Goal: Task Accomplishment & Management: Complete application form

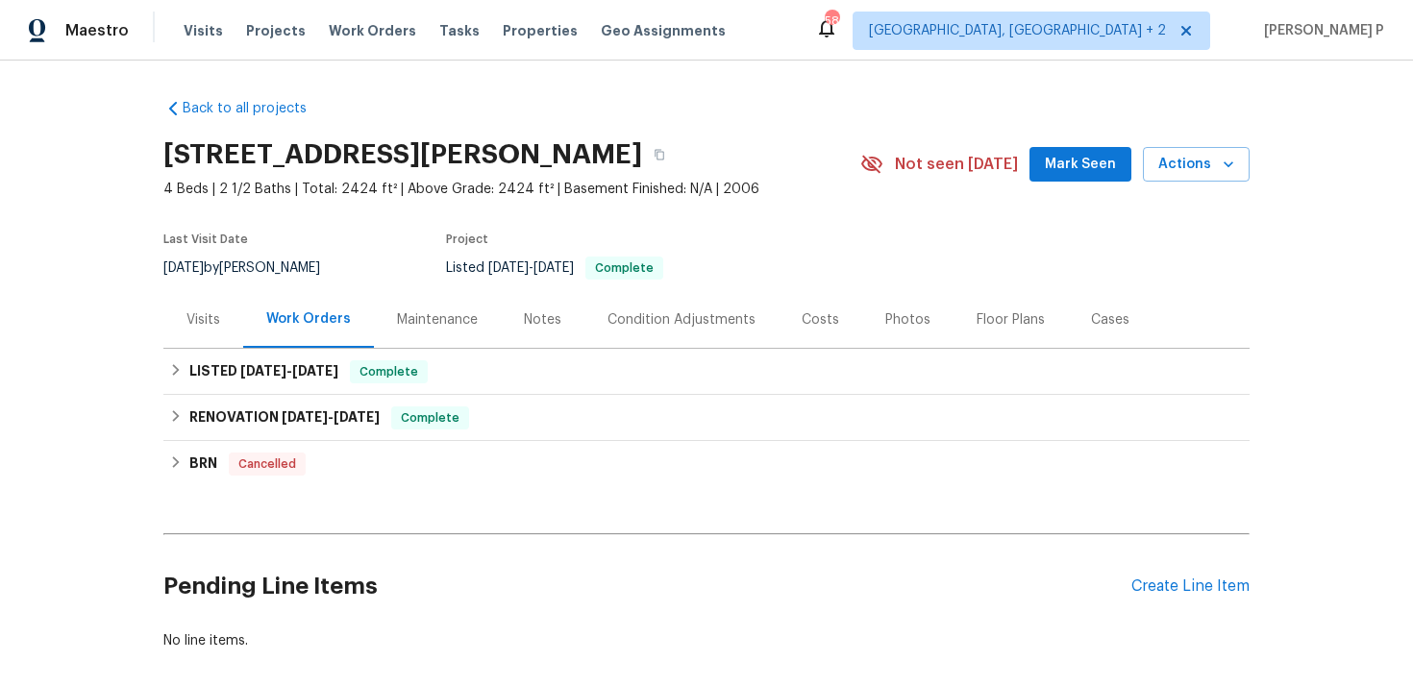
scroll to position [96, 0]
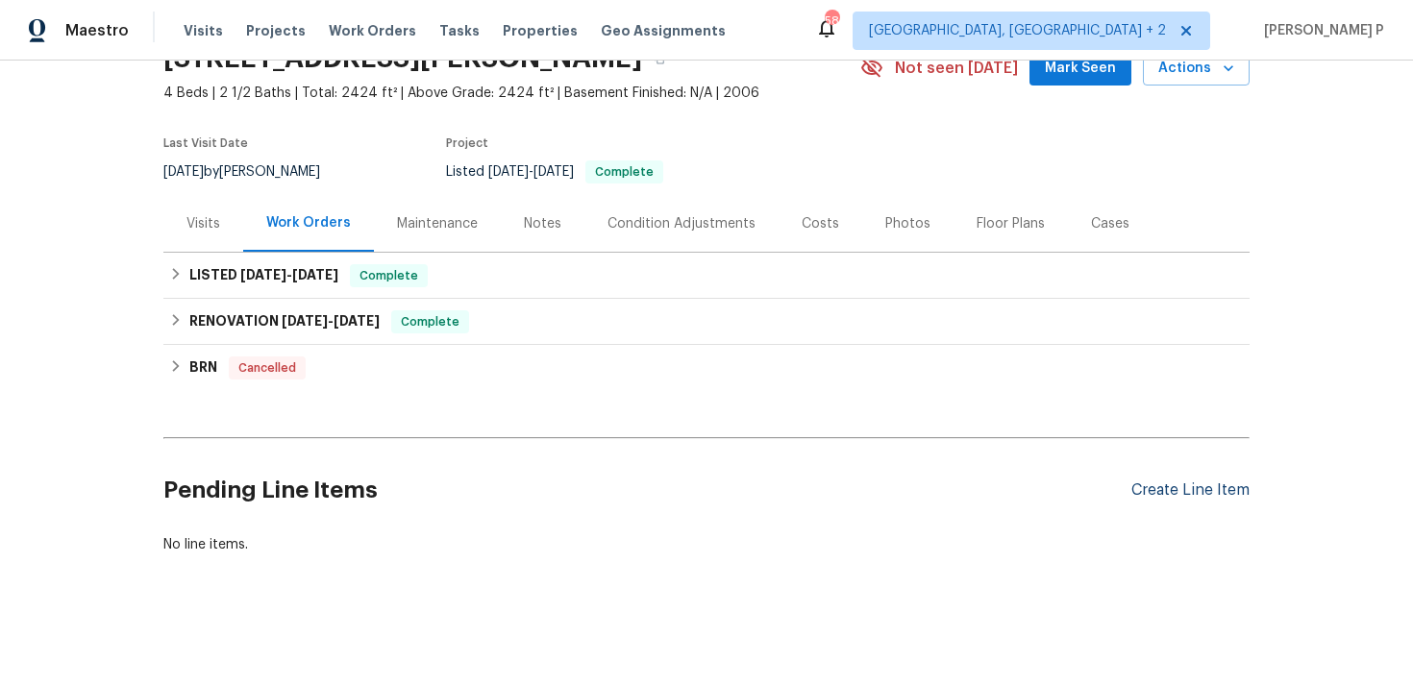
click at [1208, 492] on div "Create Line Item" at bounding box center [1190, 490] width 118 height 18
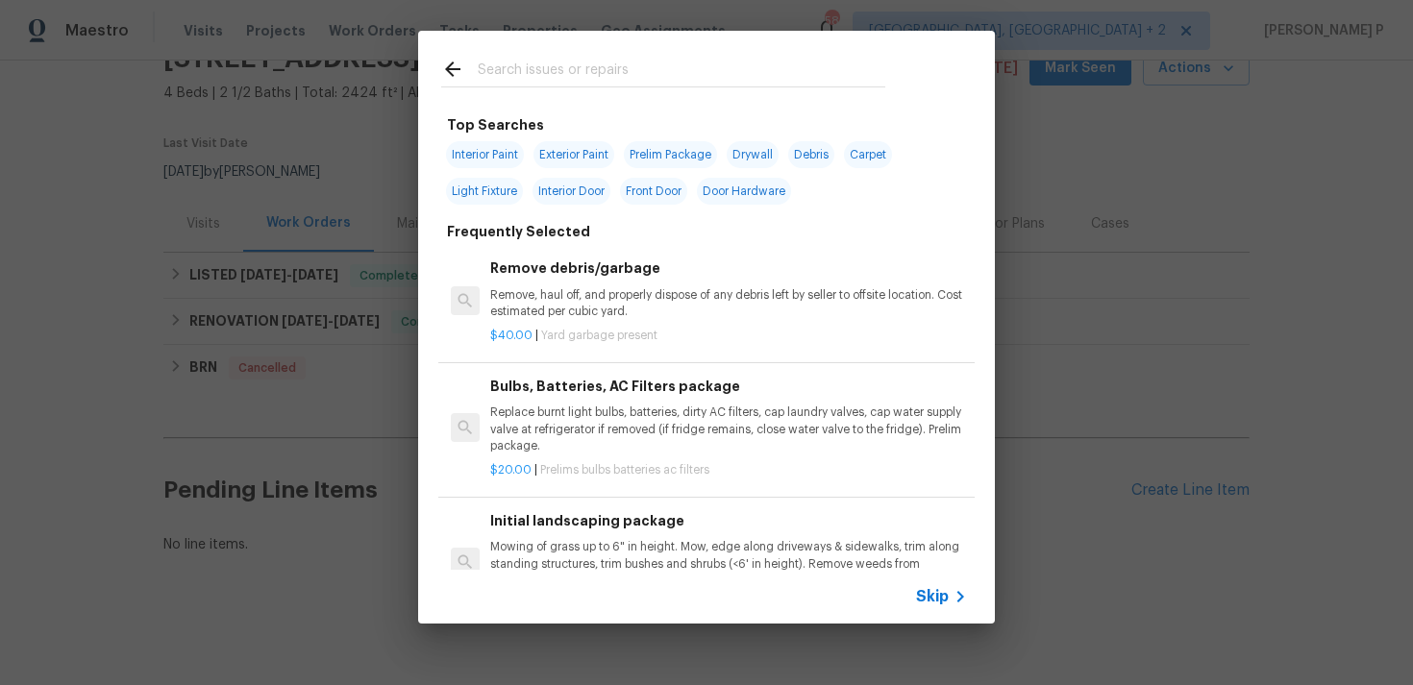
click at [943, 600] on span "Skip" at bounding box center [932, 596] width 33 height 19
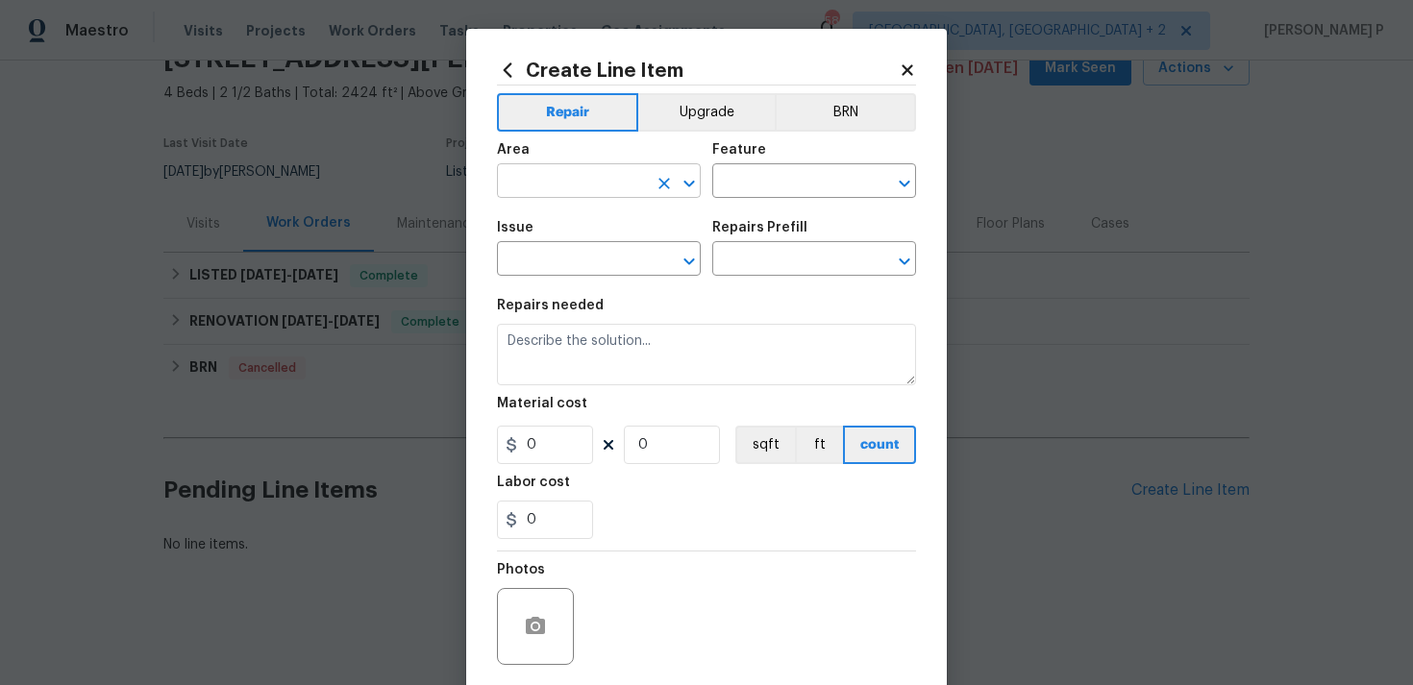
click at [681, 188] on icon "Open" at bounding box center [688, 183] width 23 height 23
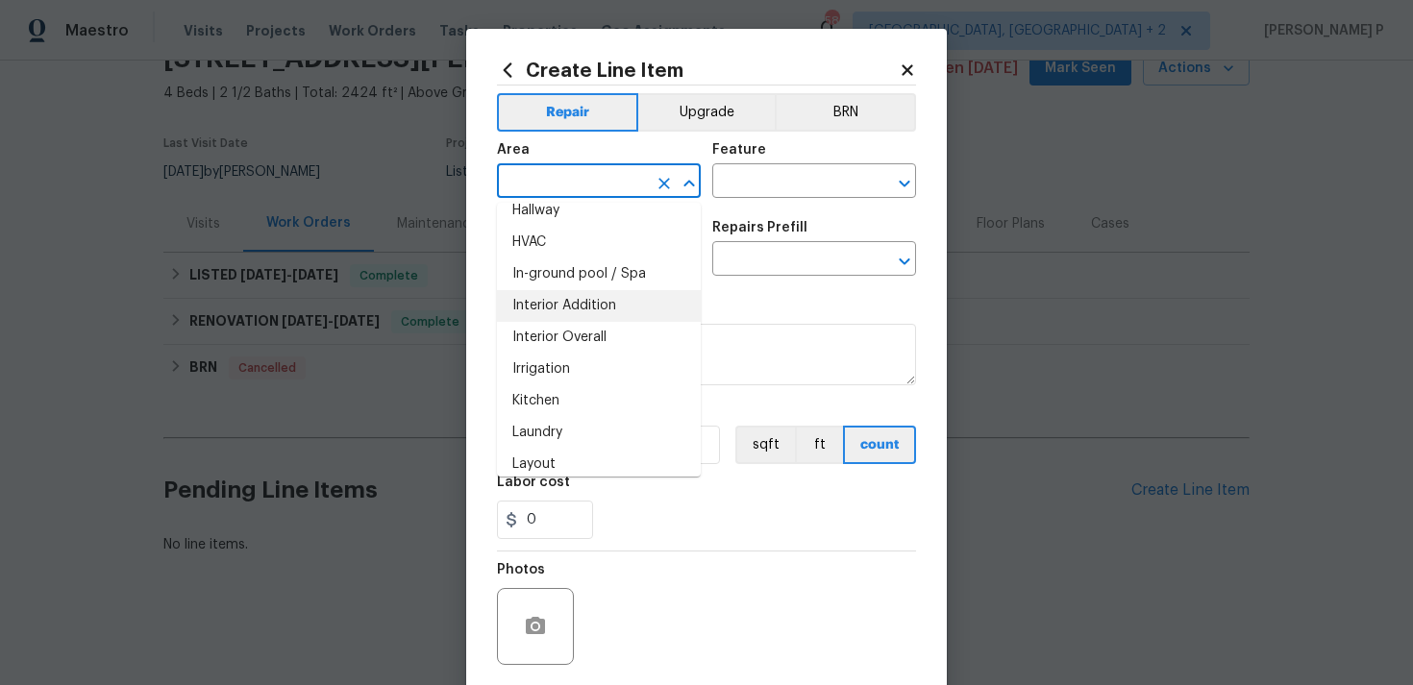
scroll to position [637, 0]
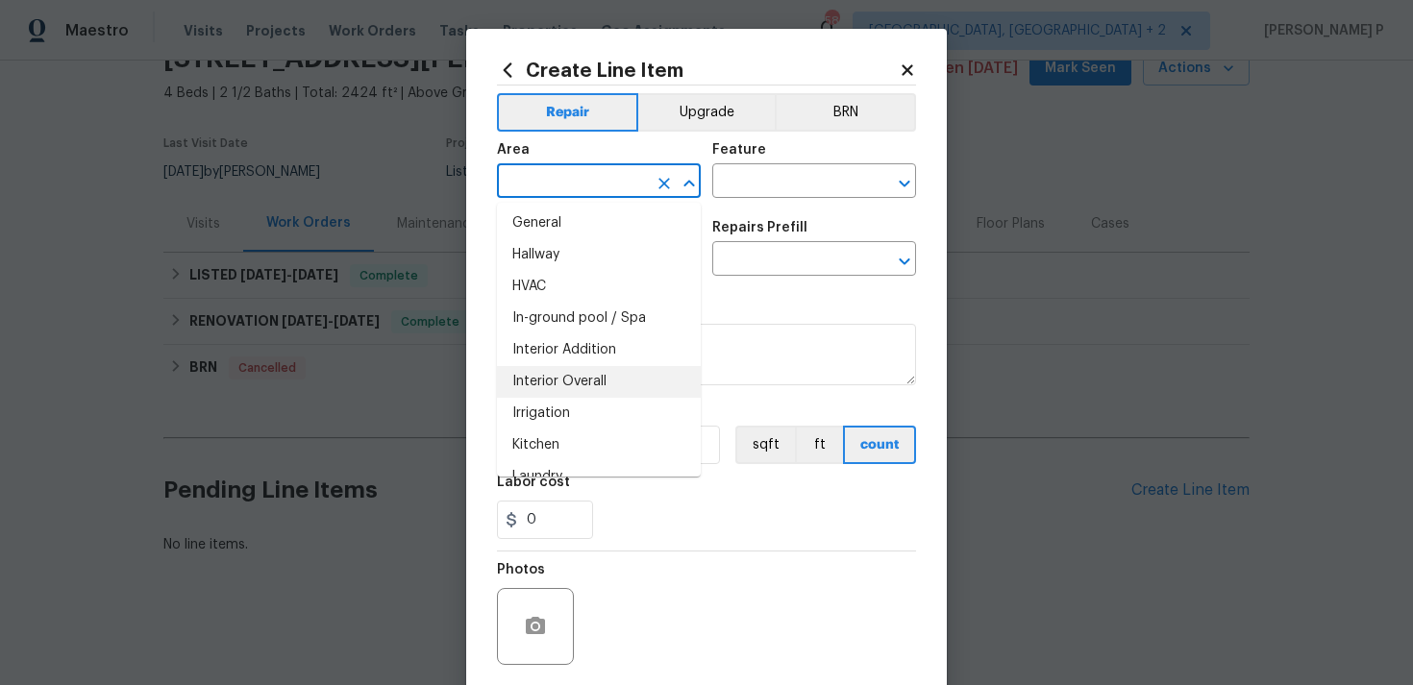
click at [572, 372] on li "Interior Overall" at bounding box center [599, 382] width 204 height 32
type input "Interior Overall"
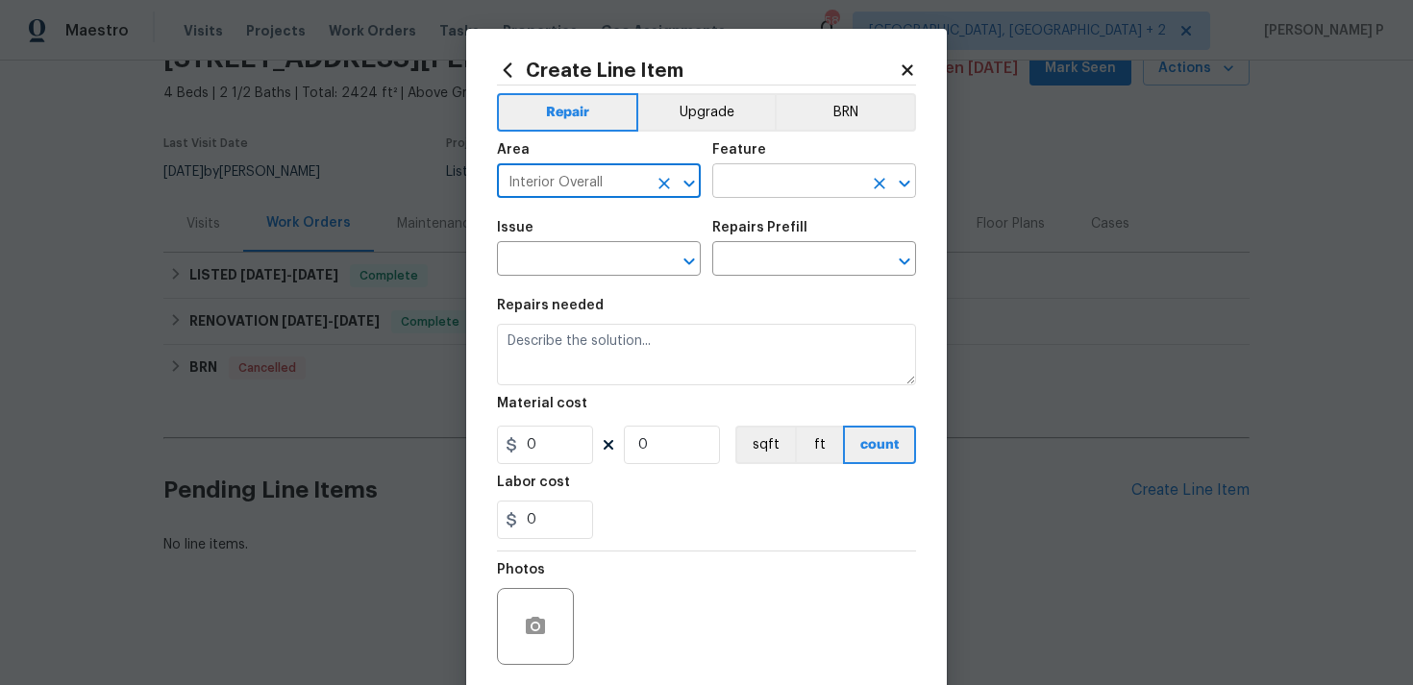
click at [757, 179] on input "text" at bounding box center [787, 183] width 150 height 30
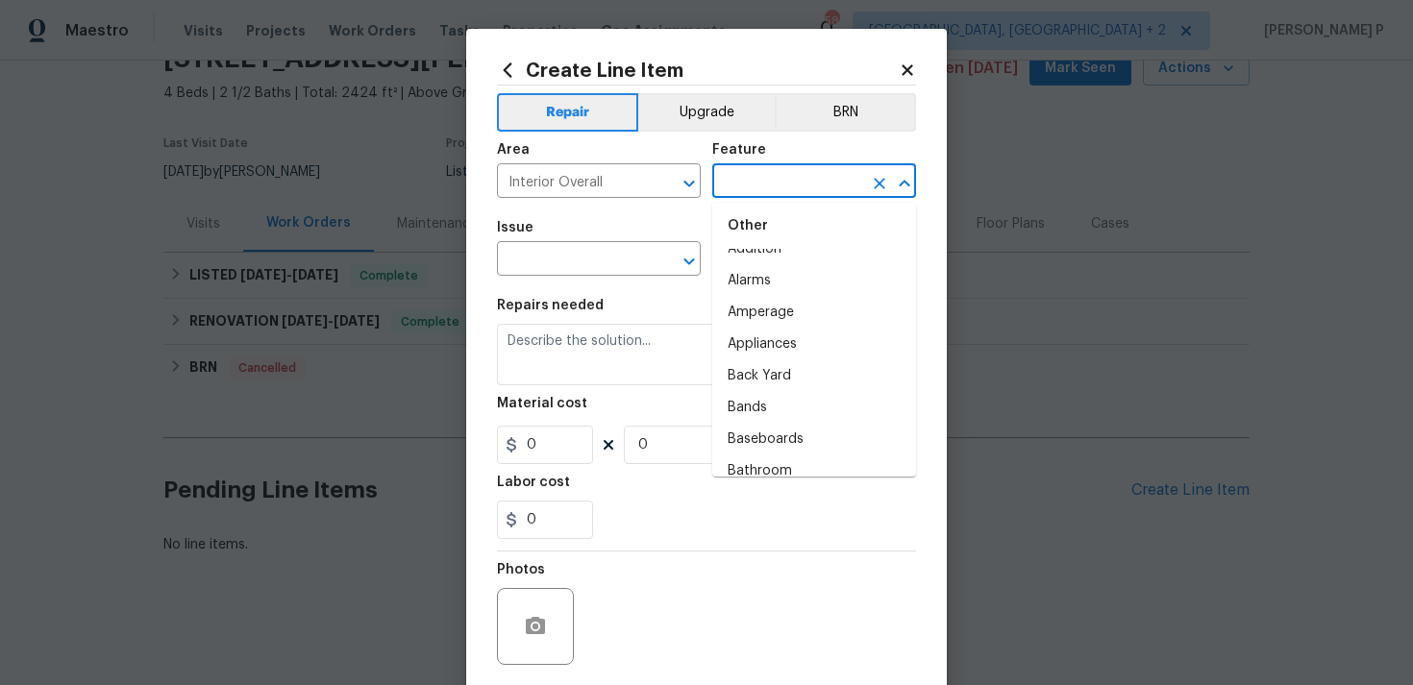
scroll to position [0, 0]
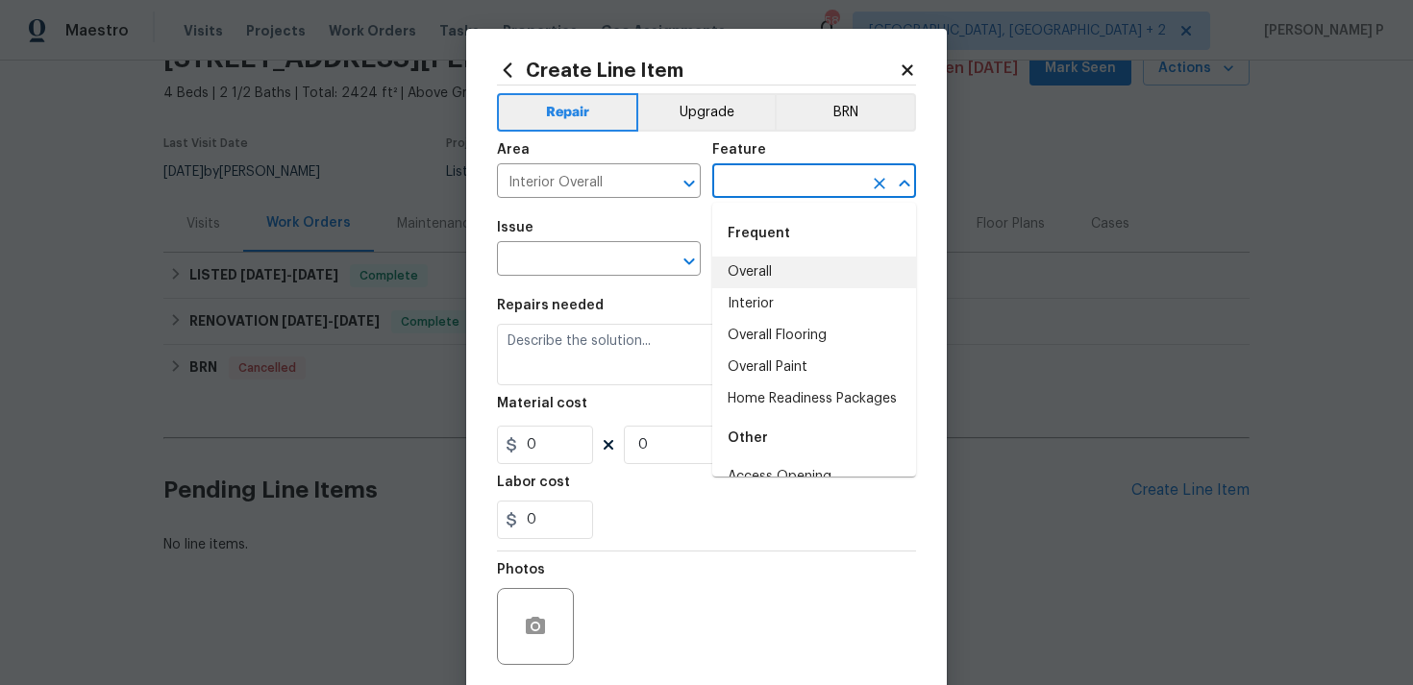
click at [776, 267] on li "Overall" at bounding box center [814, 273] width 204 height 32
type input "Overall"
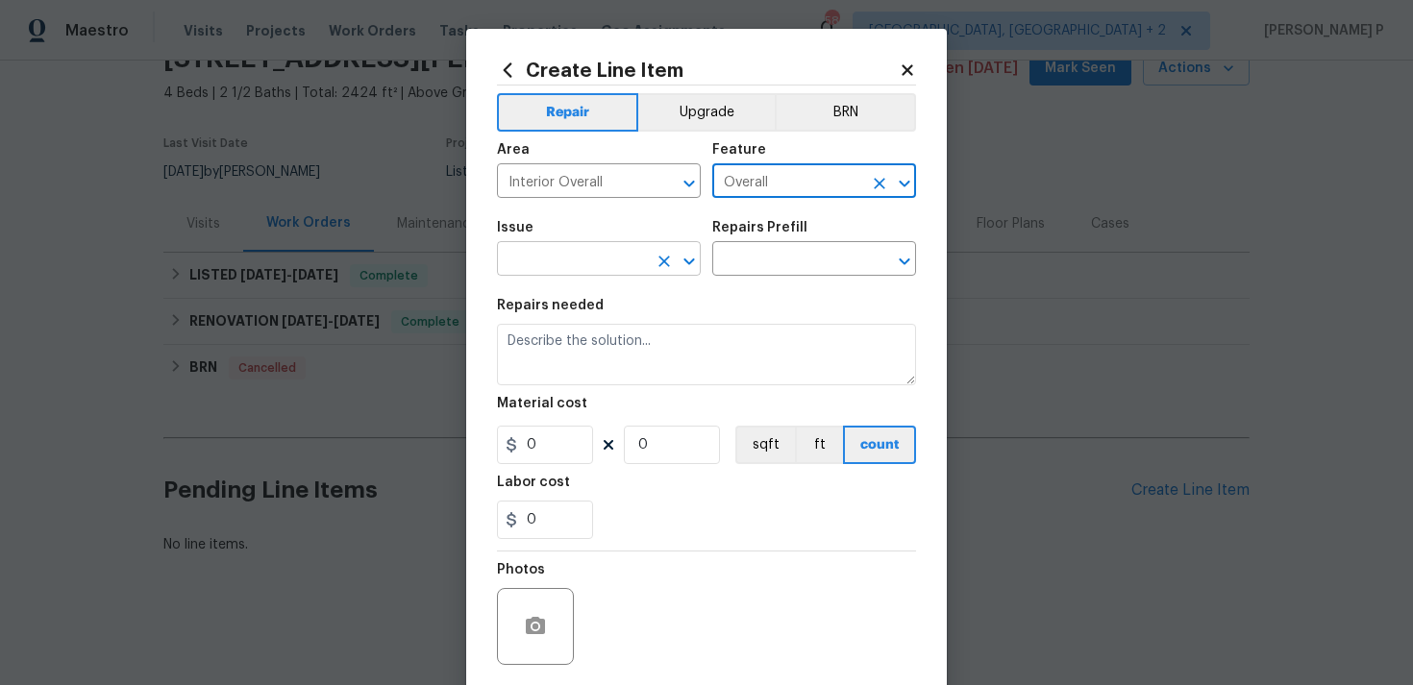
click at [689, 261] on icon "Open" at bounding box center [688, 261] width 23 height 23
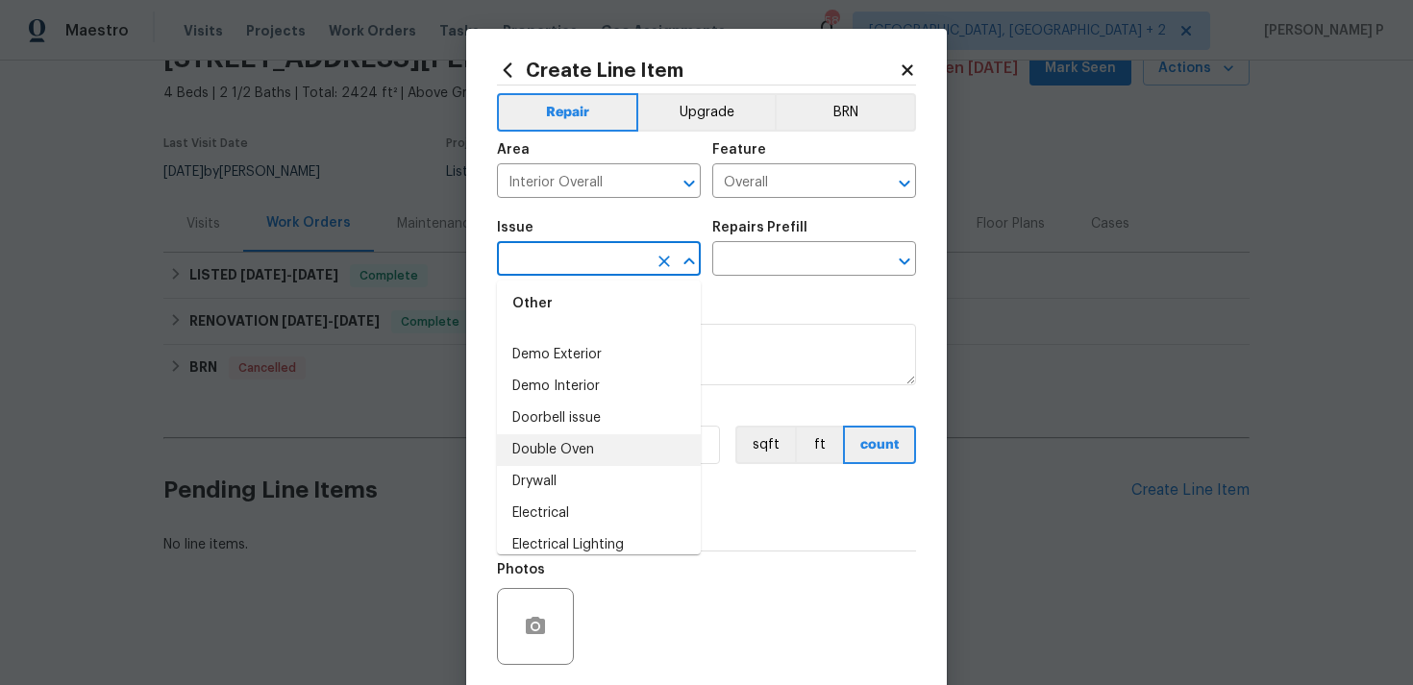
scroll to position [849, 0]
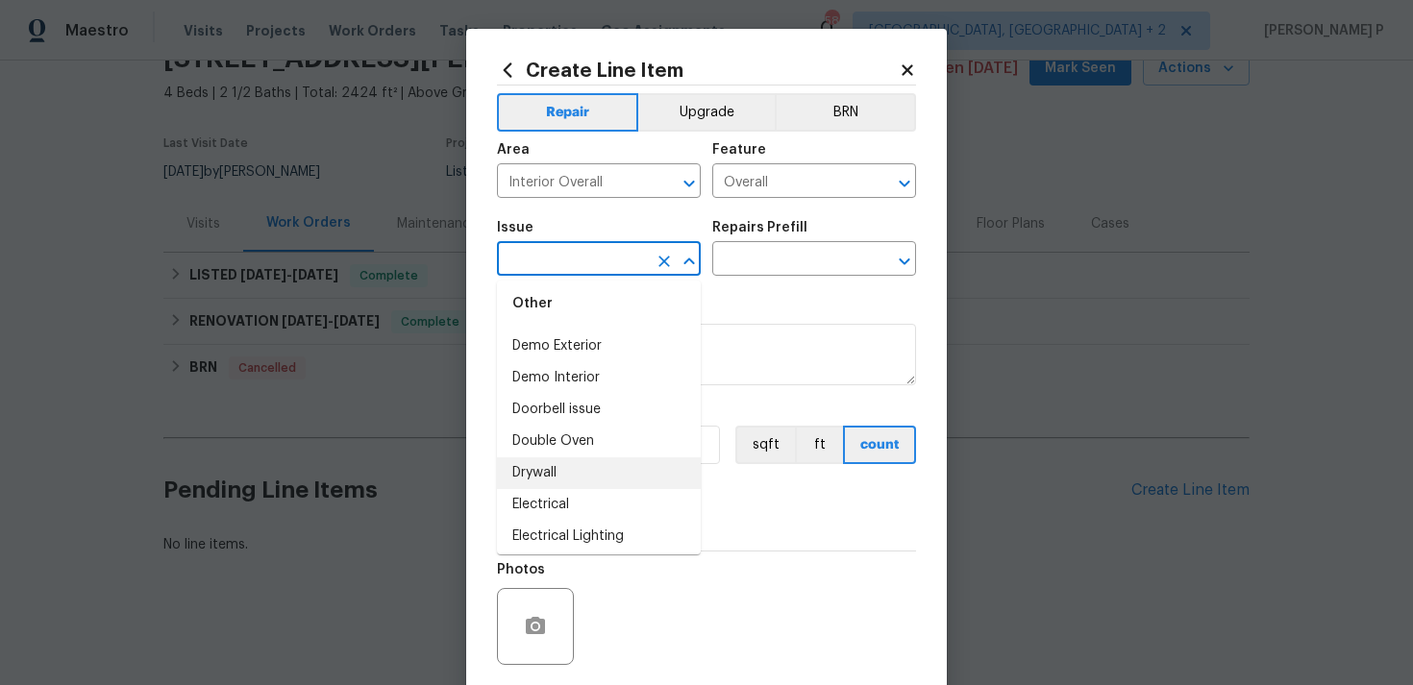
click at [586, 465] on li "Drywall" at bounding box center [599, 473] width 204 height 32
type input "Drywall"
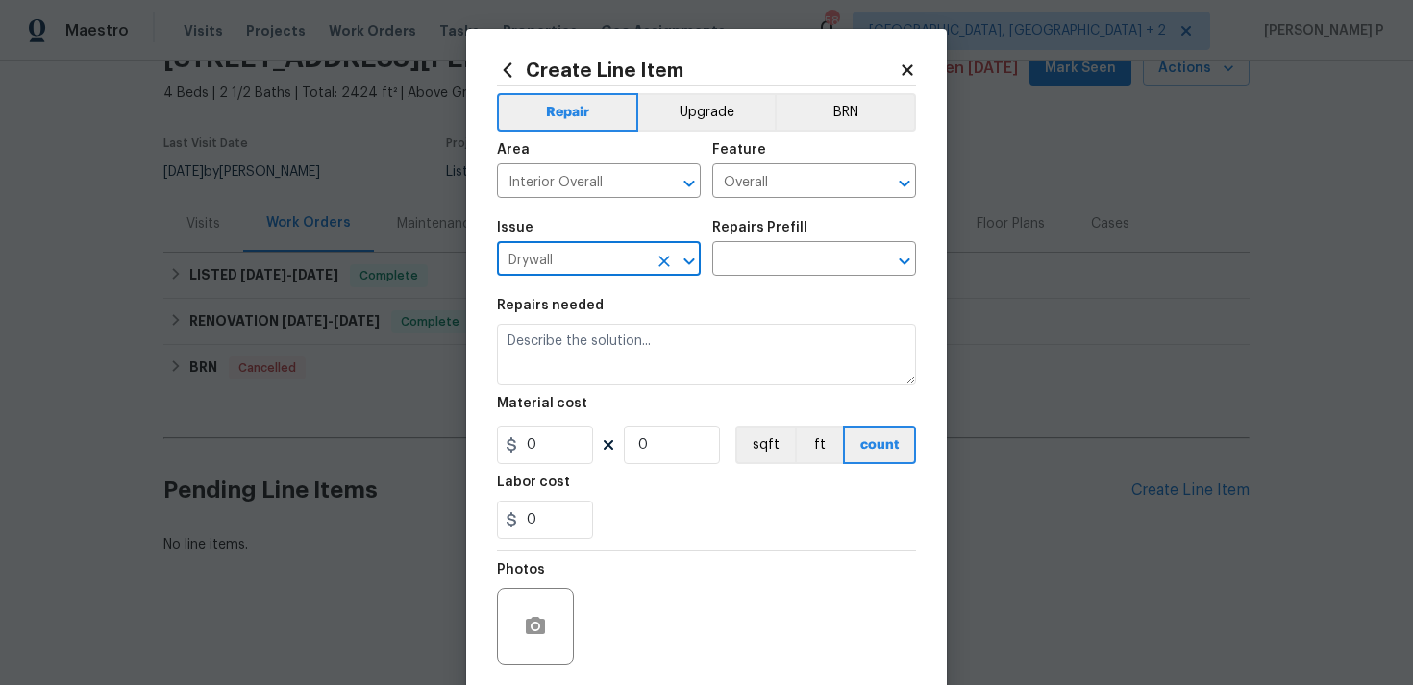
click at [756, 286] on div "Issue Drywall ​ Repairs Prefill ​" at bounding box center [706, 248] width 419 height 78
click at [772, 270] on input "text" at bounding box center [787, 261] width 150 height 30
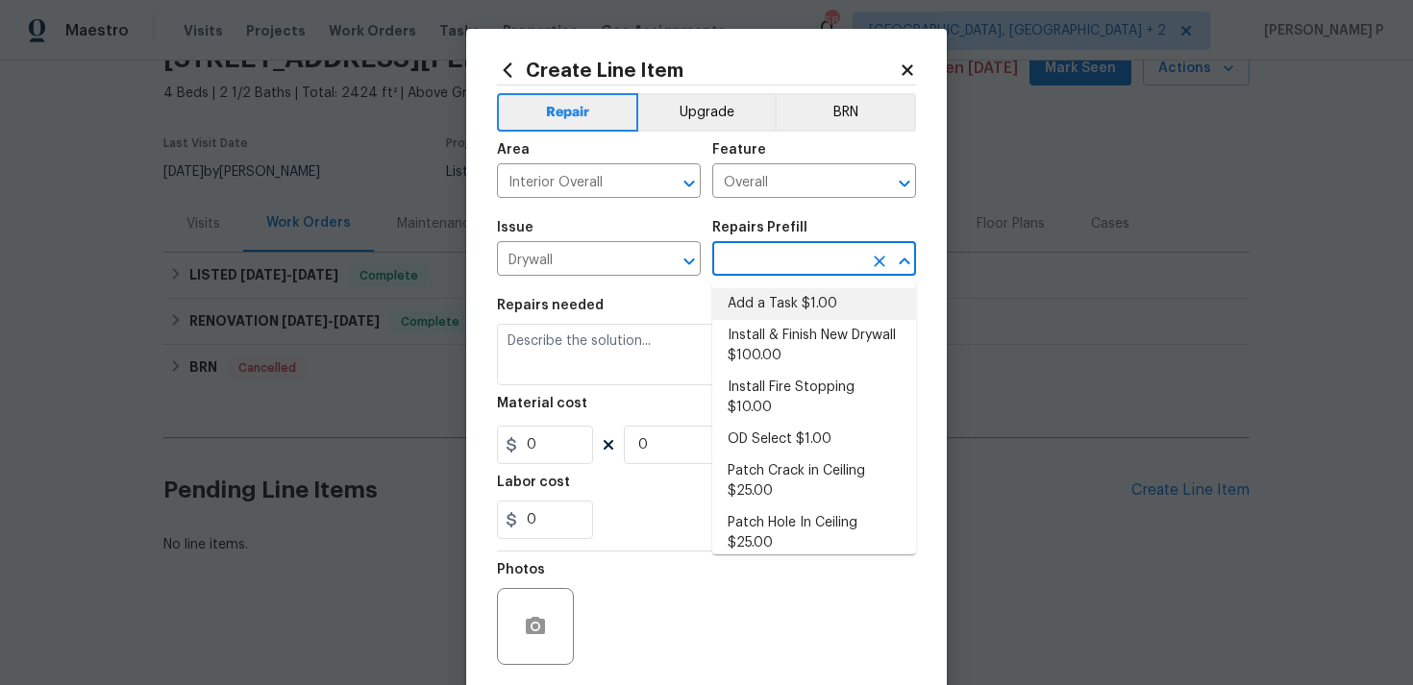
click at [775, 311] on li "Add a Task $1.00" at bounding box center [814, 304] width 204 height 32
type input "Walls and Ceiling"
type input "Add a Task $1.00"
type textarea "HPM to detail"
type input "1"
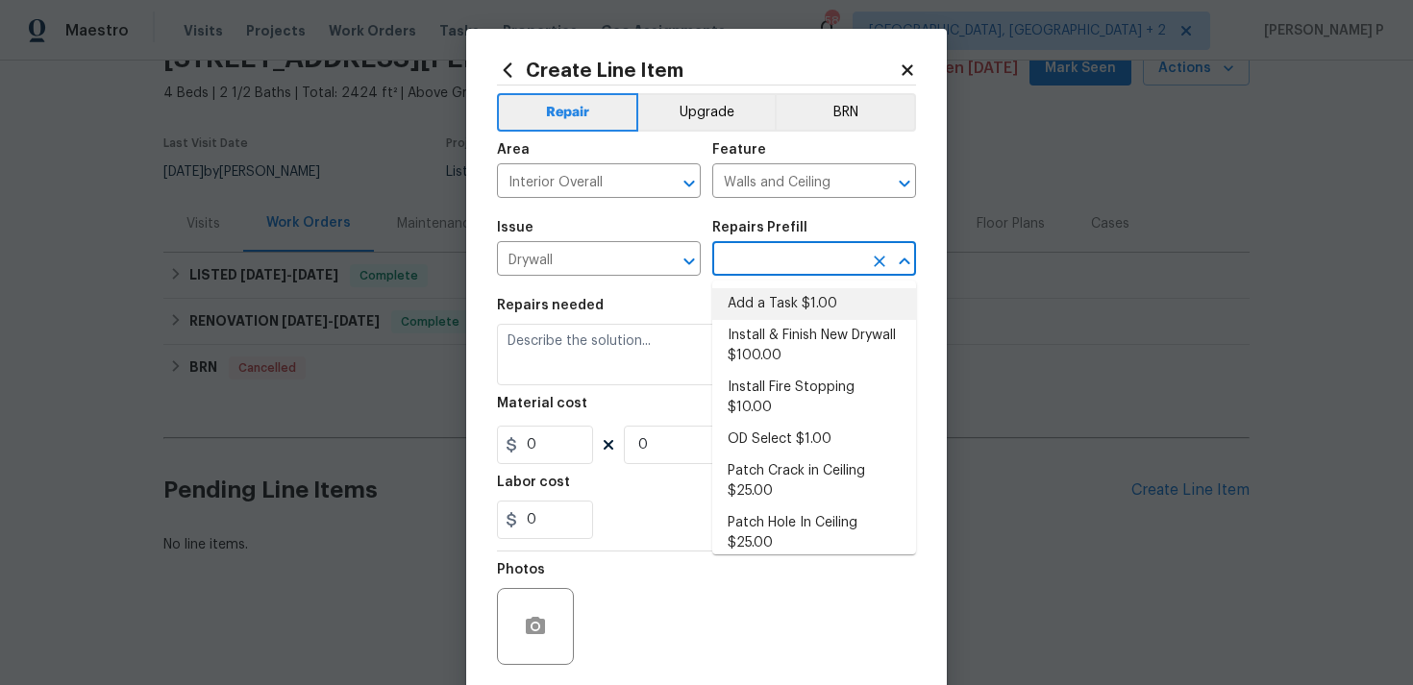
type input "1"
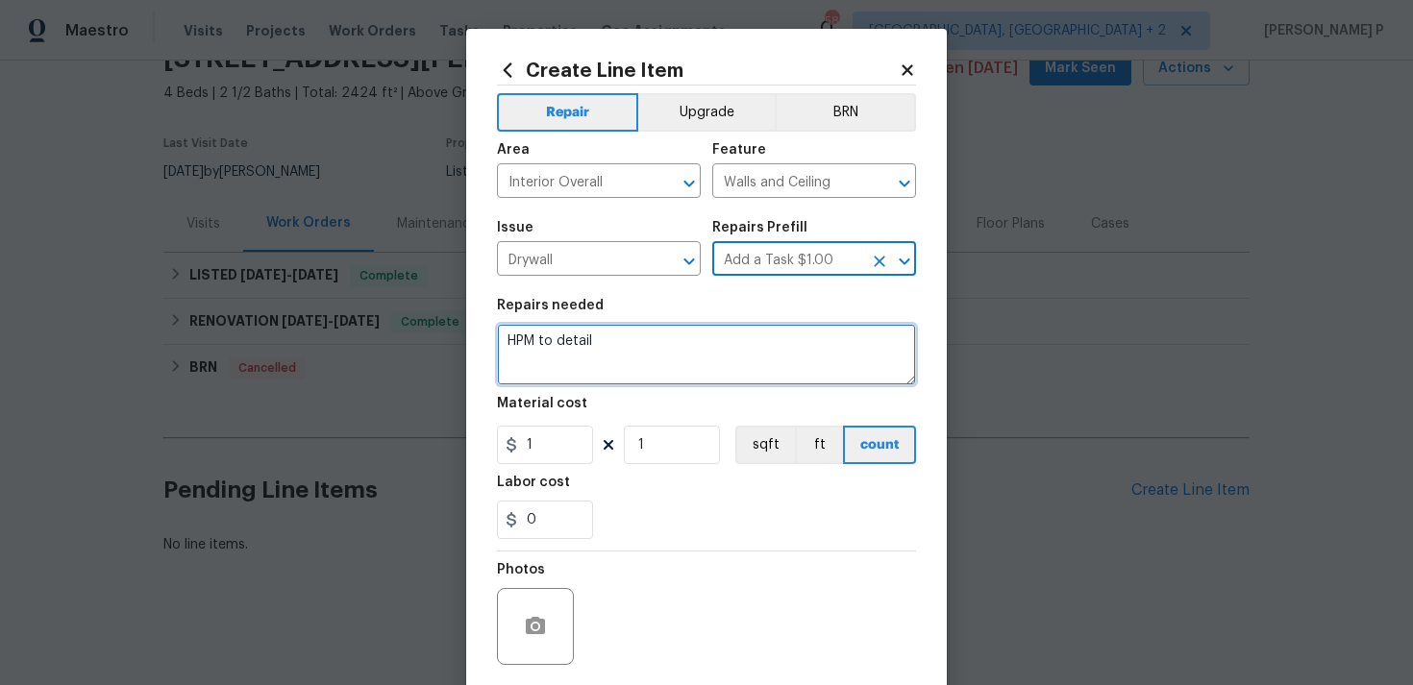
click at [684, 351] on textarea "HPM to detail" at bounding box center [706, 355] width 419 height 62
paste textarea "Drywall texture is peeling on the front entry porch"
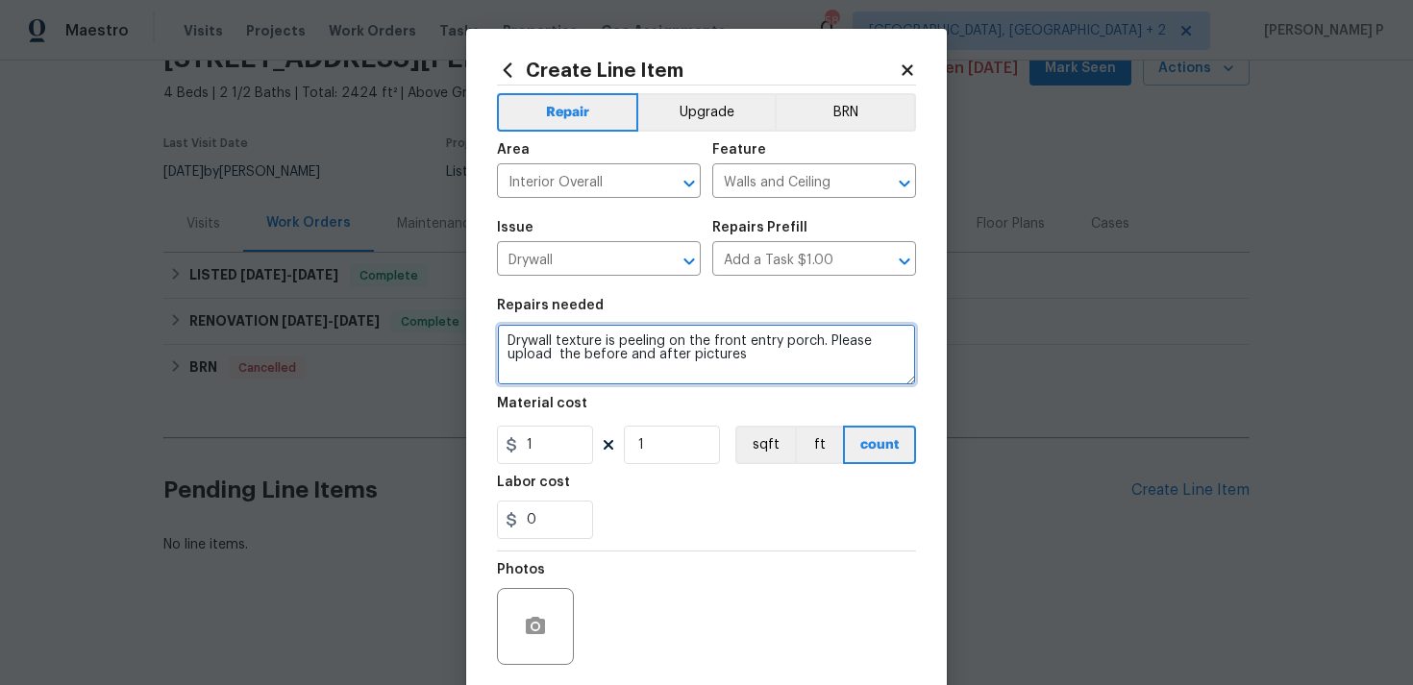
click at [562, 356] on textarea "Drywall texture is peeling on the front entry porch. Please upload the before a…" at bounding box center [706, 355] width 419 height 62
click at [557, 351] on textarea "Drywall texture is peeling on the front entry porch. Please upload the before a…" at bounding box center [706, 355] width 419 height 62
type textarea "Drywall texture is peeling on the front entry porch. Please upload the before a…"
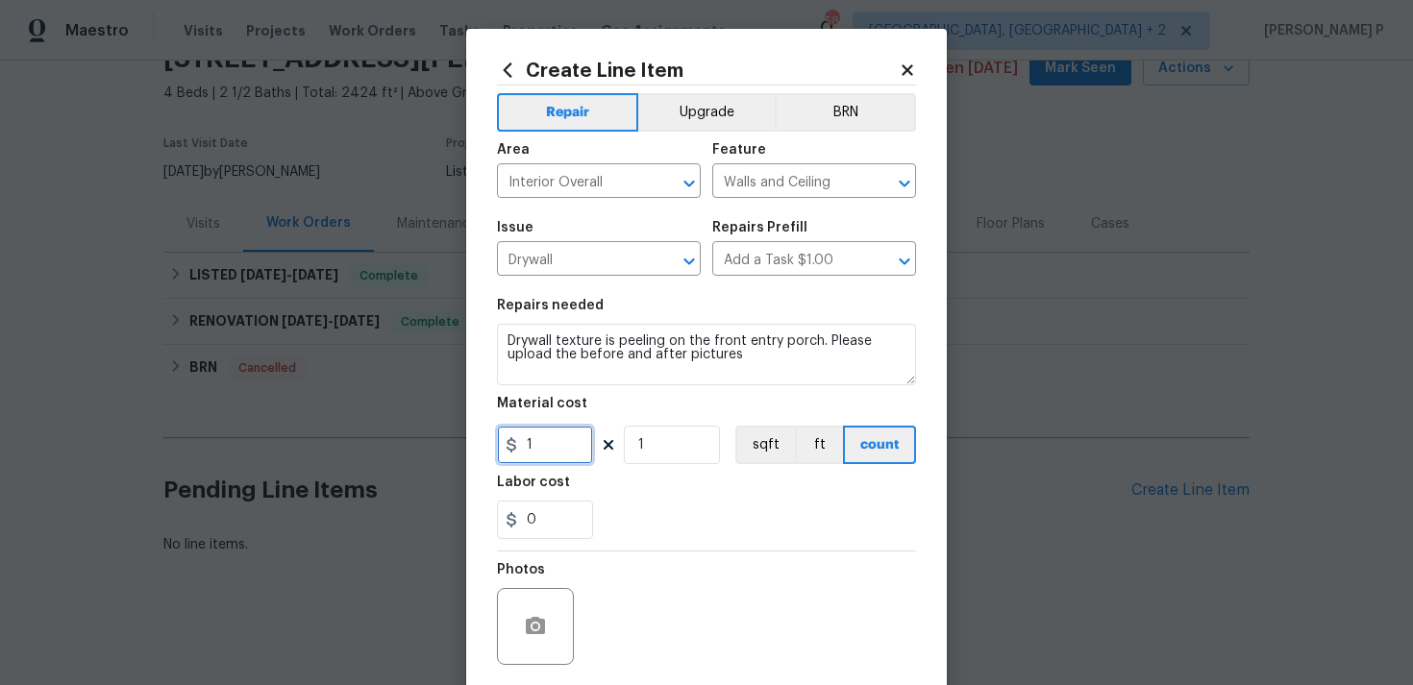
click at [554, 441] on input "1" at bounding box center [545, 445] width 96 height 38
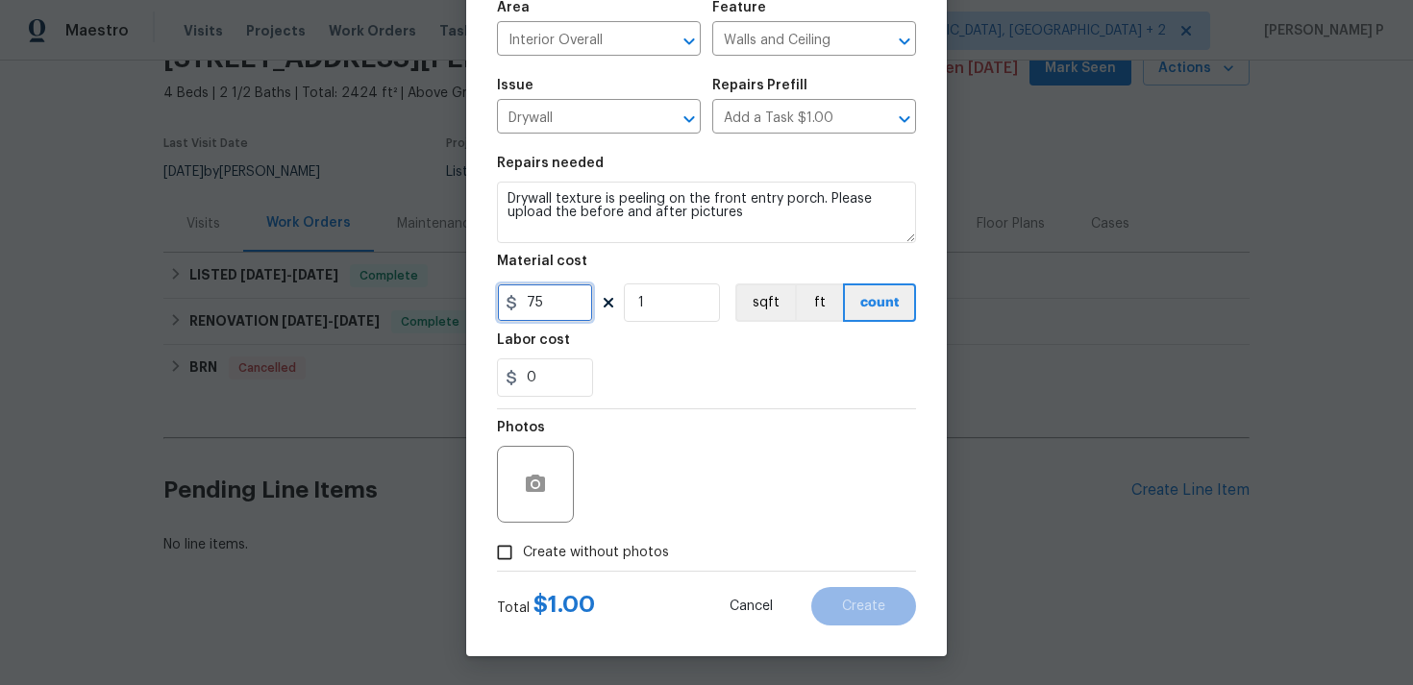
type input "75"
click at [514, 545] on input "Create without photos" at bounding box center [504, 552] width 37 height 37
checkbox input "true"
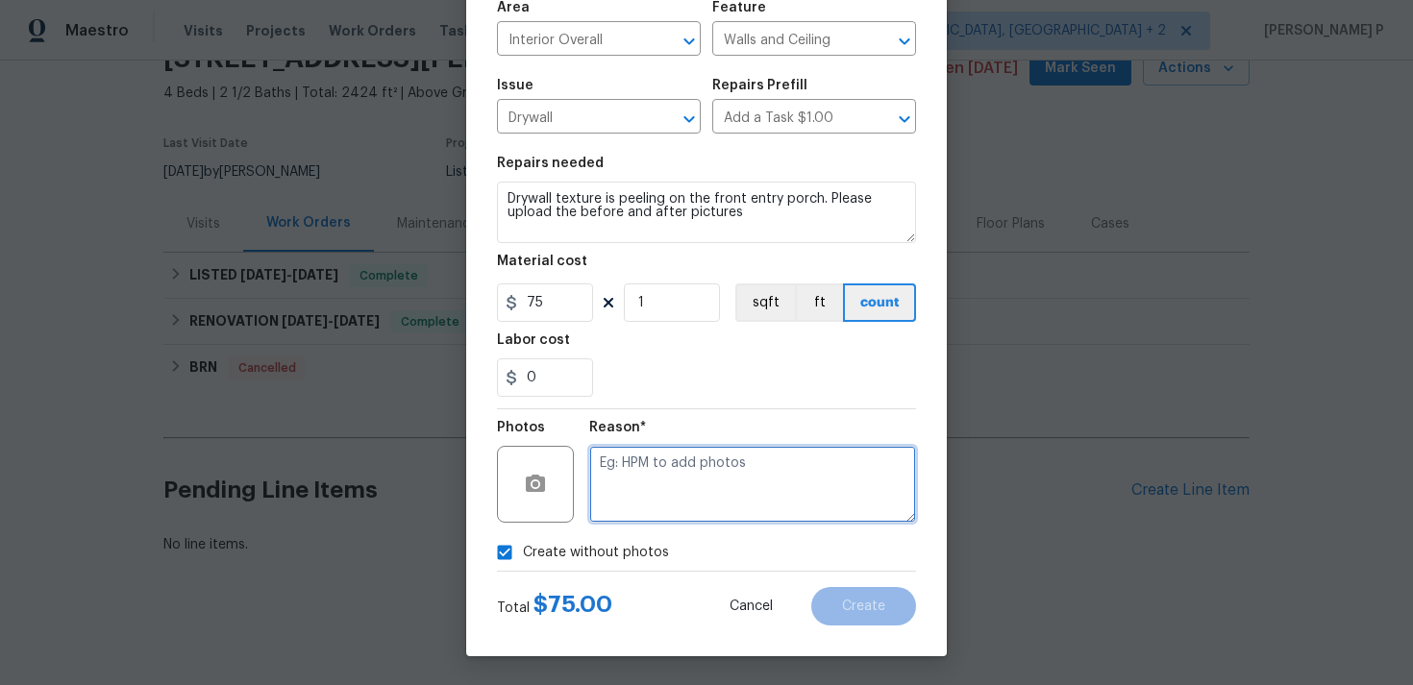
click at [692, 483] on textarea at bounding box center [752, 484] width 327 height 77
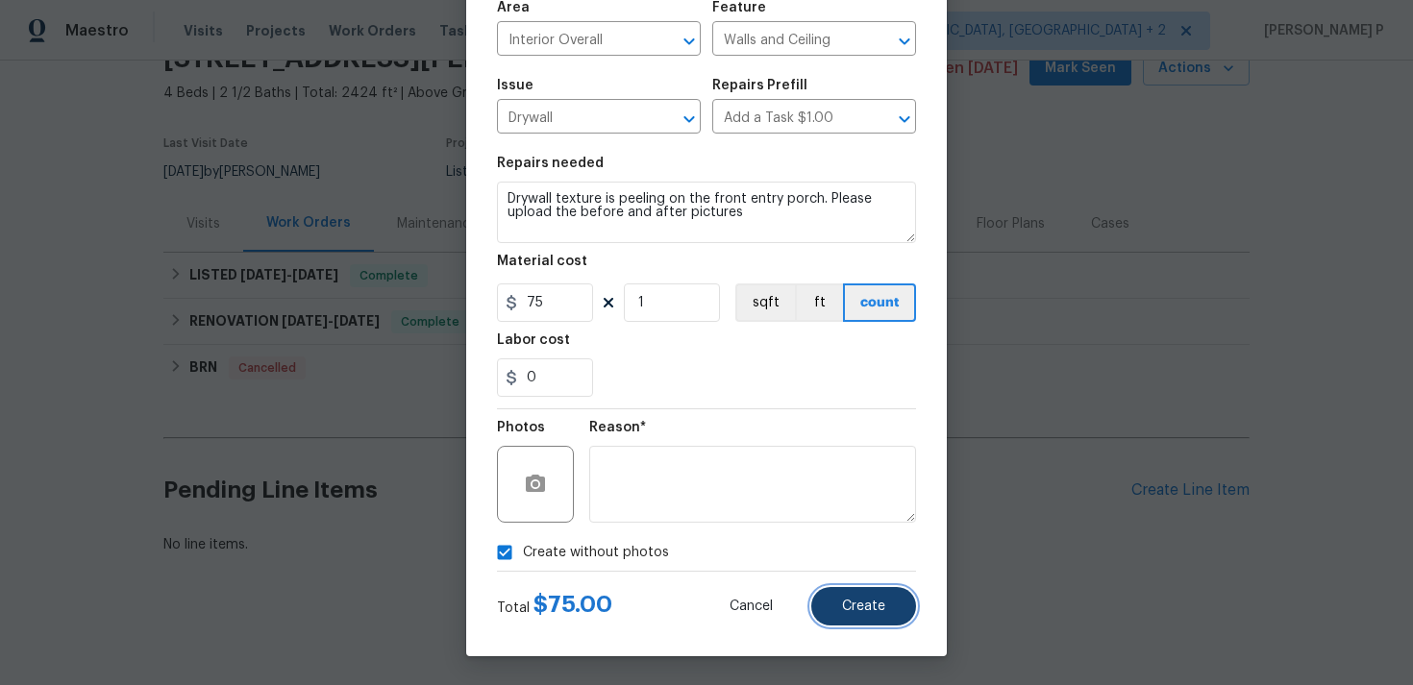
click at [872, 614] on button "Create" at bounding box center [863, 606] width 105 height 38
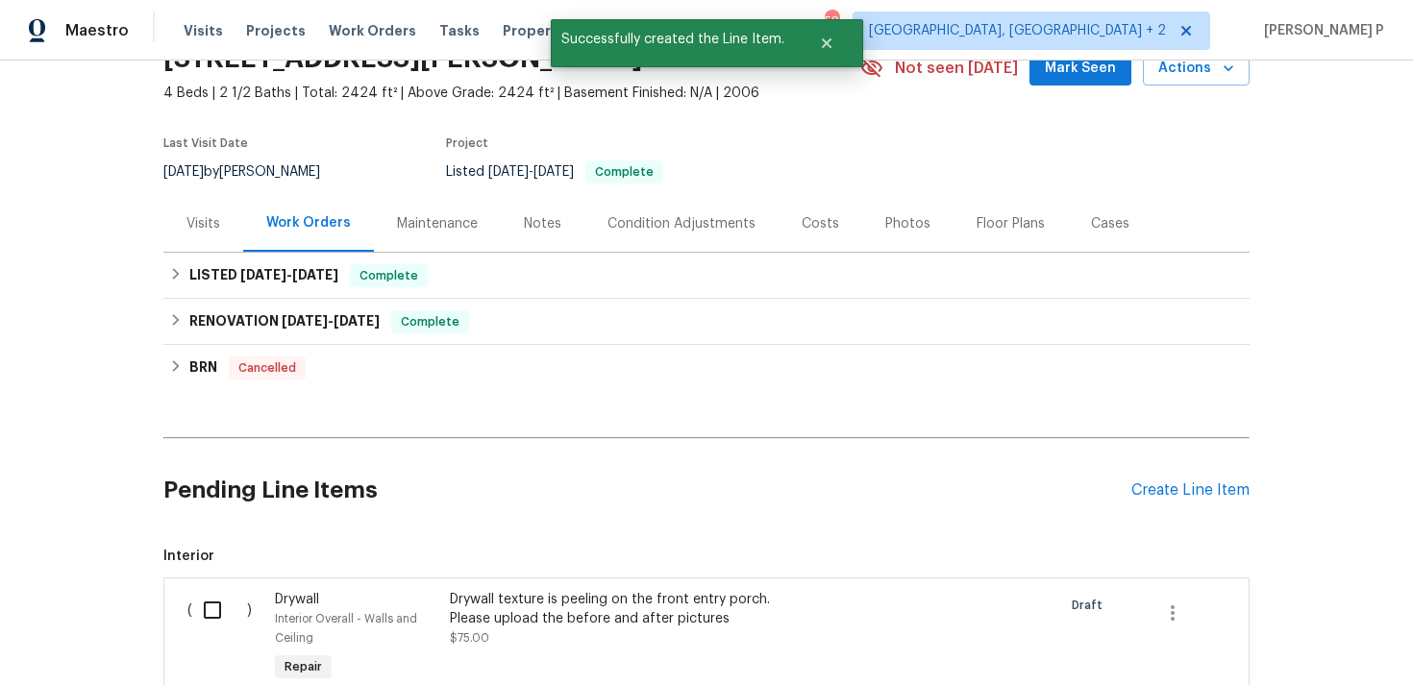
click at [210, 610] on input "checkbox" at bounding box center [219, 610] width 55 height 40
checkbox input "true"
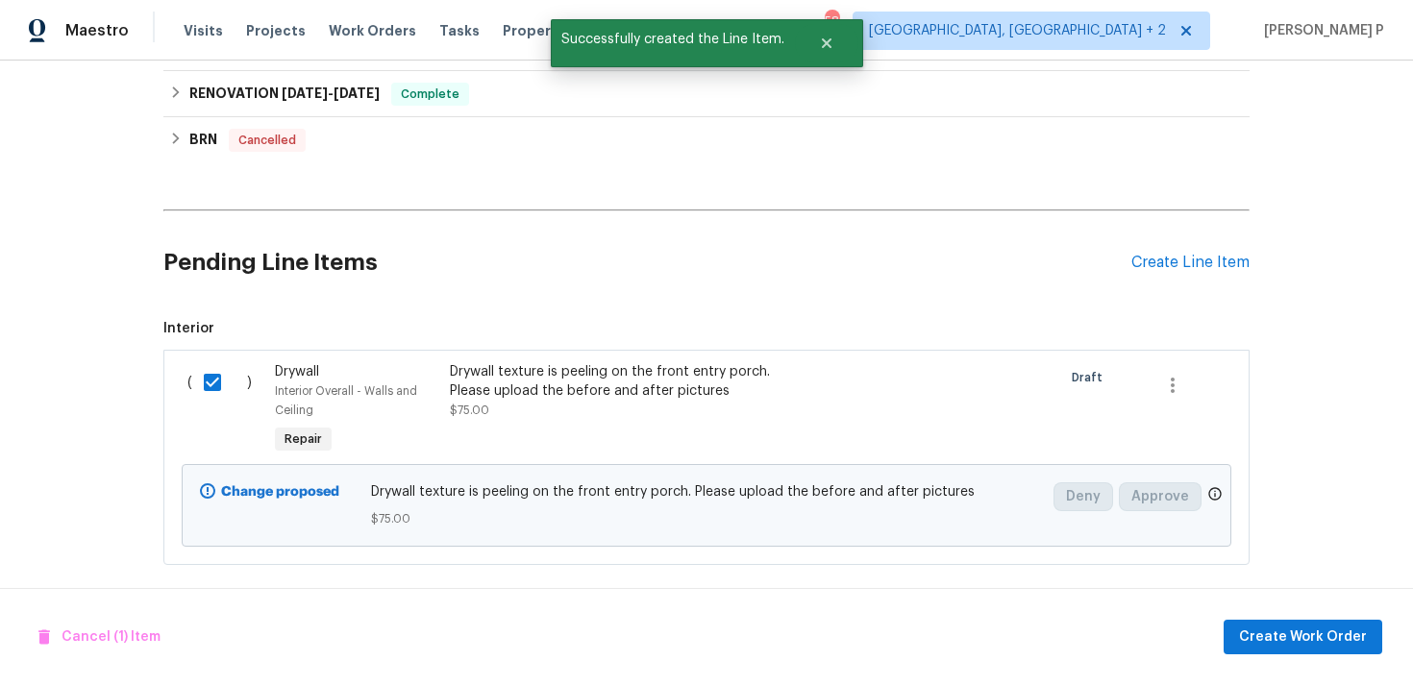
scroll to position [335, 0]
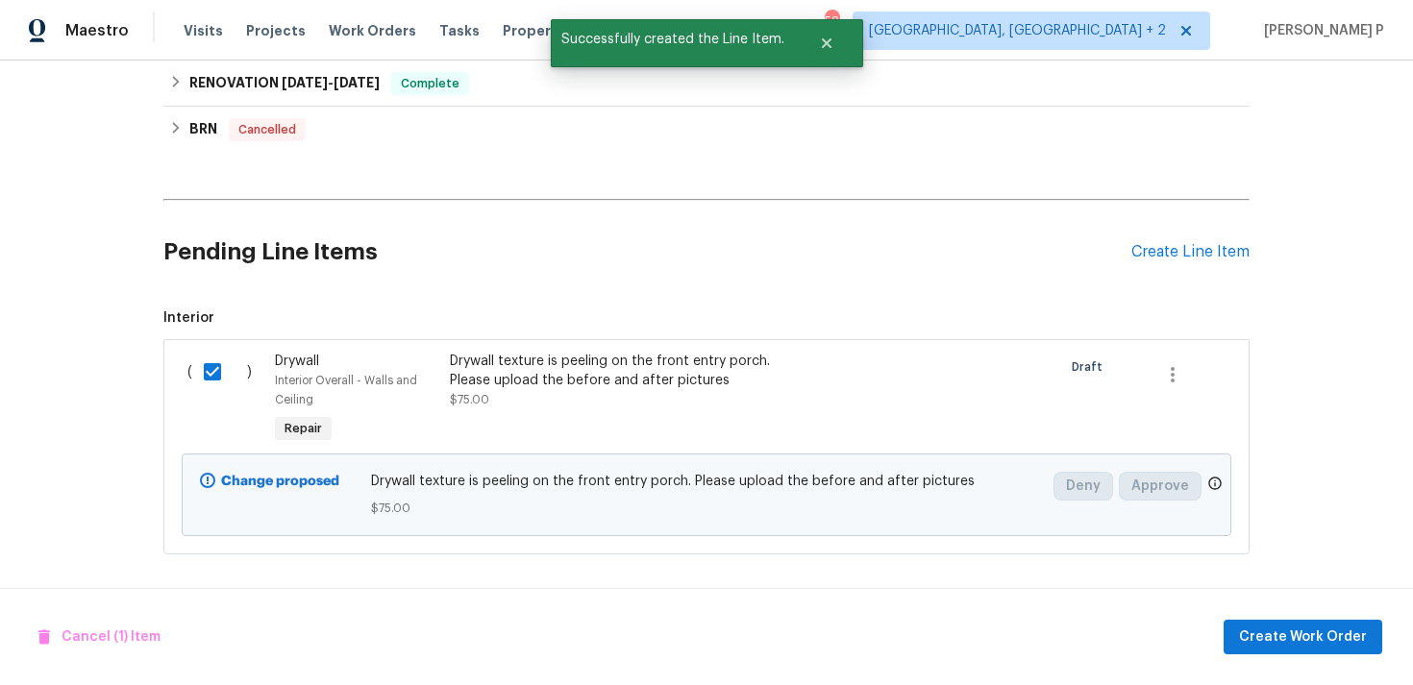
click at [1277, 604] on div "Cancel (1) Item Create Work Order" at bounding box center [706, 637] width 1413 height 98
click at [1285, 634] on span "Create Work Order" at bounding box center [1303, 638] width 128 height 24
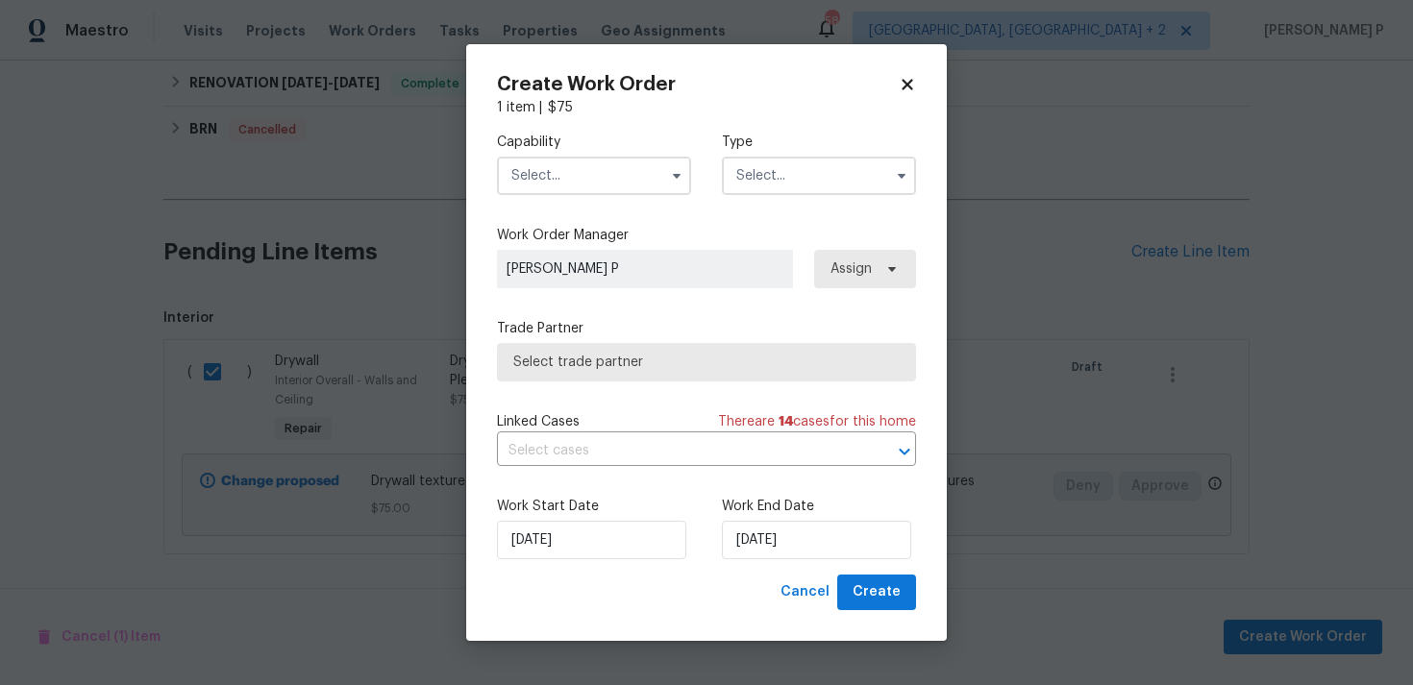
click at [785, 185] on input "text" at bounding box center [819, 176] width 194 height 38
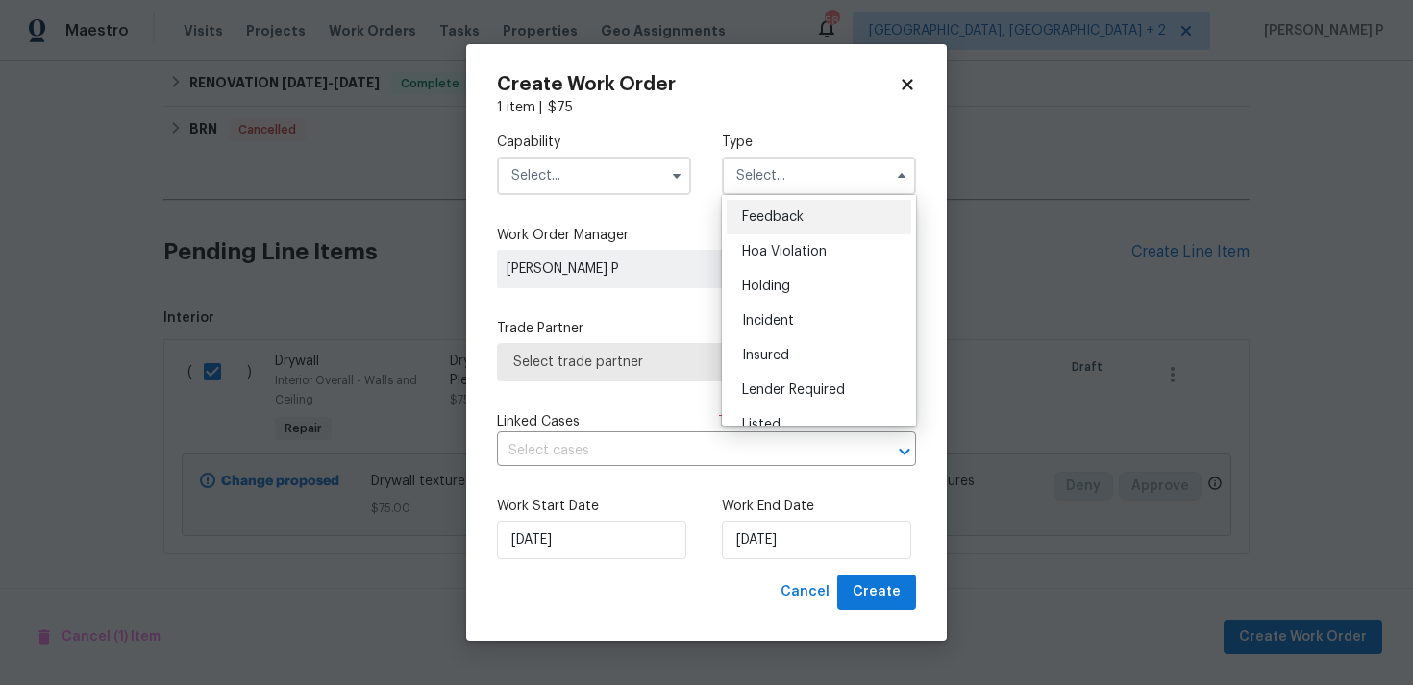
click at [783, 221] on span "Feedback" at bounding box center [773, 216] width 62 height 13
type input "Feedback"
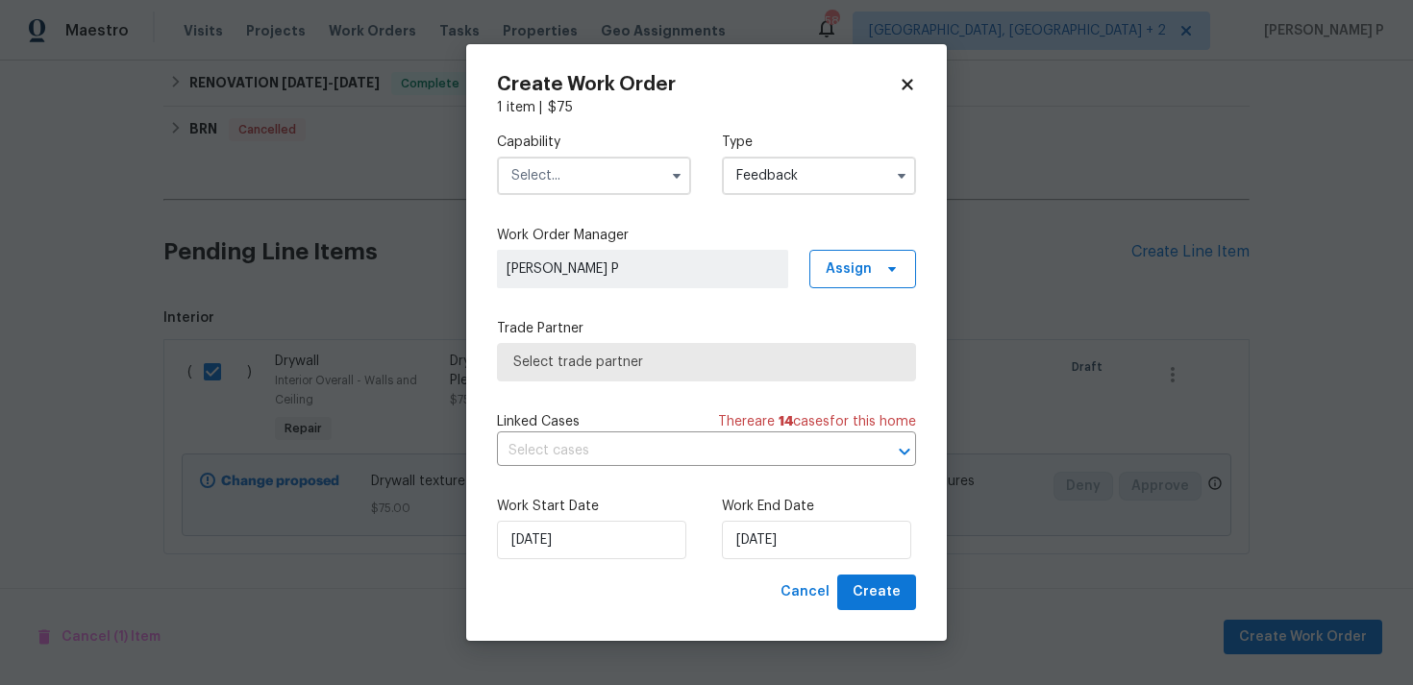
click at [620, 159] on input "text" at bounding box center [594, 176] width 194 height 38
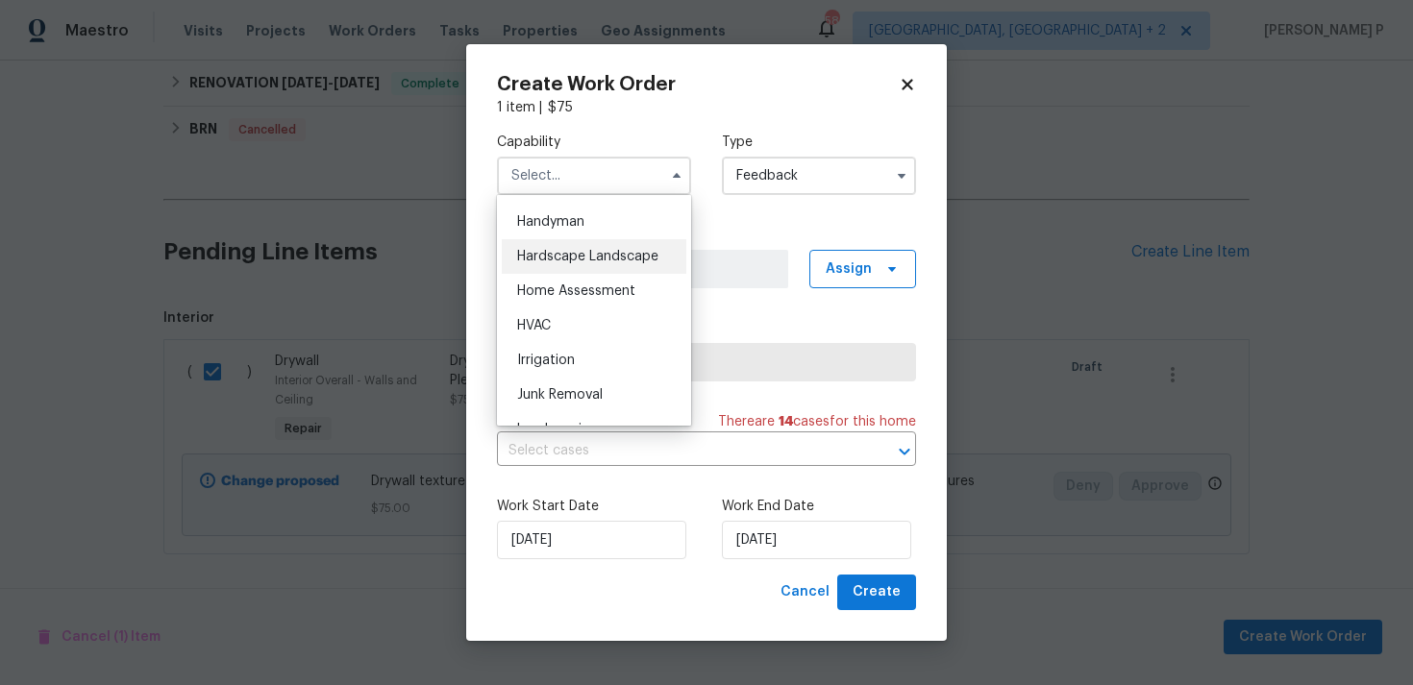
scroll to position [1024, 0]
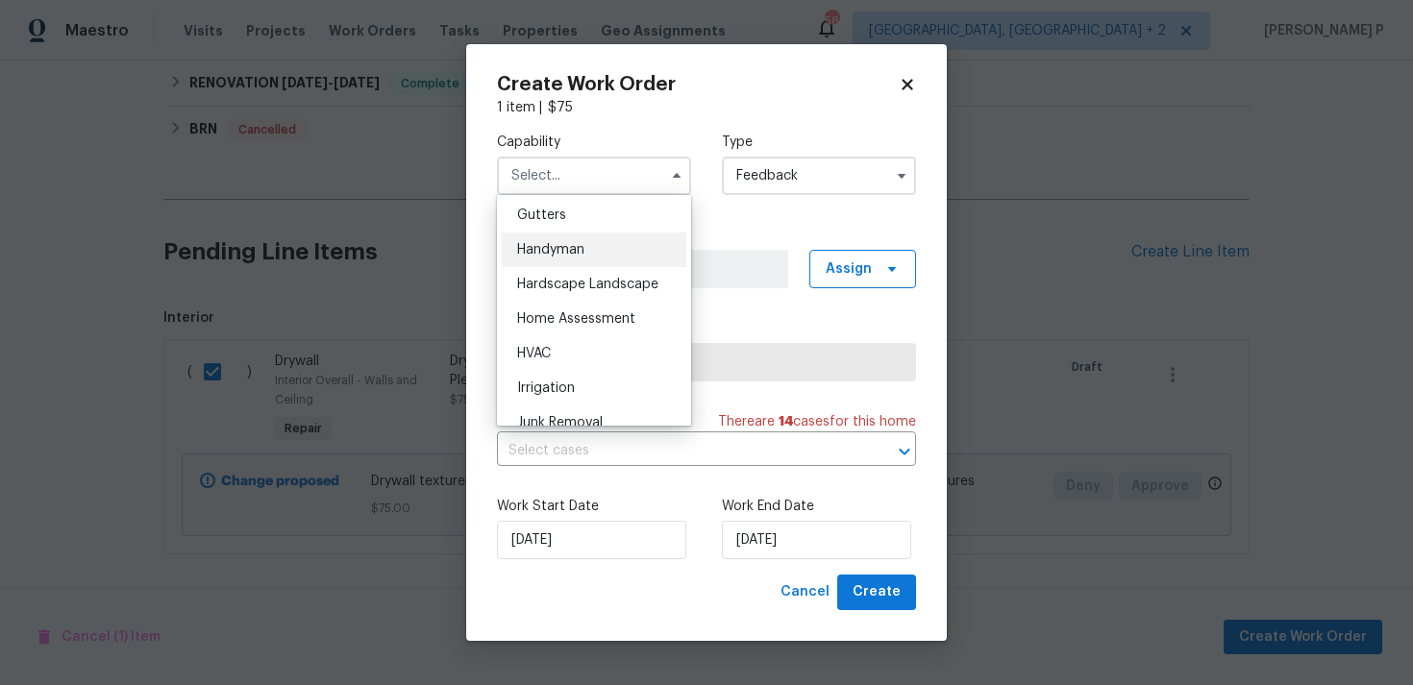
click at [584, 250] on span "Handyman" at bounding box center [550, 249] width 67 height 13
type input "Handyman"
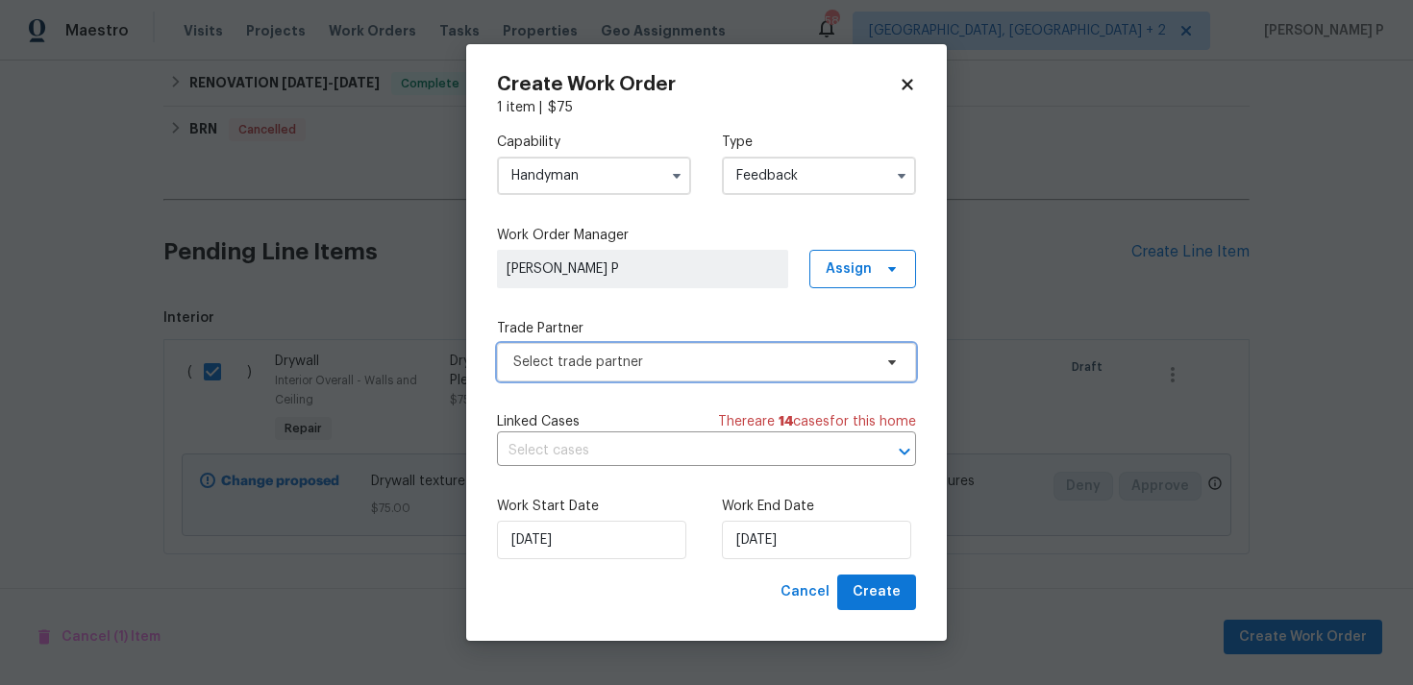
click at [634, 367] on span "Select trade partner" at bounding box center [692, 362] width 358 height 19
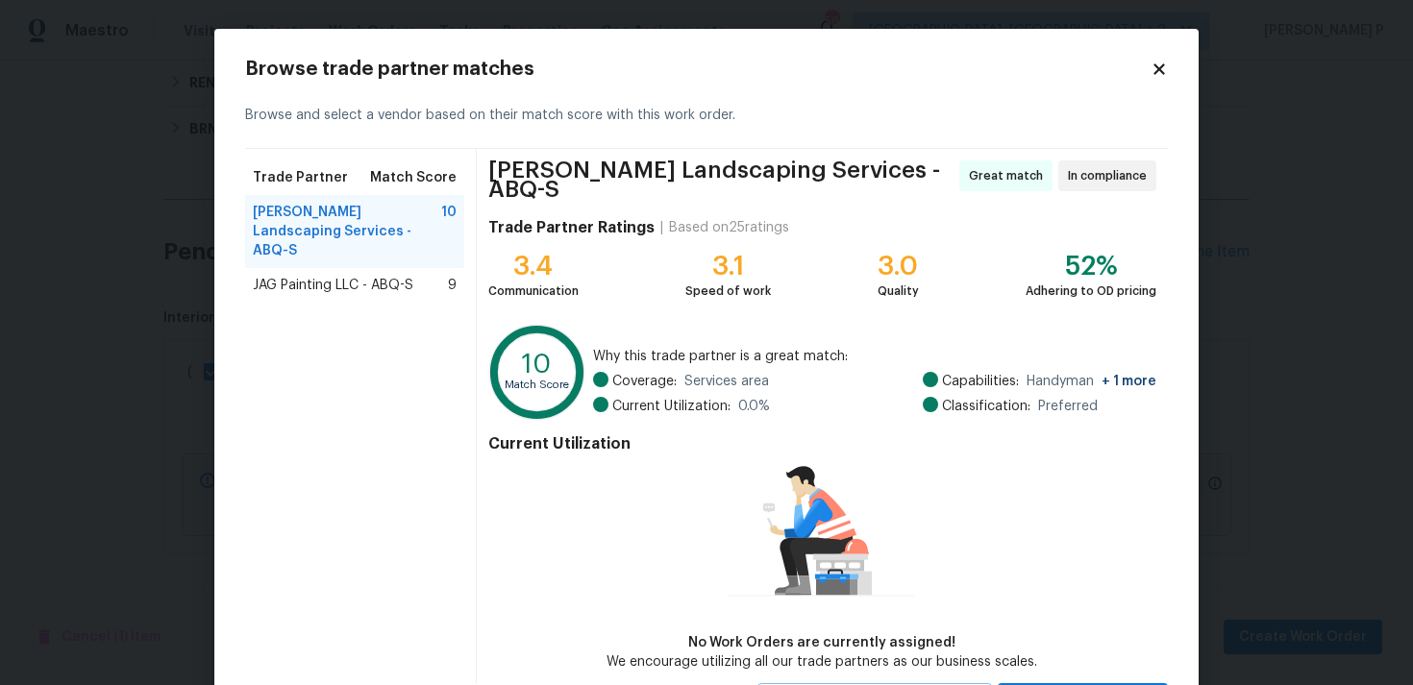
click at [301, 276] on span "JAG Painting LLC - ABQ-S" at bounding box center [333, 285] width 160 height 19
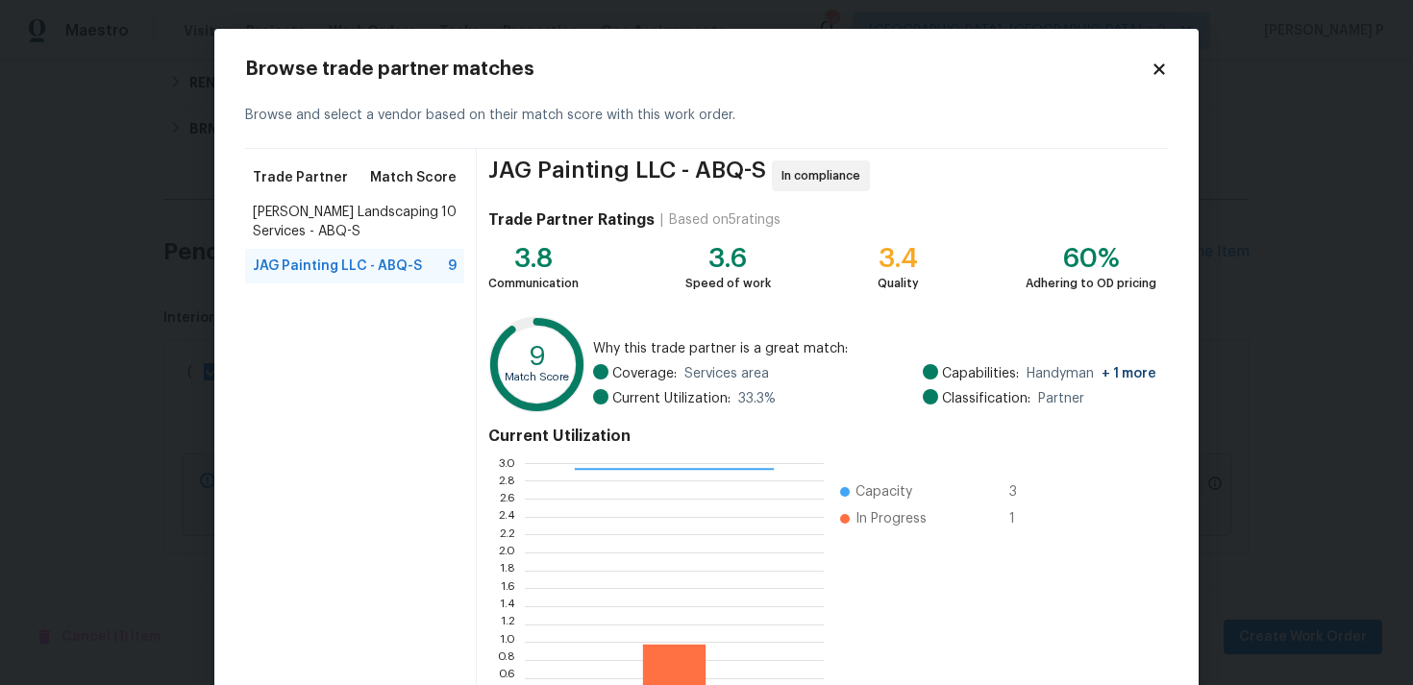
scroll to position [162, 0]
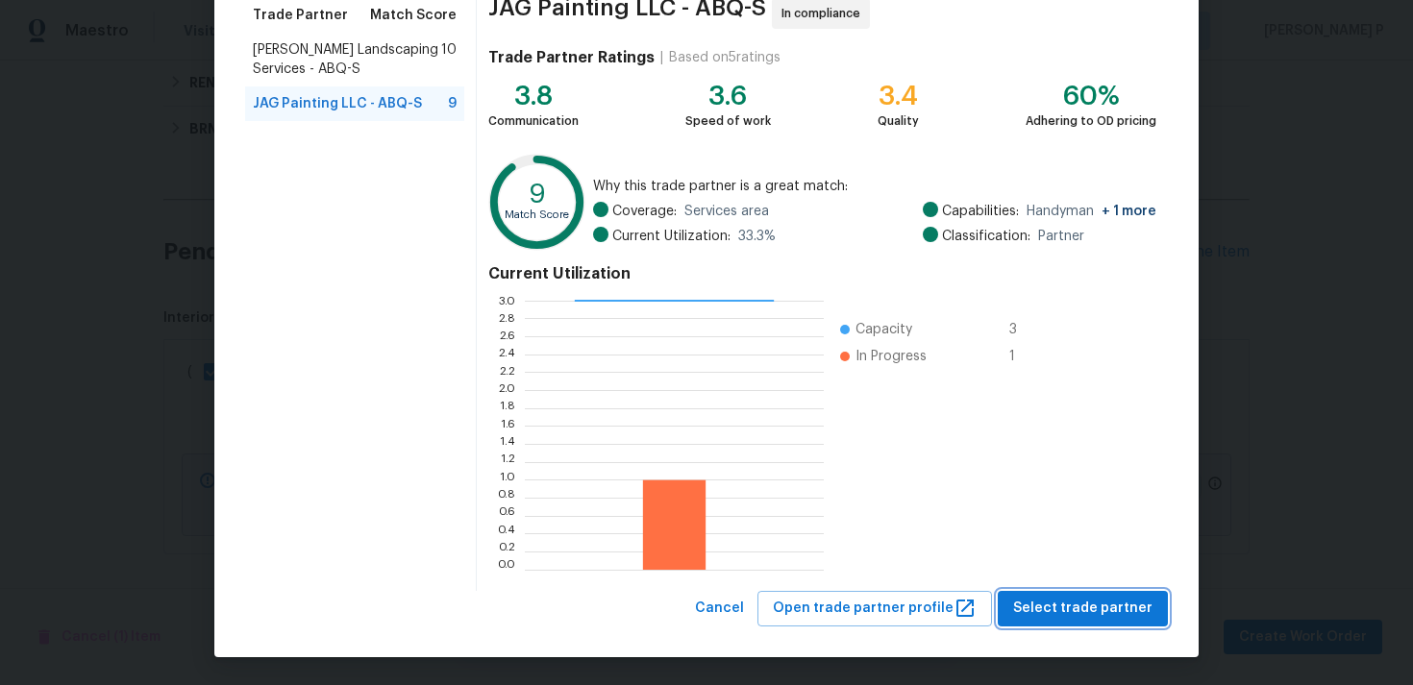
click at [1070, 608] on span "Select trade partner" at bounding box center [1082, 609] width 139 height 24
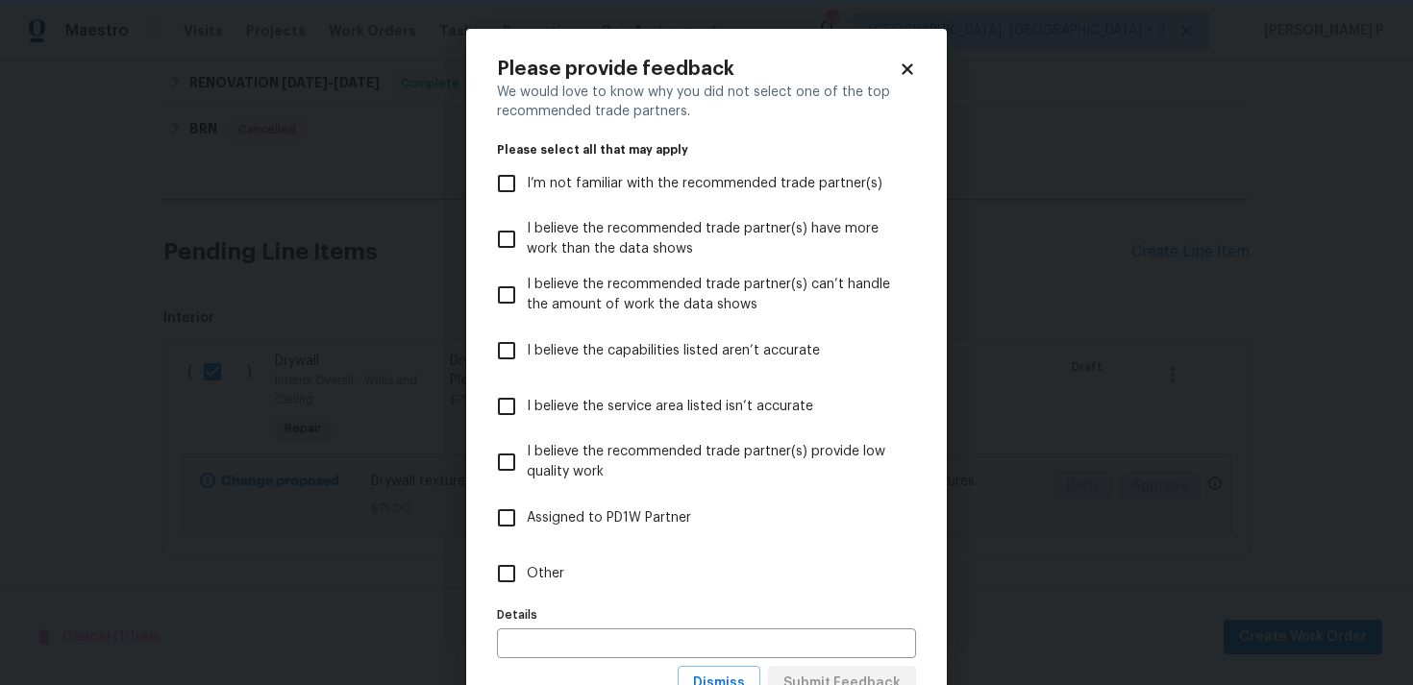
scroll to position [0, 0]
click at [525, 568] on input "Other" at bounding box center [506, 574] width 40 height 40
checkbox input "true"
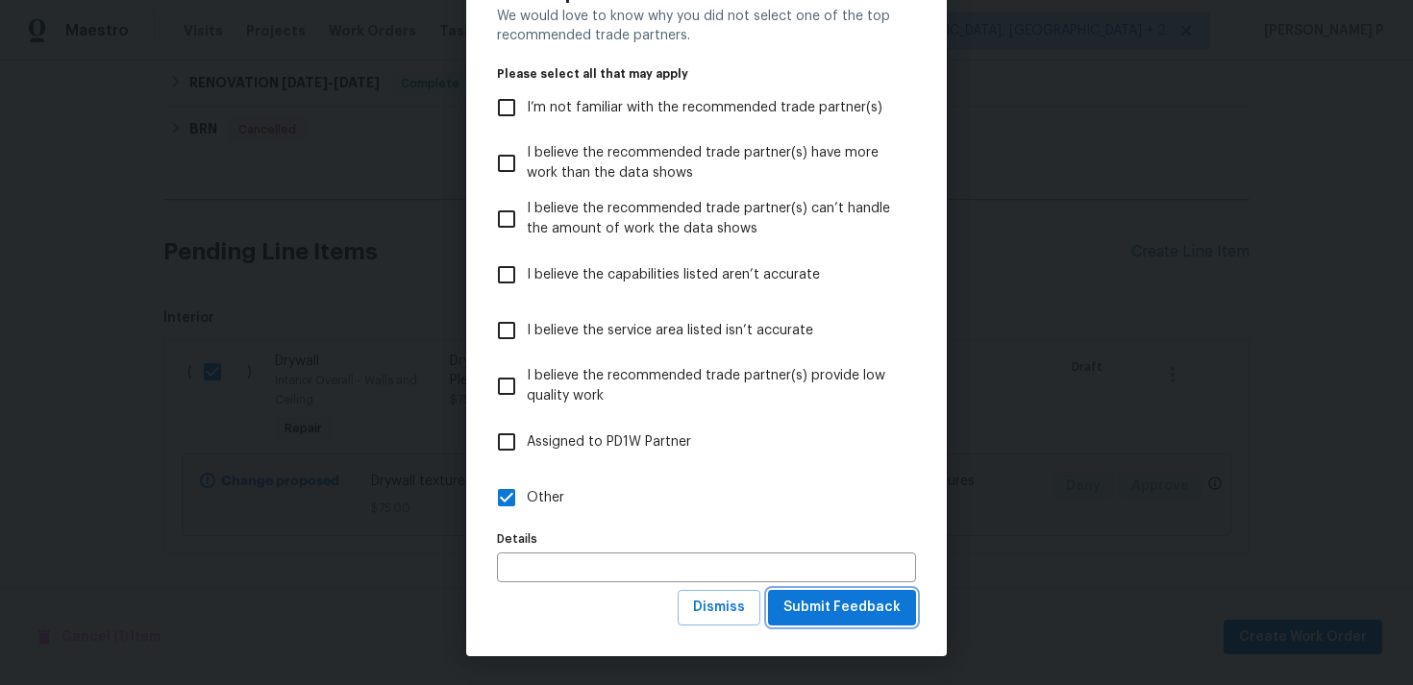
click at [818, 609] on span "Submit Feedback" at bounding box center [841, 608] width 117 height 24
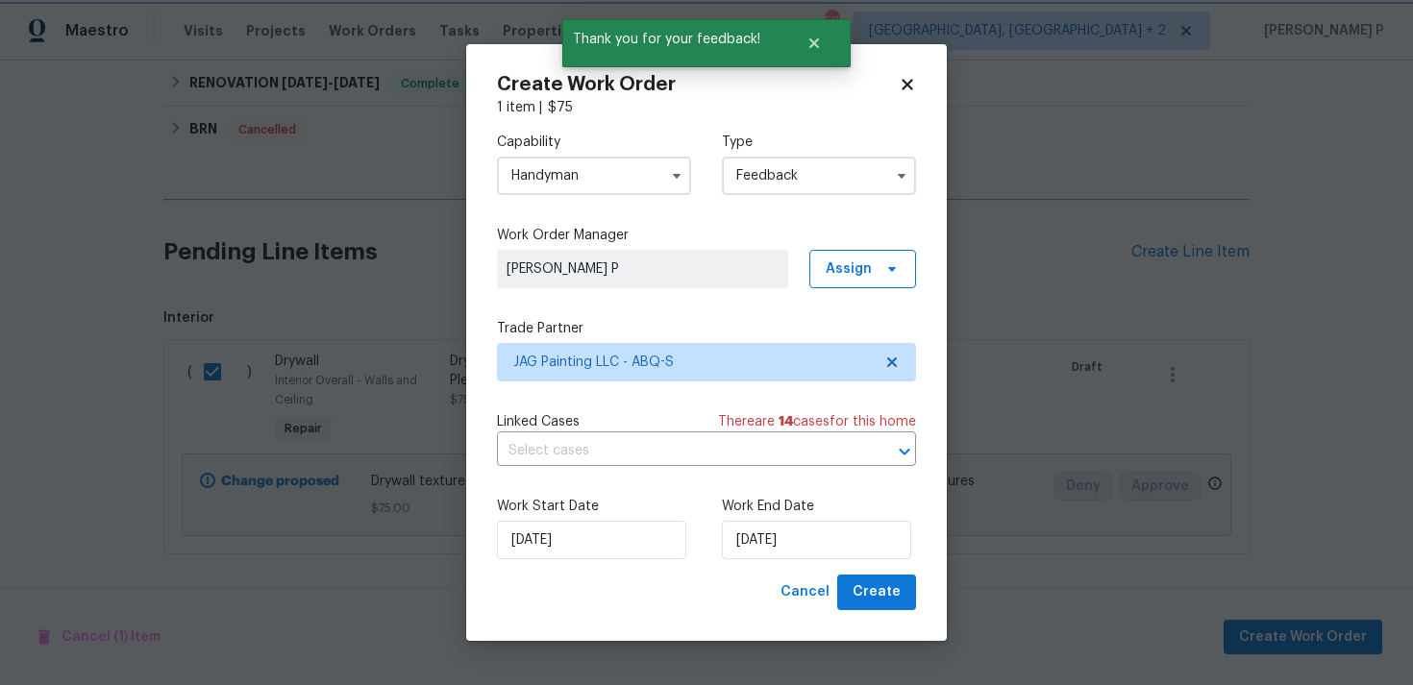
scroll to position [0, 0]
click at [754, 553] on input "[DATE]" at bounding box center [816, 540] width 189 height 38
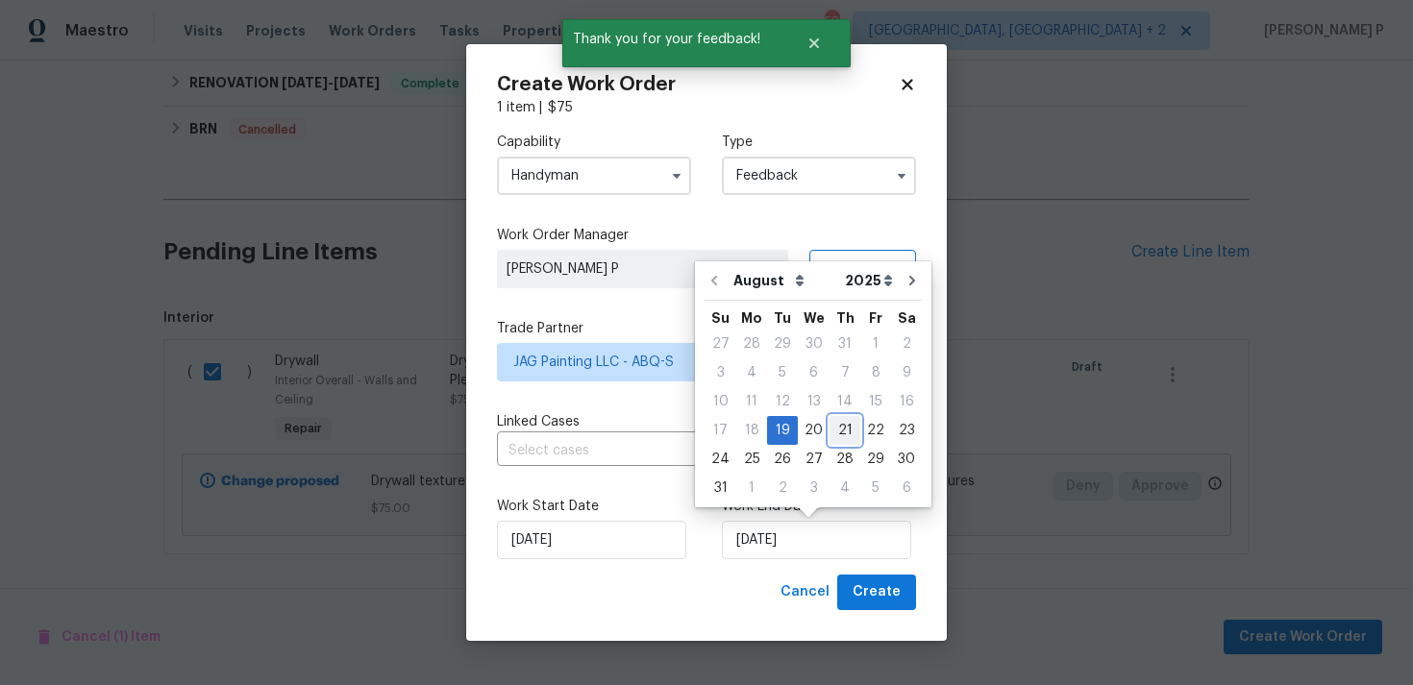
click at [840, 427] on div "21" at bounding box center [844, 430] width 31 height 27
type input "[DATE]"
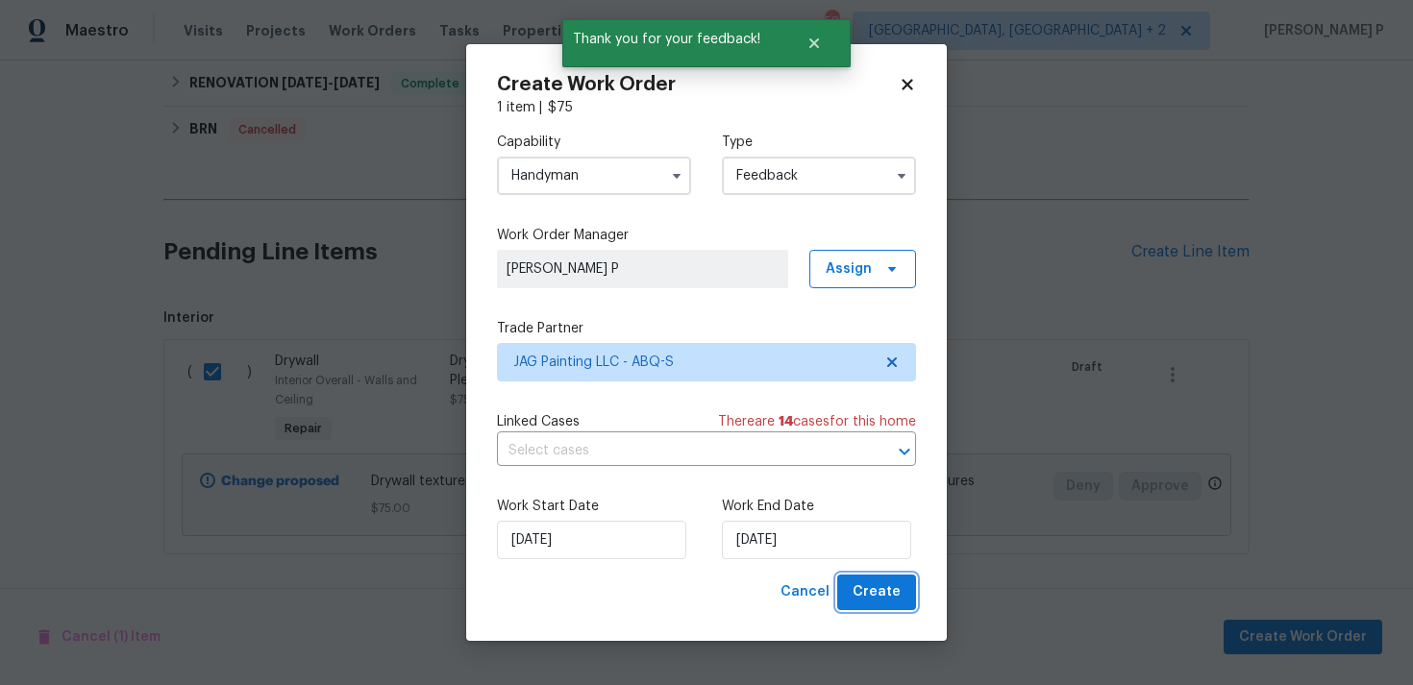
click at [887, 593] on span "Create" at bounding box center [876, 592] width 48 height 24
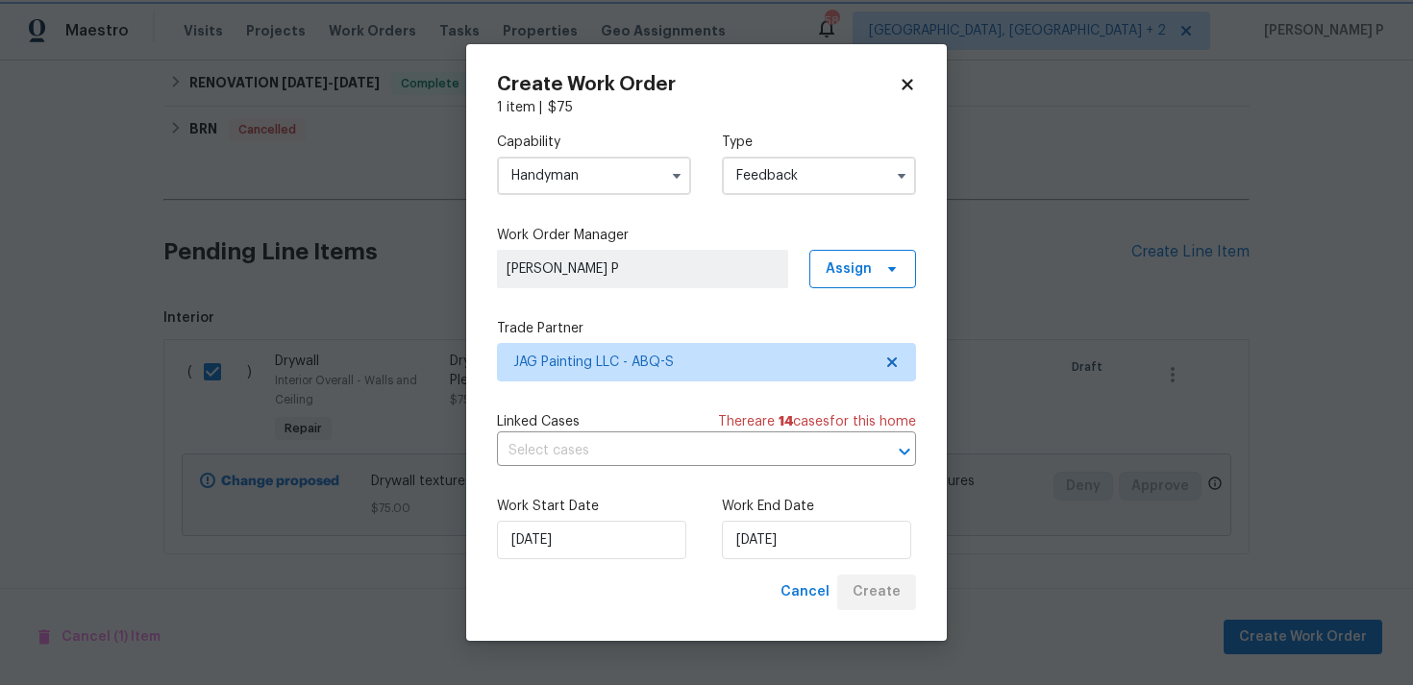
checkbox input "false"
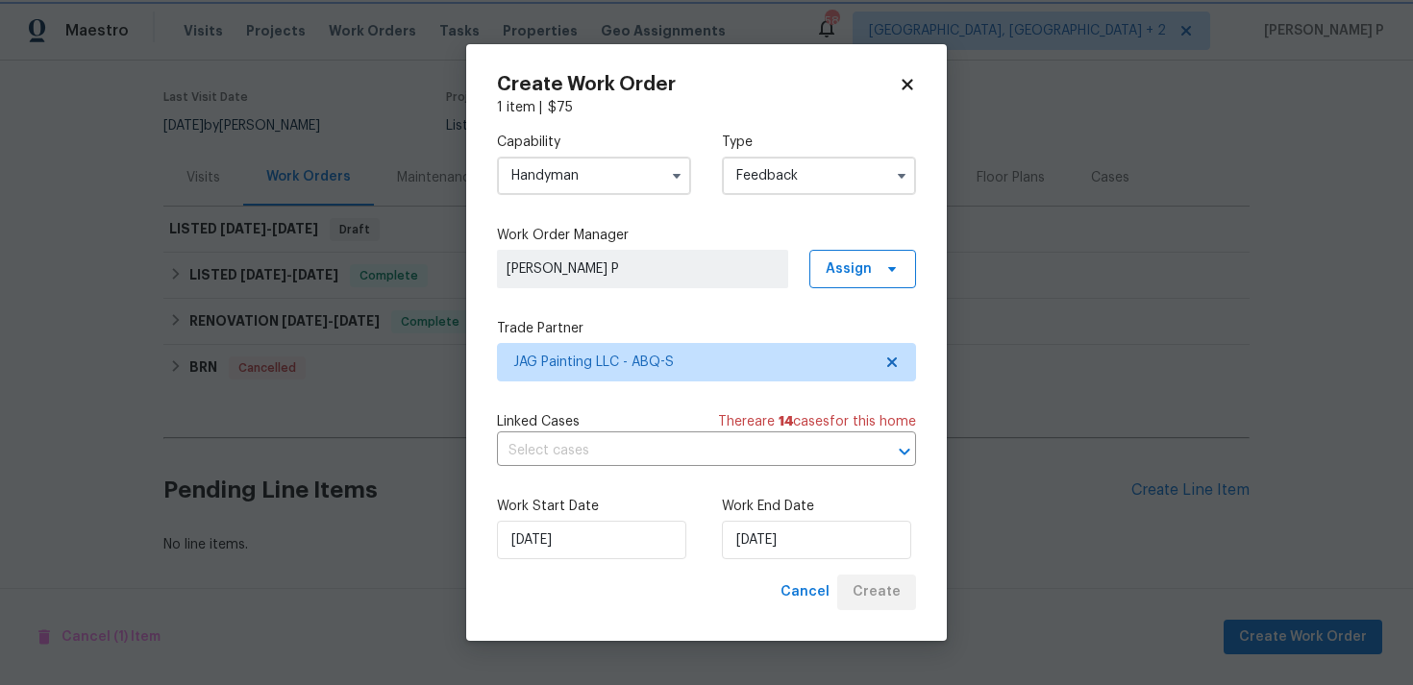
scroll to position [142, 0]
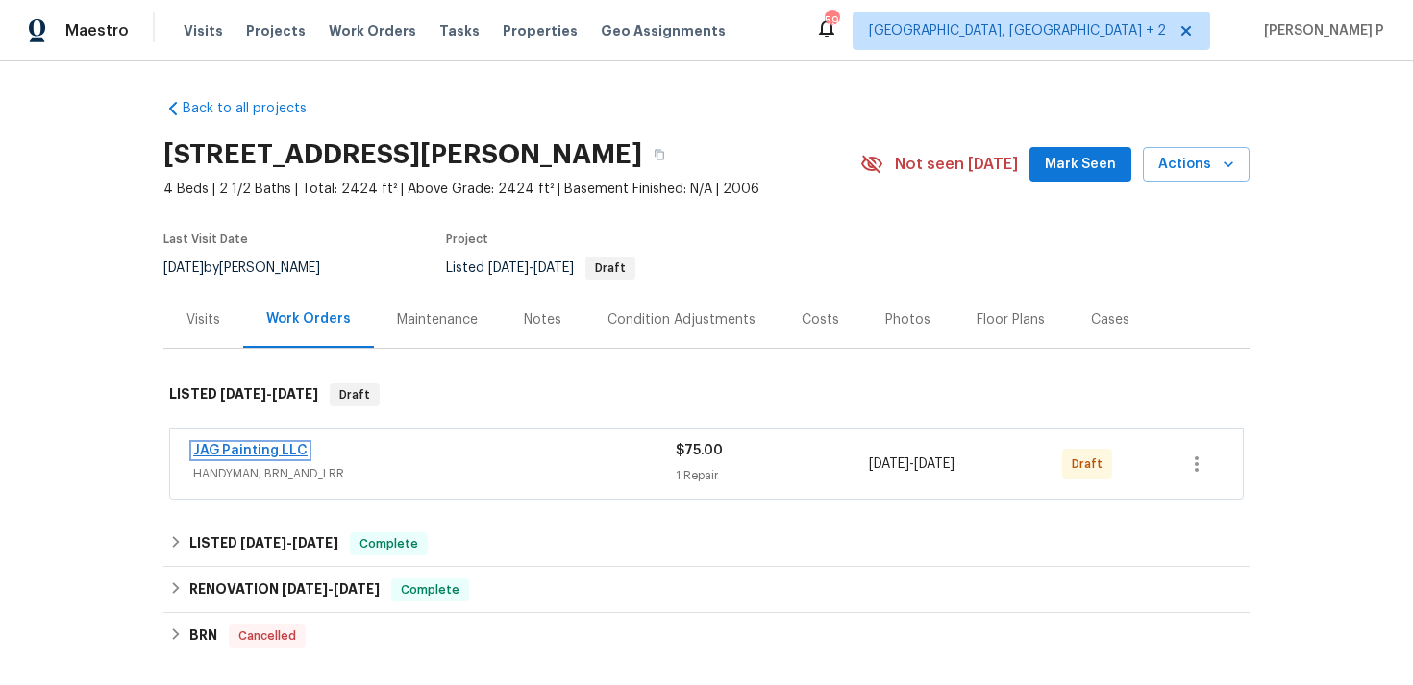
click at [240, 449] on link "JAG Painting LLC" at bounding box center [250, 450] width 114 height 13
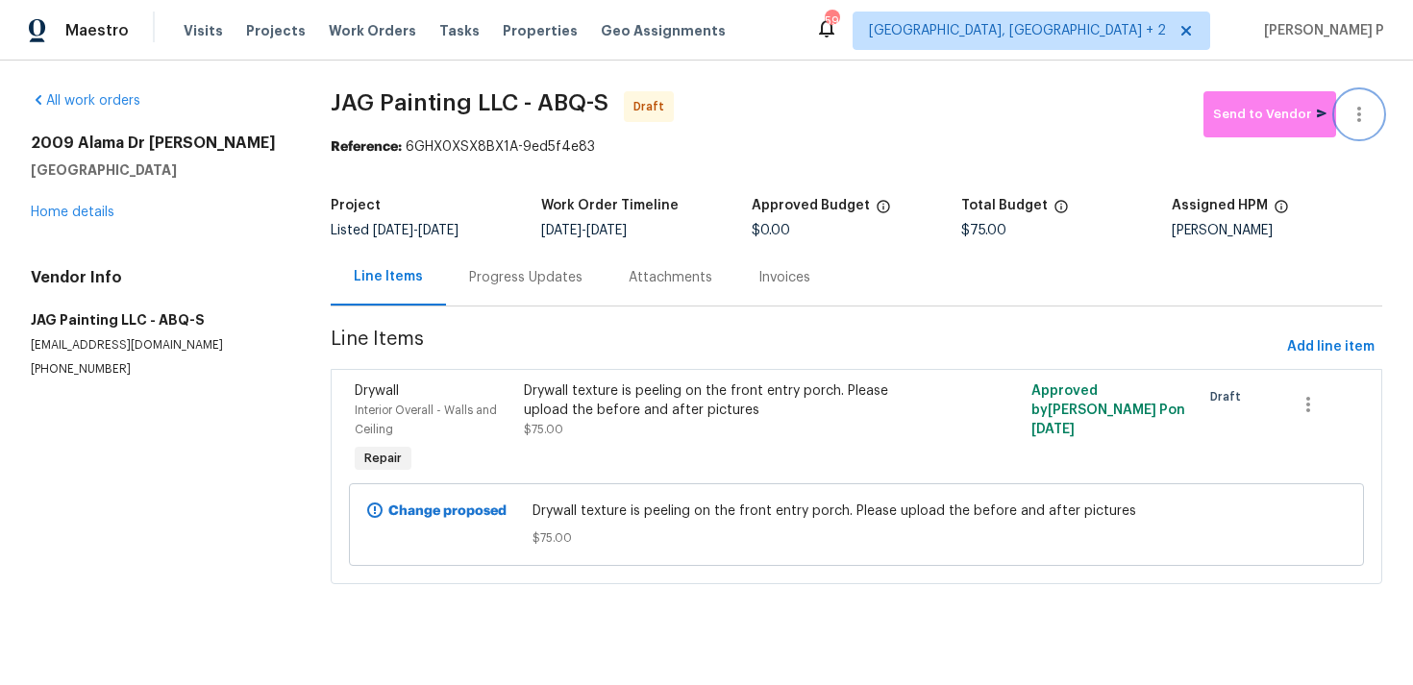
click at [1363, 116] on icon "button" at bounding box center [1358, 114] width 23 height 23
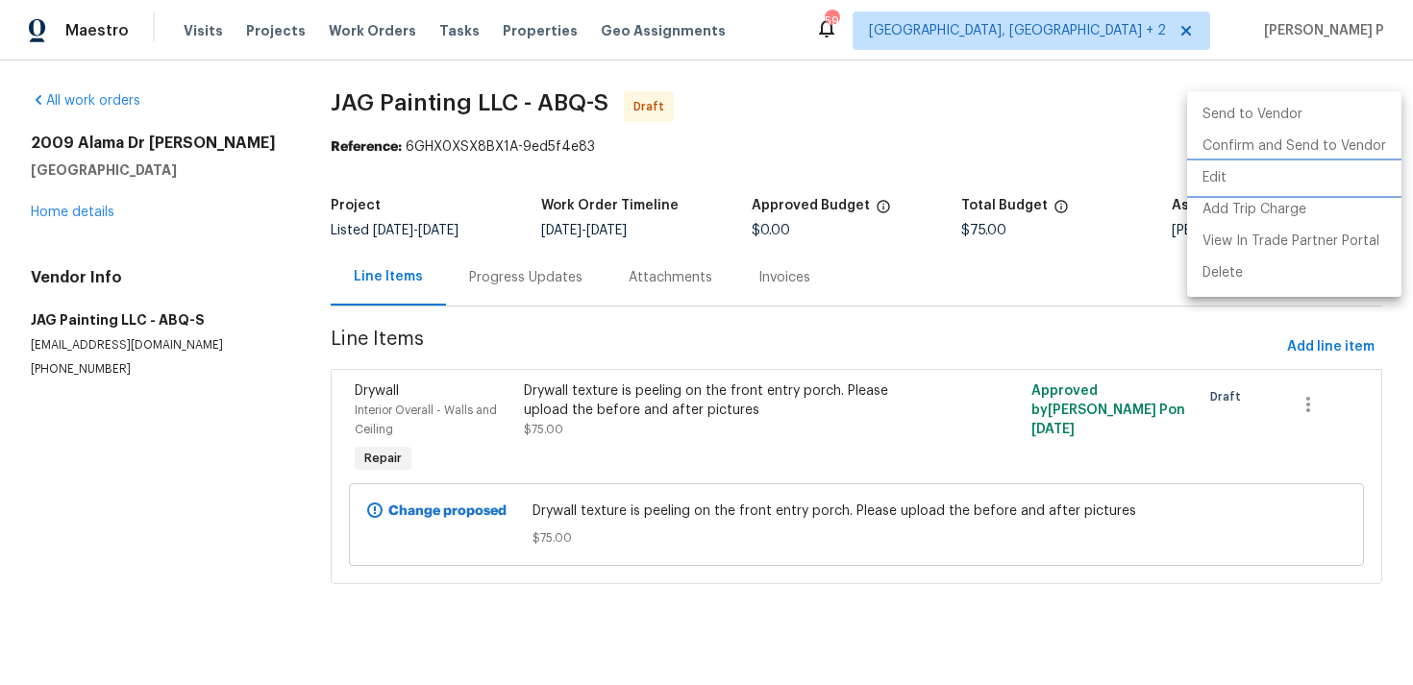
click at [1248, 178] on li "Edit" at bounding box center [1294, 178] width 214 height 32
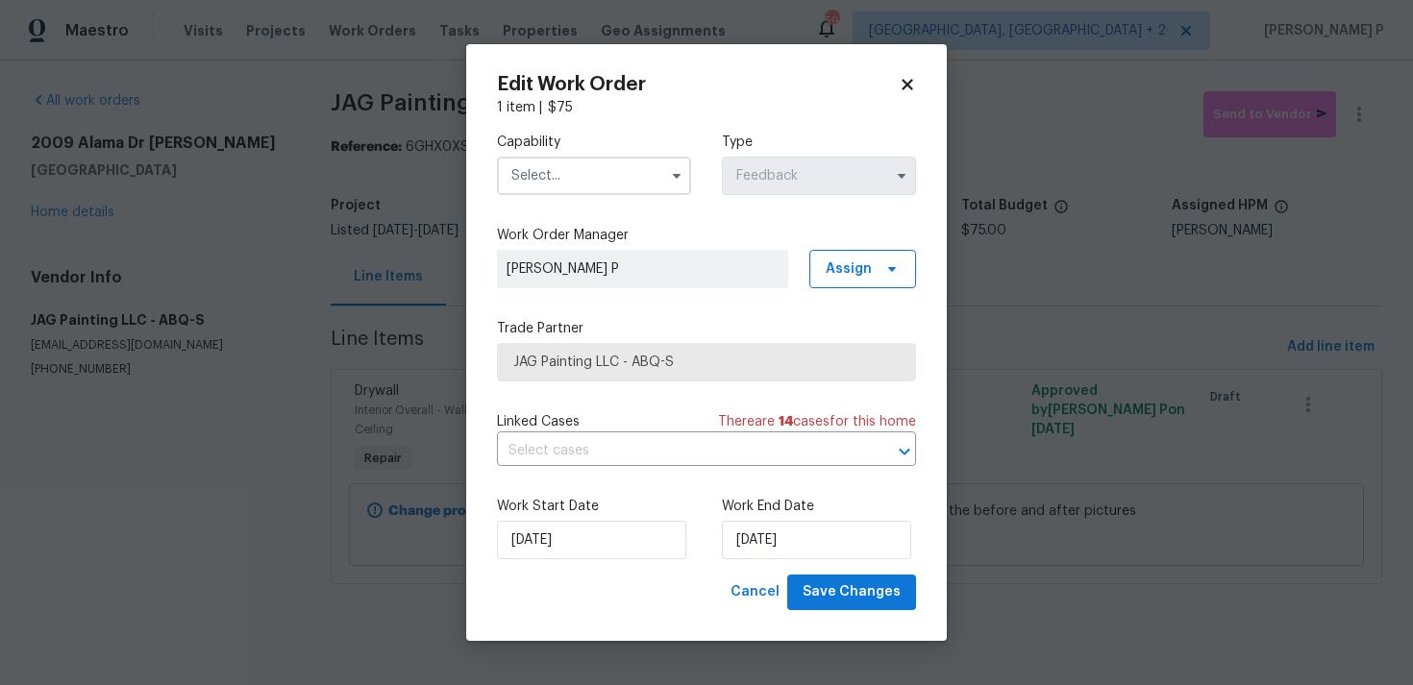
click at [609, 187] on input "text" at bounding box center [594, 176] width 194 height 38
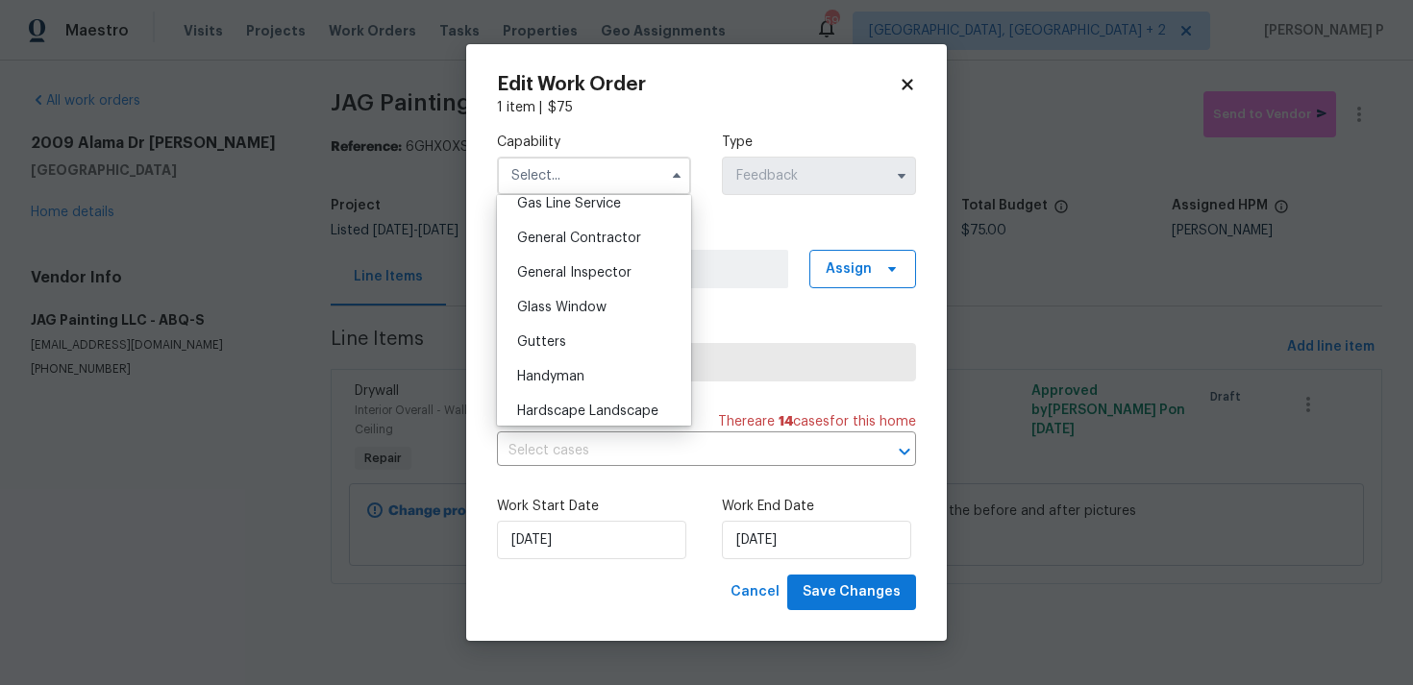
scroll to position [920, 0]
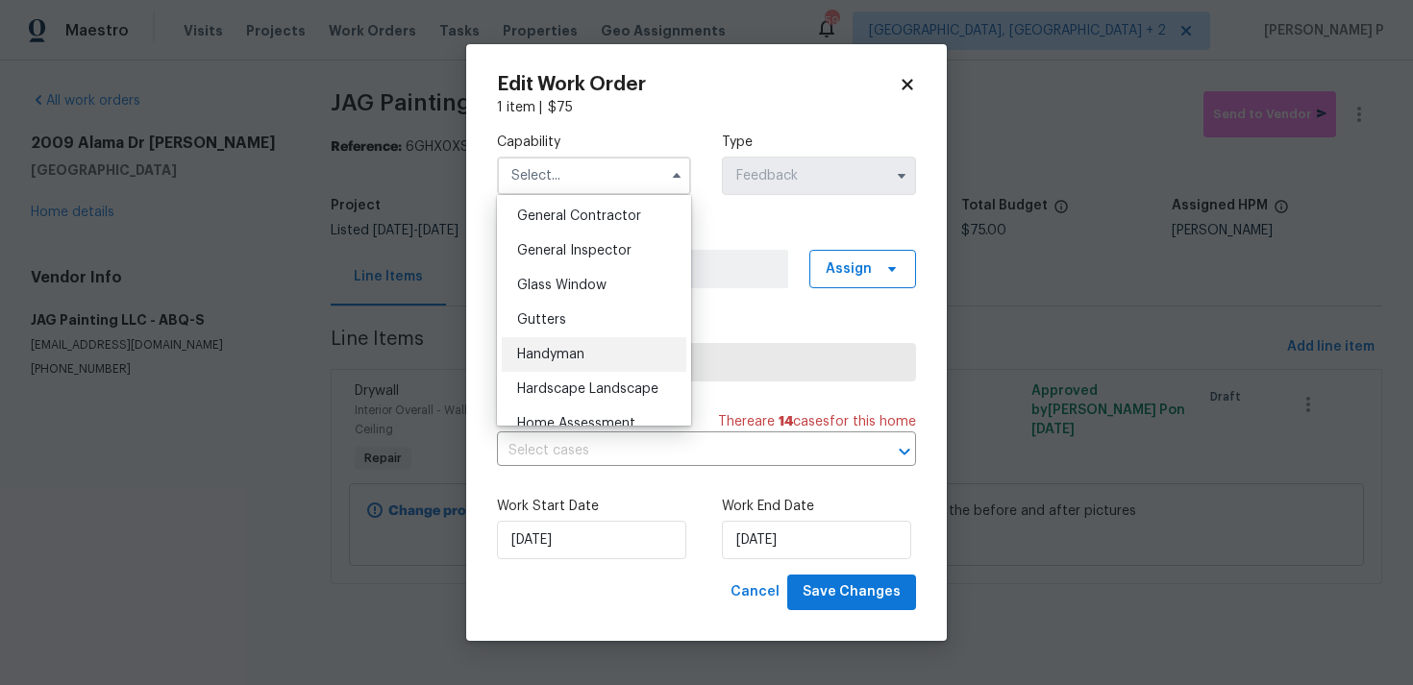
click at [588, 348] on div "Handyman" at bounding box center [594, 354] width 185 height 35
type input "Handyman"
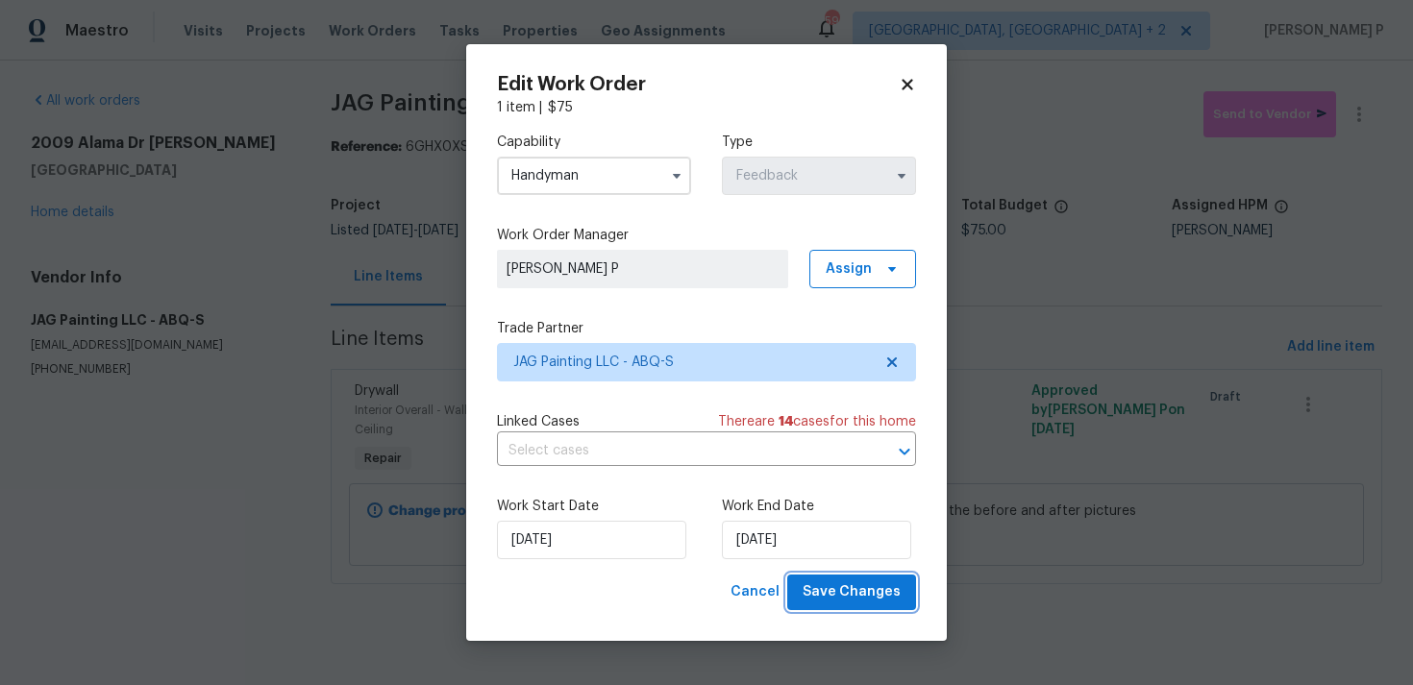
click at [866, 590] on span "Save Changes" at bounding box center [851, 592] width 98 height 24
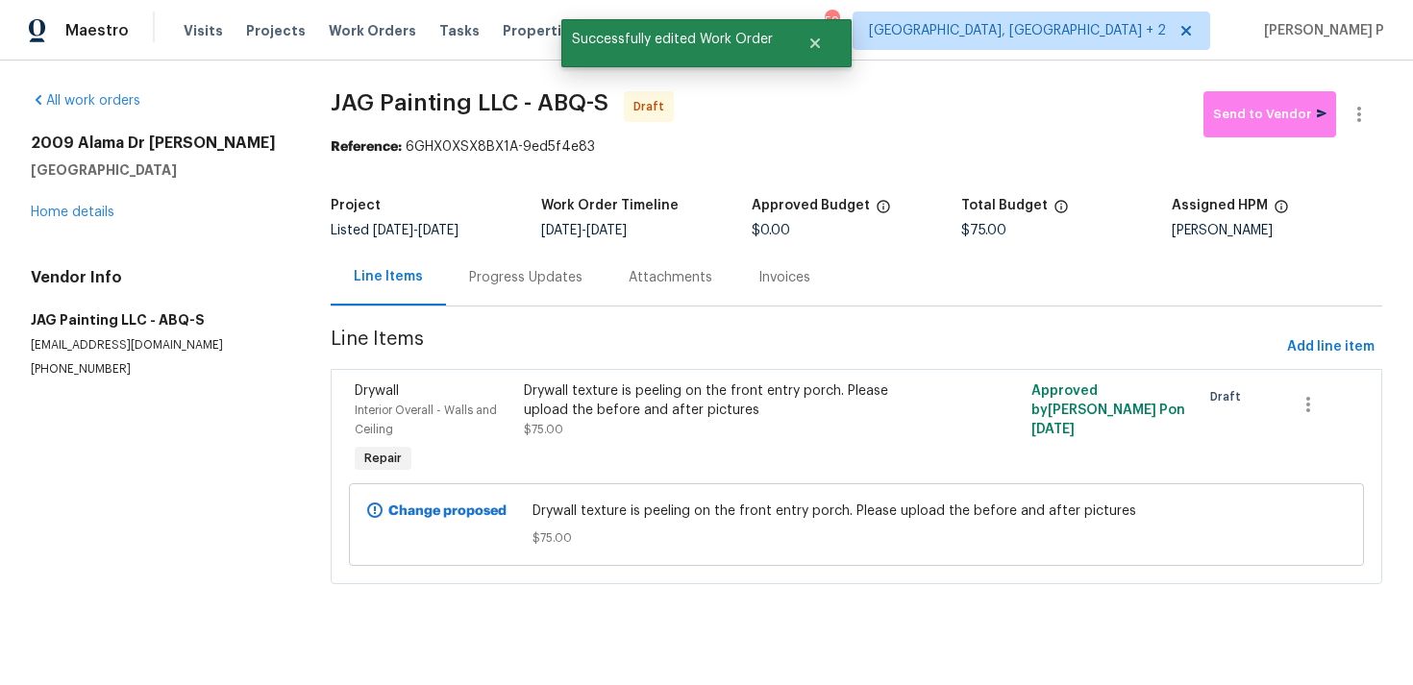
click at [557, 273] on div "Progress Updates" at bounding box center [525, 277] width 113 height 19
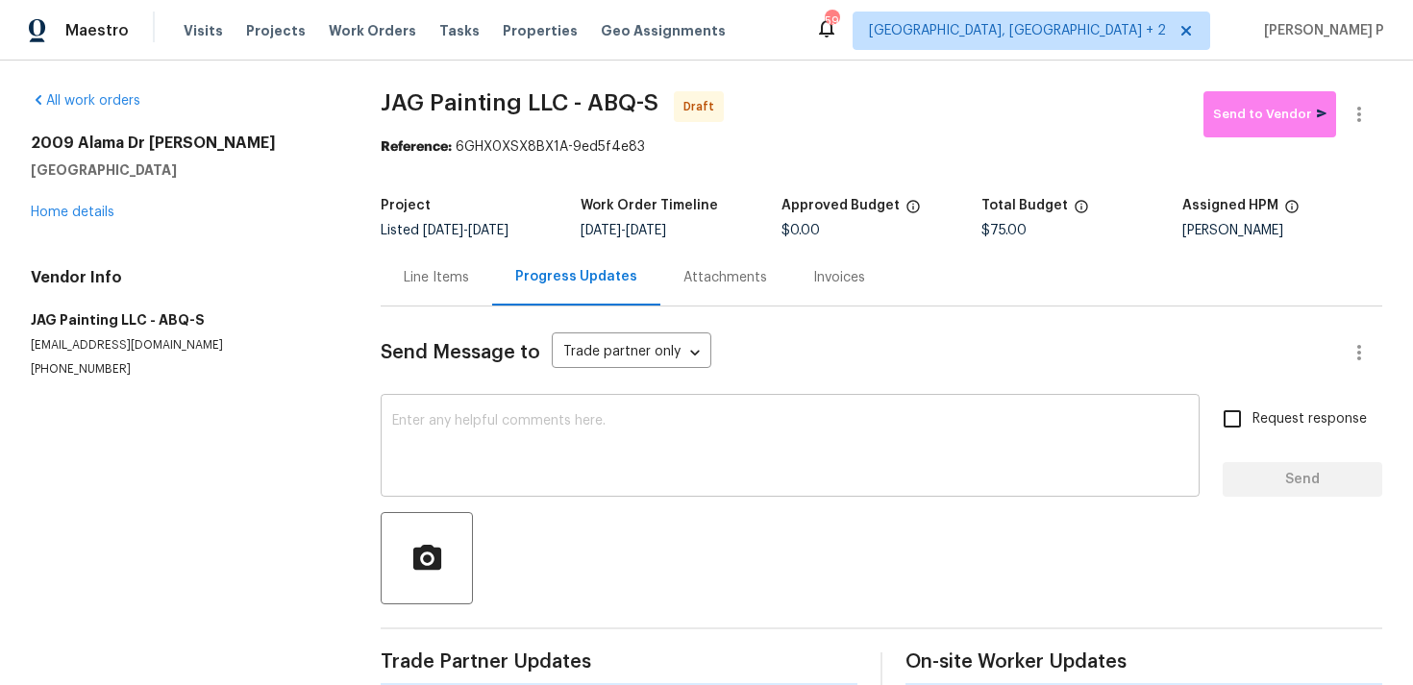
click at [574, 445] on textarea at bounding box center [790, 447] width 796 height 67
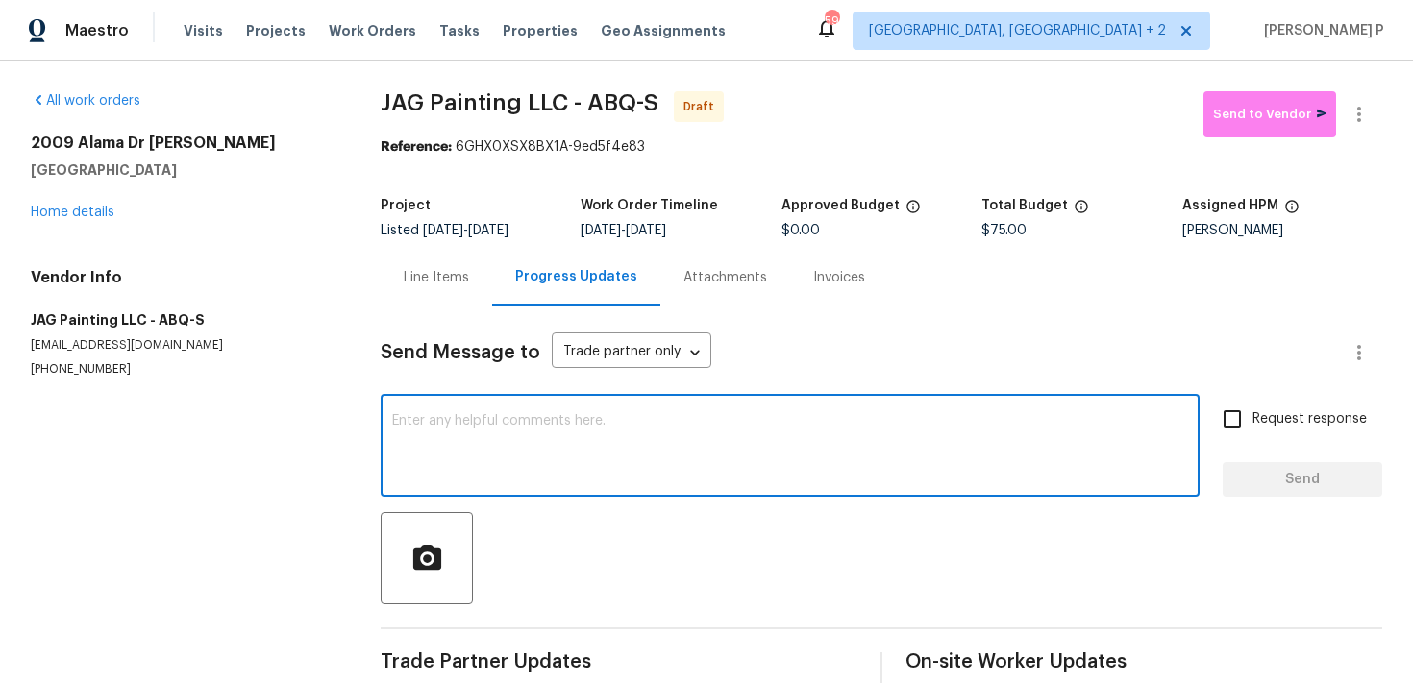
paste textarea "Hi, this is Ramyasri with Opendoor. I’m confirming you received the WO for the …"
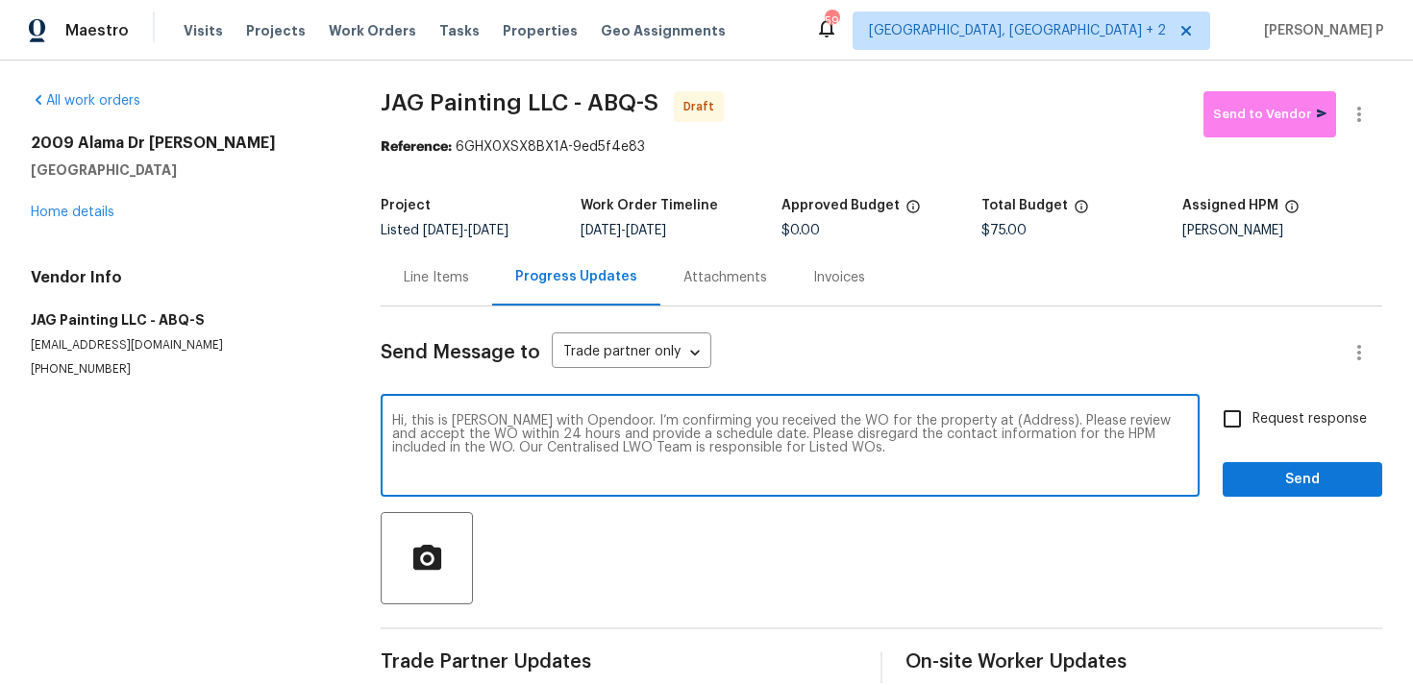
drag, startPoint x: 964, startPoint y: 419, endPoint x: 1022, endPoint y: 416, distance: 58.7
click at [1022, 416] on textarea "Hi, this is Ramyasri with Opendoor. I’m confirming you received the WO for the …" at bounding box center [790, 447] width 796 height 67
paste textarea "2009 Alama Dr NE, Rio Rancho, NM 87124"
type textarea "Hi, this is Ramyasri with Opendoor. I’m confirming you received the WO for the …"
click at [1235, 403] on input "Request response" at bounding box center [1232, 419] width 40 height 40
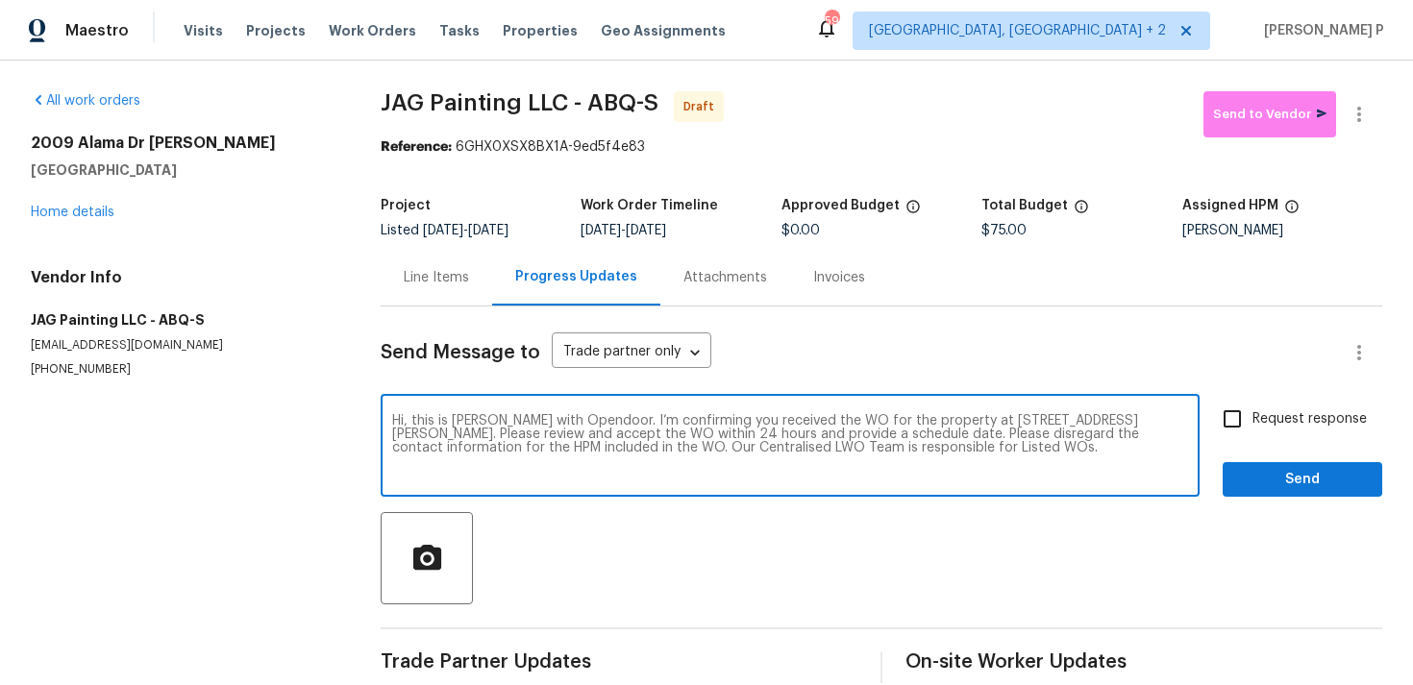
checkbox input "true"
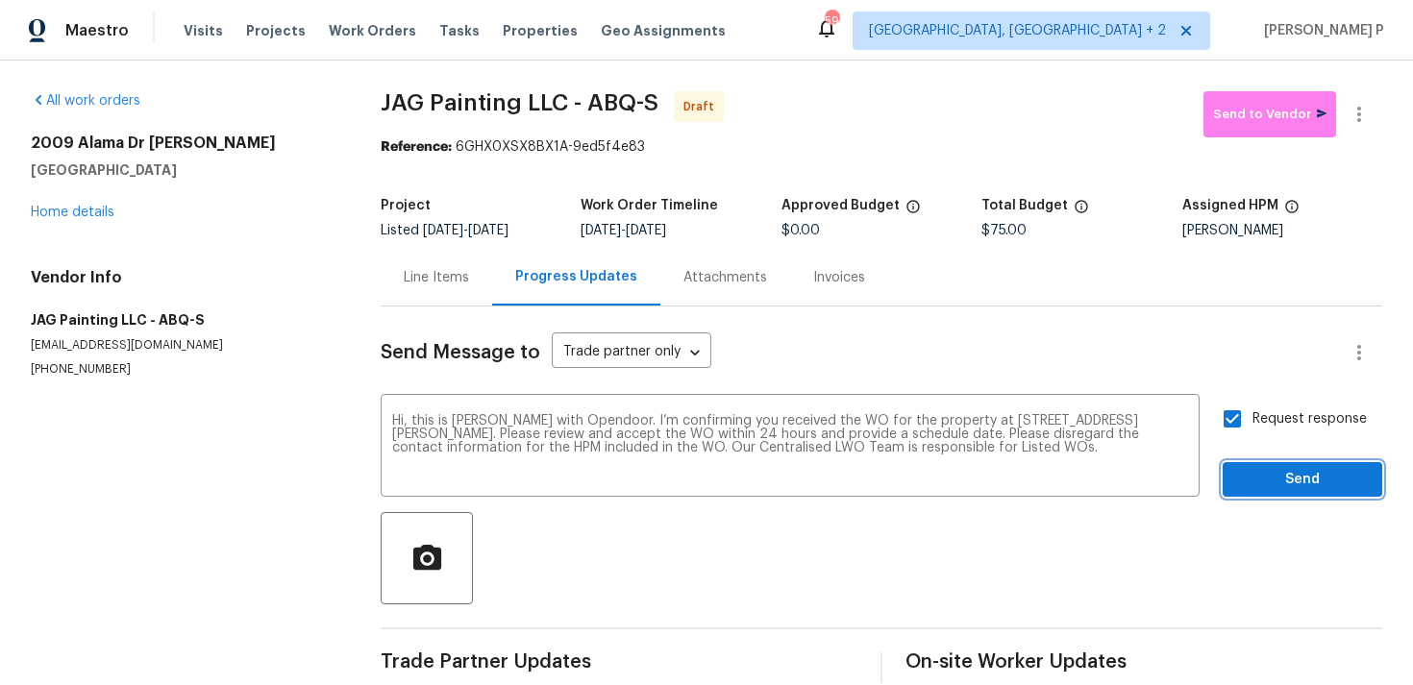
click at [1249, 483] on span "Send" at bounding box center [1302, 480] width 129 height 24
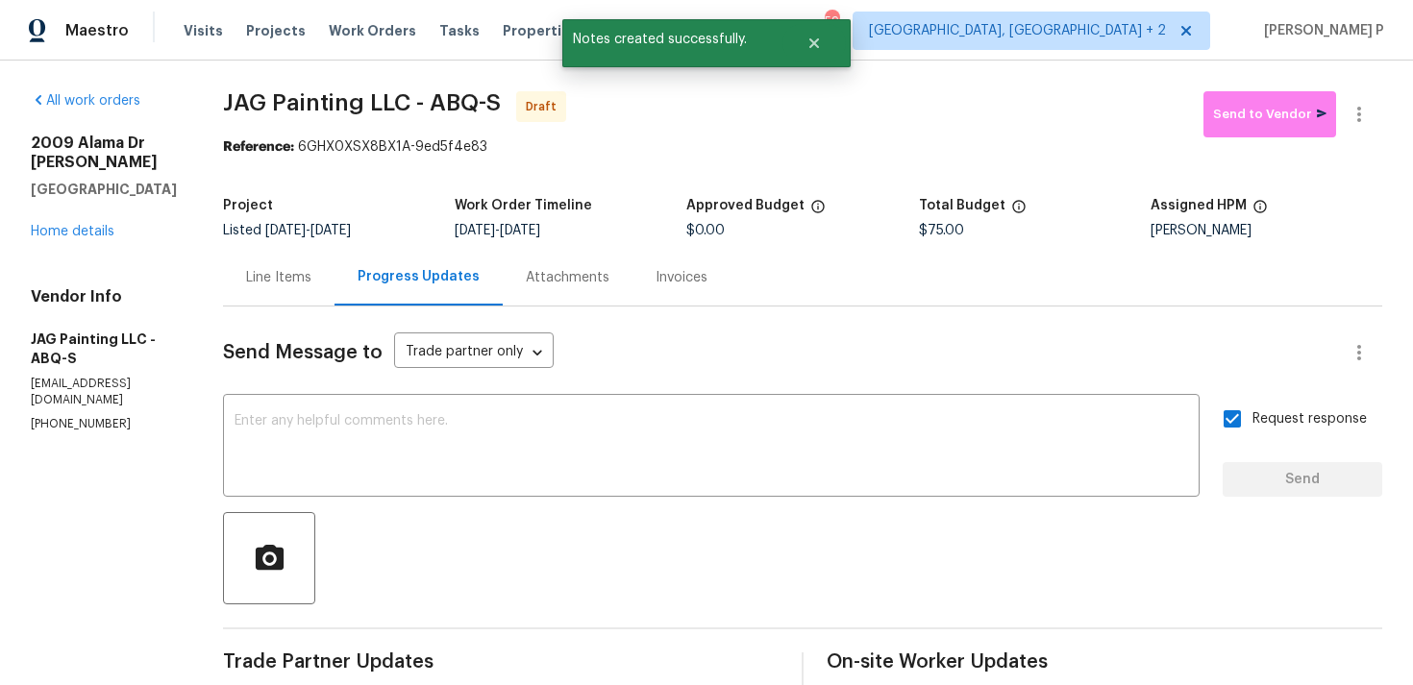
click at [908, 545] on div at bounding box center [802, 558] width 1159 height 92
click at [1367, 112] on icon "button" at bounding box center [1358, 114] width 23 height 23
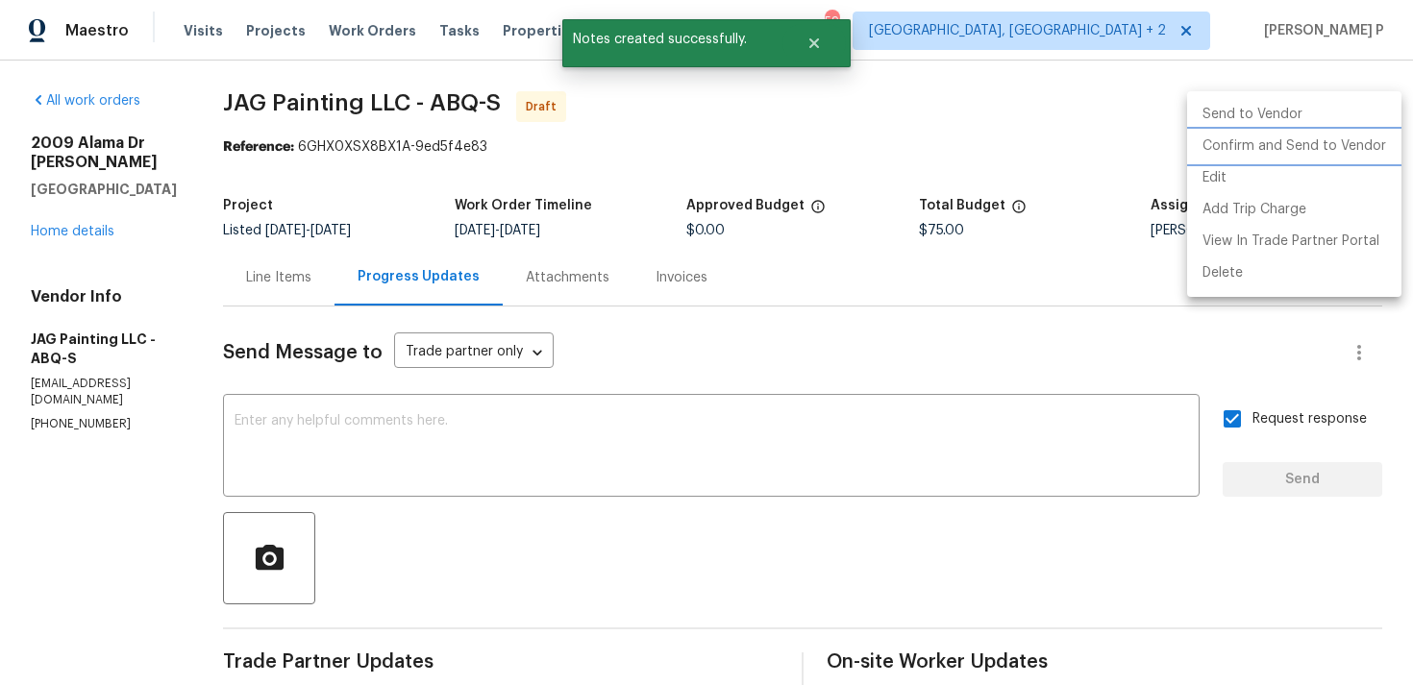
click at [1282, 142] on li "Confirm and Send to Vendor" at bounding box center [1294, 147] width 214 height 32
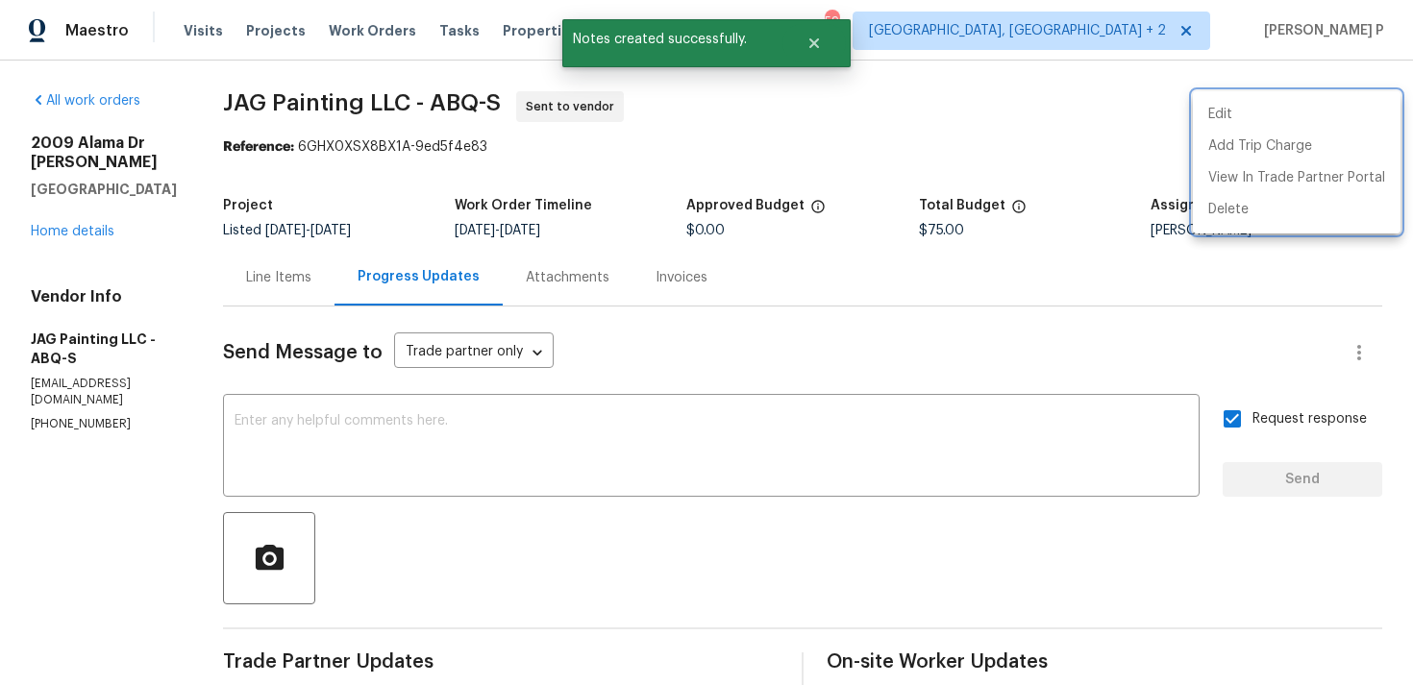
click at [625, 480] on div at bounding box center [706, 342] width 1413 height 685
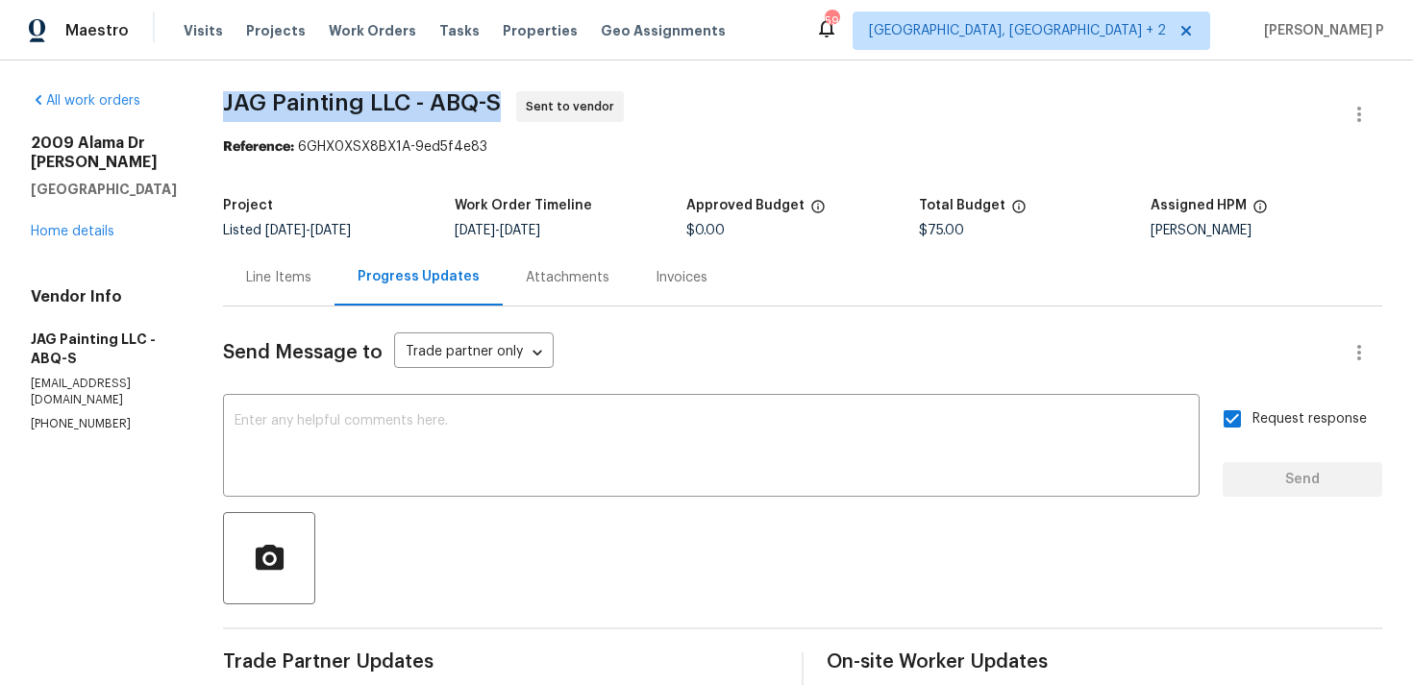
drag, startPoint x: 227, startPoint y: 103, endPoint x: 504, endPoint y: 96, distance: 276.8
click at [501, 96] on span "JAG Painting LLC - ABQ-S" at bounding box center [362, 102] width 278 height 23
copy span "JAG Painting LLC - ABQ-S"
click at [338, 169] on section "JAG Painting LLC - ABQ-S Sent to vendor Reference: 6GHX0XSX8BX1A-9ed5f4e83 Proj…" at bounding box center [802, 463] width 1159 height 744
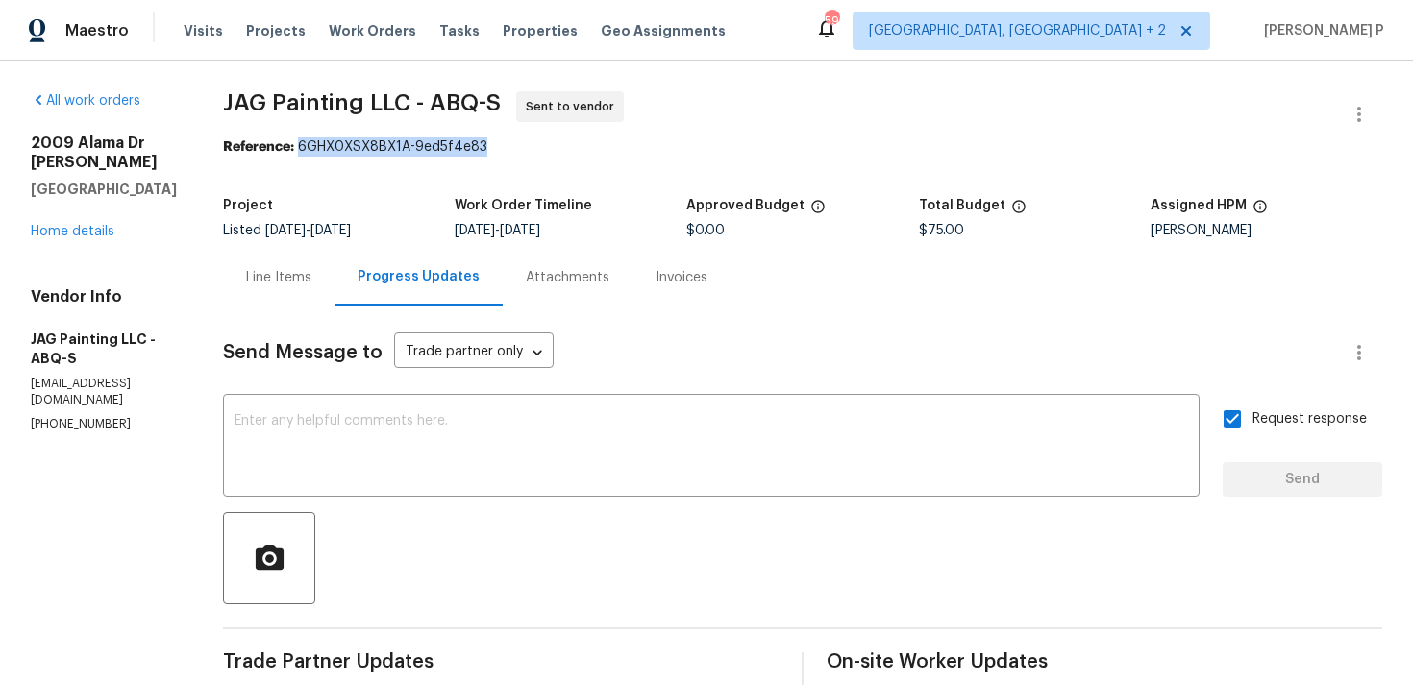
drag, startPoint x: 304, startPoint y: 144, endPoint x: 520, endPoint y: 142, distance: 216.2
click at [518, 142] on div "Reference: 6GHX0XSX8BX1A-9ed5f4e83" at bounding box center [802, 146] width 1159 height 19
copy div "6GHX0XSX8BX1A-9ed5f4e83"
click at [299, 94] on span "JAG Painting LLC - ABQ-S" at bounding box center [362, 102] width 278 height 23
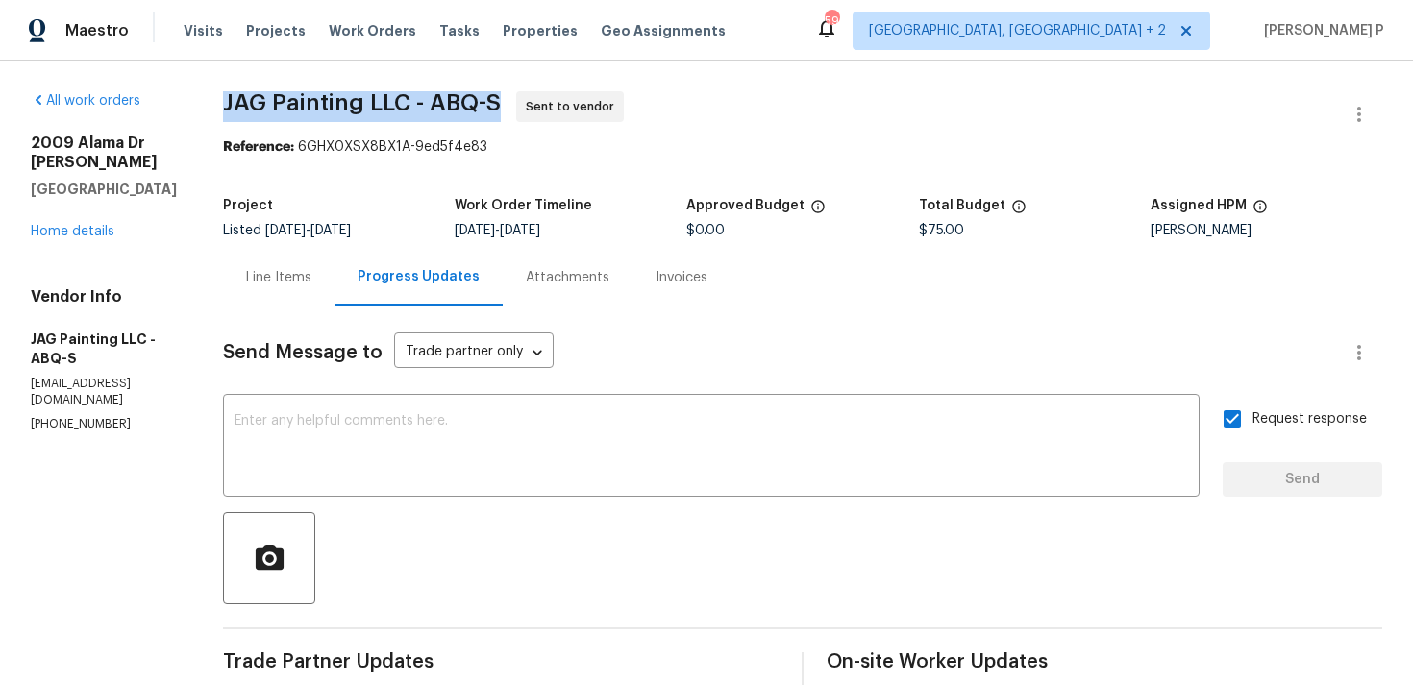
drag, startPoint x: 227, startPoint y: 105, endPoint x: 501, endPoint y: 105, distance: 273.9
click at [501, 105] on span "JAG Painting LLC - ABQ-S" at bounding box center [362, 102] width 278 height 23
copy span "JAG Painting LLC - ABQ-S"
click at [299, 283] on div "Line Items" at bounding box center [278, 277] width 65 height 19
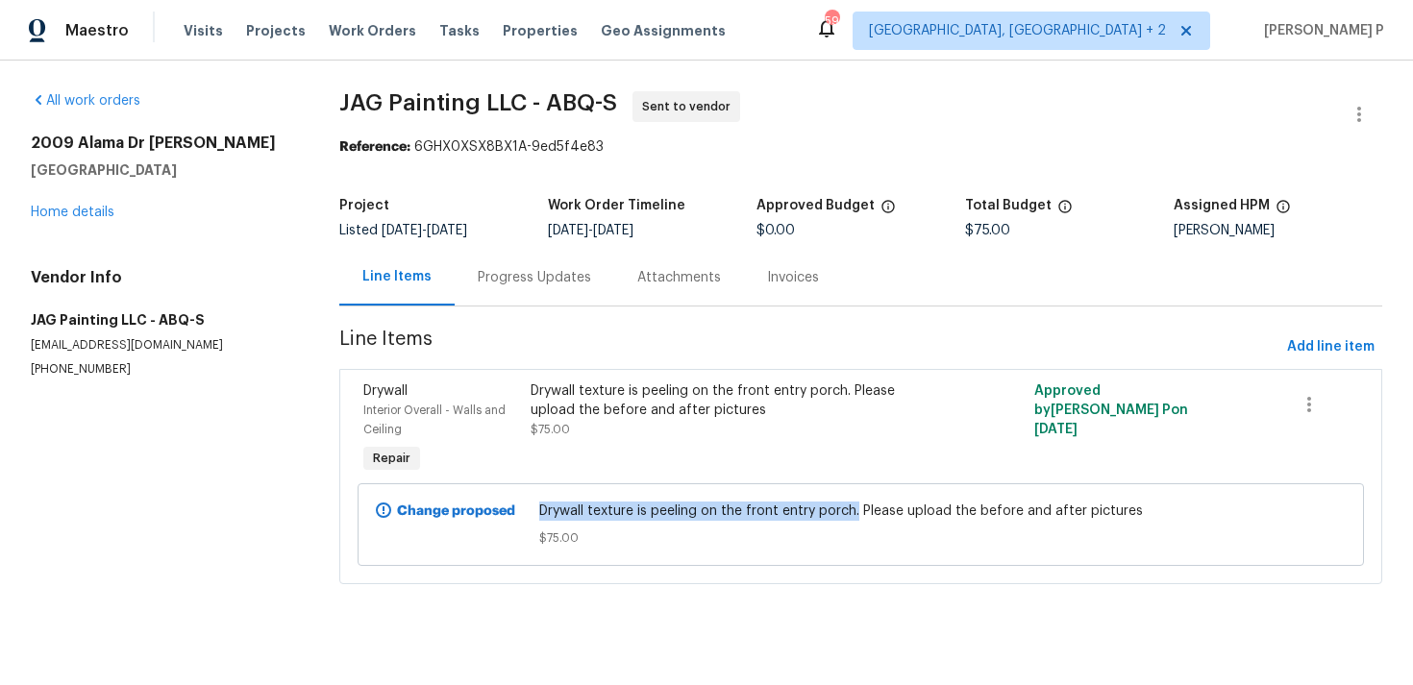
copy span "Drywall texture is peeling on the front entry porch."
drag, startPoint x: 542, startPoint y: 512, endPoint x: 862, endPoint y: 510, distance: 320.0
click at [862, 510] on div "Drywall texture is peeling on the front entry porch. Please upload the before a…" at bounding box center [860, 525] width 654 height 58
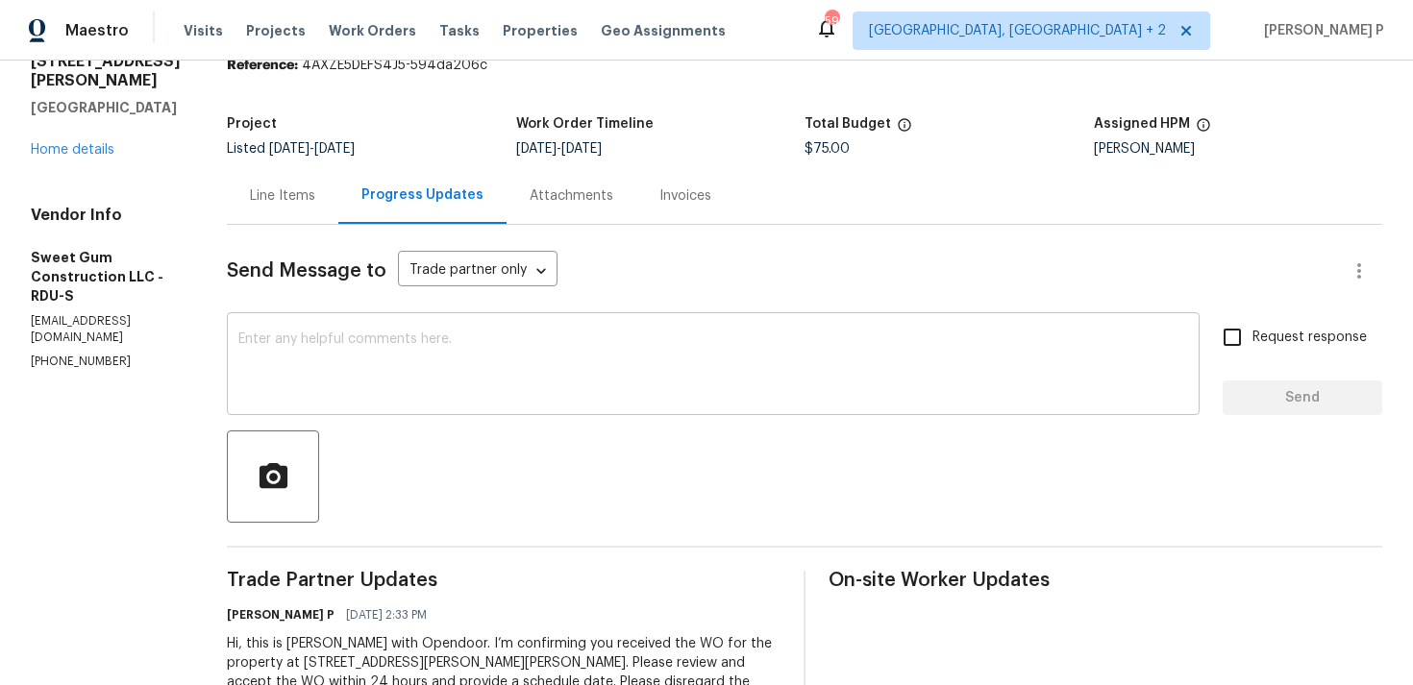
scroll to position [181, 0]
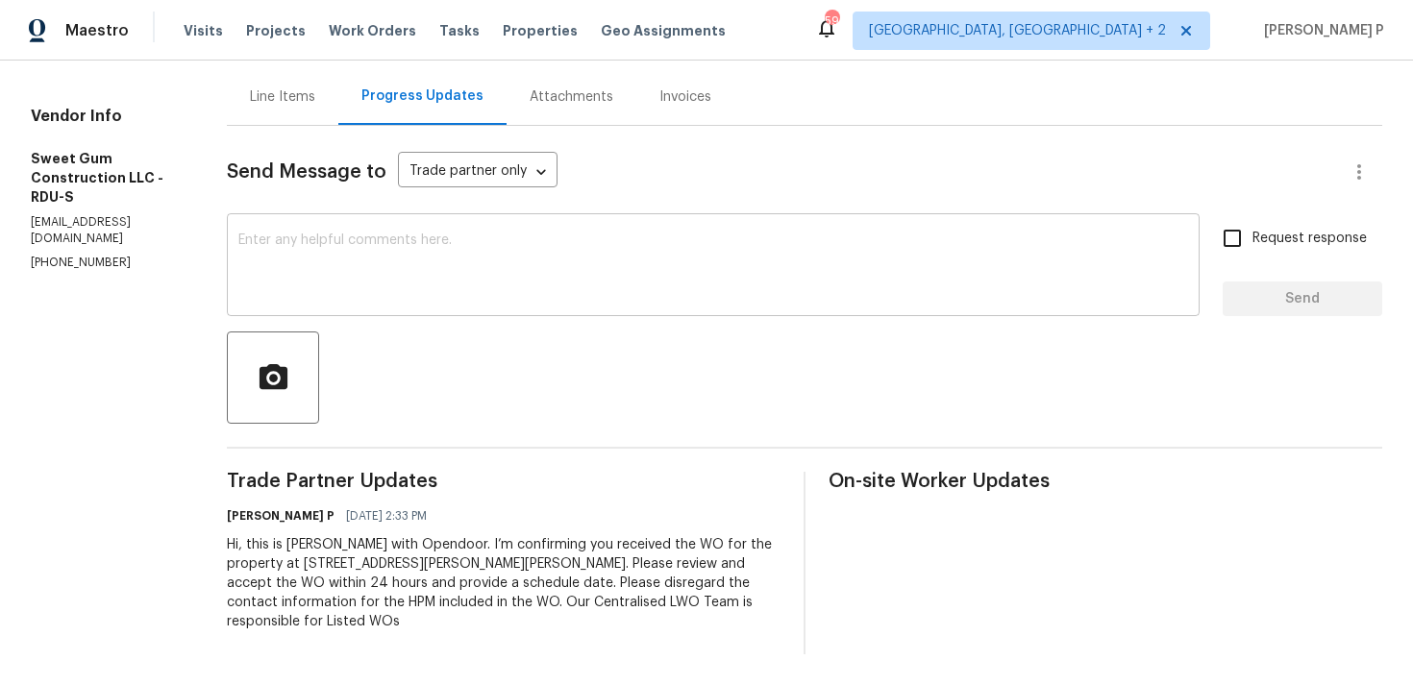
click at [320, 294] on textarea at bounding box center [712, 267] width 949 height 67
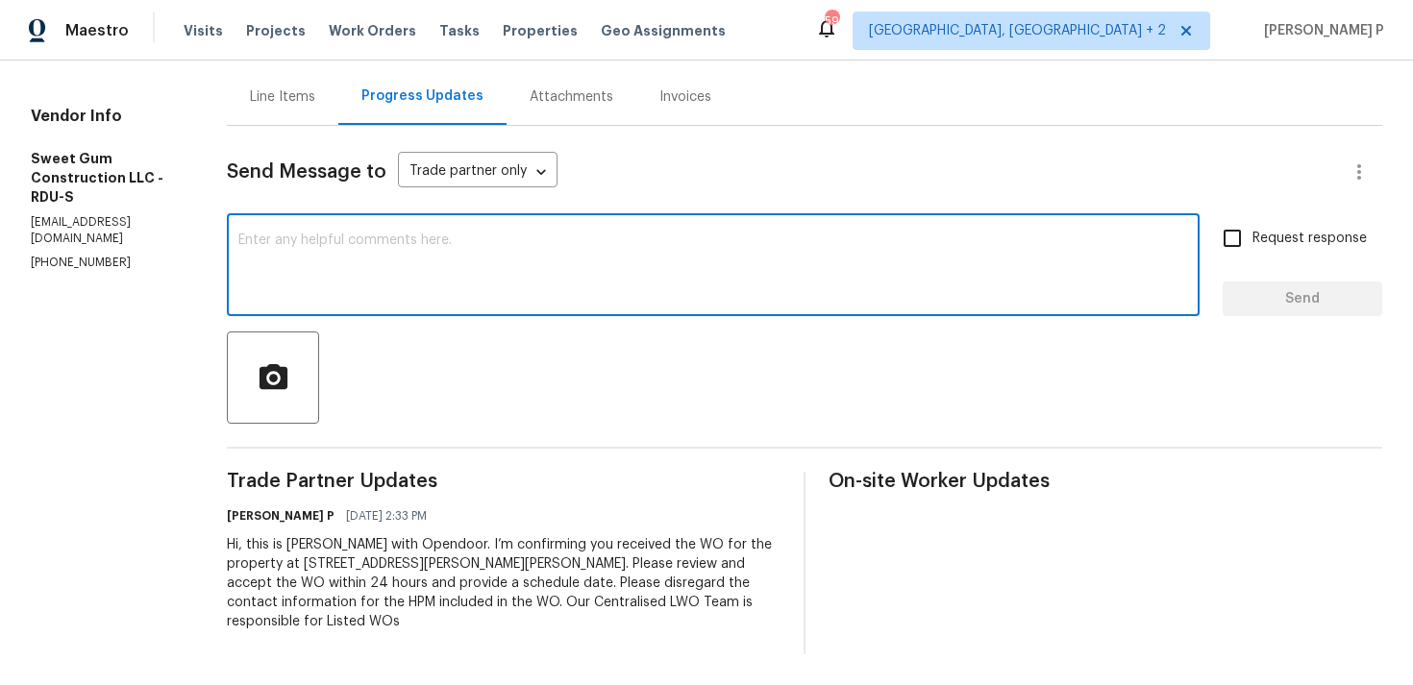
paste textarea "Thank you for accepting the work order. Kindly let us know the scheduled date o…"
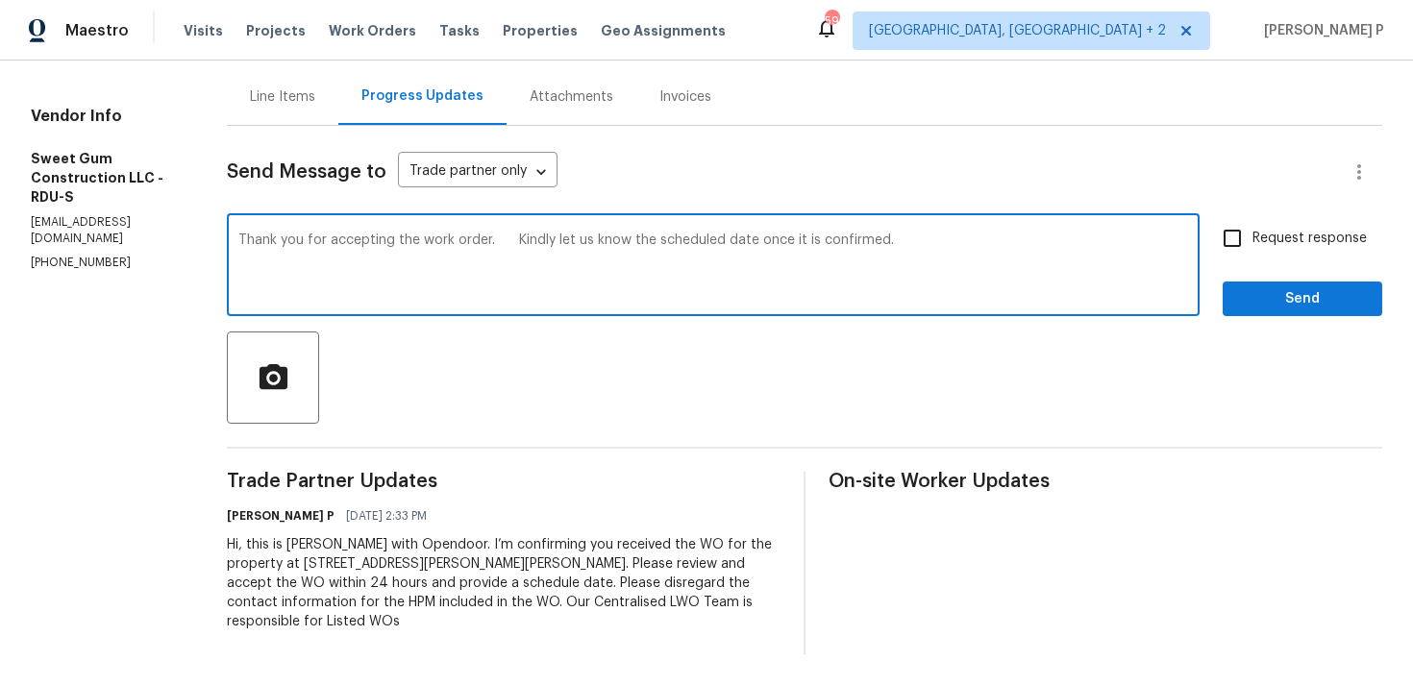
type textarea "Thank you for accepting the work order. Kindly let us know the scheduled date o…"
click at [1280, 225] on label "Request response" at bounding box center [1289, 238] width 155 height 40
click at [1252, 225] on input "Request response" at bounding box center [1232, 238] width 40 height 40
checkbox input "true"
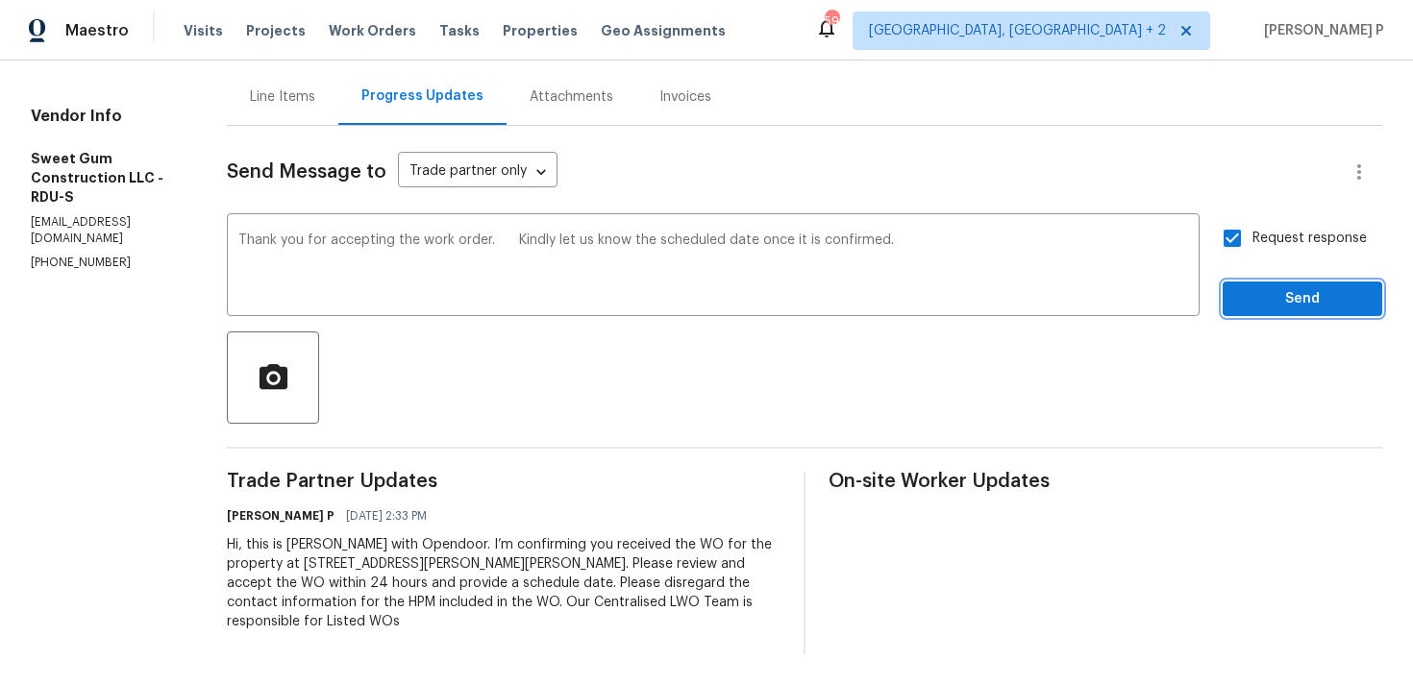
click at [1270, 296] on span "Send" at bounding box center [1302, 299] width 129 height 24
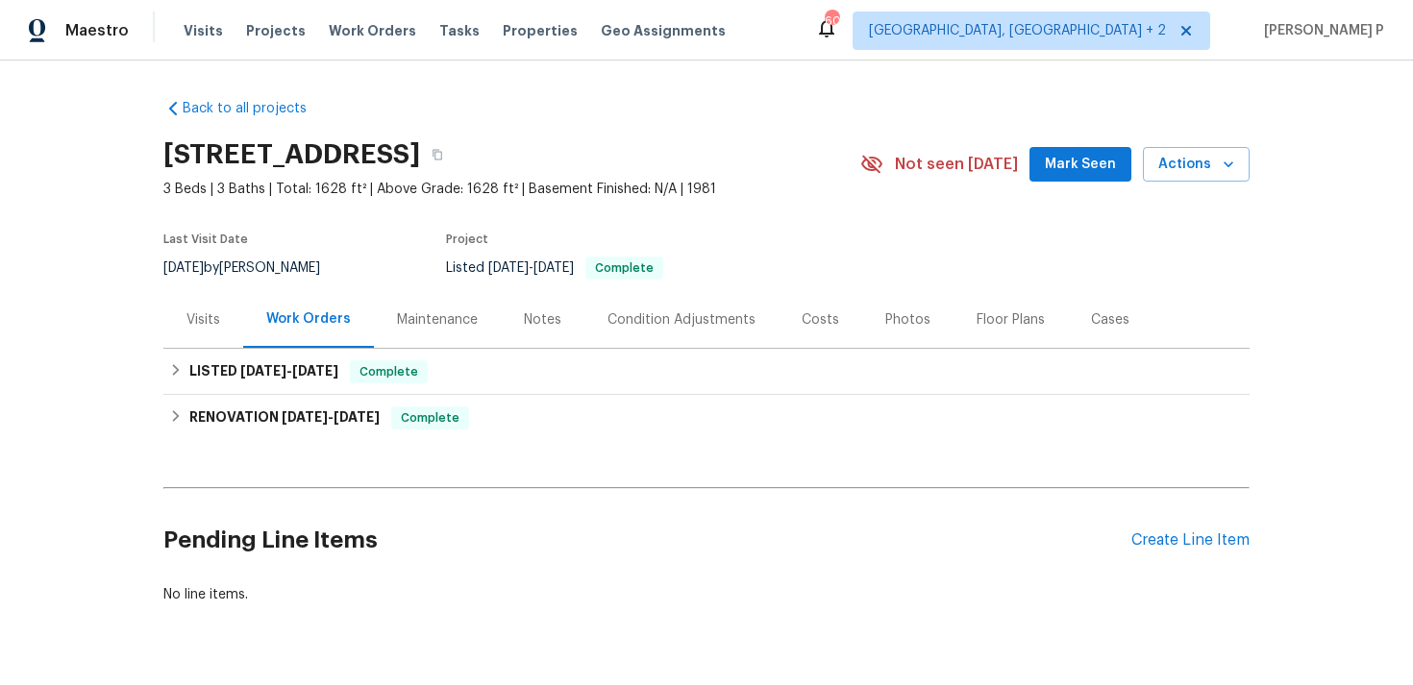
click at [185, 321] on div "Visits" at bounding box center [203, 319] width 80 height 57
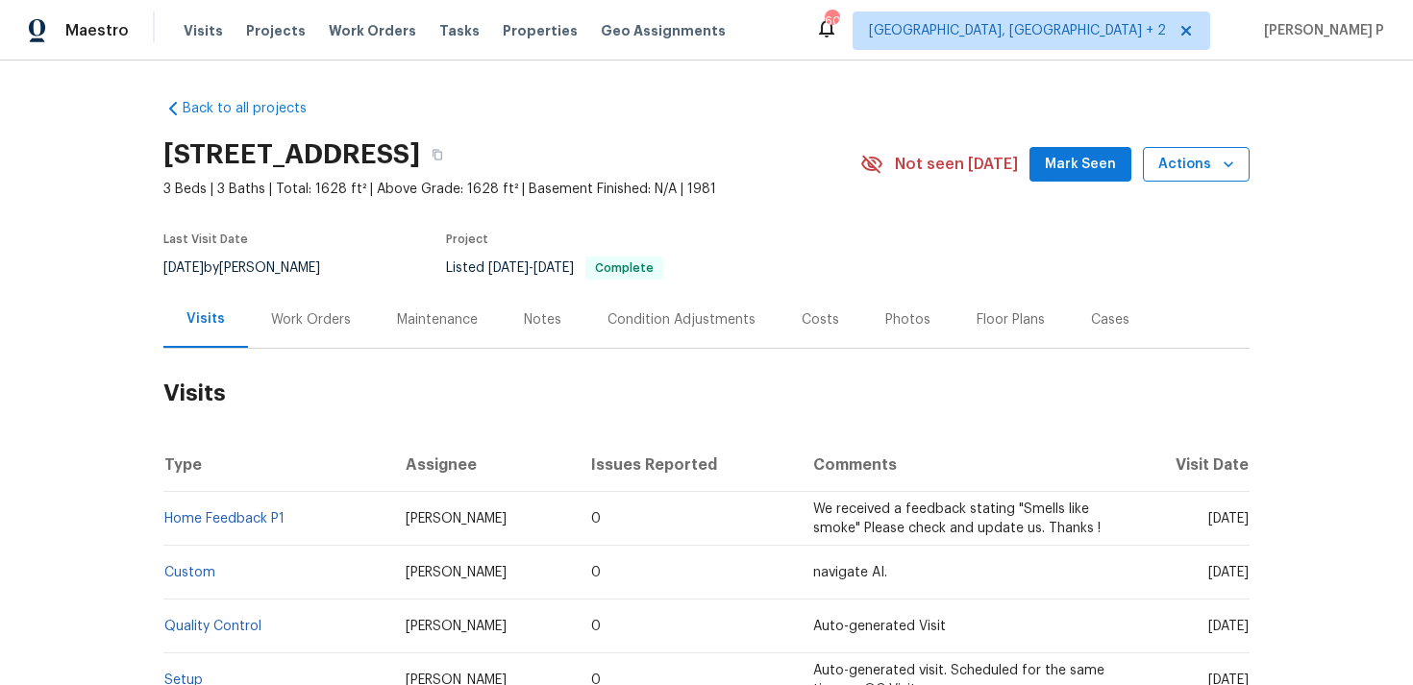
click at [1192, 153] on span "Actions" at bounding box center [1196, 165] width 76 height 24
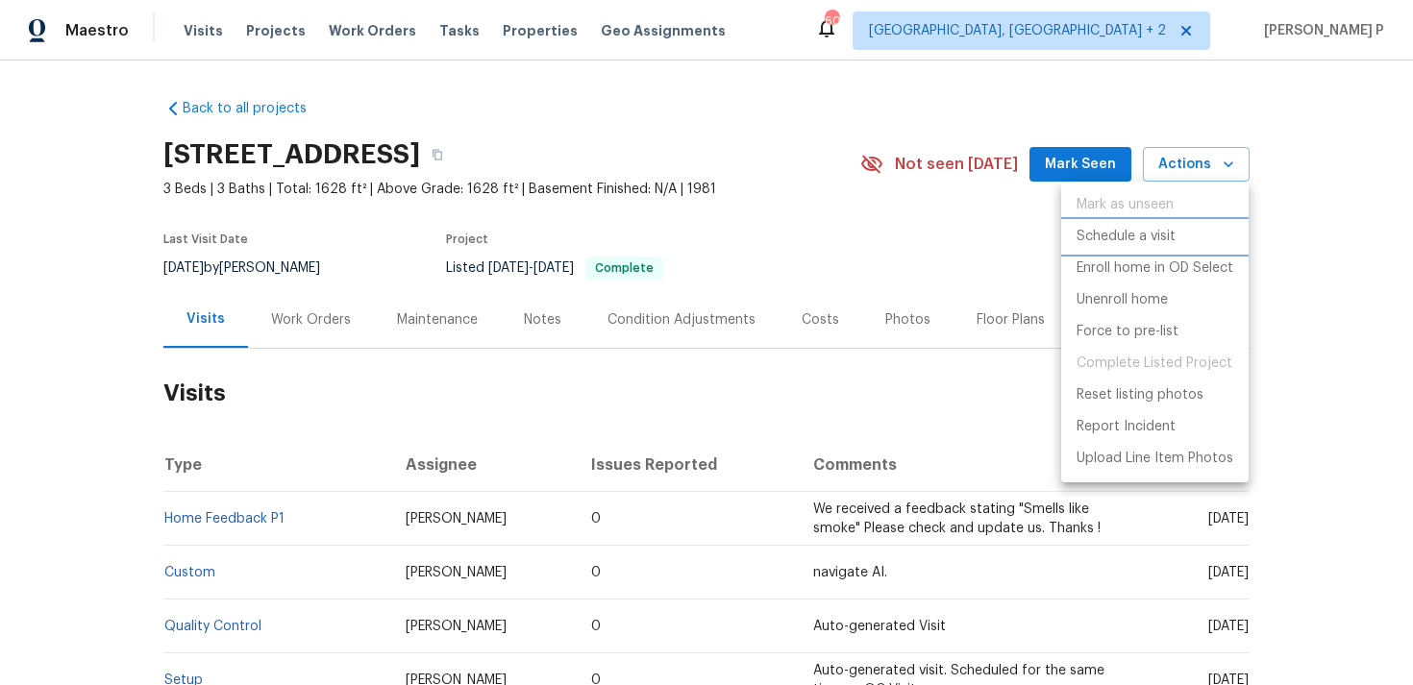
click at [1167, 234] on p "Schedule a visit" at bounding box center [1125, 237] width 99 height 20
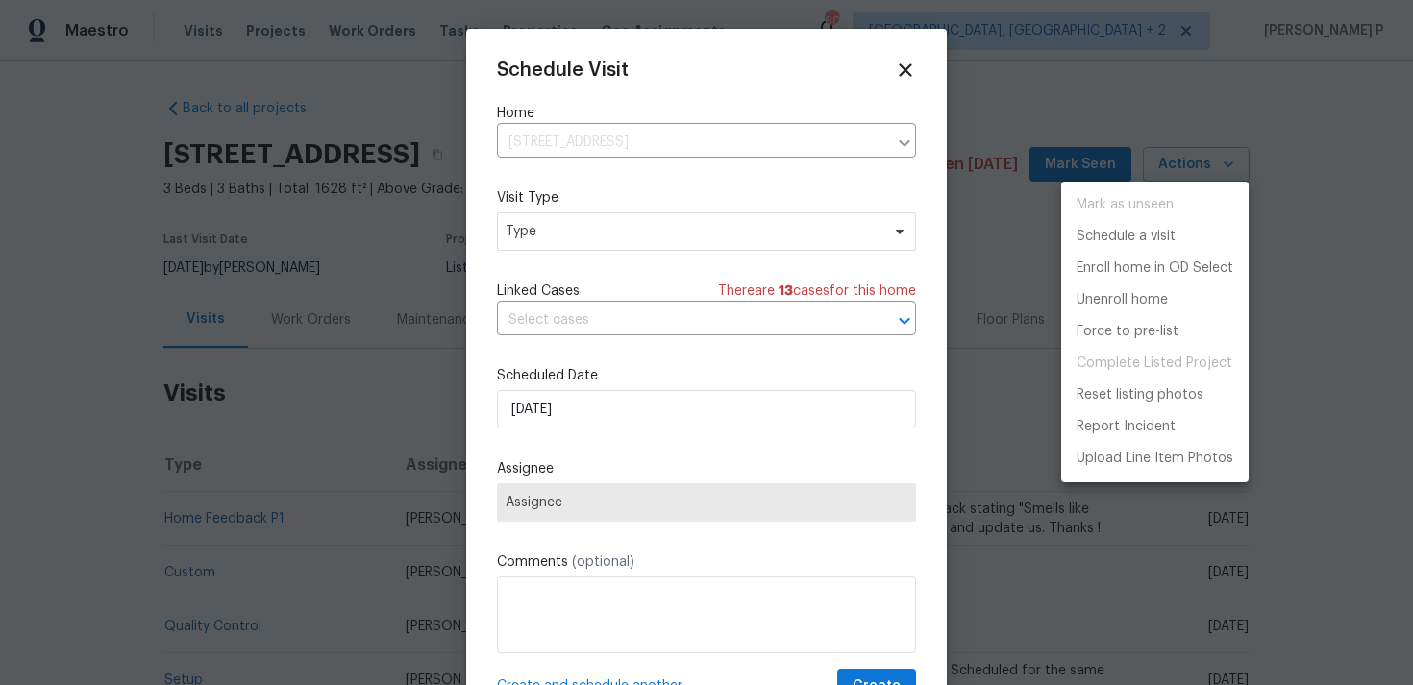
click at [654, 231] on div at bounding box center [706, 342] width 1413 height 685
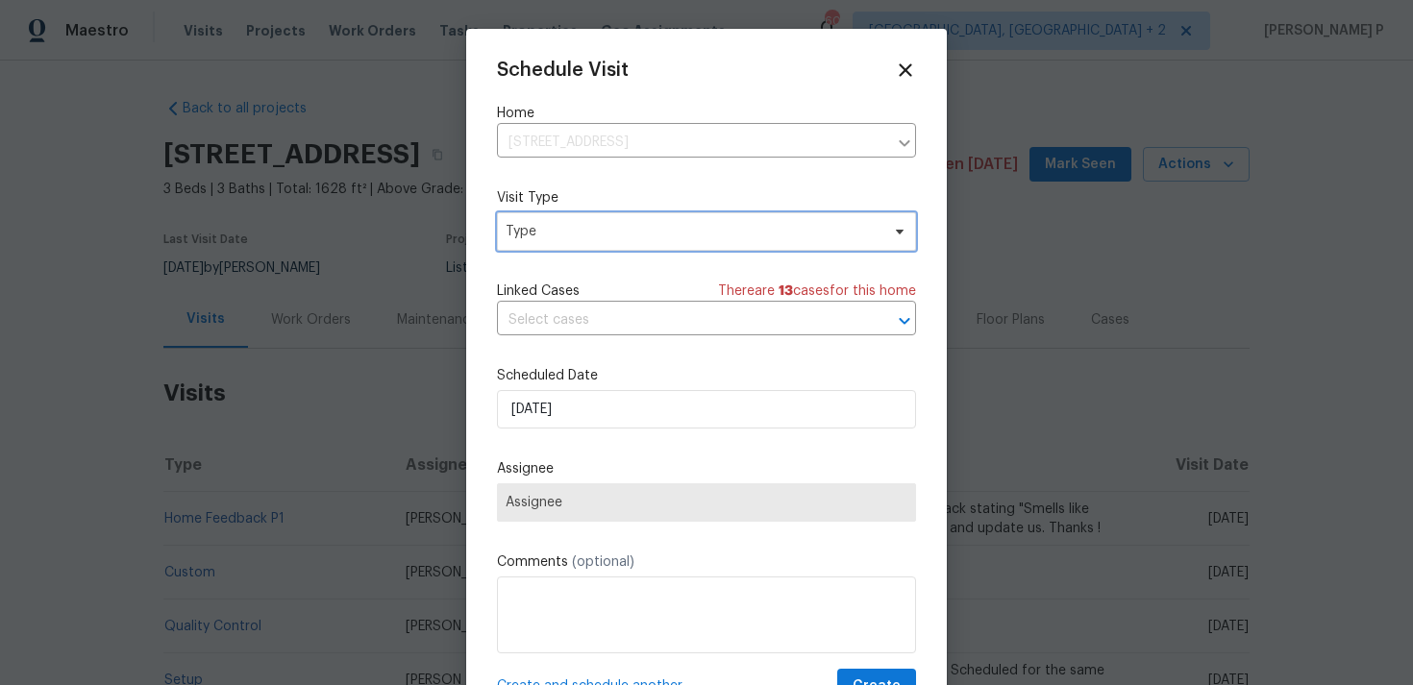
click at [654, 231] on span "Type" at bounding box center [692, 231] width 374 height 19
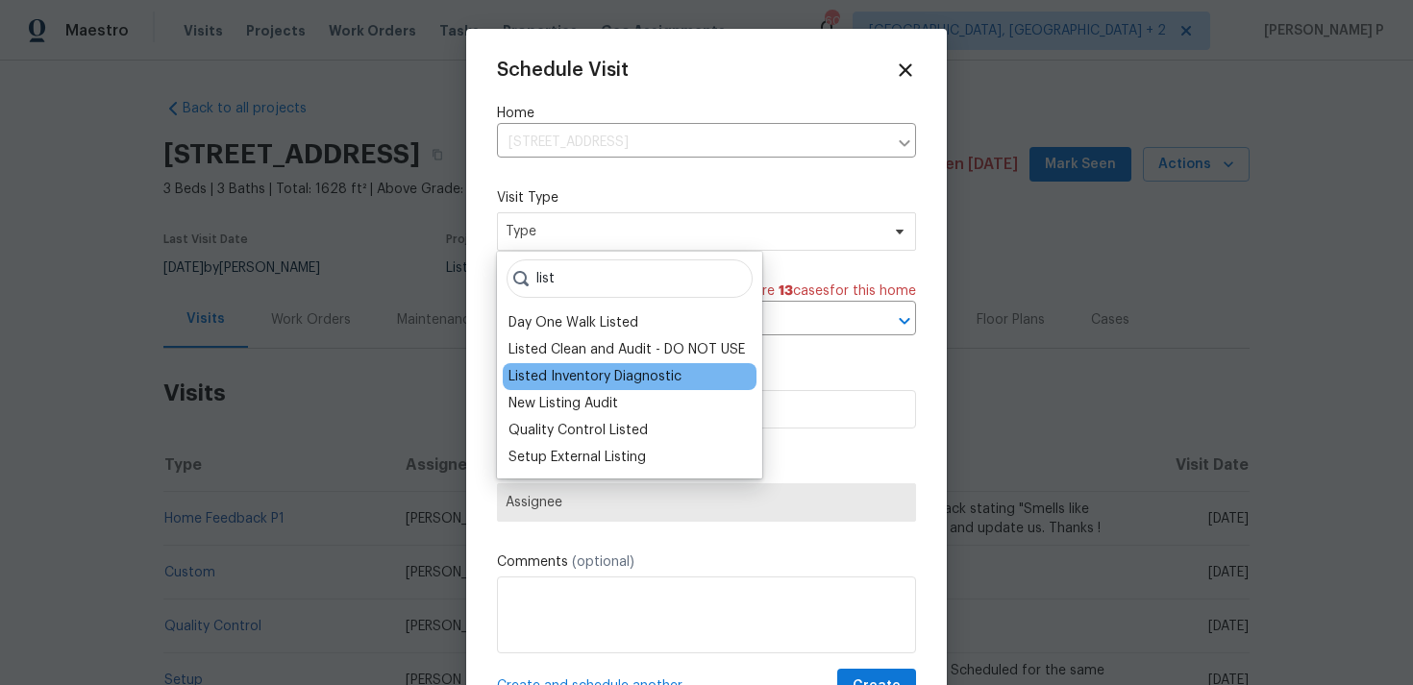
type input "list"
click at [636, 382] on div "Listed Inventory Diagnostic" at bounding box center [594, 376] width 173 height 19
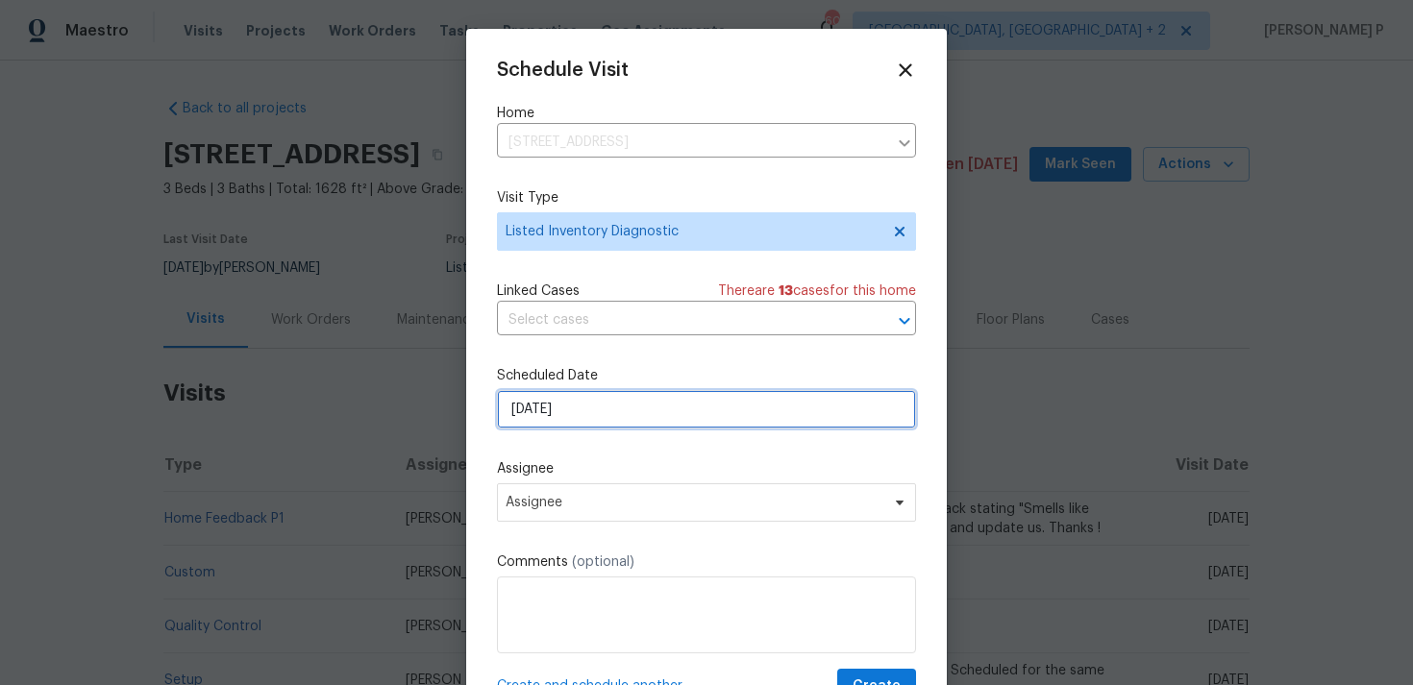
click at [639, 411] on input "[DATE]" at bounding box center [706, 409] width 419 height 38
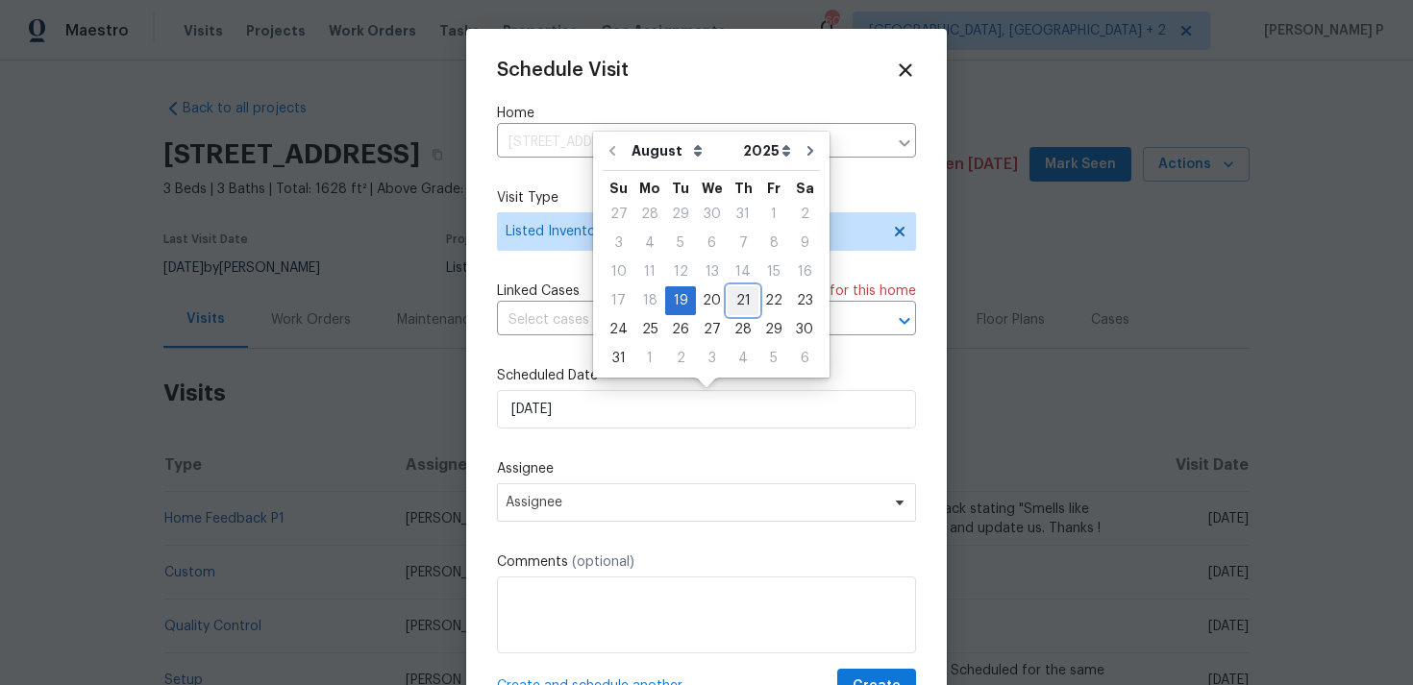
click at [743, 301] on div "21" at bounding box center [742, 300] width 31 height 27
type input "[DATE]"
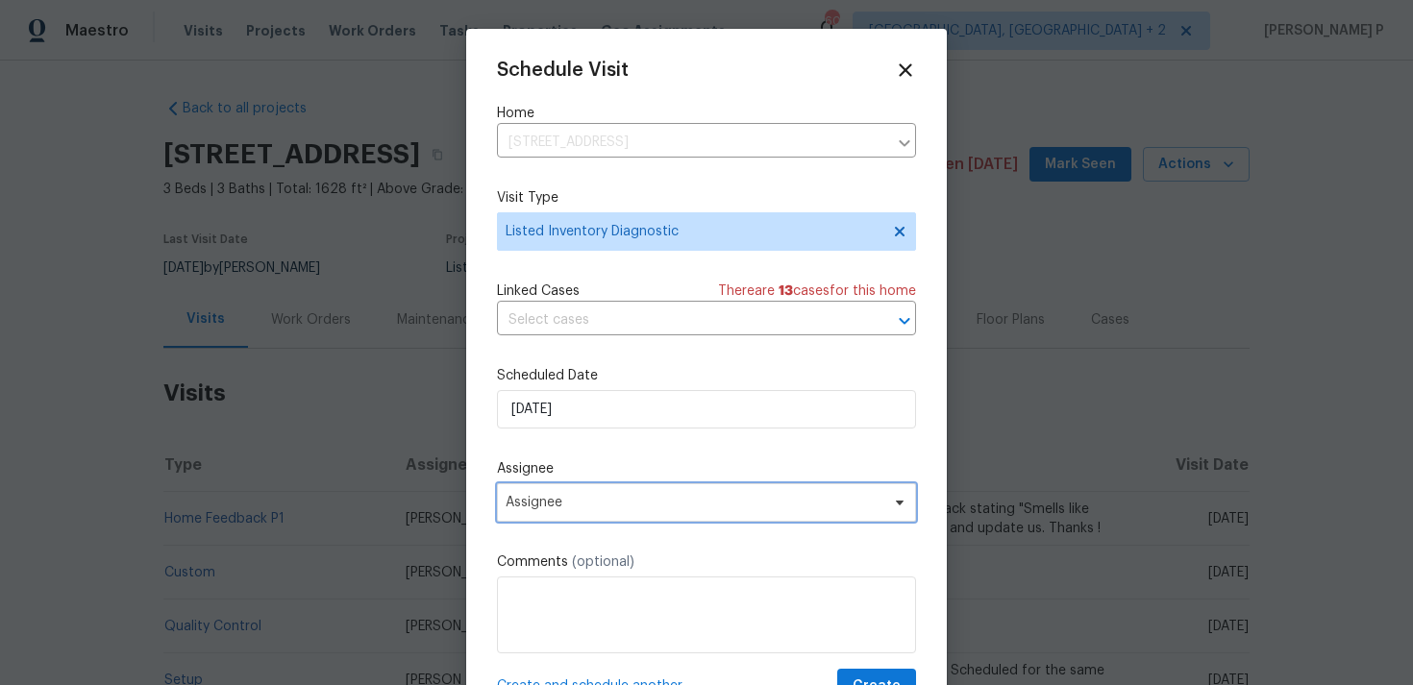
click at [695, 504] on span "Assignee" at bounding box center [693, 502] width 377 height 15
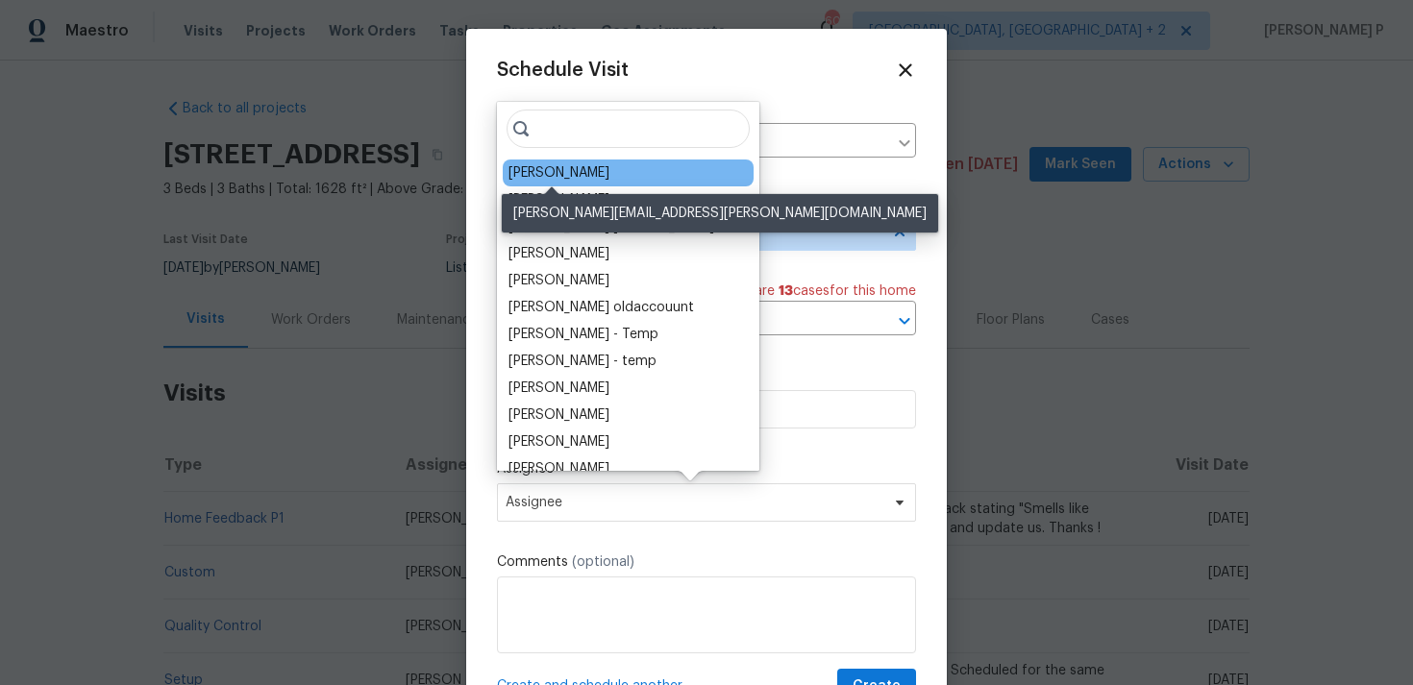
click at [590, 168] on div "[PERSON_NAME]" at bounding box center [558, 172] width 101 height 19
click at [590, 168] on div "Schedule Visit Home 3114 Valley Farms Rd, Indianapolis, IN 46214 ​ Visit Type L…" at bounding box center [706, 382] width 419 height 645
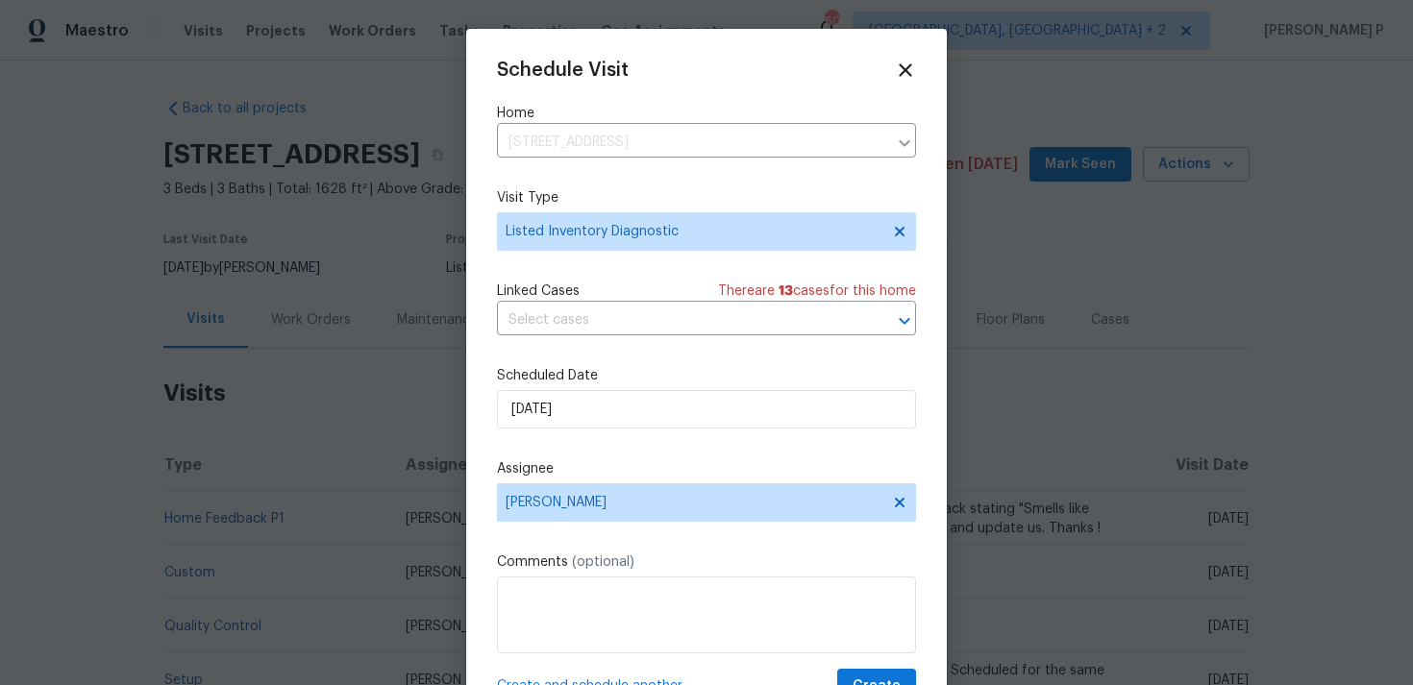
click at [626, 383] on label "Scheduled Date" at bounding box center [706, 375] width 419 height 19
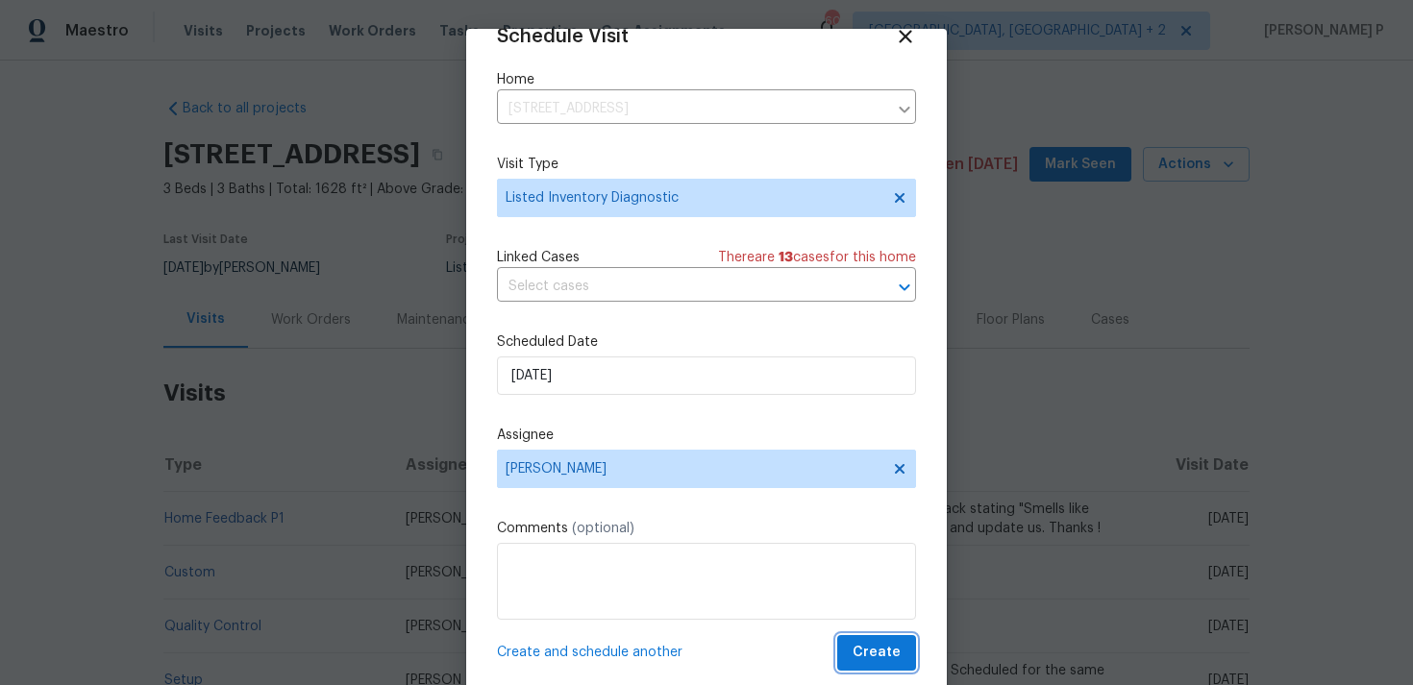
click at [881, 657] on span "Create" at bounding box center [876, 653] width 48 height 24
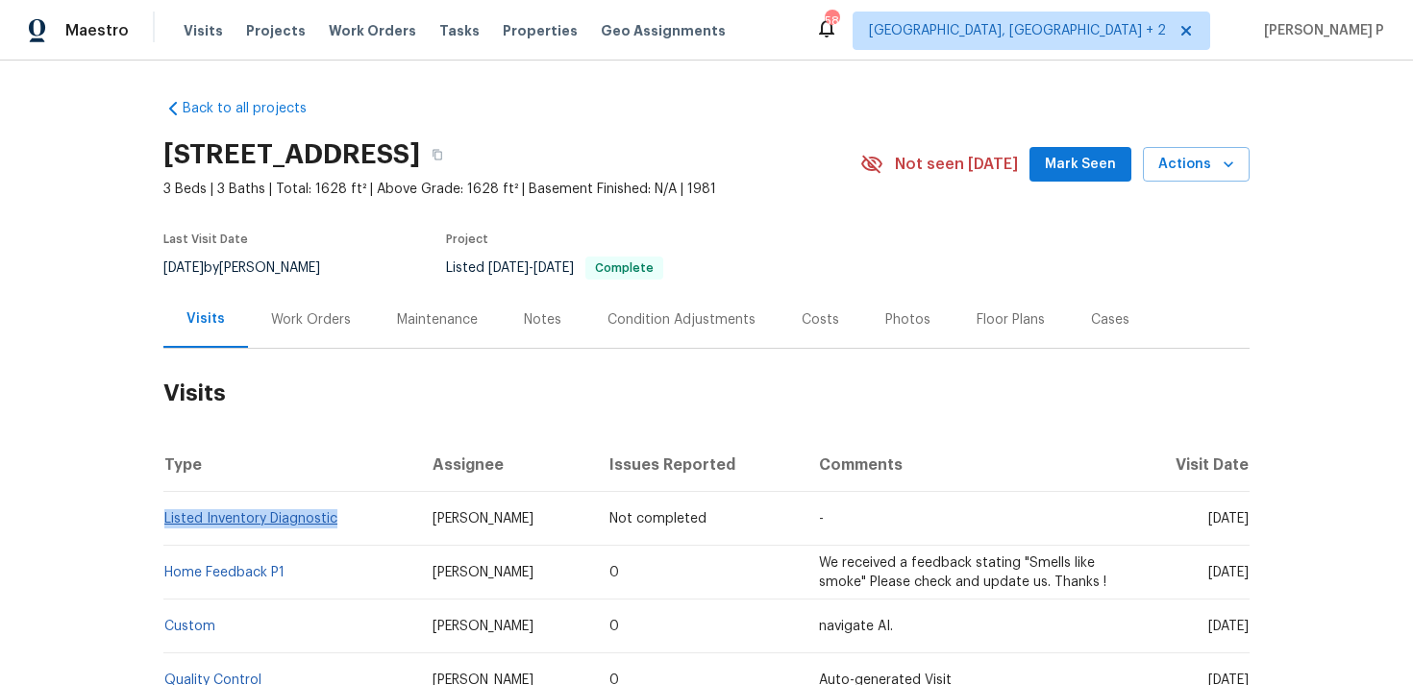
copy link "Listed Inventory Diagnostic"
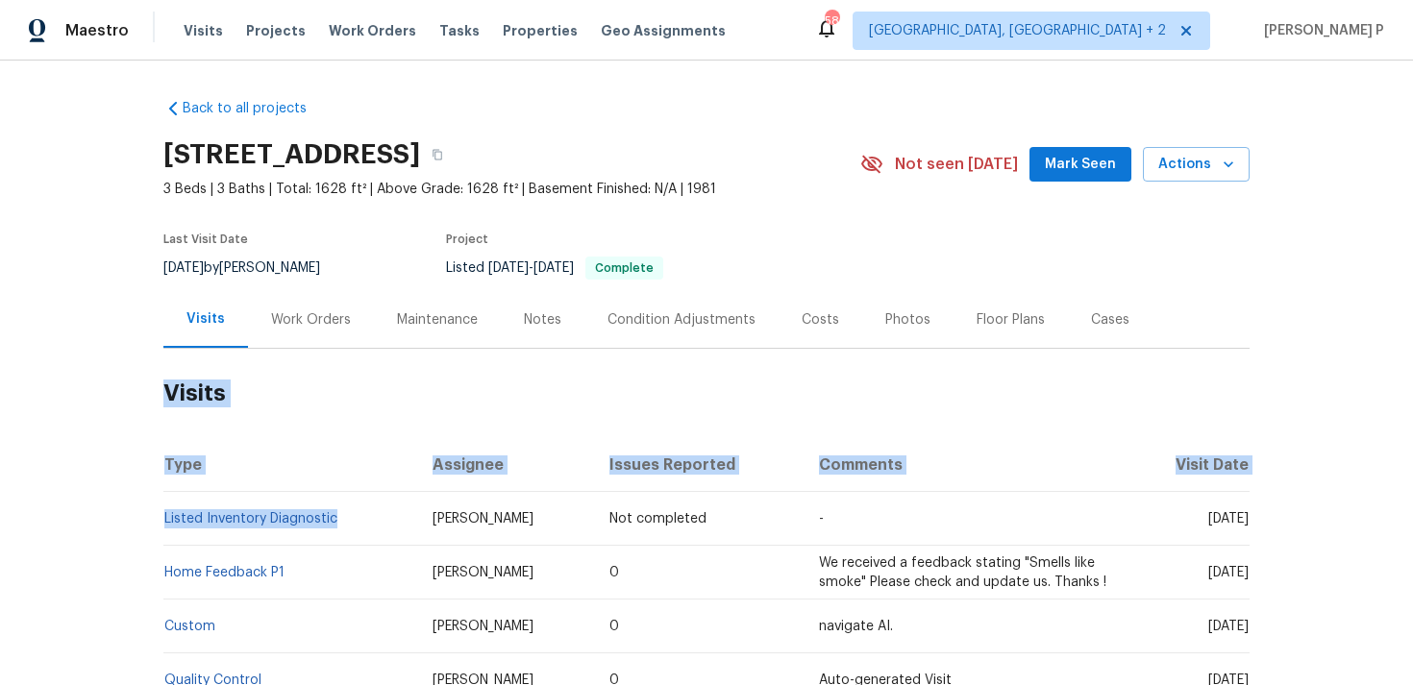
drag, startPoint x: 356, startPoint y: 519, endPoint x: 136, endPoint y: 504, distance: 219.6
click at [136, 504] on div "Back to all projects 3114 Valley Farms Rd, Indianapolis, IN 46214 3 Beds | 3 Ba…" at bounding box center [706, 373] width 1413 height 625
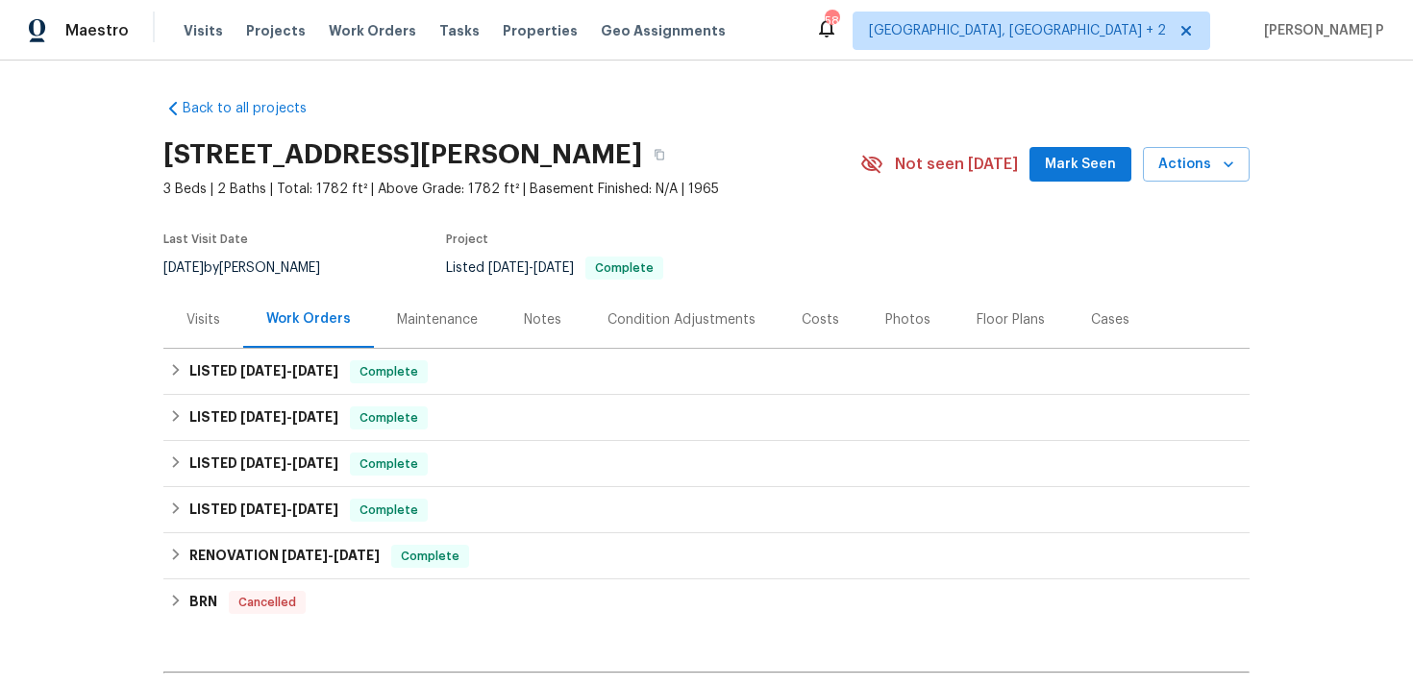
click at [208, 316] on div "Visits" at bounding box center [203, 319] width 34 height 19
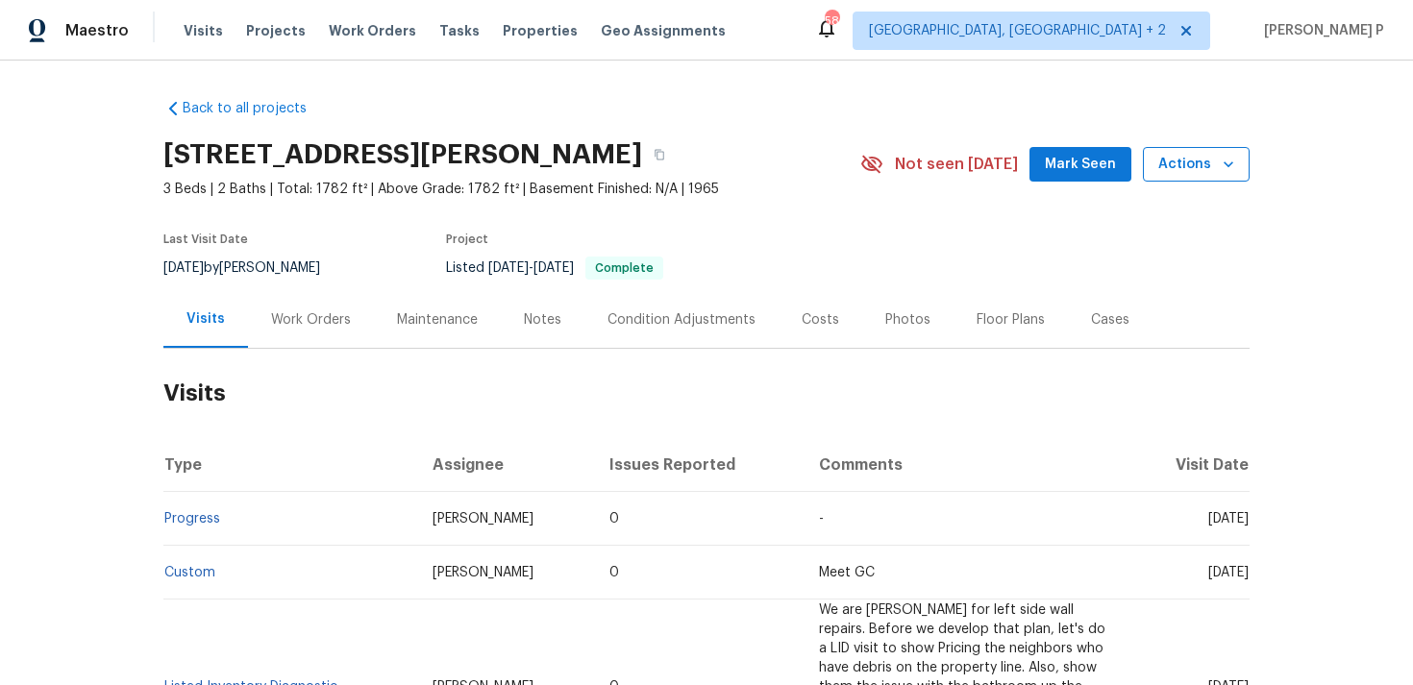
click at [1190, 168] on span "Actions" at bounding box center [1196, 165] width 76 height 24
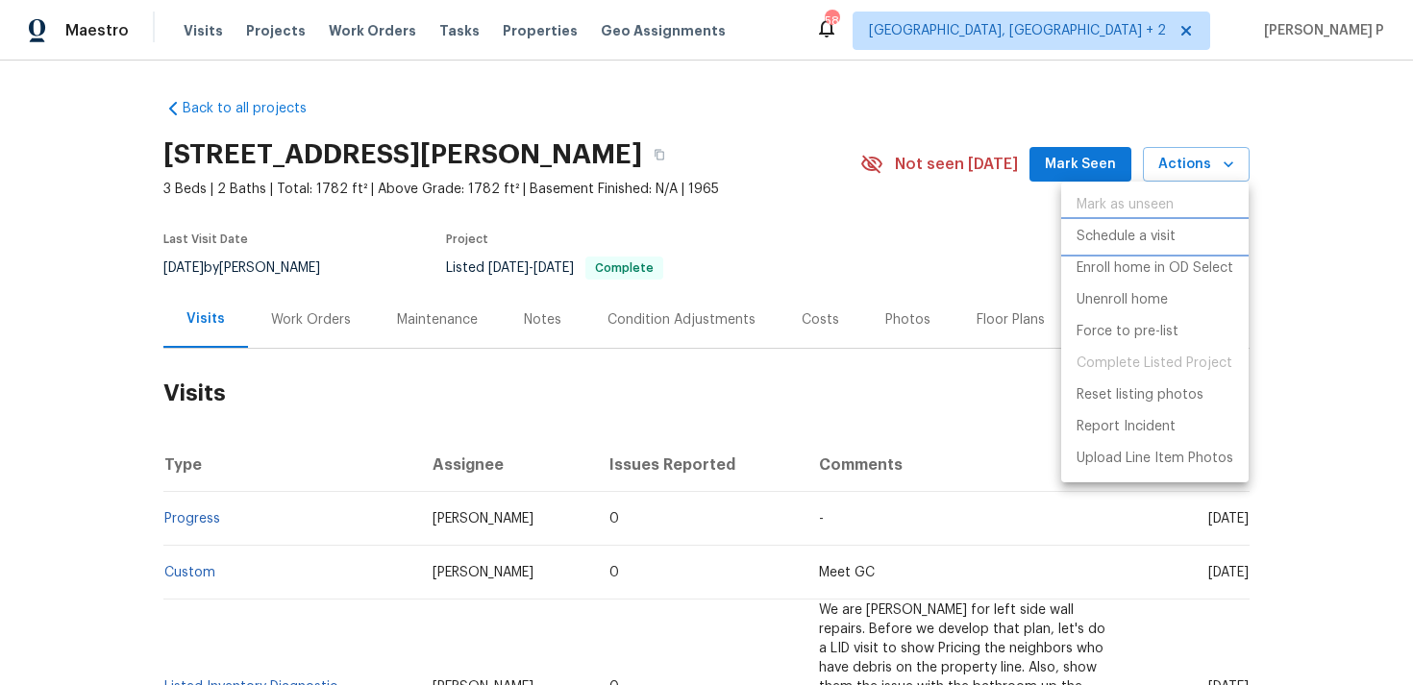
click at [1145, 236] on p "Schedule a visit" at bounding box center [1125, 237] width 99 height 20
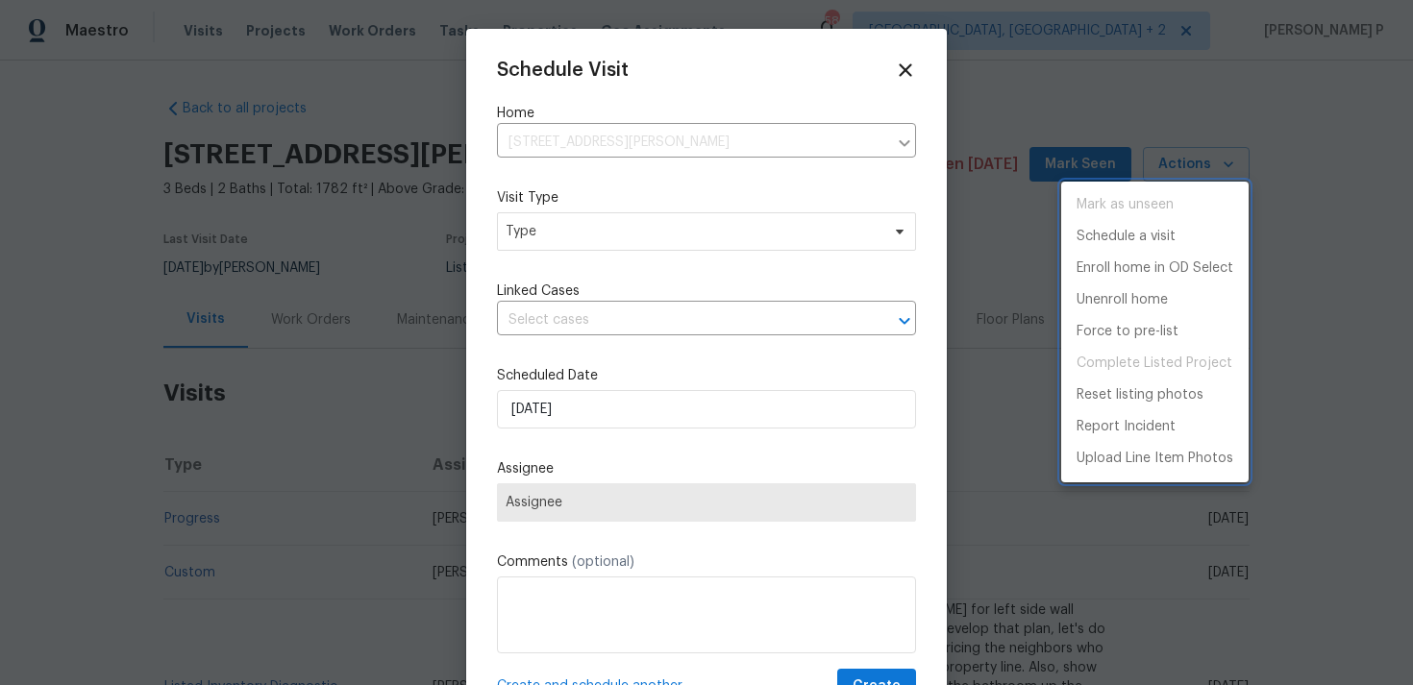
click at [605, 316] on div at bounding box center [706, 342] width 1413 height 685
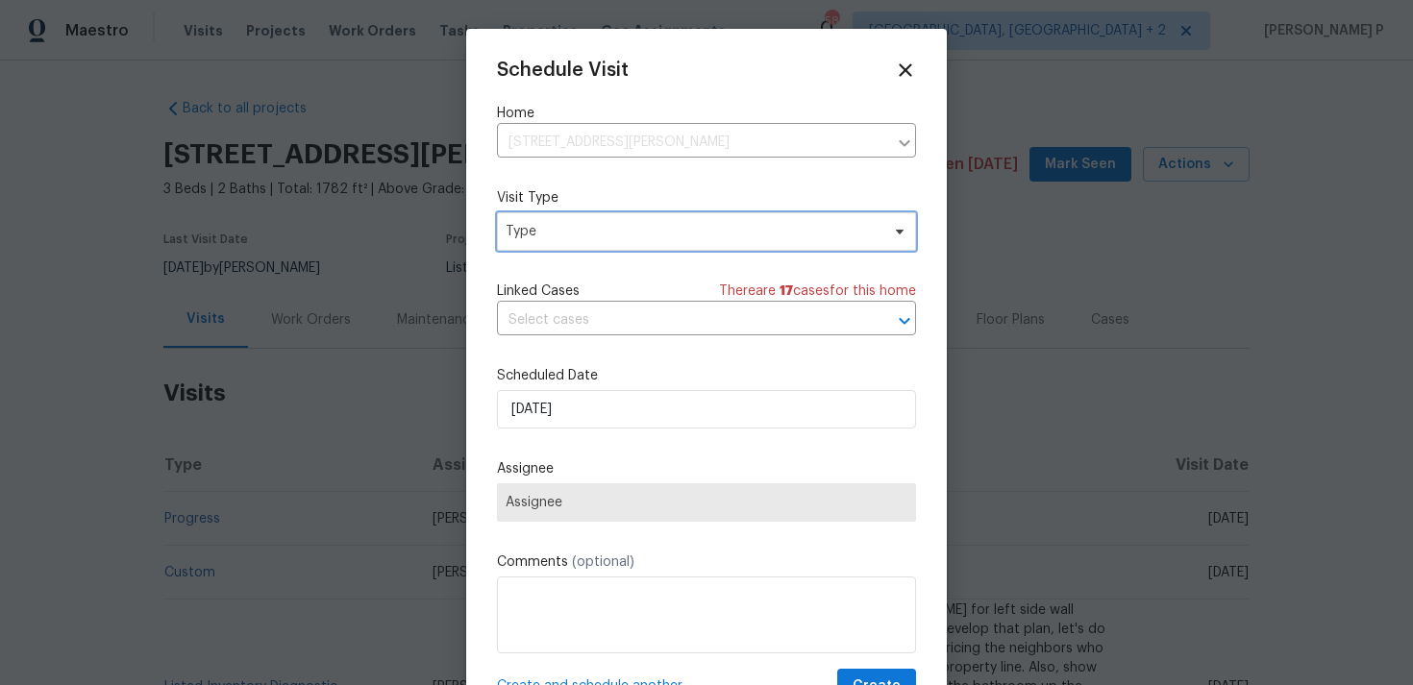
click at [611, 212] on span "Type" at bounding box center [706, 231] width 419 height 38
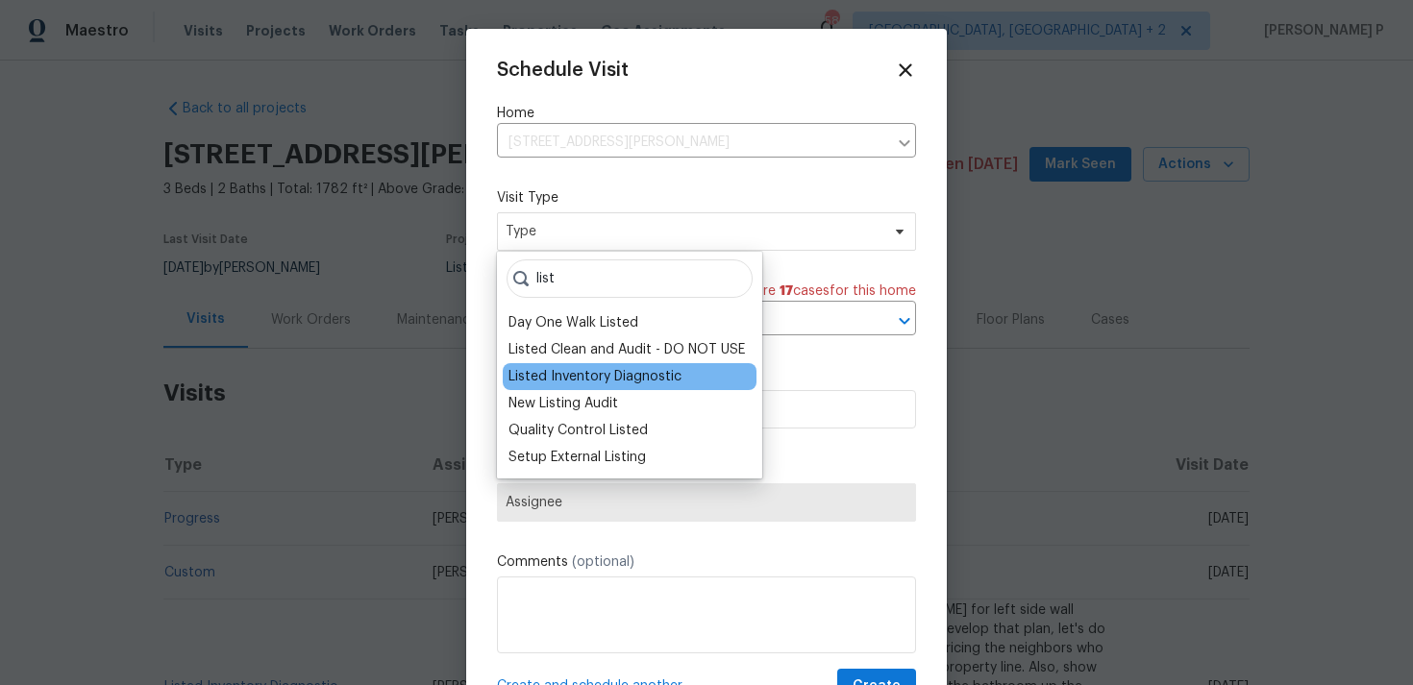
type input "list"
click at [585, 379] on div "Listed Inventory Diagnostic" at bounding box center [594, 376] width 173 height 19
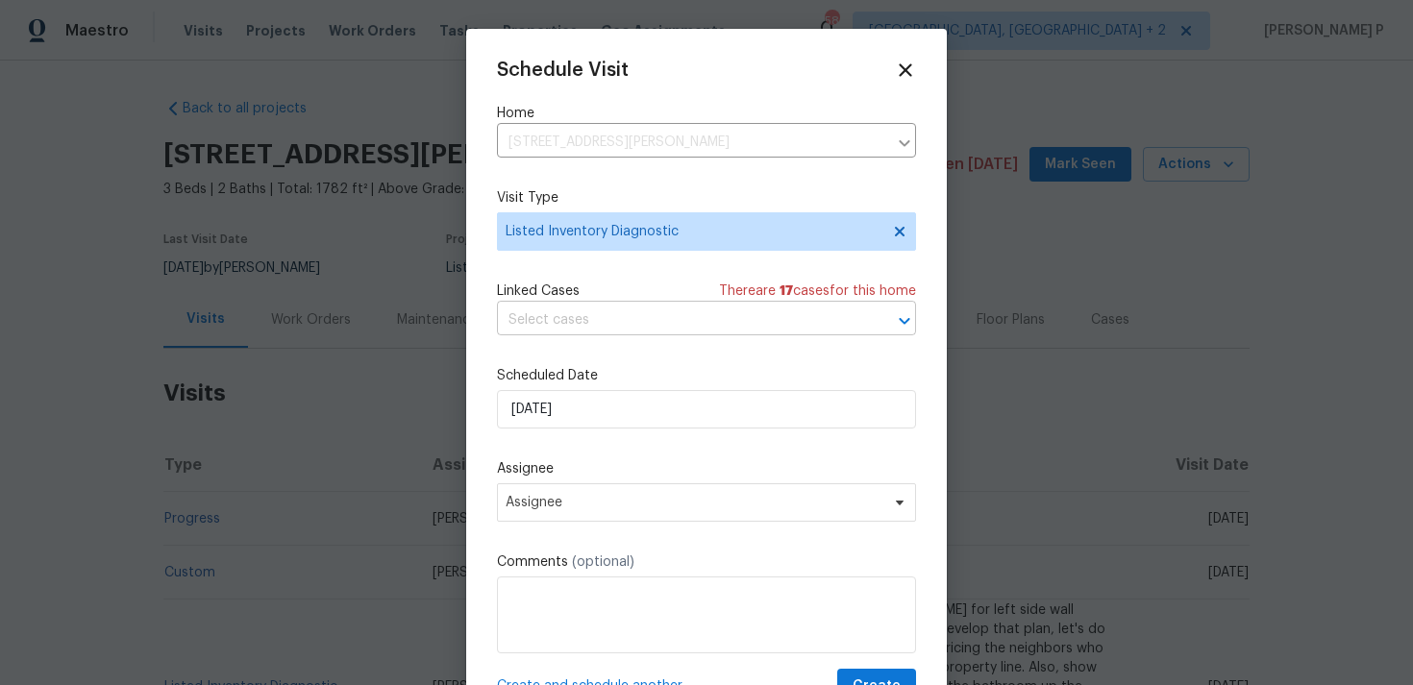
click at [627, 328] on input "text" at bounding box center [679, 321] width 365 height 30
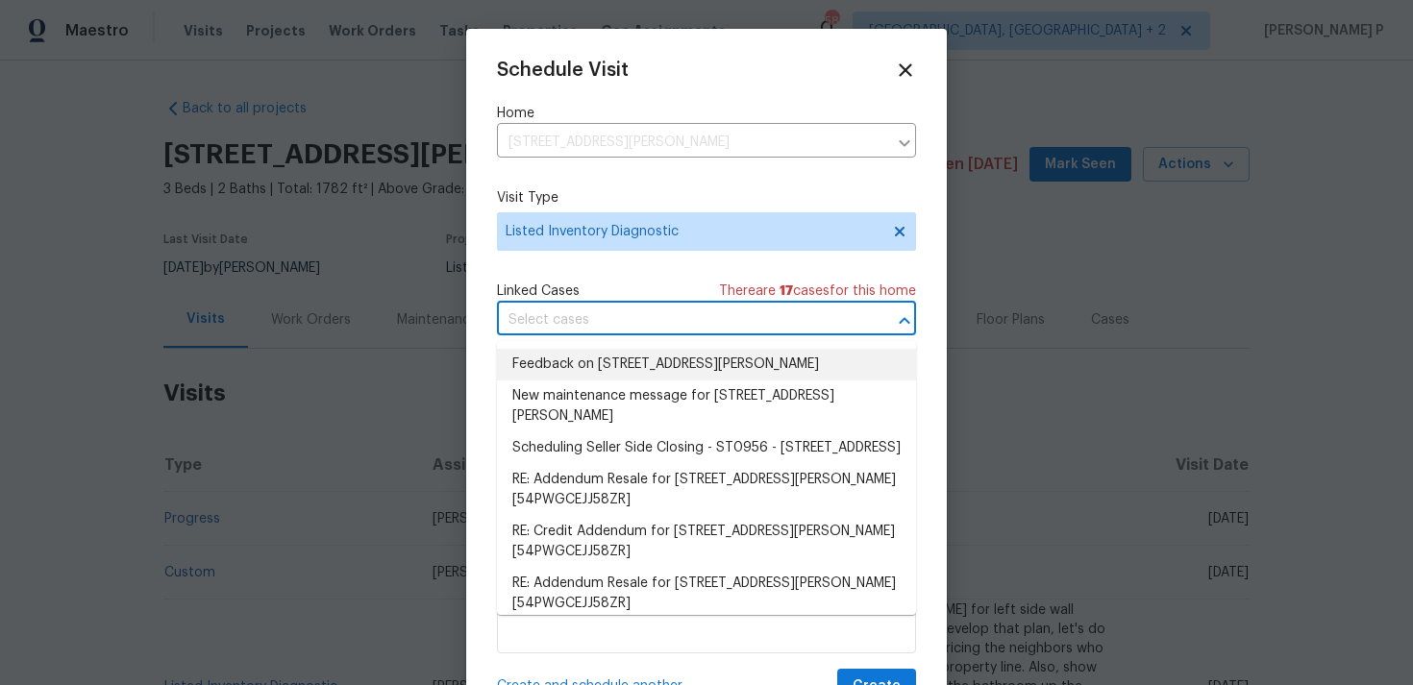
click at [627, 364] on li "Feedback on 17 Crestview Dr, Greenwood, IN 46143" at bounding box center [706, 365] width 419 height 32
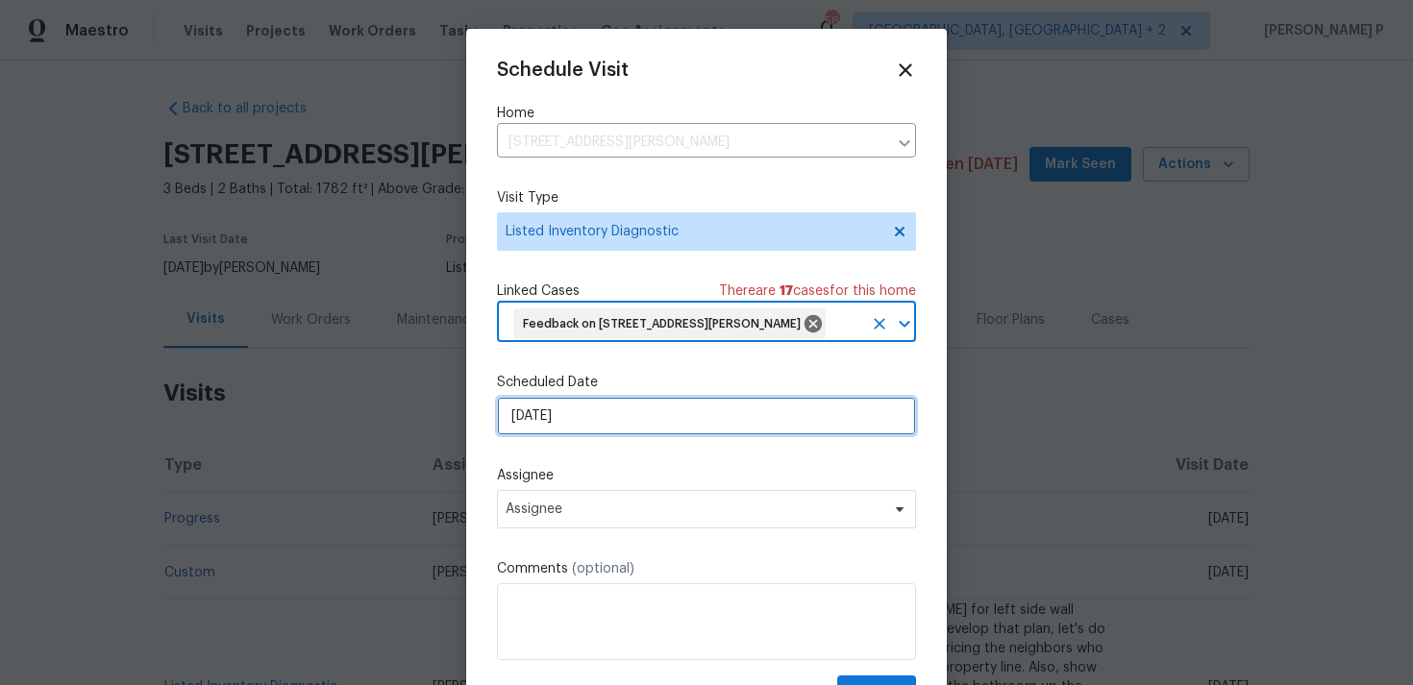
click at [627, 406] on input "19/08/2025" at bounding box center [706, 416] width 419 height 38
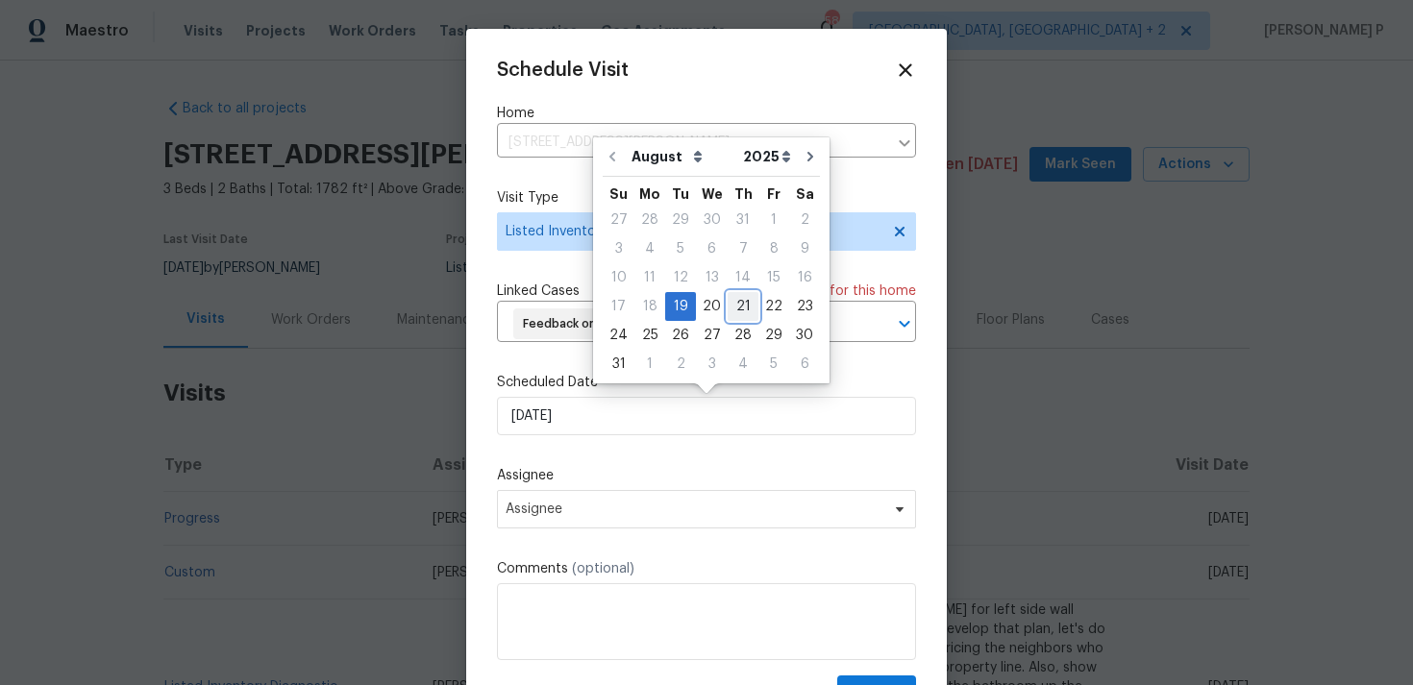
click at [729, 302] on div "21" at bounding box center [742, 306] width 31 height 27
type input "21/08/2025"
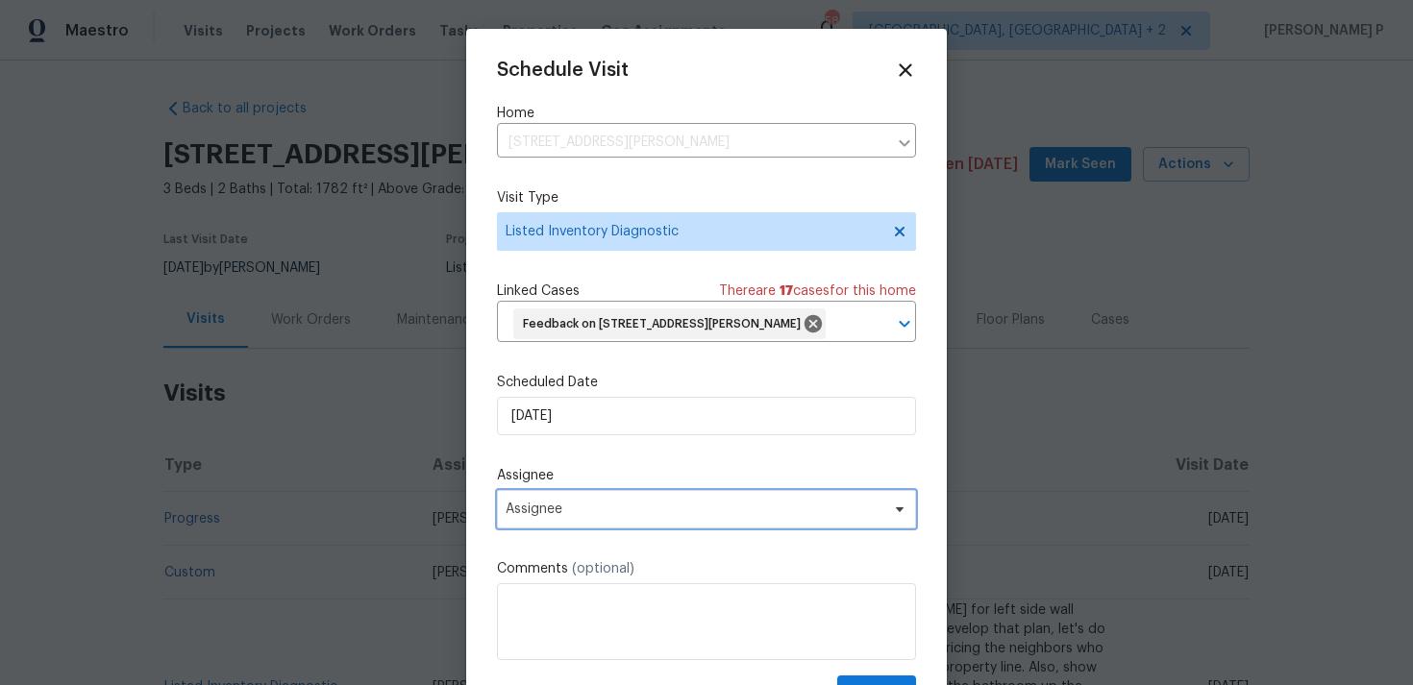
click at [669, 505] on span "Assignee" at bounding box center [693, 509] width 377 height 15
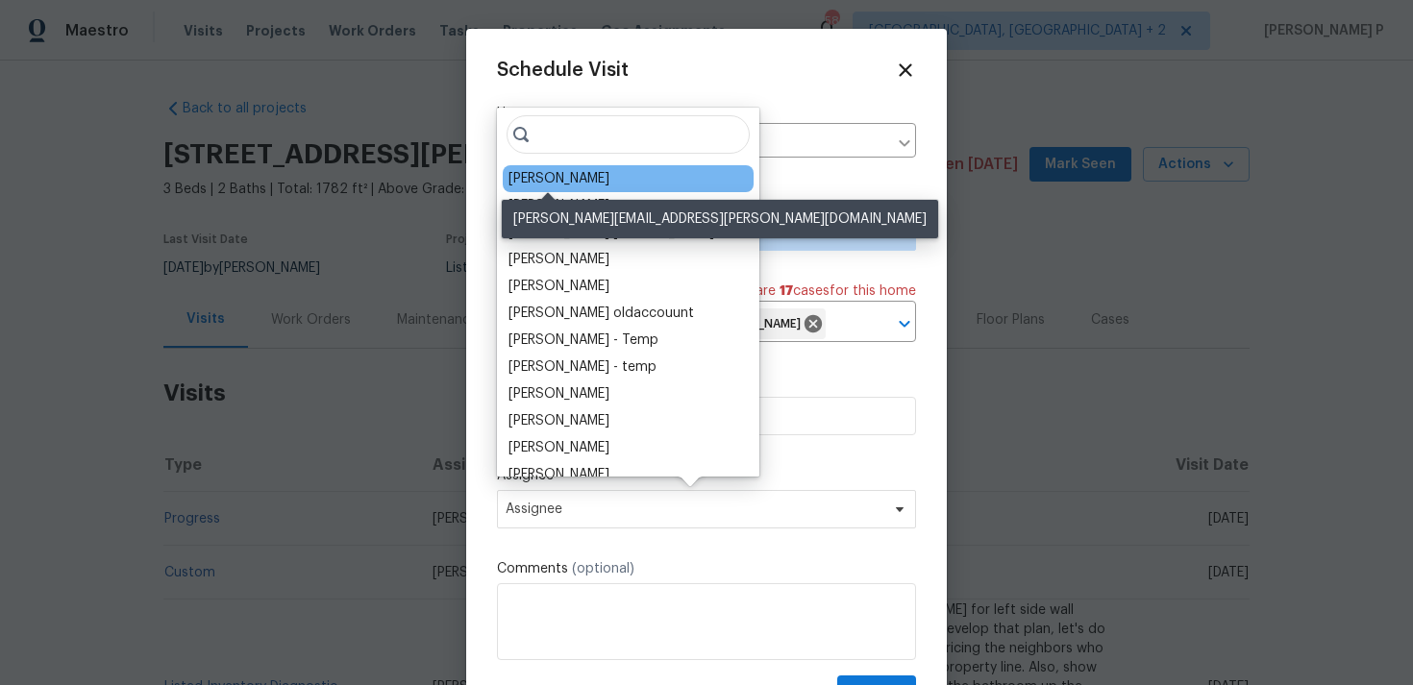
click at [527, 174] on div "Dodd Drayer" at bounding box center [558, 178] width 101 height 19
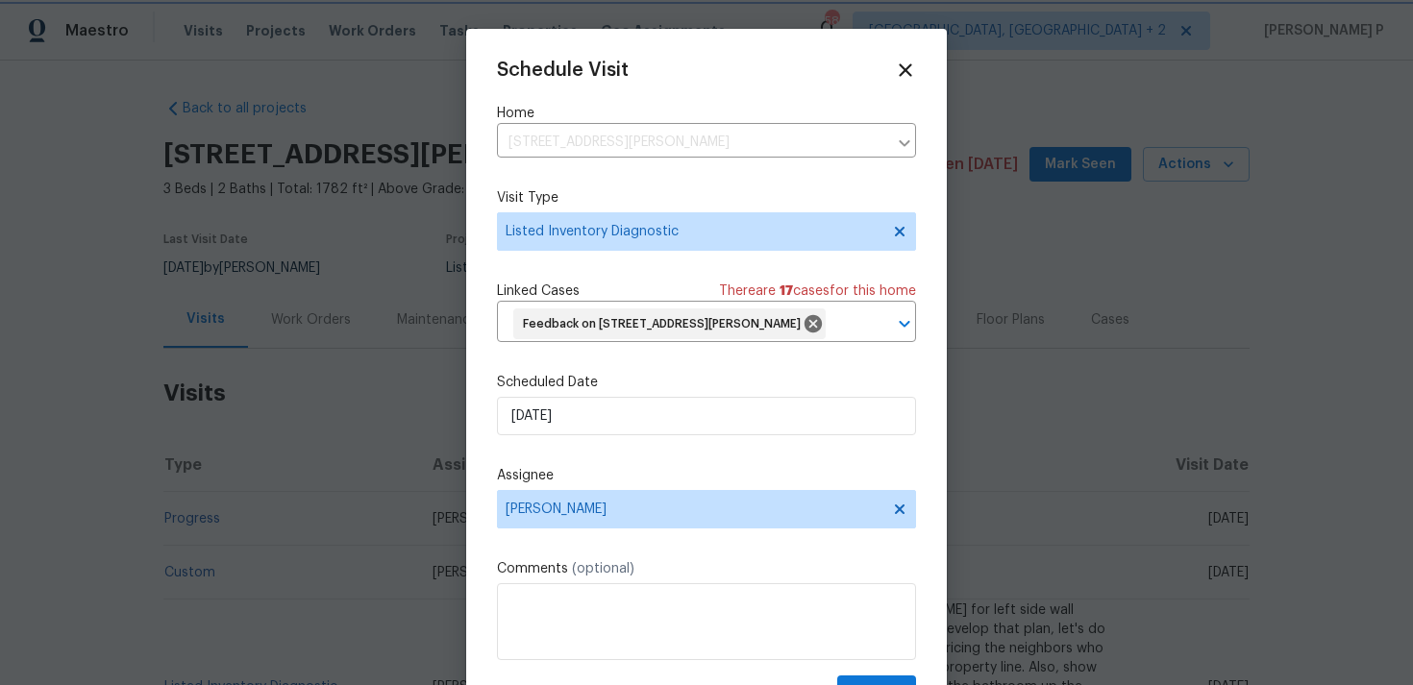
scroll to position [40, 0]
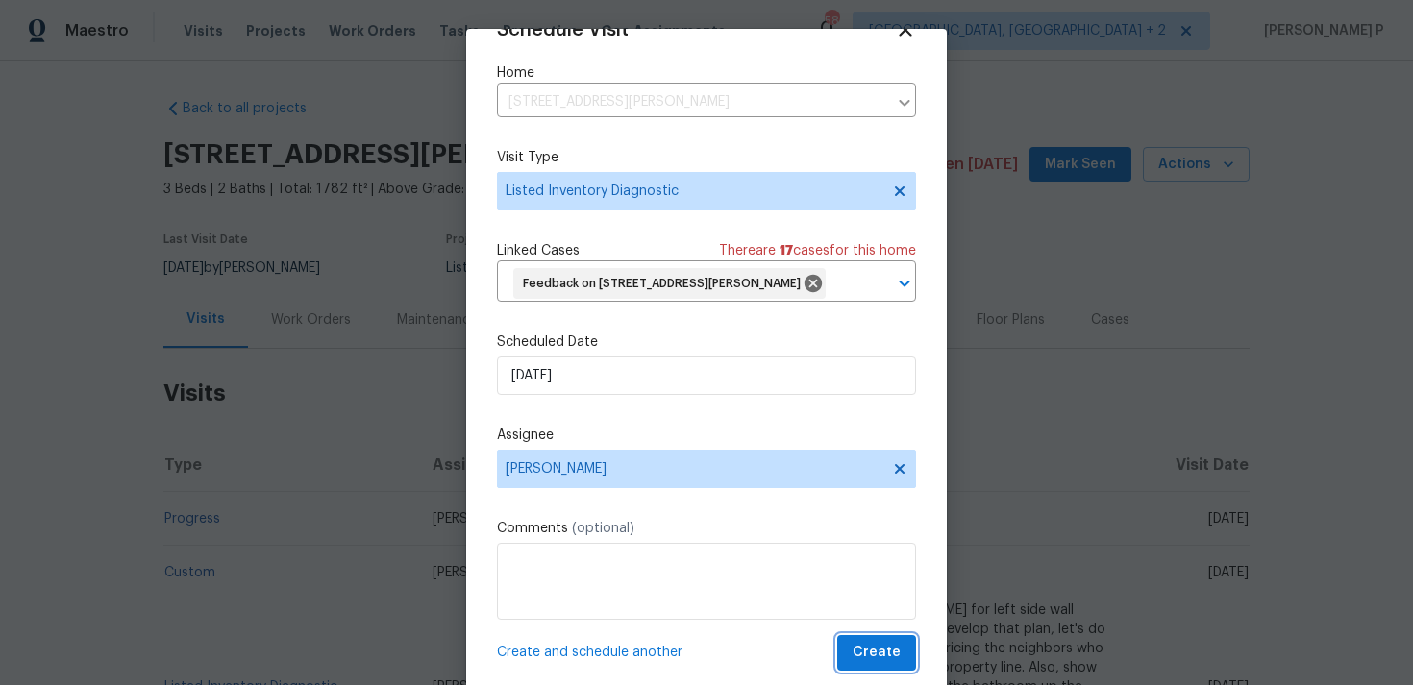
click at [886, 656] on span "Create" at bounding box center [876, 653] width 48 height 24
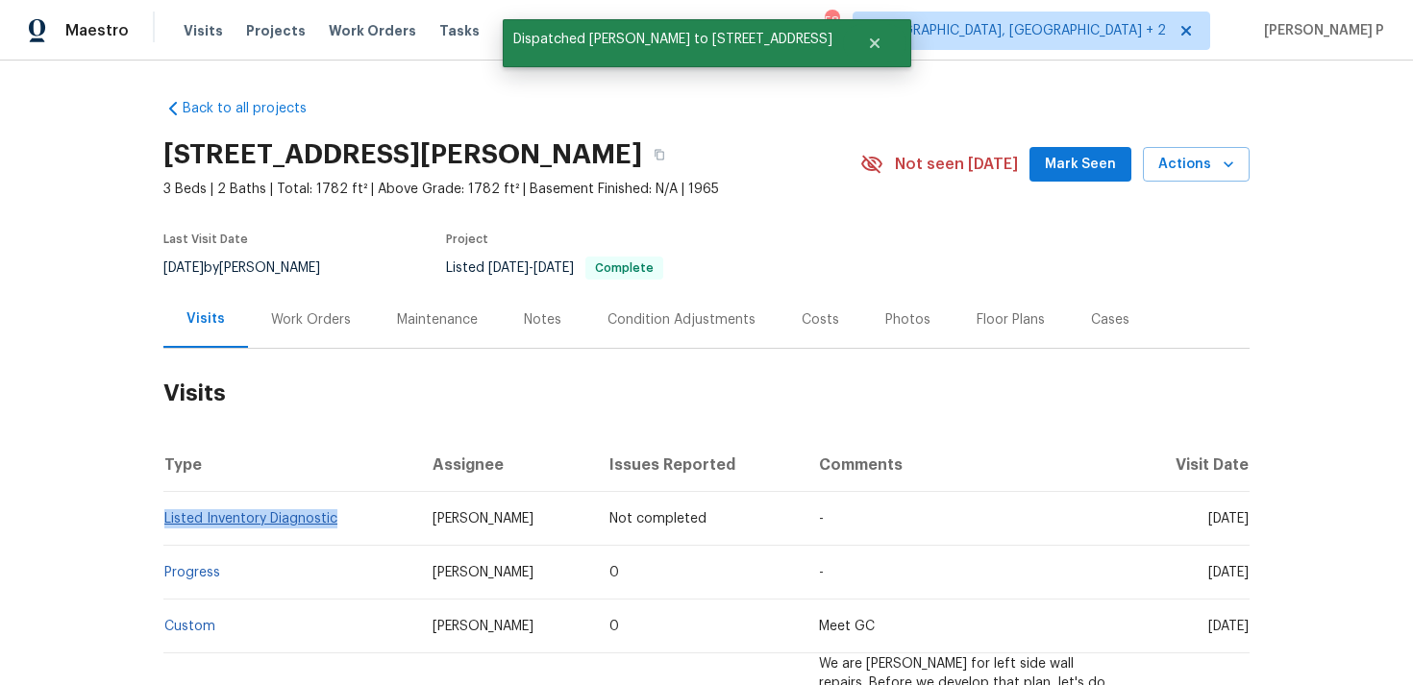
copy link "Listed Inventory Diagnostic"
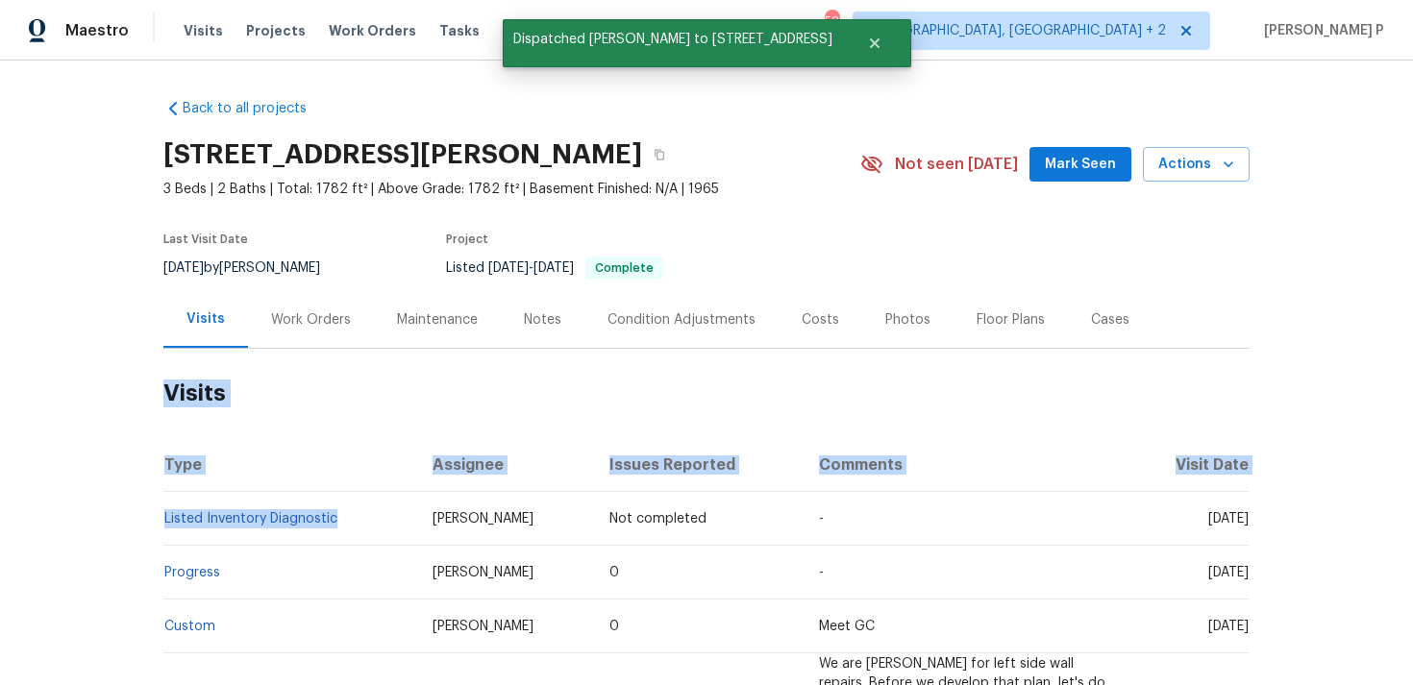
drag, startPoint x: 375, startPoint y: 519, endPoint x: 103, endPoint y: 513, distance: 272.0
click at [103, 513] on div "Back to all projects 17 Crestview Dr, Greenwood, IN 46143 3 Beds | 2 Baths | To…" at bounding box center [706, 373] width 1413 height 625
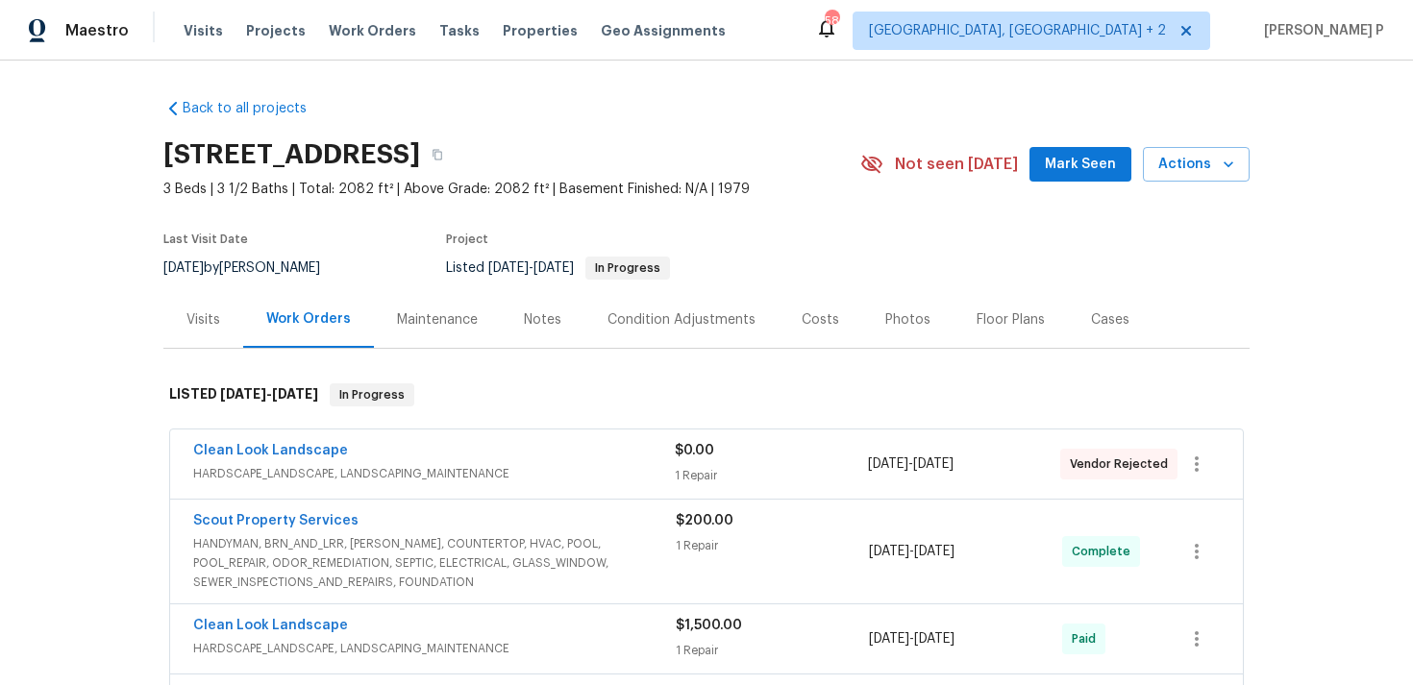
click at [208, 312] on div "Visits" at bounding box center [203, 319] width 34 height 19
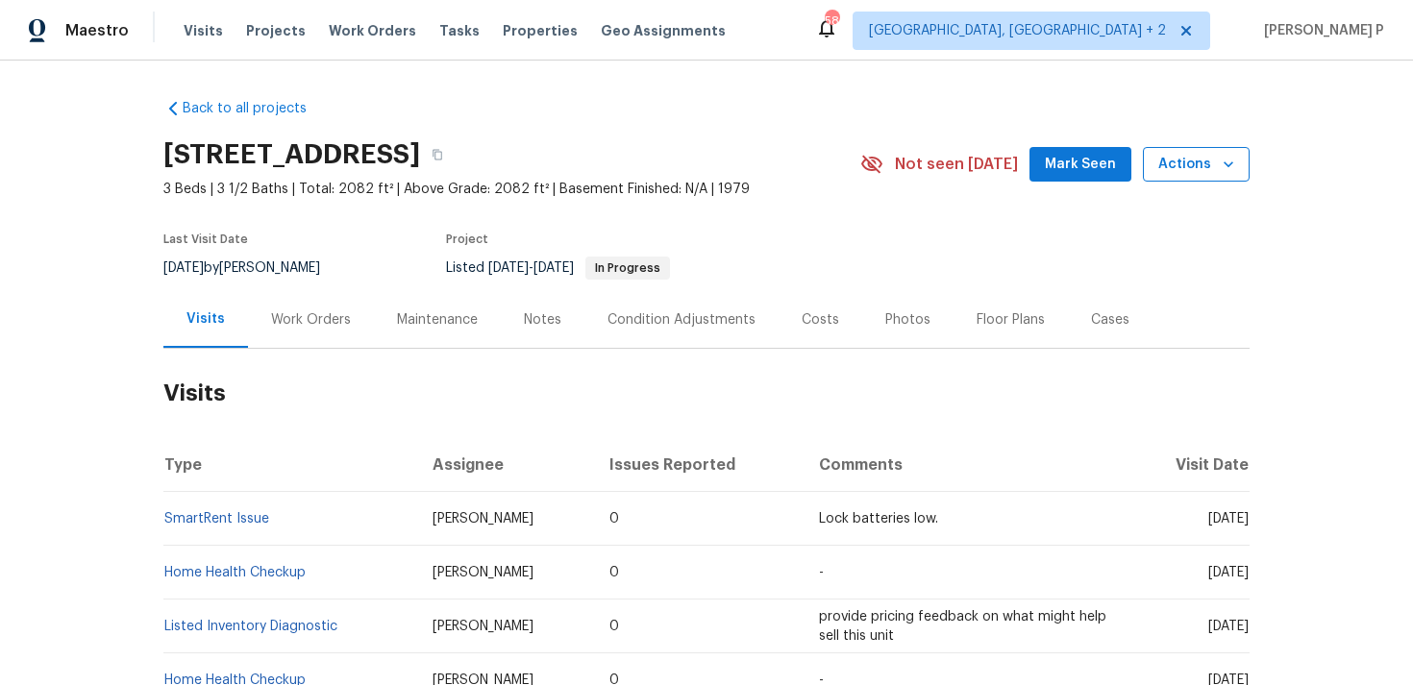
click at [1186, 172] on span "Actions" at bounding box center [1196, 165] width 76 height 24
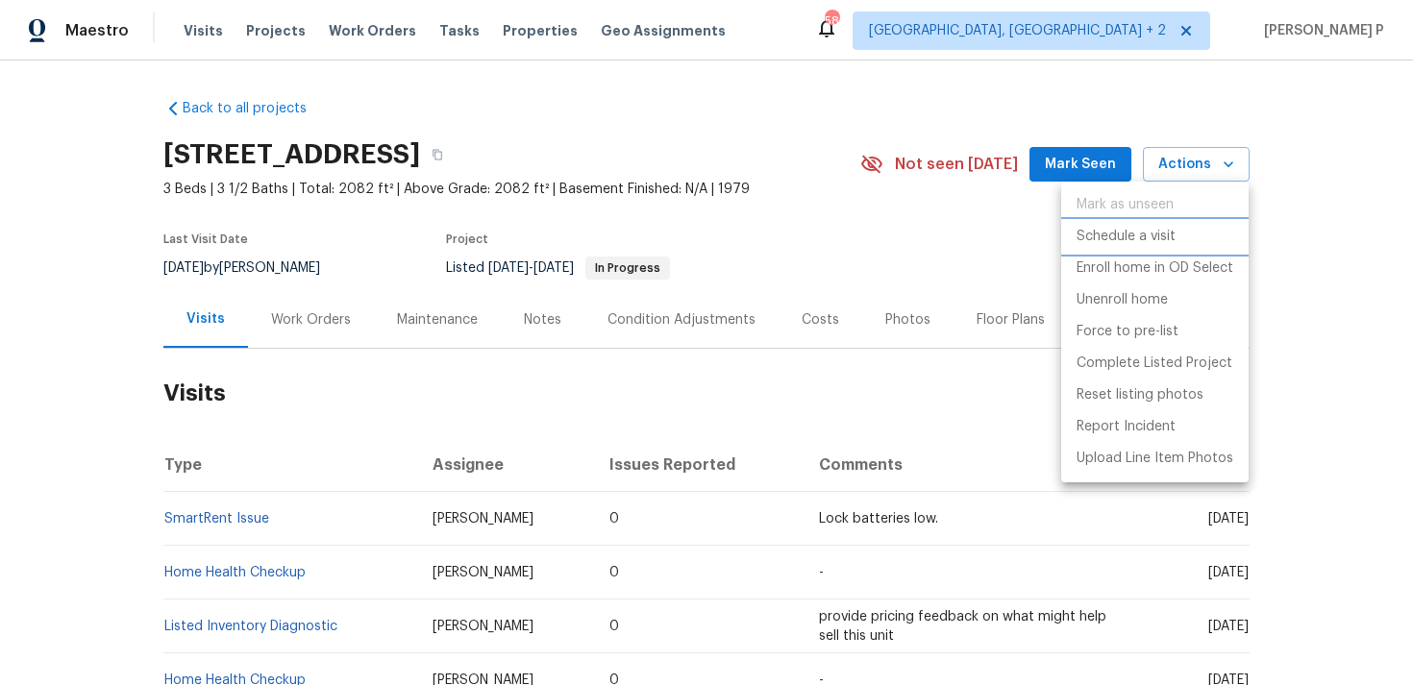
click at [1134, 246] on p "Schedule a visit" at bounding box center [1125, 237] width 99 height 20
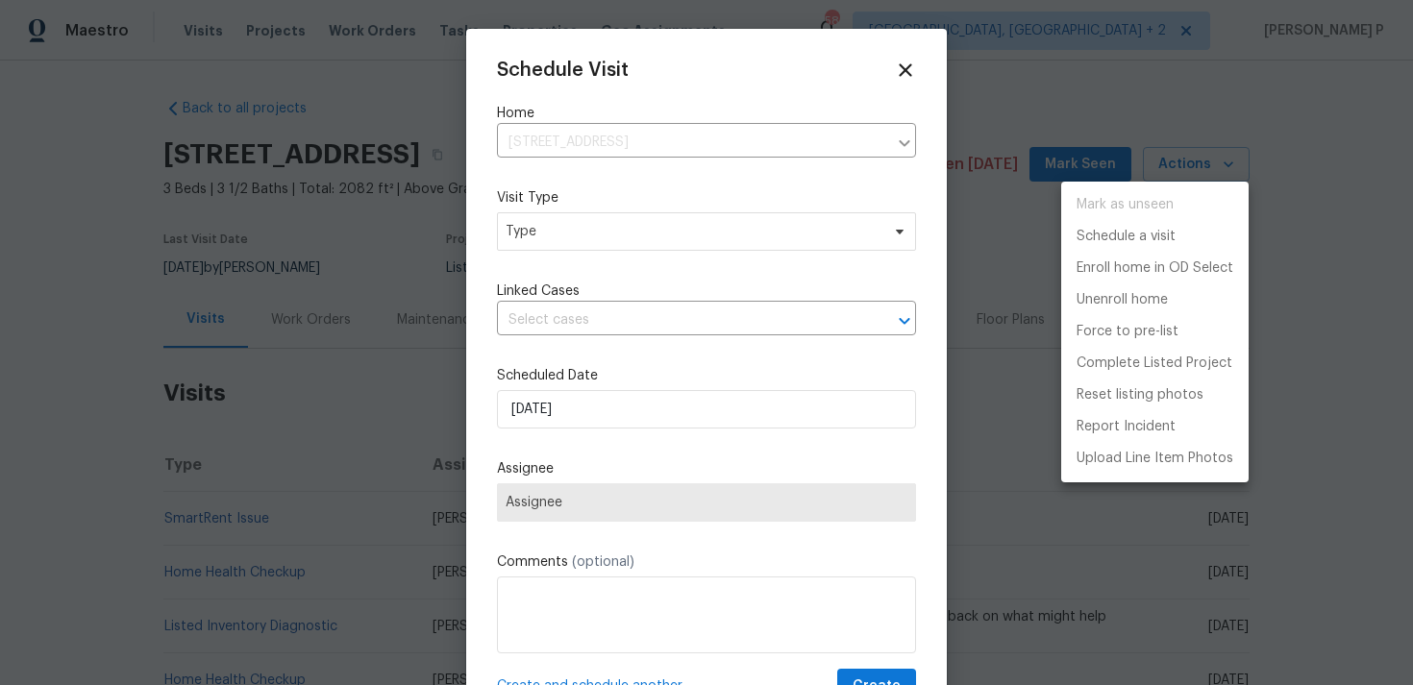
click at [658, 243] on div at bounding box center [706, 342] width 1413 height 685
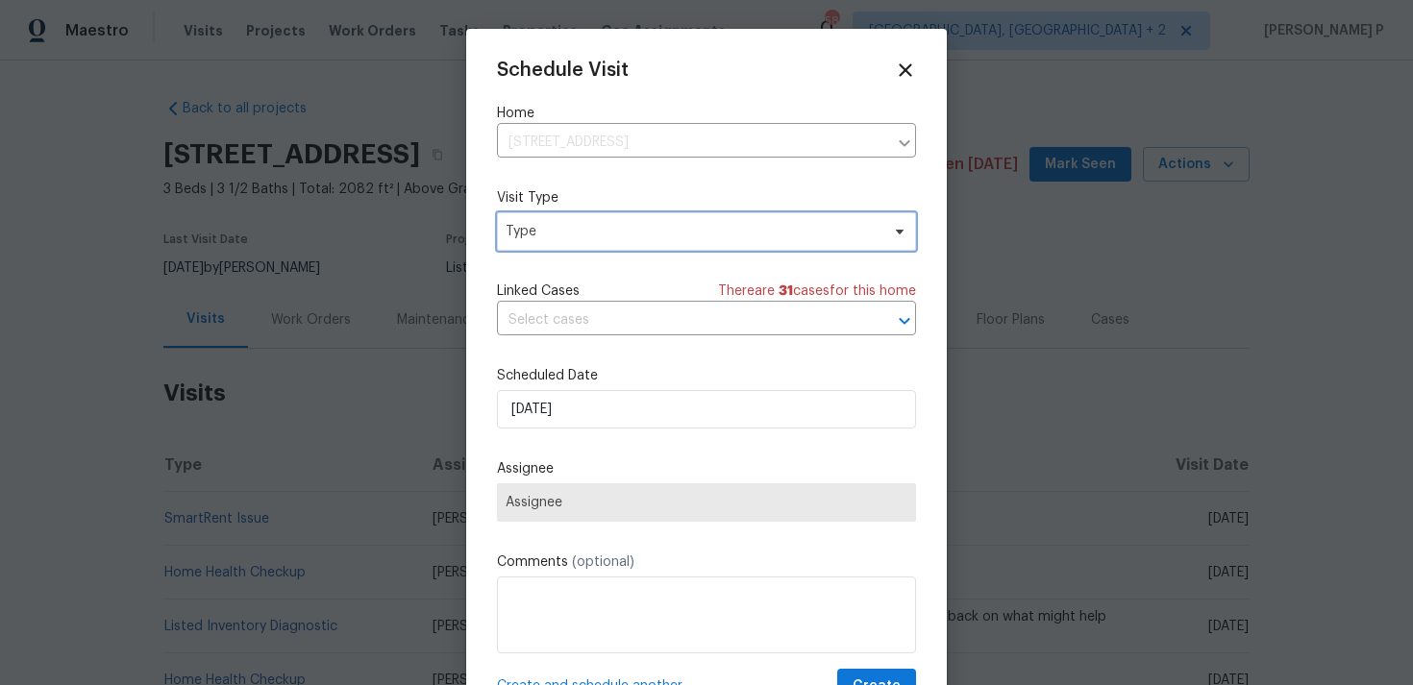
click at [625, 237] on span "Type" at bounding box center [692, 231] width 374 height 19
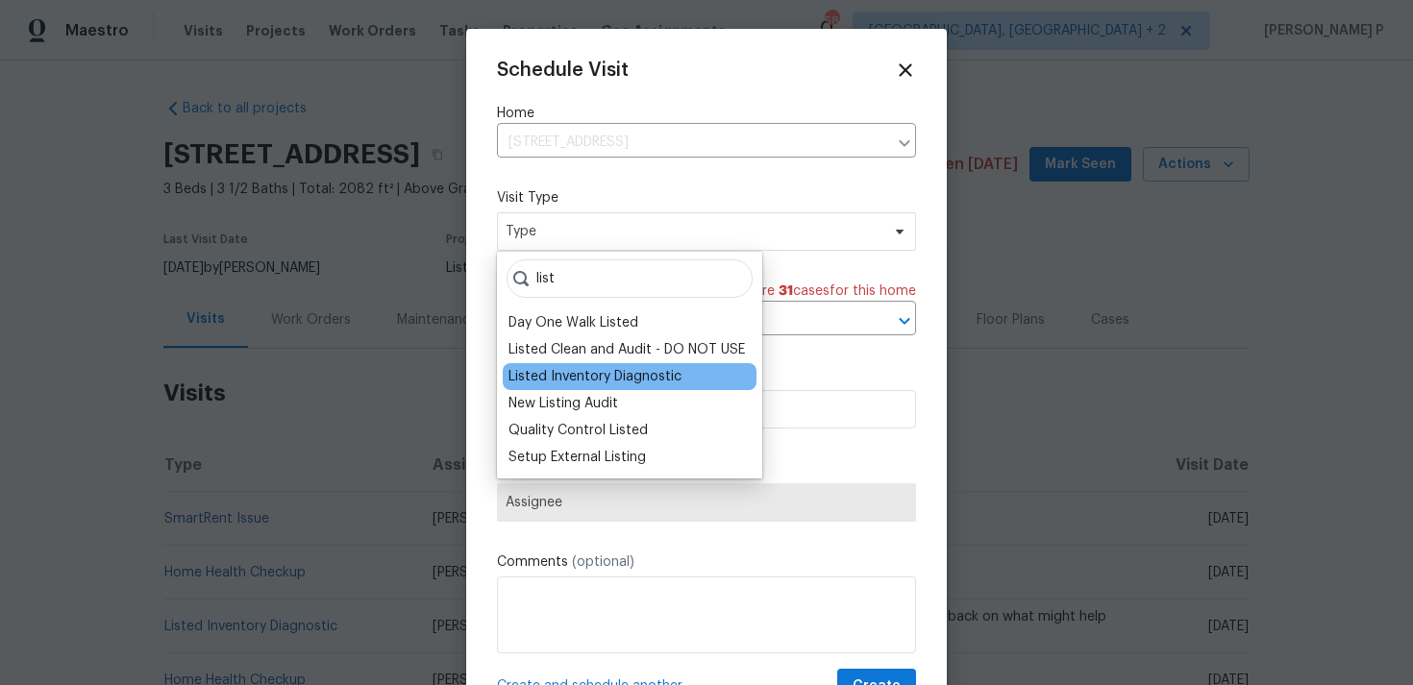
type input "list"
click at [622, 379] on div "Listed Inventory Diagnostic" at bounding box center [594, 376] width 173 height 19
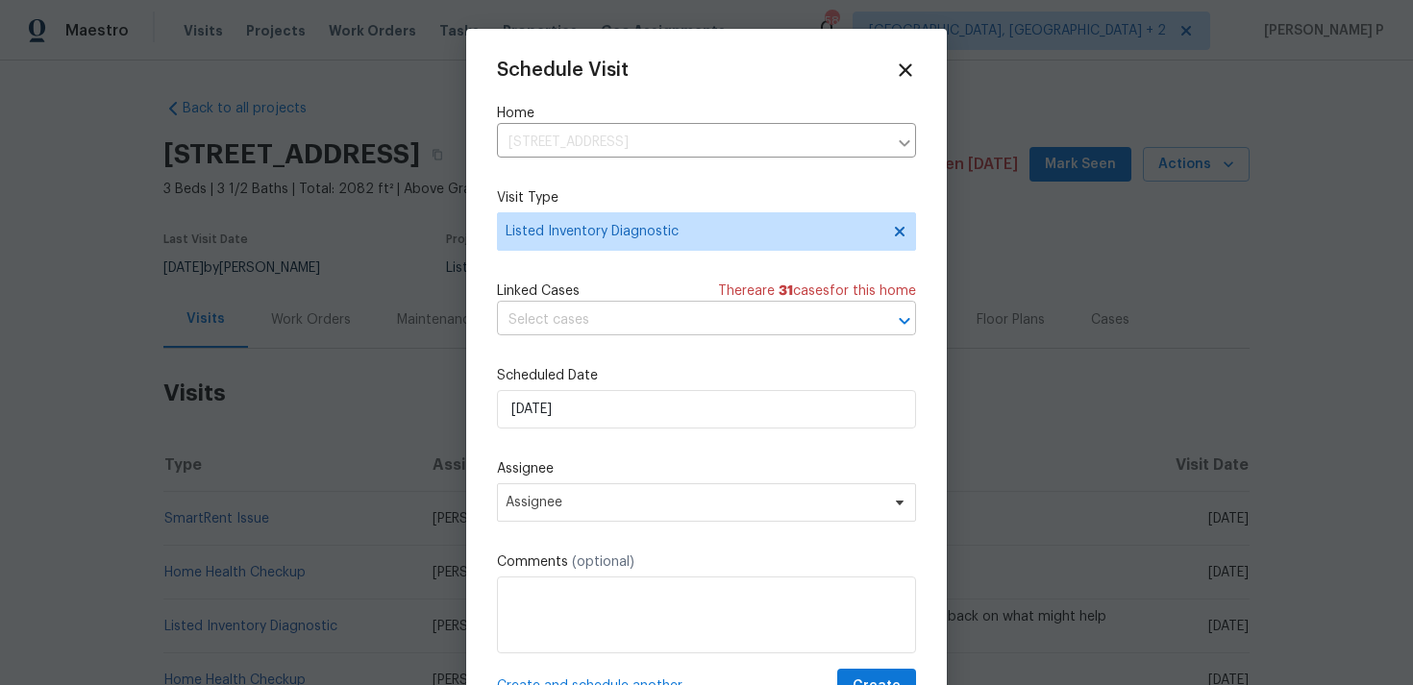
click at [625, 330] on input "text" at bounding box center [679, 321] width 365 height 30
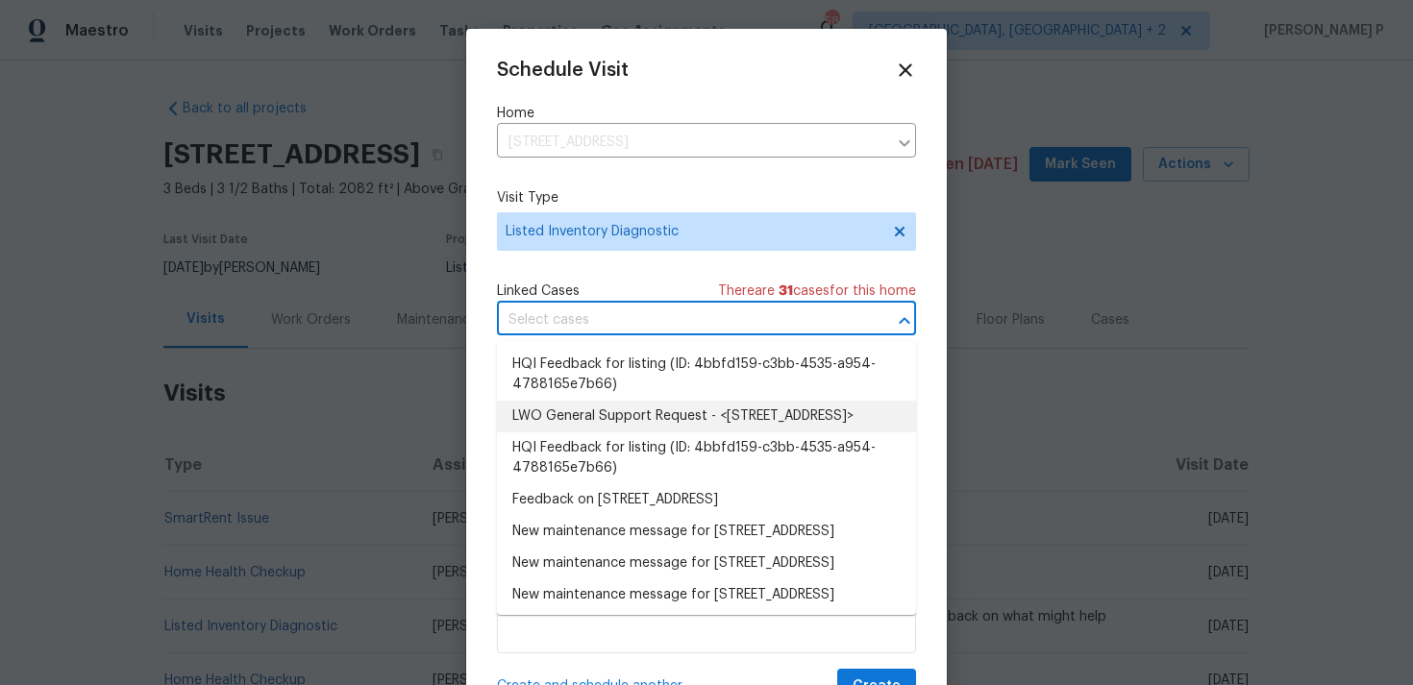
scroll to position [40, 0]
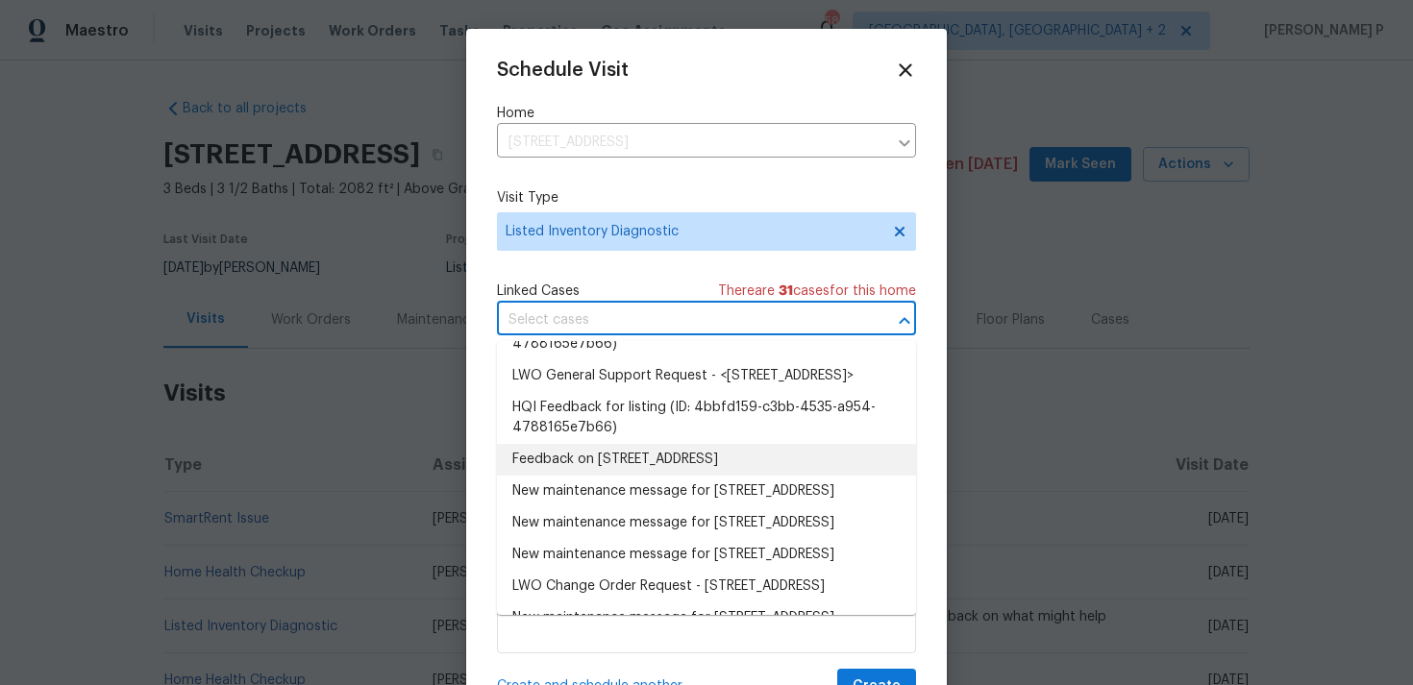
click at [625, 473] on li "Feedback on [STREET_ADDRESS]" at bounding box center [706, 460] width 419 height 32
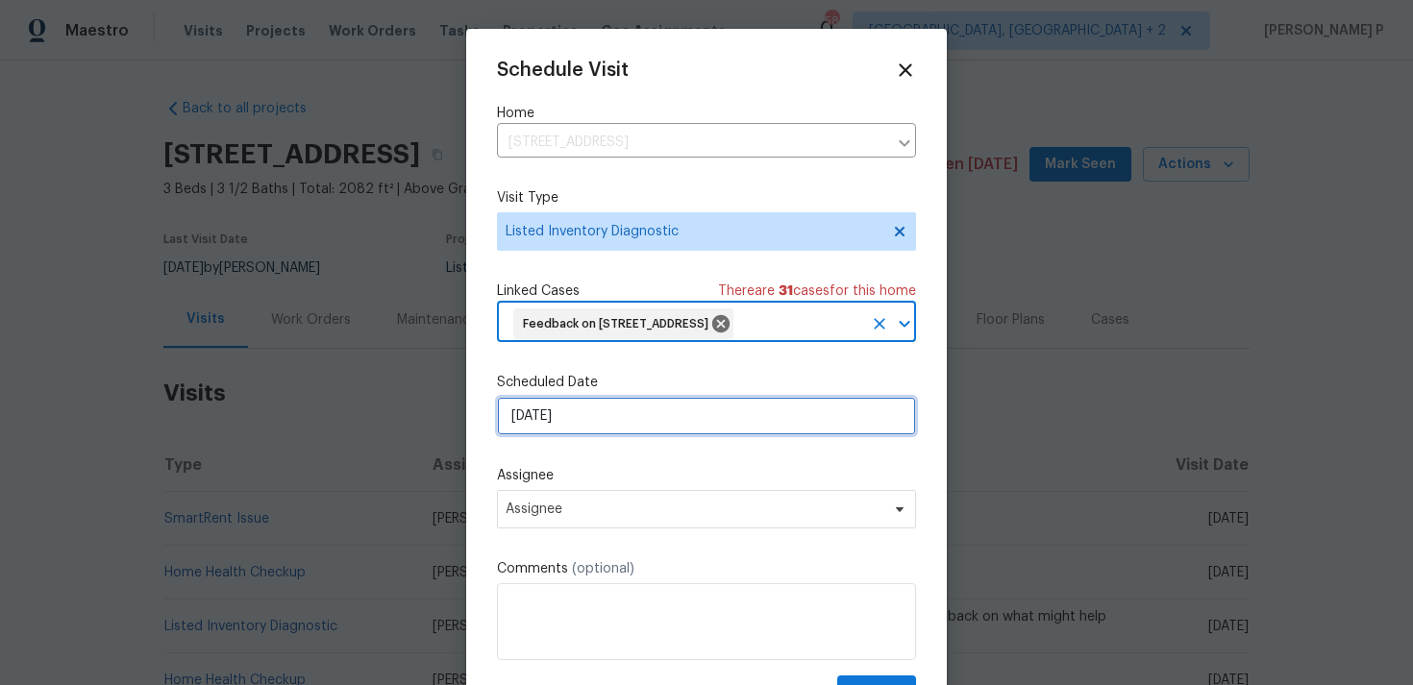
click at [612, 435] on input "[DATE]" at bounding box center [706, 416] width 419 height 38
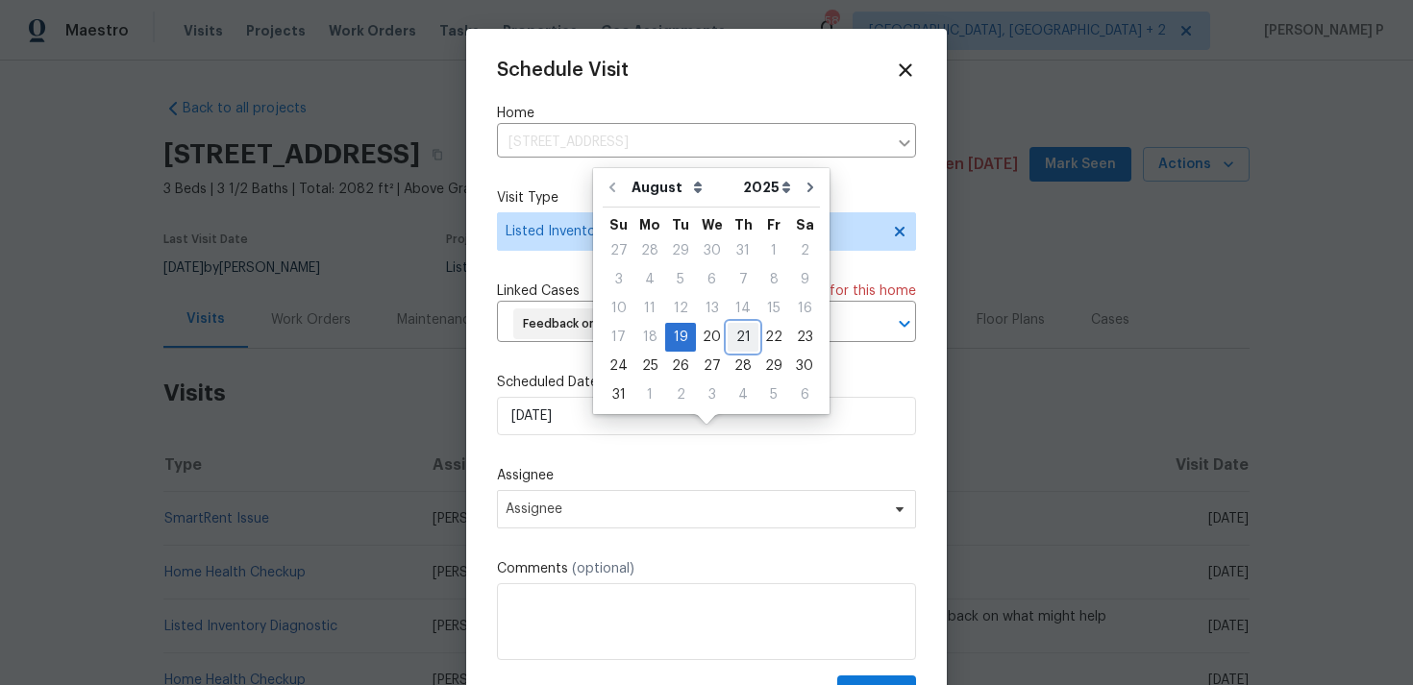
click at [737, 333] on div "21" at bounding box center [742, 337] width 31 height 27
type input "[DATE]"
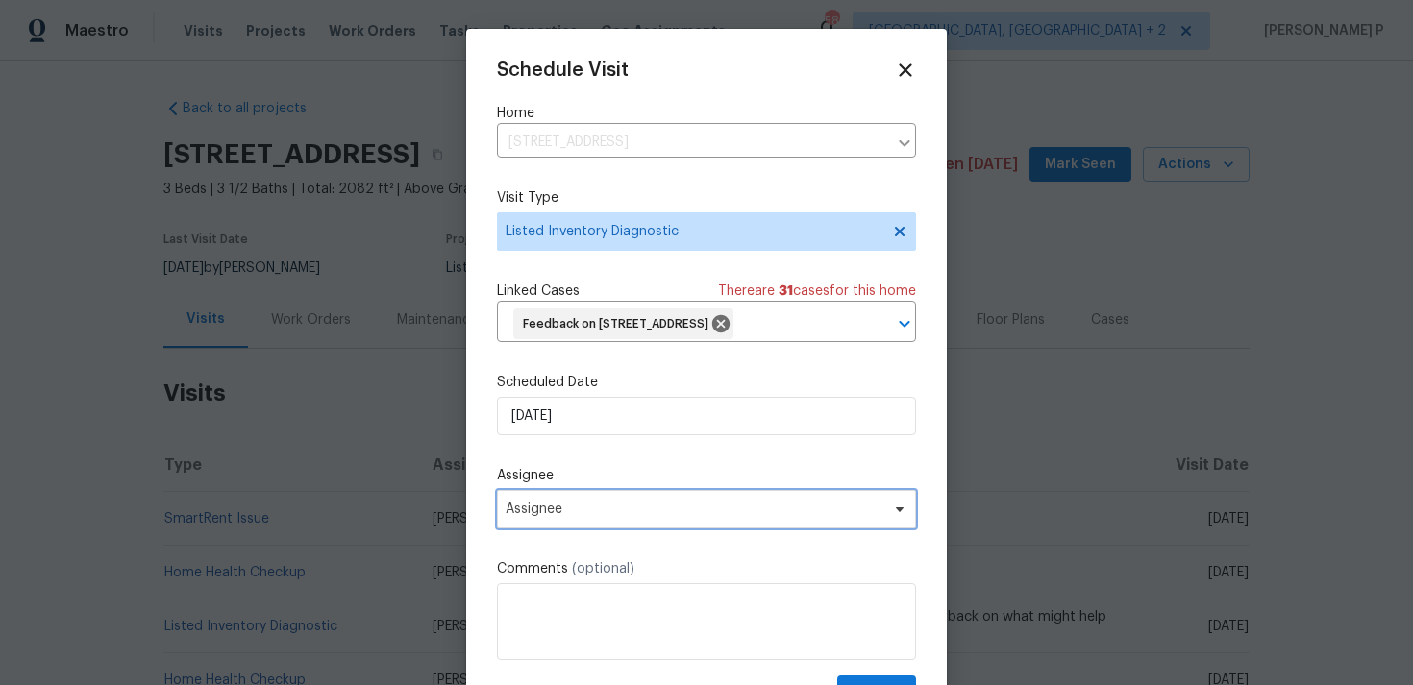
click at [701, 529] on span "Assignee" at bounding box center [706, 509] width 419 height 38
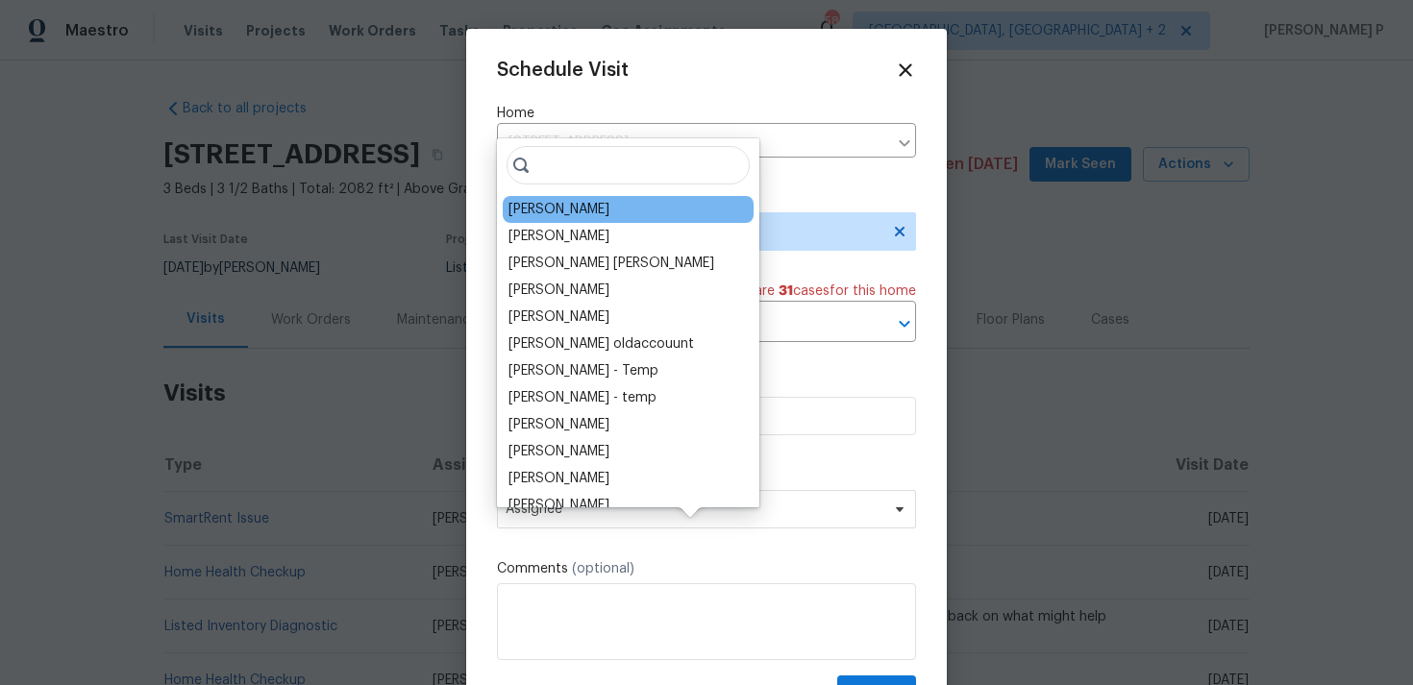
click at [590, 221] on div "[PERSON_NAME]" at bounding box center [628, 209] width 251 height 27
click at [559, 205] on div "[PERSON_NAME]" at bounding box center [558, 209] width 101 height 19
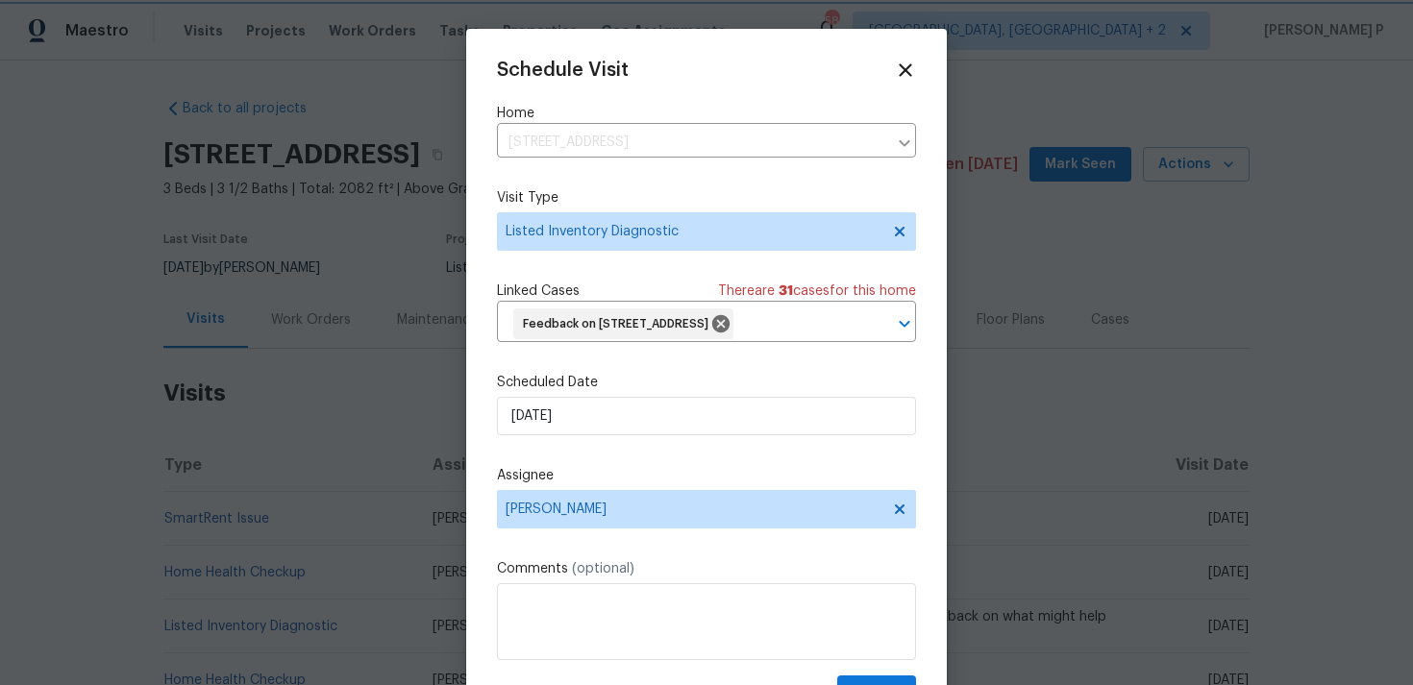
scroll to position [71, 0]
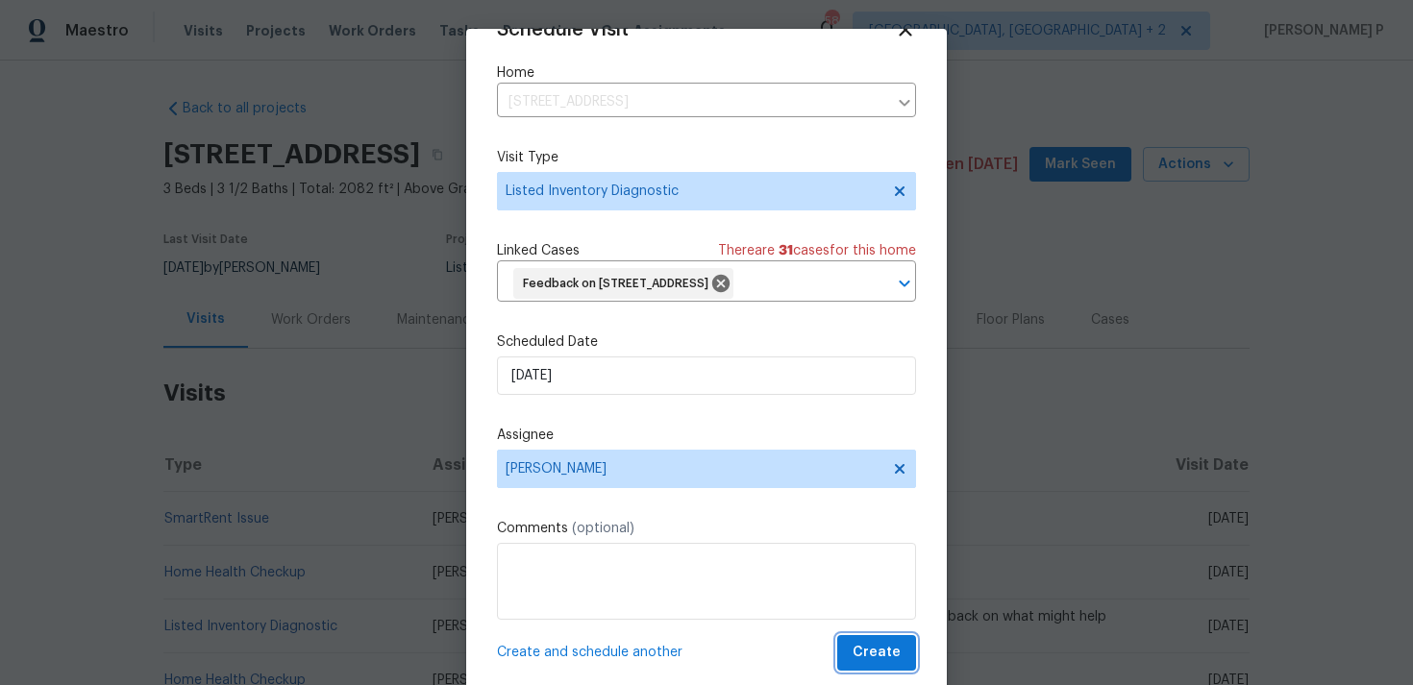
click at [891, 661] on span "Create" at bounding box center [876, 653] width 48 height 24
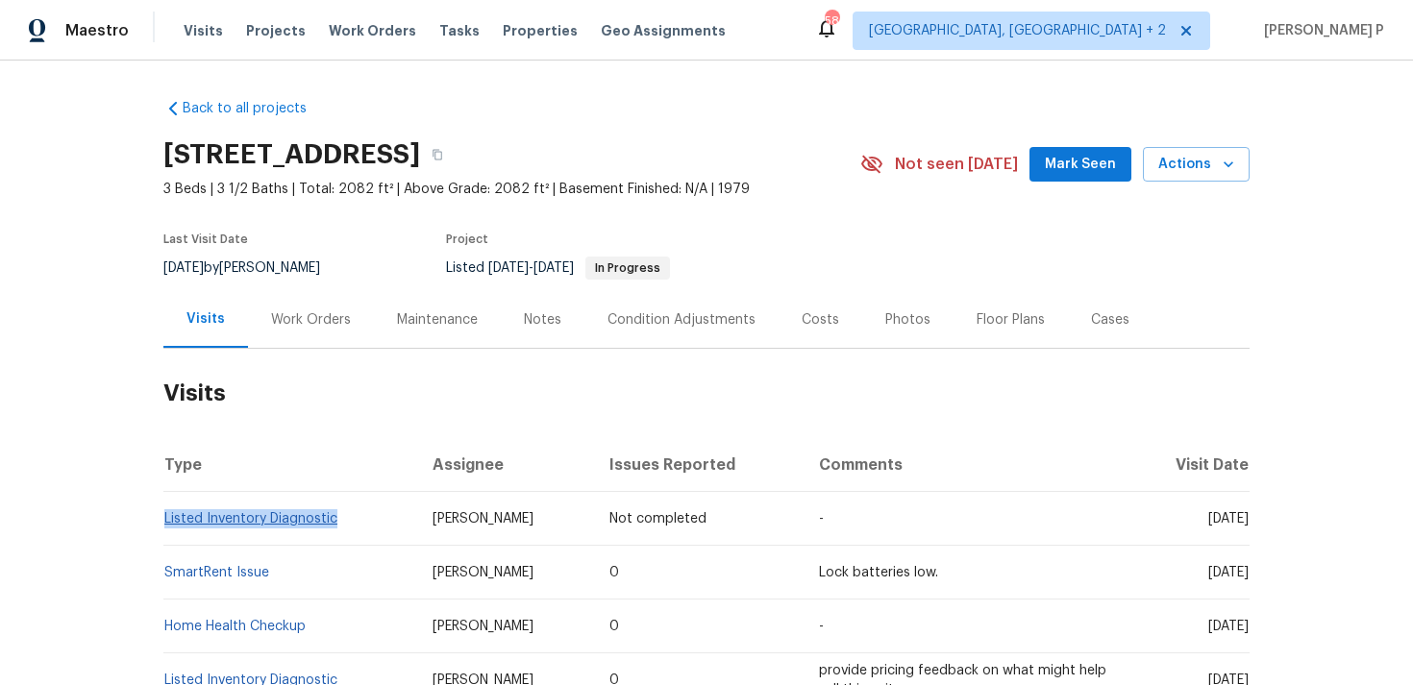
copy link "Listed Inventory Diagnostic"
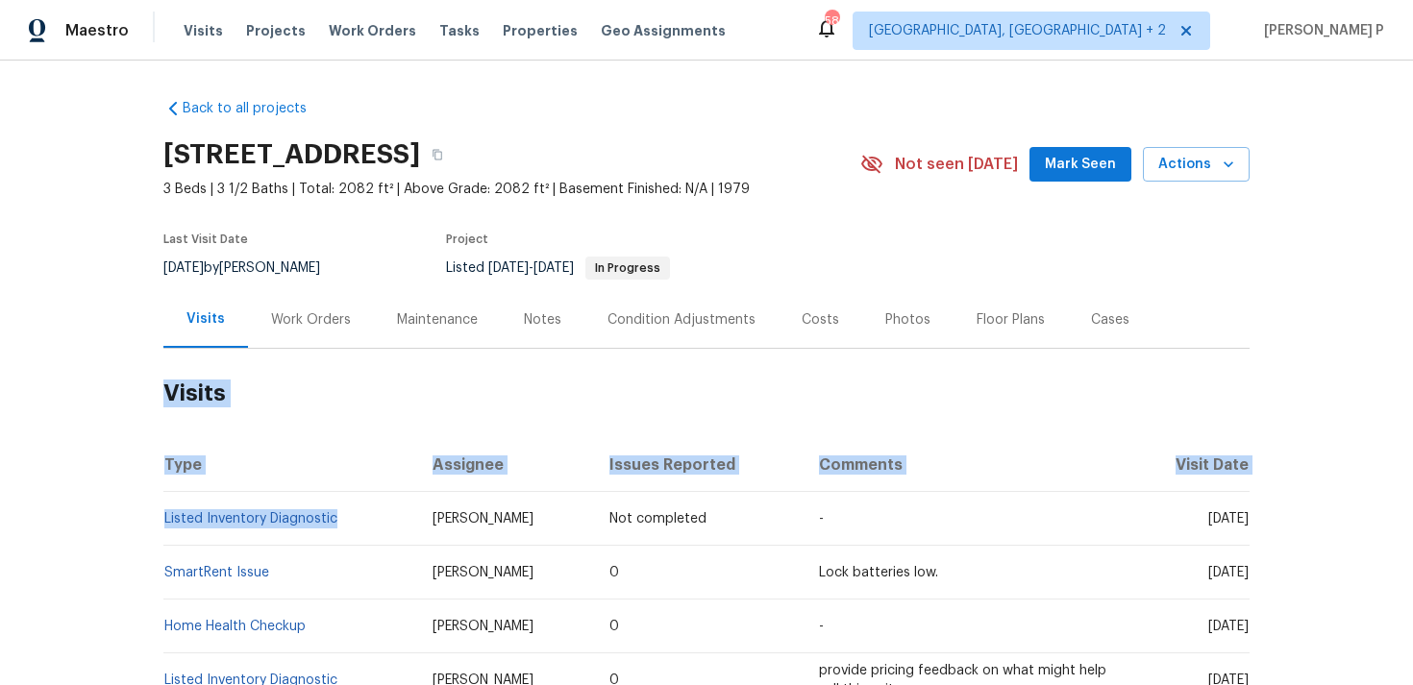
drag, startPoint x: 351, startPoint y: 517, endPoint x: 129, endPoint y: 513, distance: 222.0
click at [130, 513] on div "Back to all projects [STREET_ADDRESS] 3 Beds | 3 1/2 Baths | Total: 2082 ft² | …" at bounding box center [706, 373] width 1413 height 625
click at [129, 513] on div "Back to all projects [STREET_ADDRESS] 3 Beds | 3 1/2 Baths | Total: 2082 ft² | …" at bounding box center [706, 373] width 1413 height 625
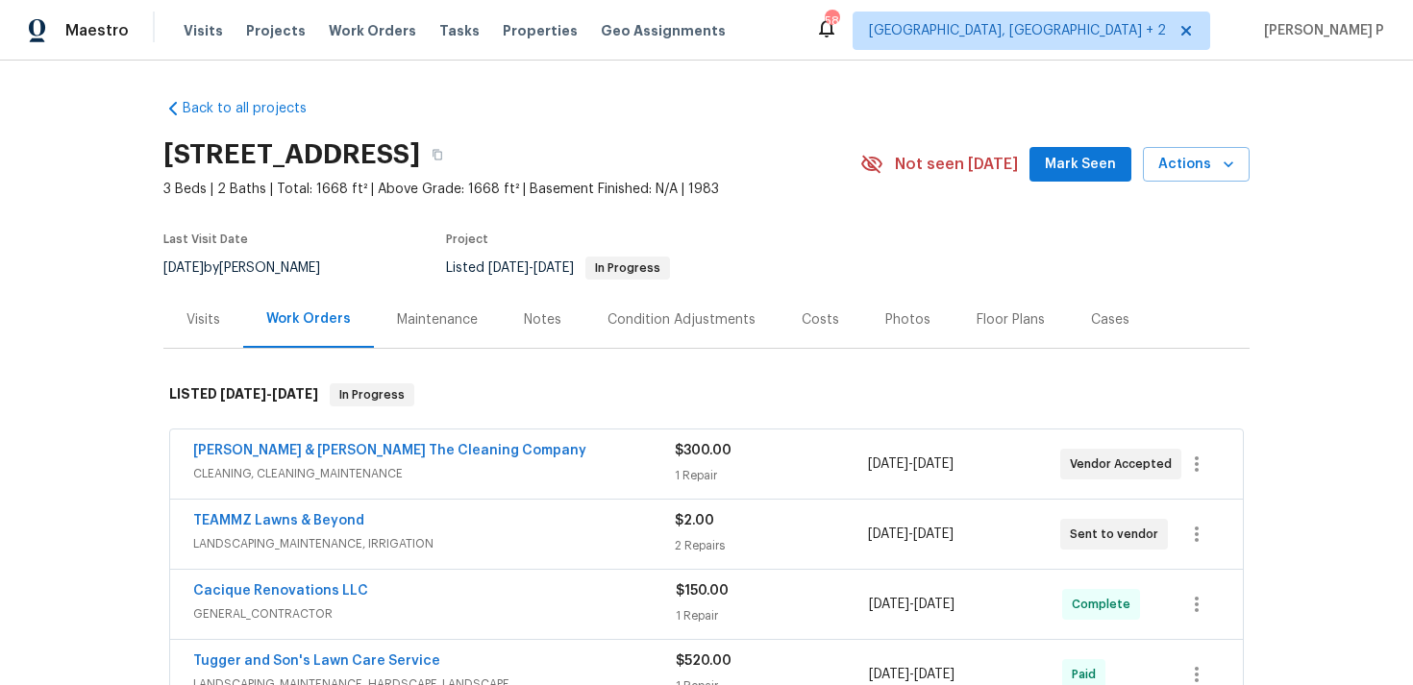
click at [208, 332] on div "Visits" at bounding box center [203, 319] width 80 height 57
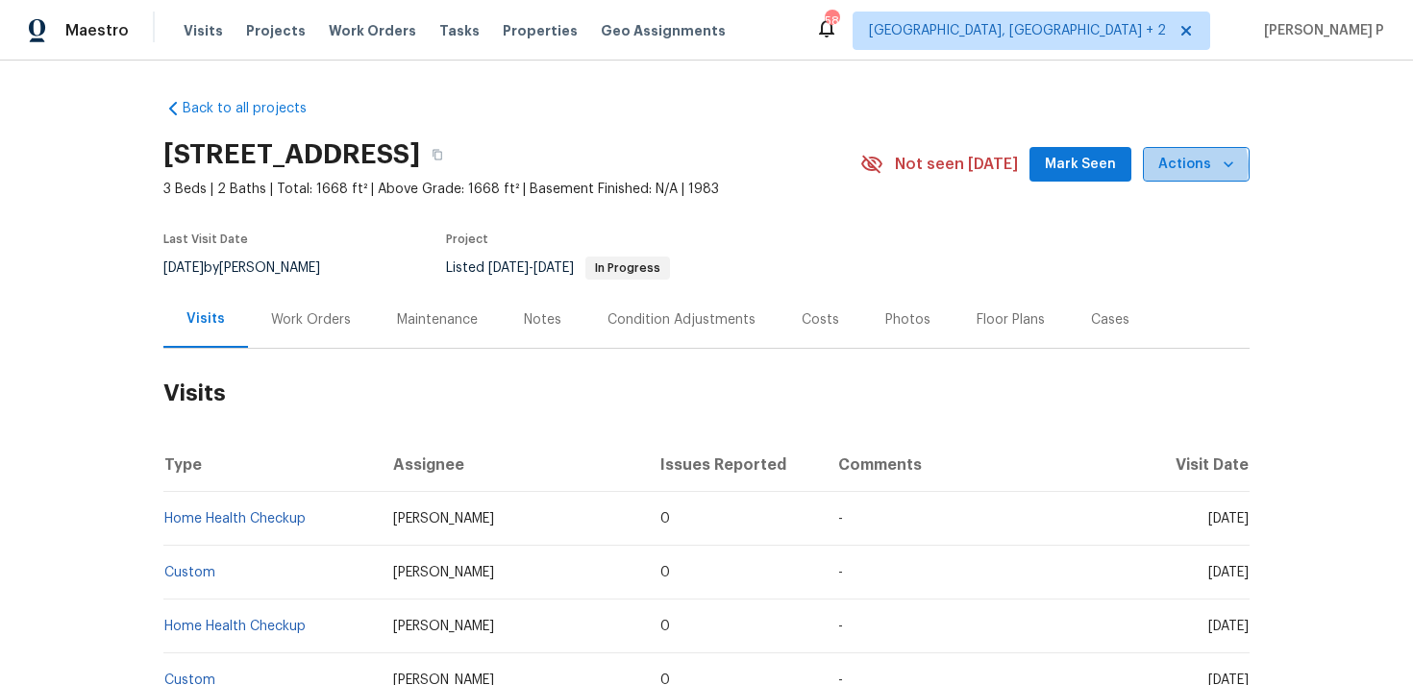
click at [1188, 166] on span "Actions" at bounding box center [1196, 165] width 76 height 24
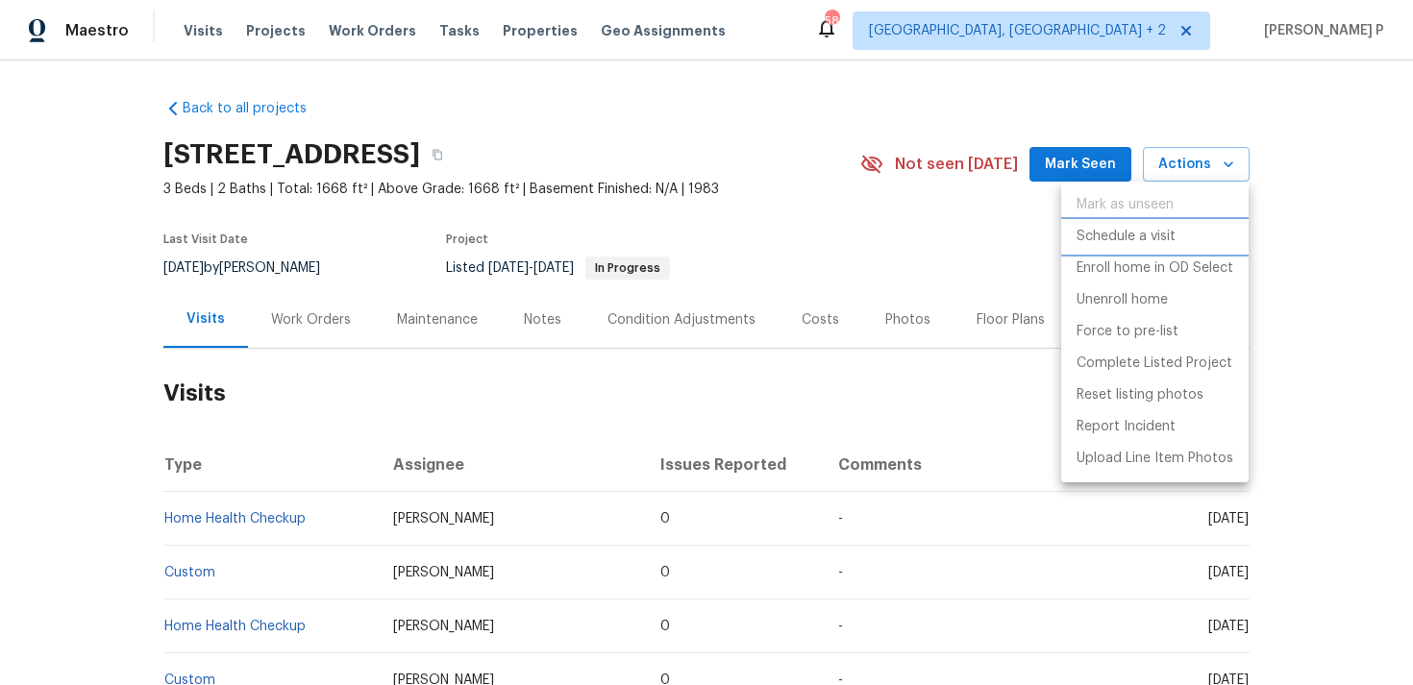
click at [1170, 230] on p "Schedule a visit" at bounding box center [1125, 237] width 99 height 20
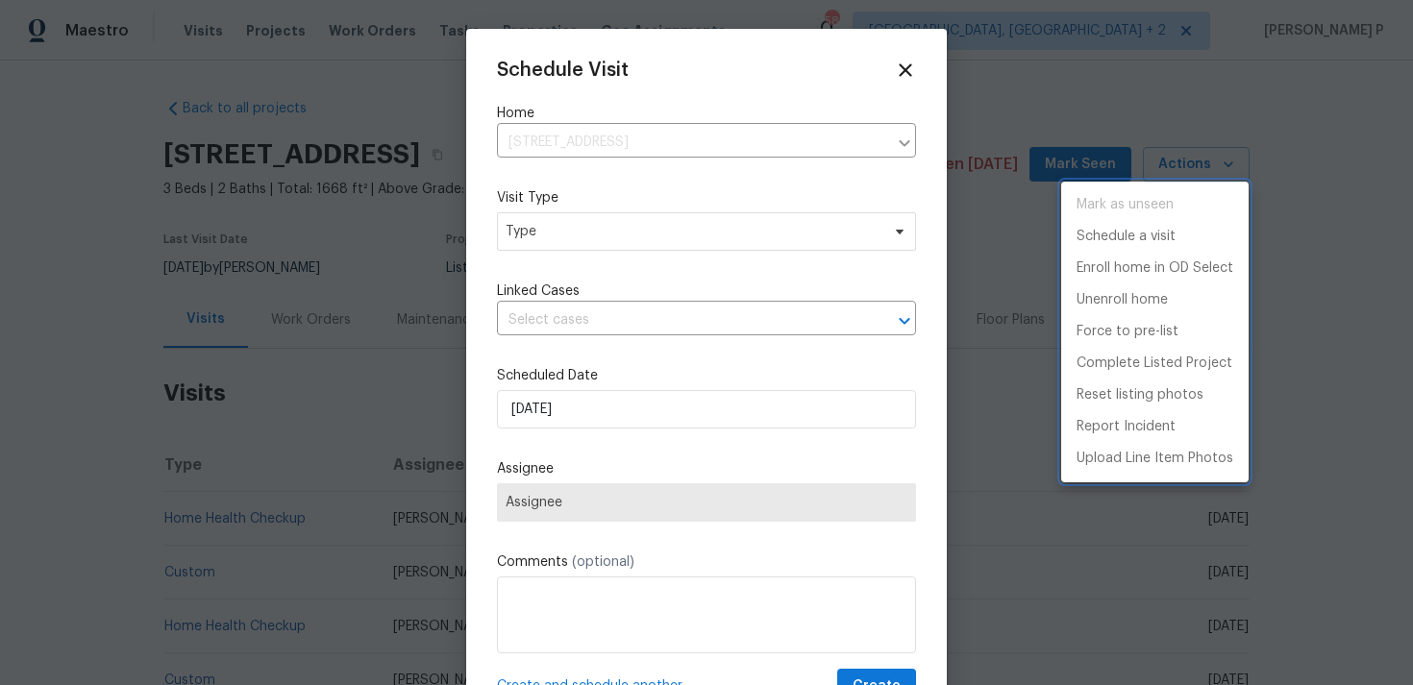
click at [668, 234] on div at bounding box center [706, 342] width 1413 height 685
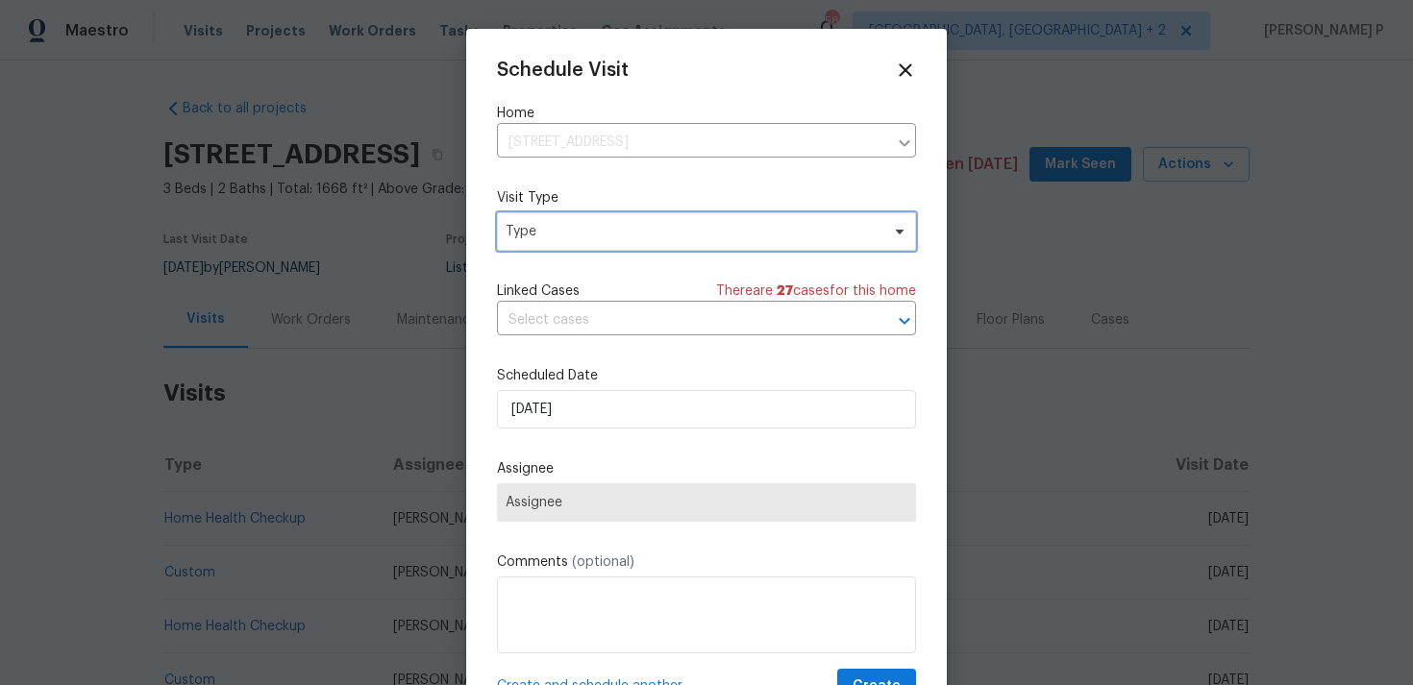
click at [600, 234] on span "Type" at bounding box center [692, 231] width 374 height 19
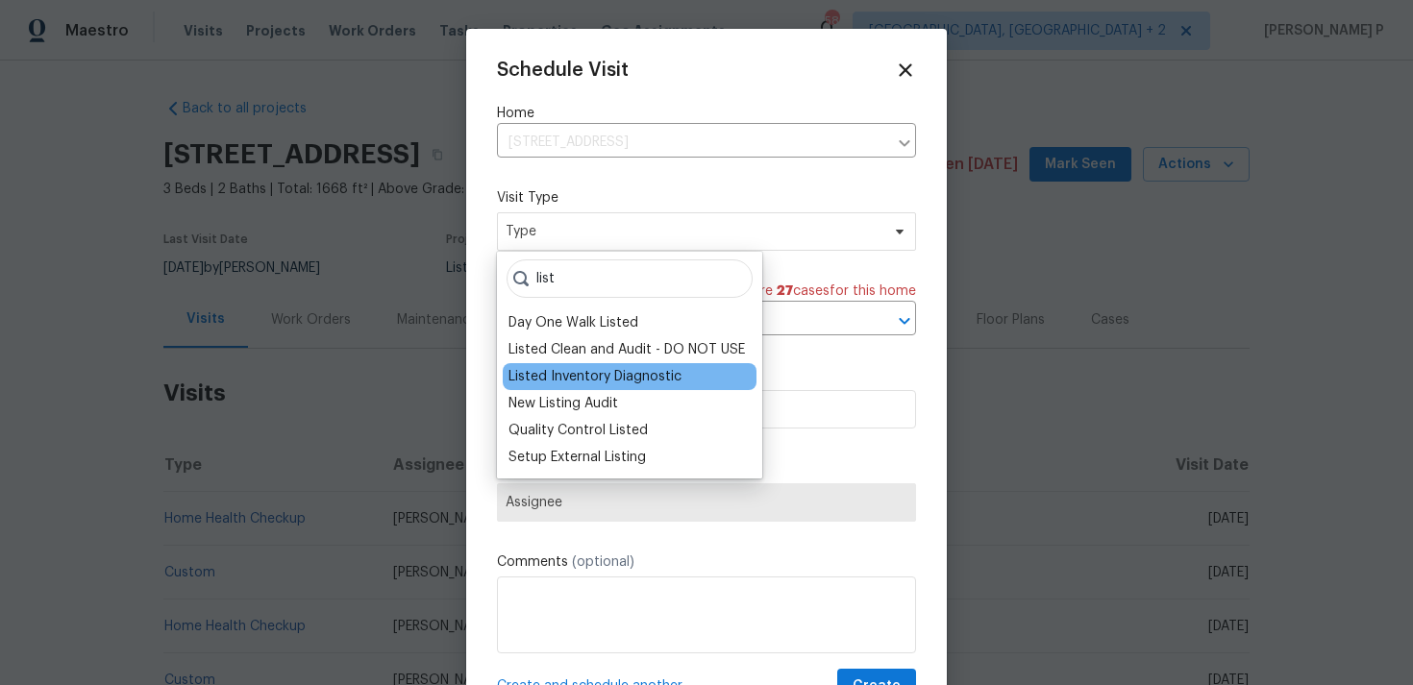
type input "list"
click at [576, 372] on div "Listed Inventory Diagnostic" at bounding box center [594, 376] width 173 height 19
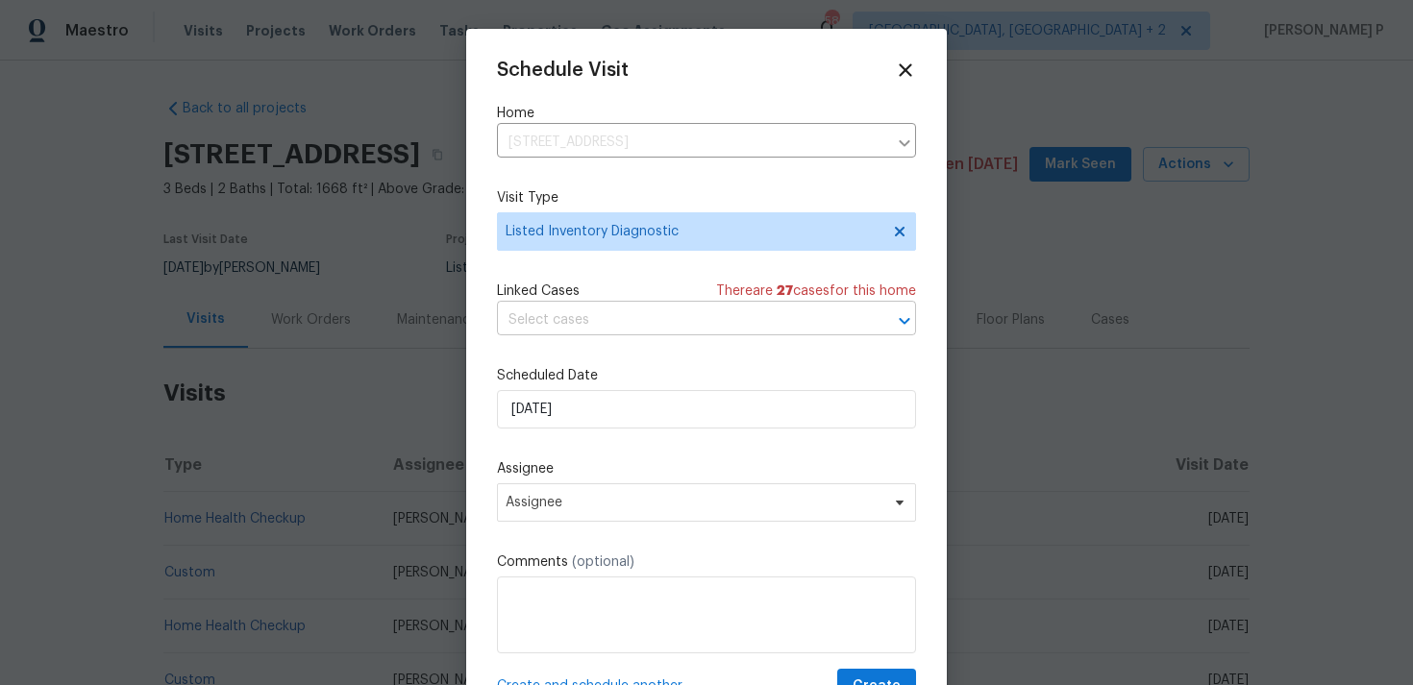
click at [613, 331] on input "text" at bounding box center [679, 321] width 365 height 30
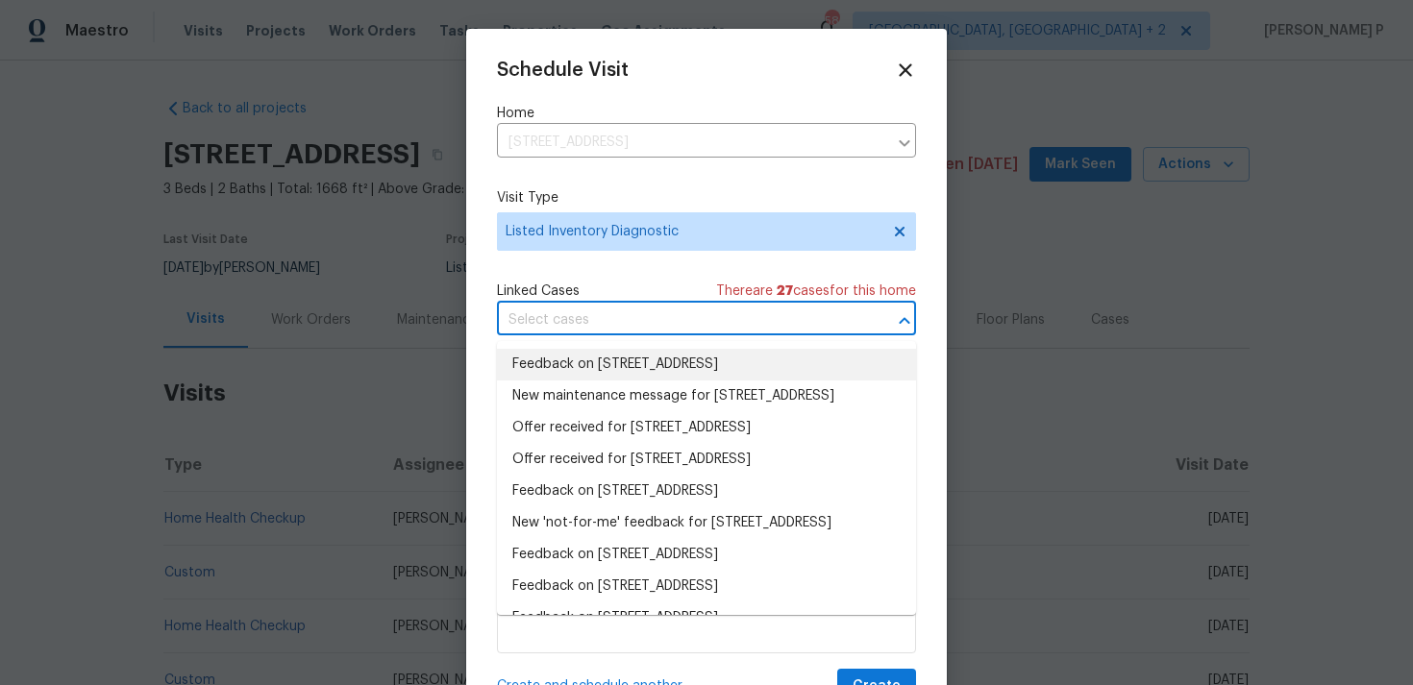
click at [613, 357] on li "Feedback on [STREET_ADDRESS]" at bounding box center [706, 365] width 419 height 32
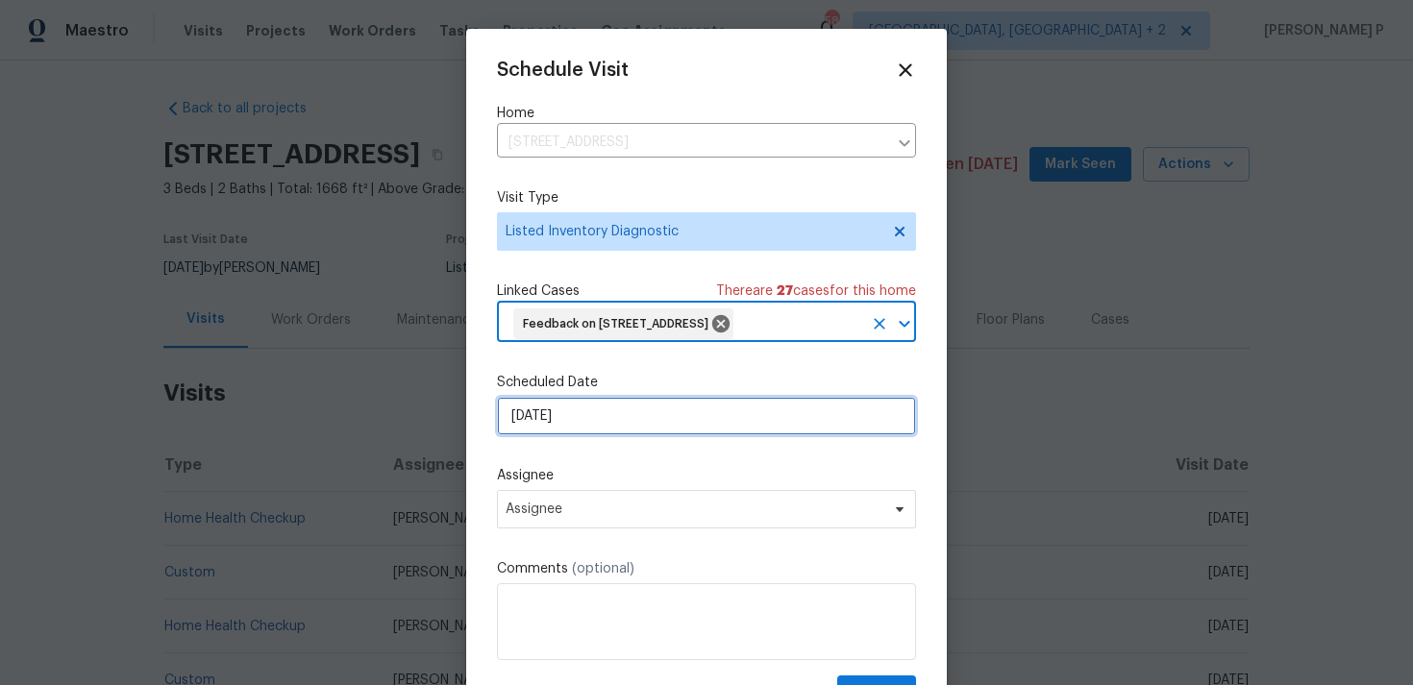
click at [612, 435] on input "[DATE]" at bounding box center [706, 416] width 419 height 38
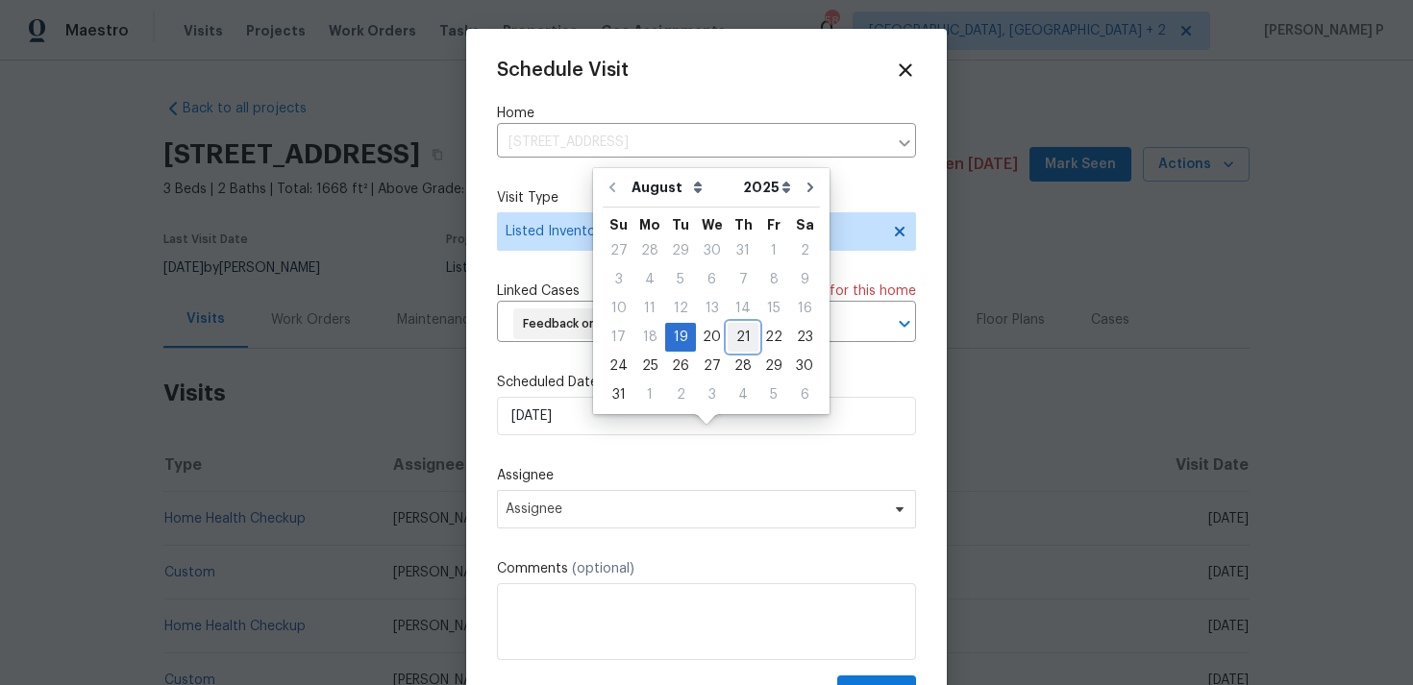
click at [732, 338] on div "21" at bounding box center [742, 337] width 31 height 27
type input "[DATE]"
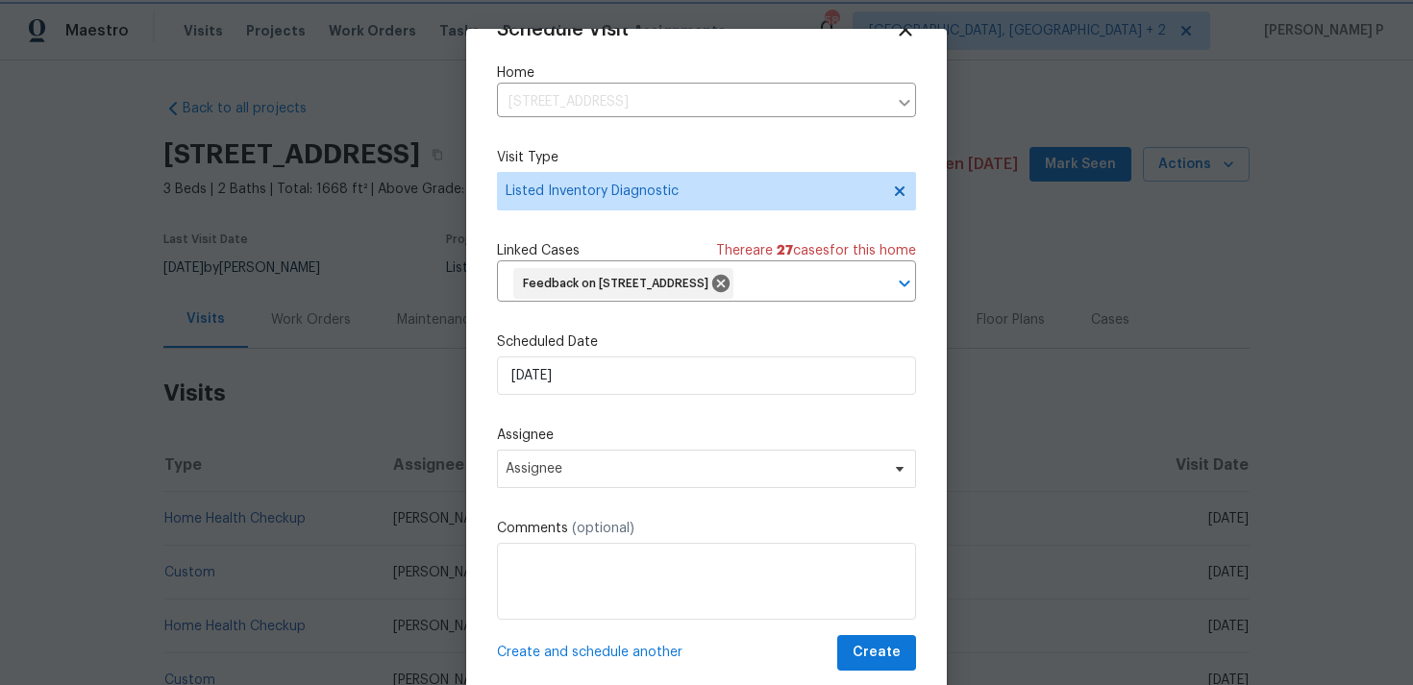
scroll to position [66, 0]
click at [646, 488] on span "Assignee" at bounding box center [706, 469] width 419 height 38
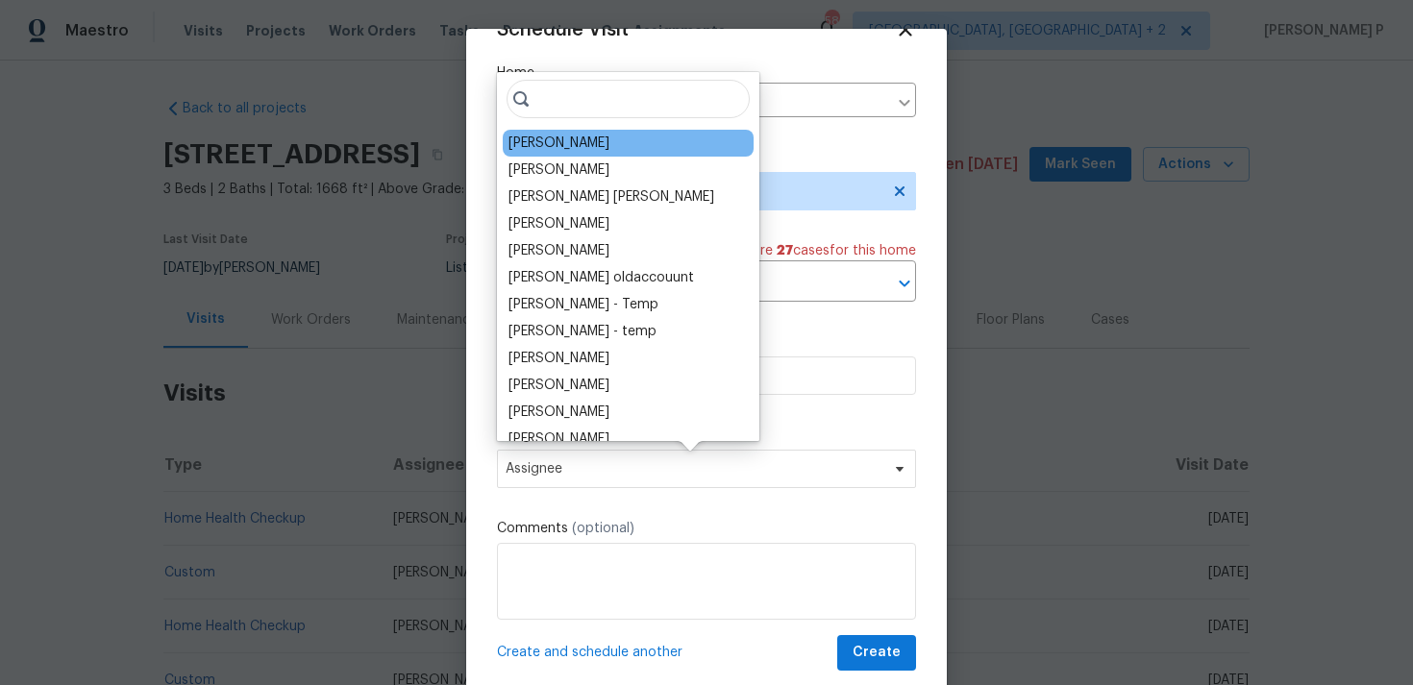
click at [570, 147] on div "[PERSON_NAME]" at bounding box center [558, 143] width 101 height 19
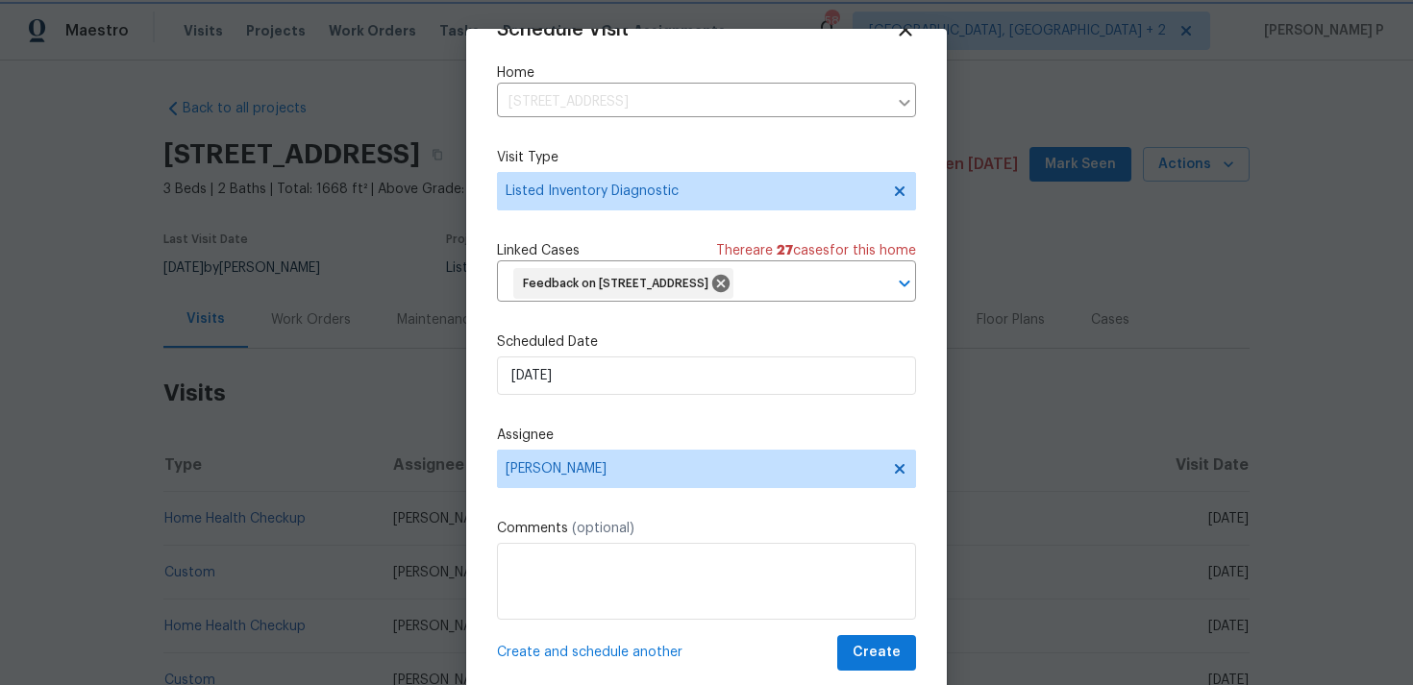
scroll to position [71, 0]
click at [869, 652] on span "Create" at bounding box center [876, 653] width 48 height 24
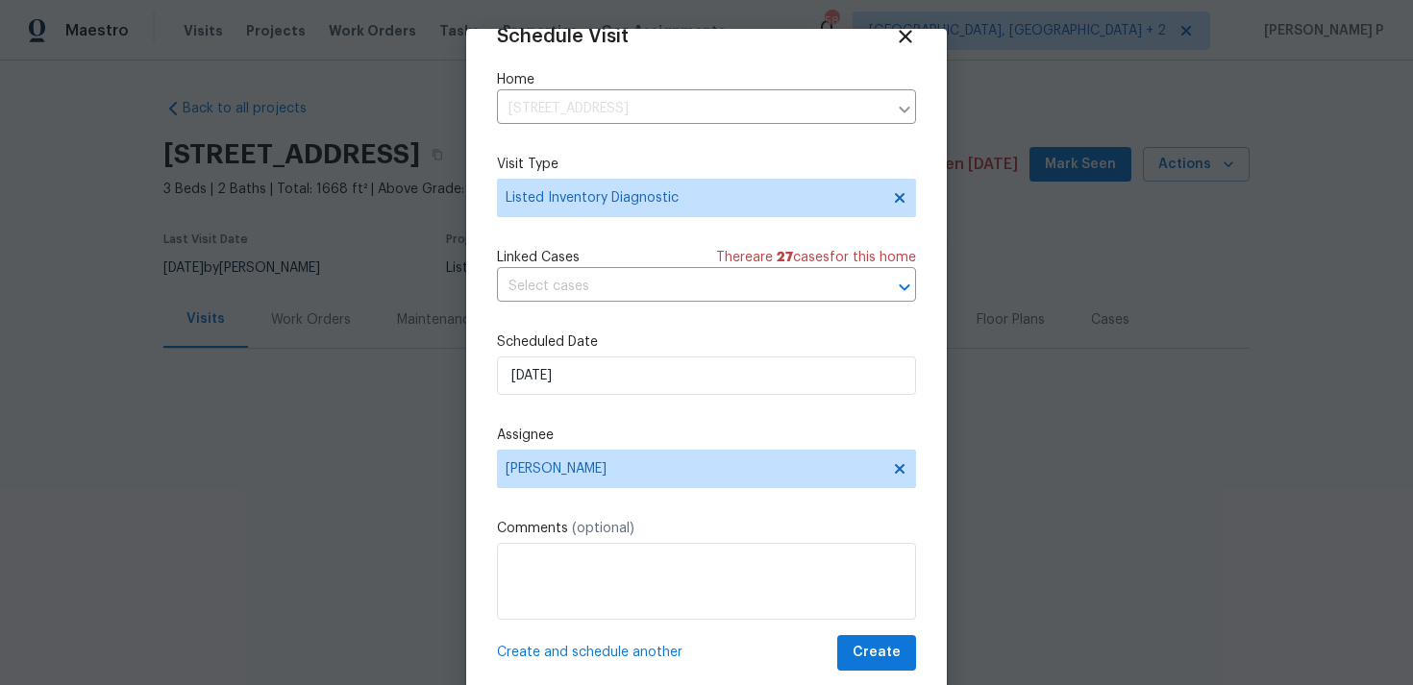
scroll to position [35, 0]
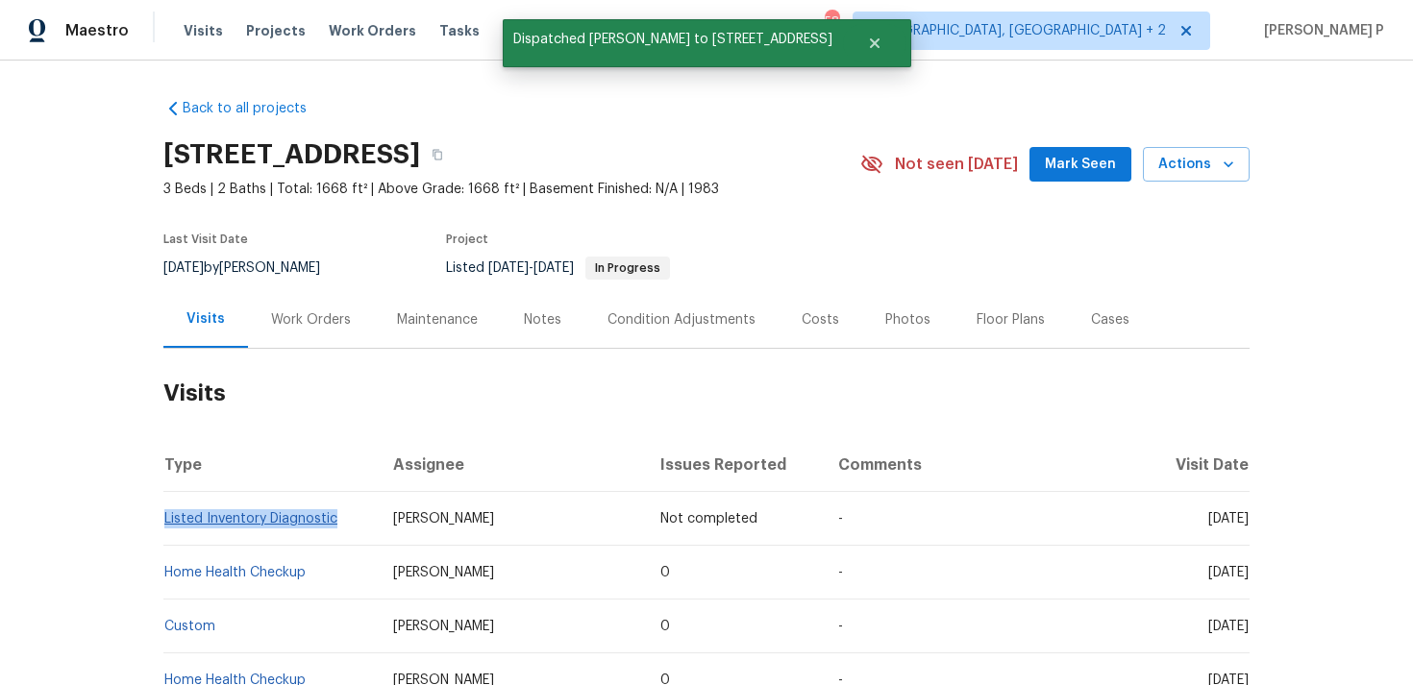
copy link "Listed Inventory Diagnostic"
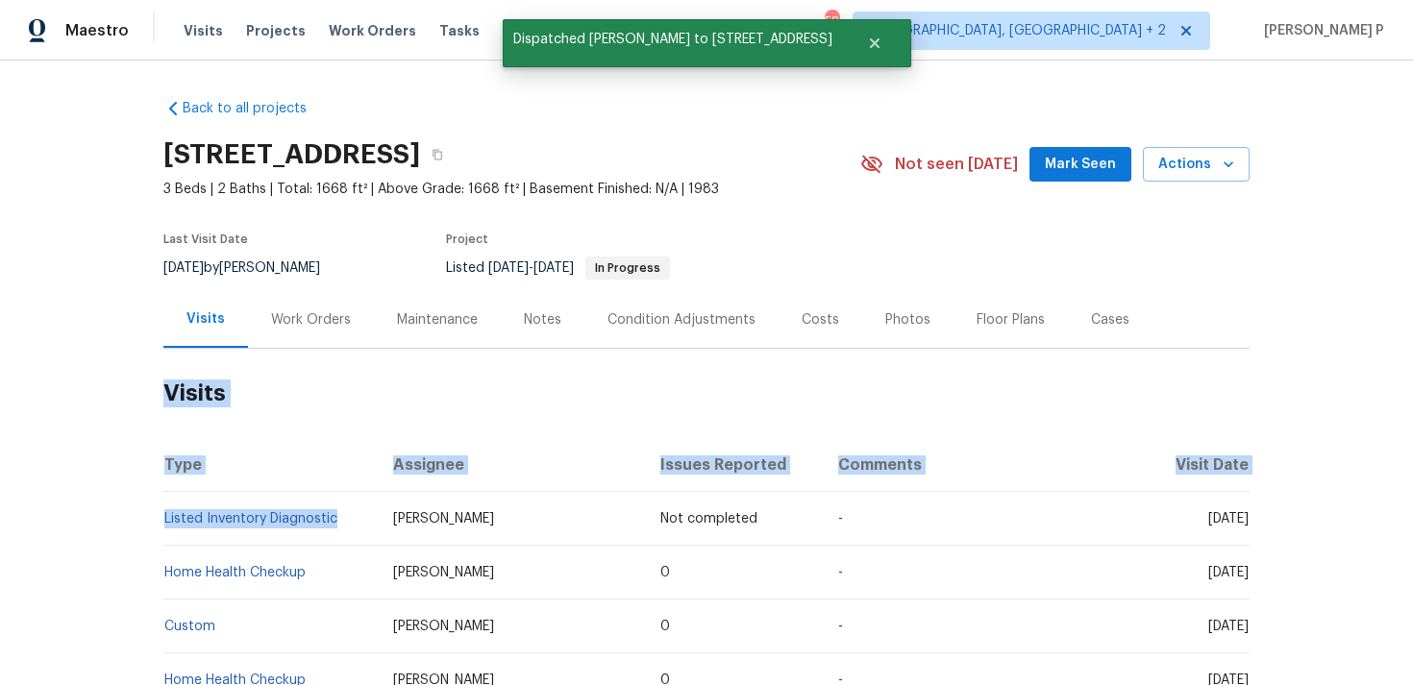
drag, startPoint x: 339, startPoint y: 516, endPoint x: 103, endPoint y: 516, distance: 236.4
click at [103, 516] on div "Back to all projects [STREET_ADDRESS] 3 Beds | 2 Baths | Total: 1668 ft² | Abov…" at bounding box center [706, 373] width 1413 height 625
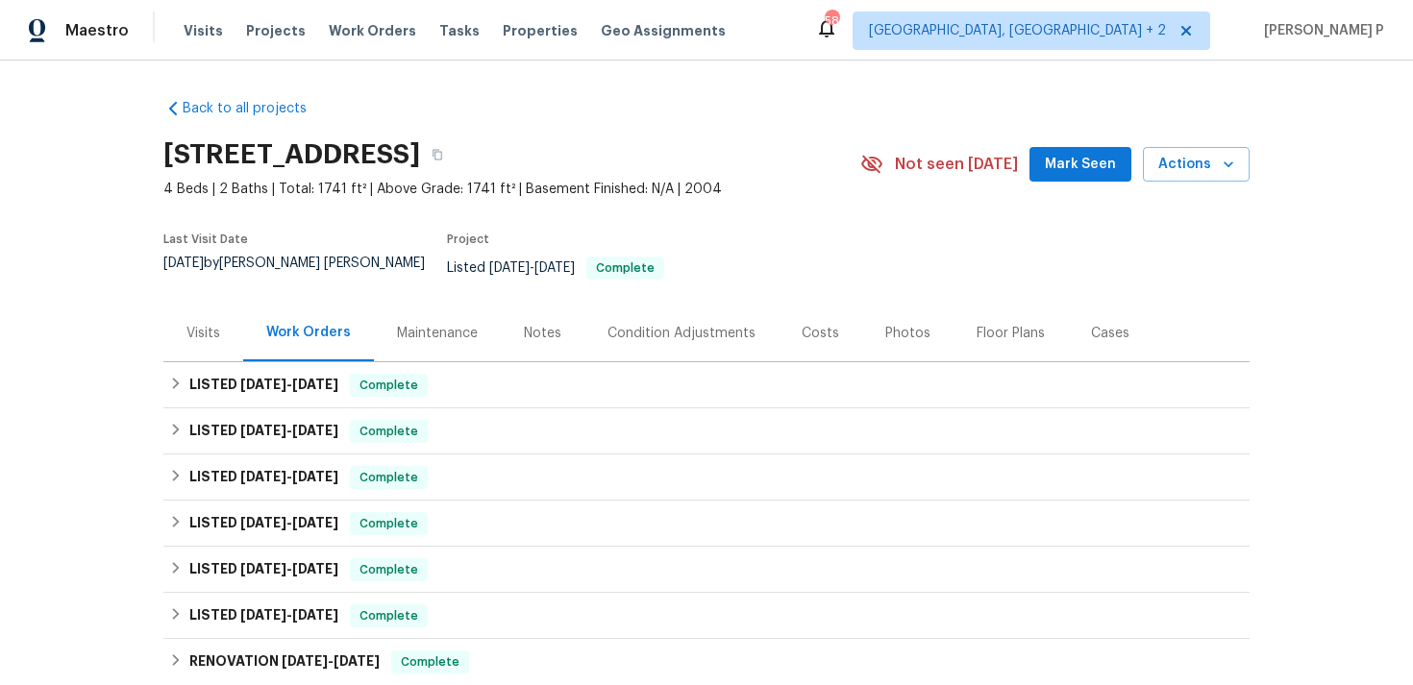
click at [207, 324] on div "Visits" at bounding box center [203, 333] width 34 height 19
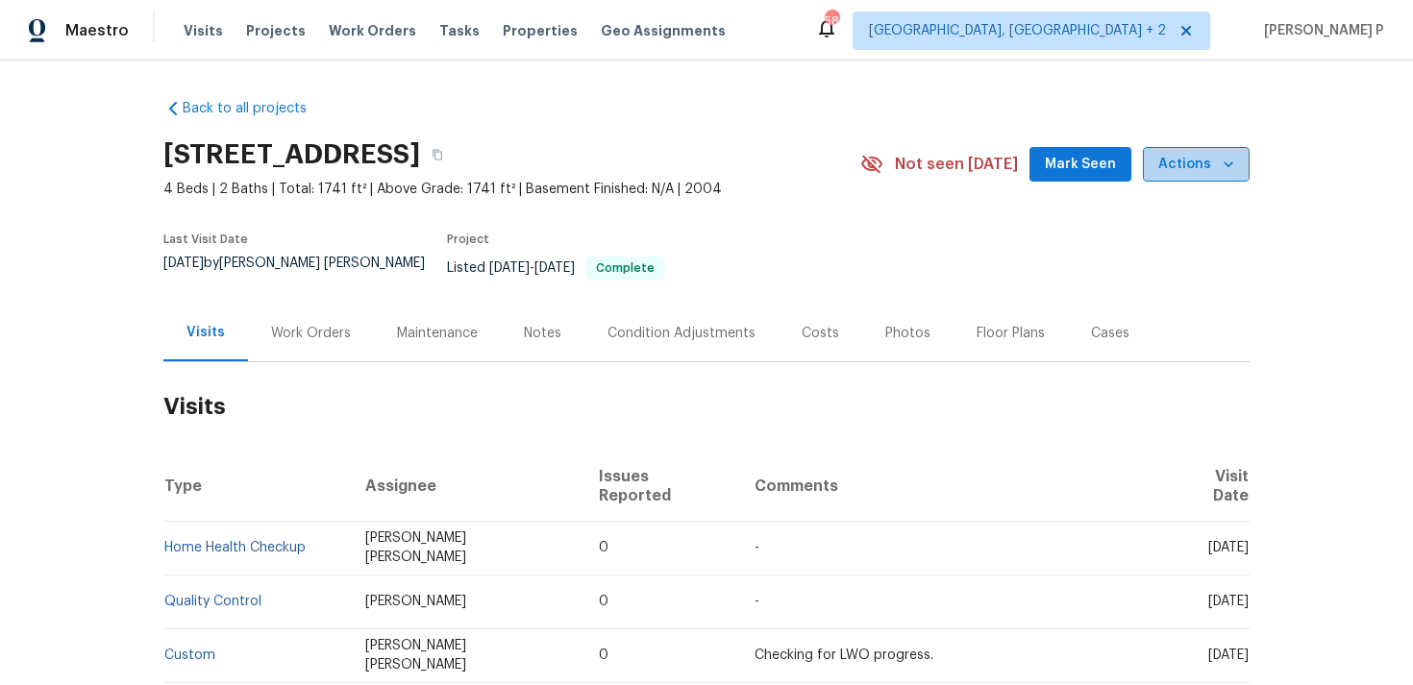
click at [1183, 150] on button "Actions" at bounding box center [1196, 165] width 107 height 36
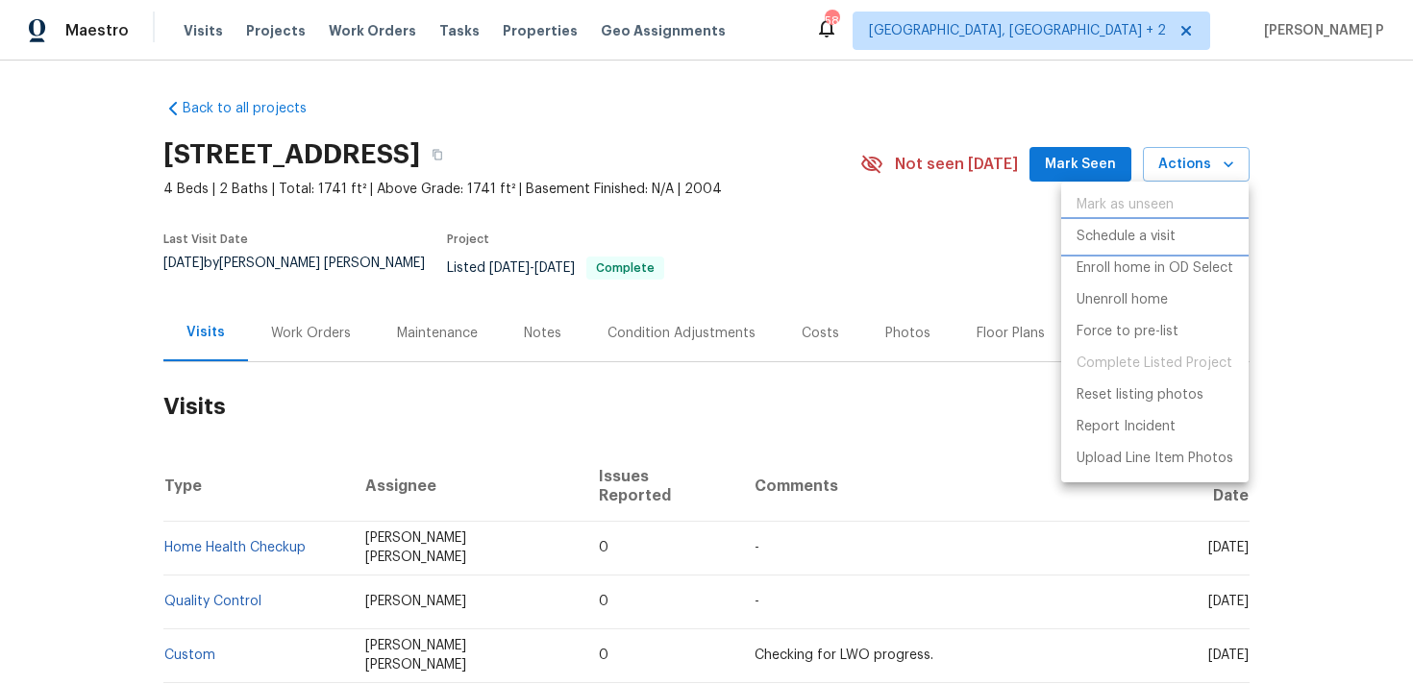
click at [1108, 239] on p "Schedule a visit" at bounding box center [1125, 237] width 99 height 20
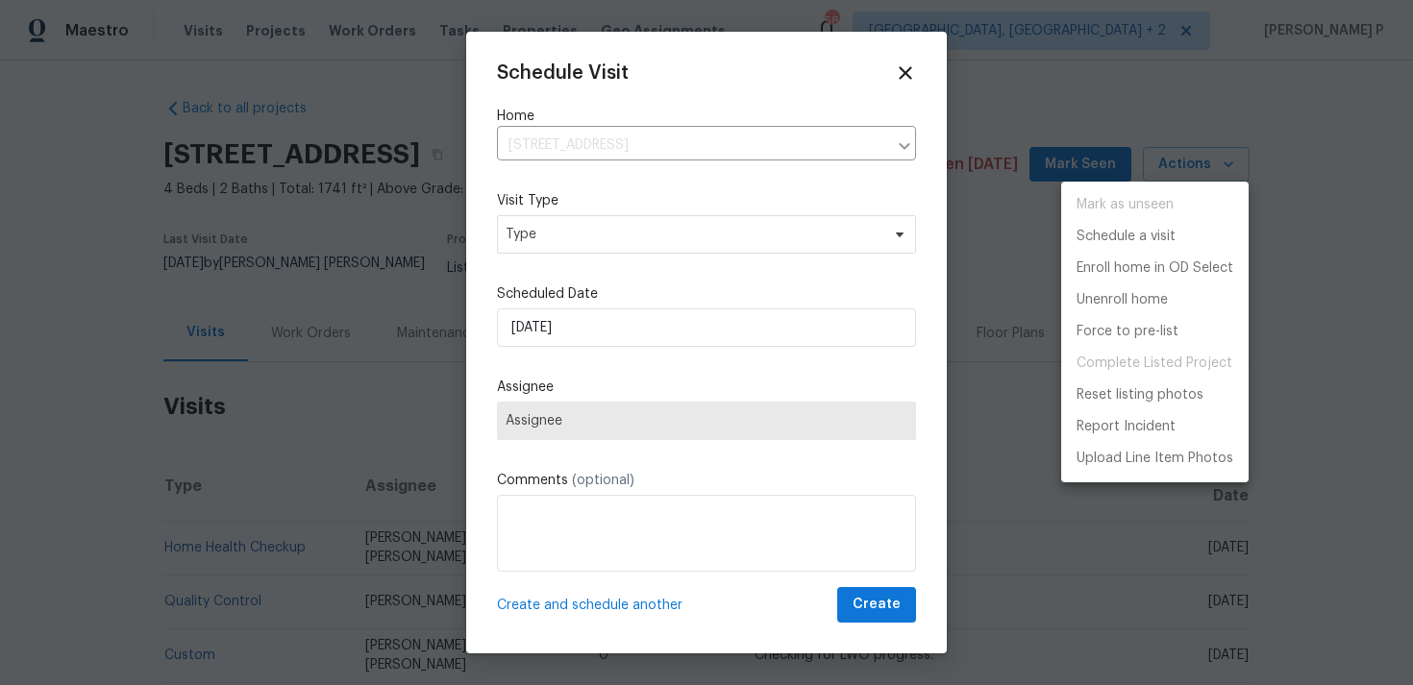
click at [582, 225] on div at bounding box center [706, 342] width 1413 height 685
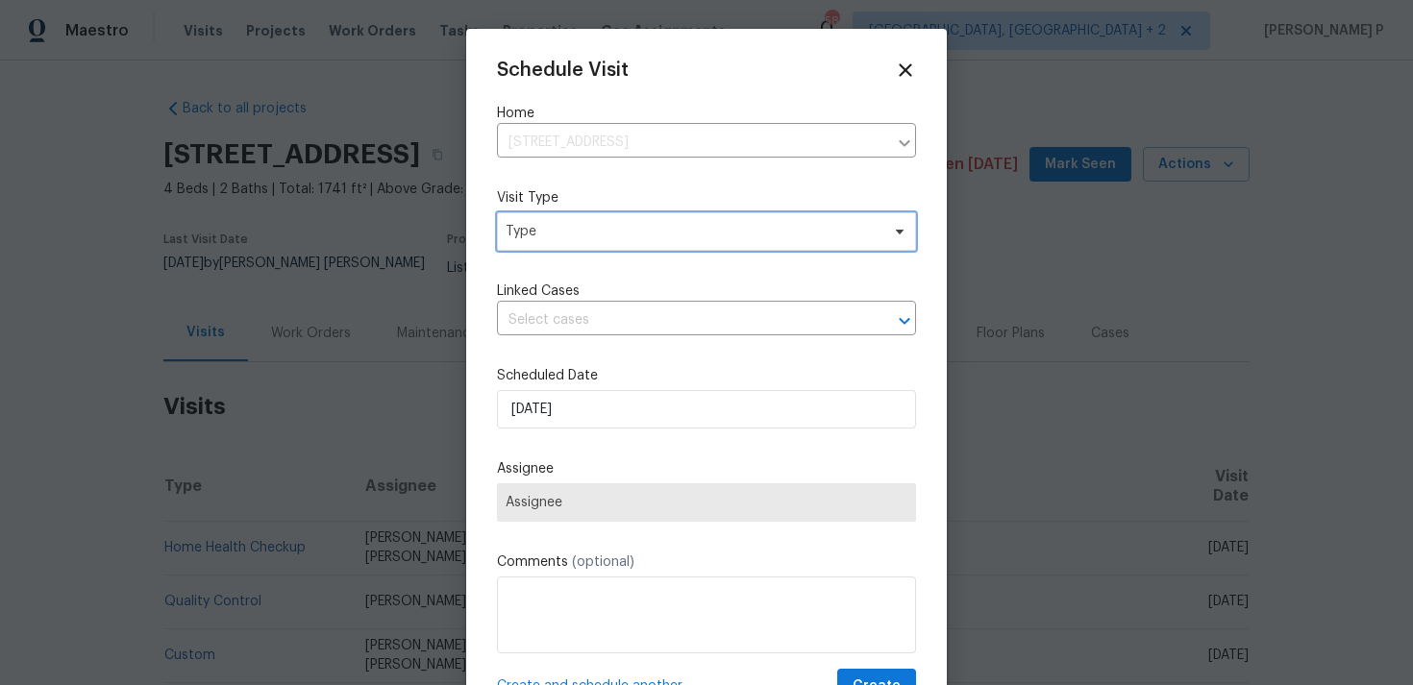
click at [573, 242] on span "Type" at bounding box center [706, 231] width 419 height 38
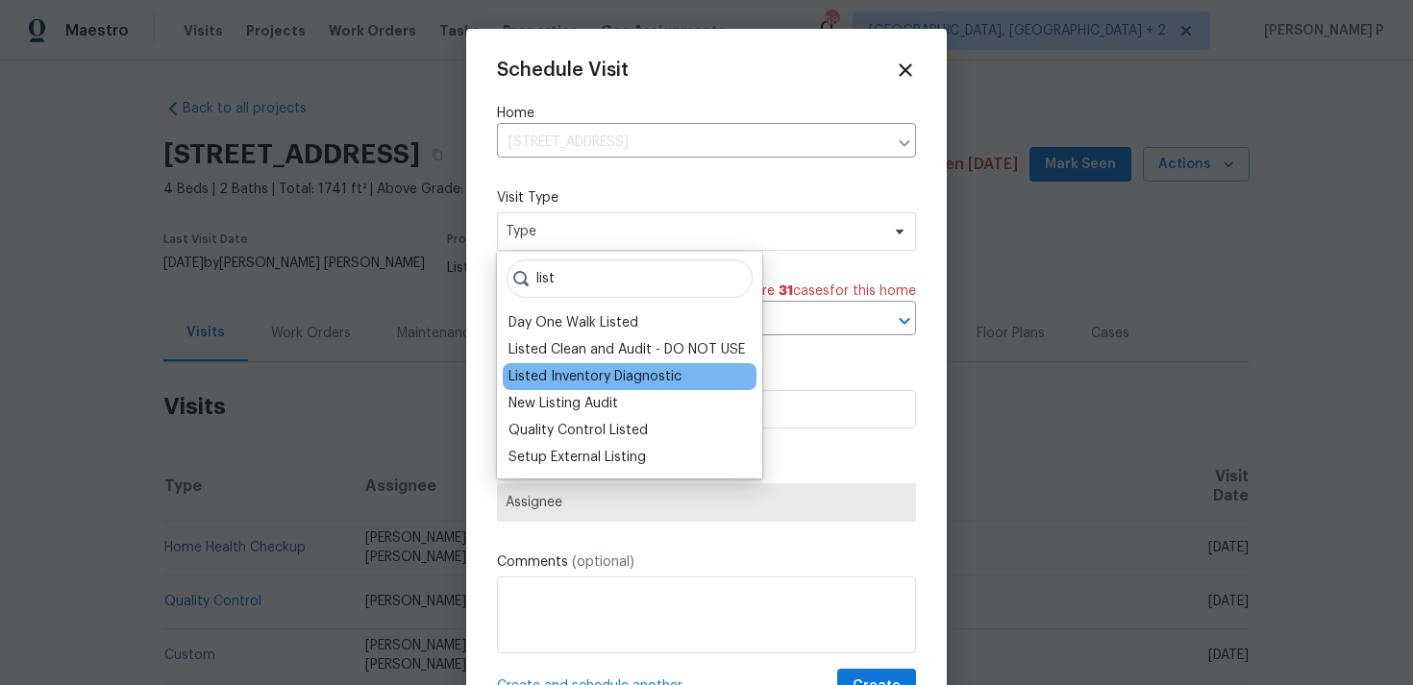
type input "list"
click at [567, 375] on div "Listed Inventory Diagnostic" at bounding box center [594, 376] width 173 height 19
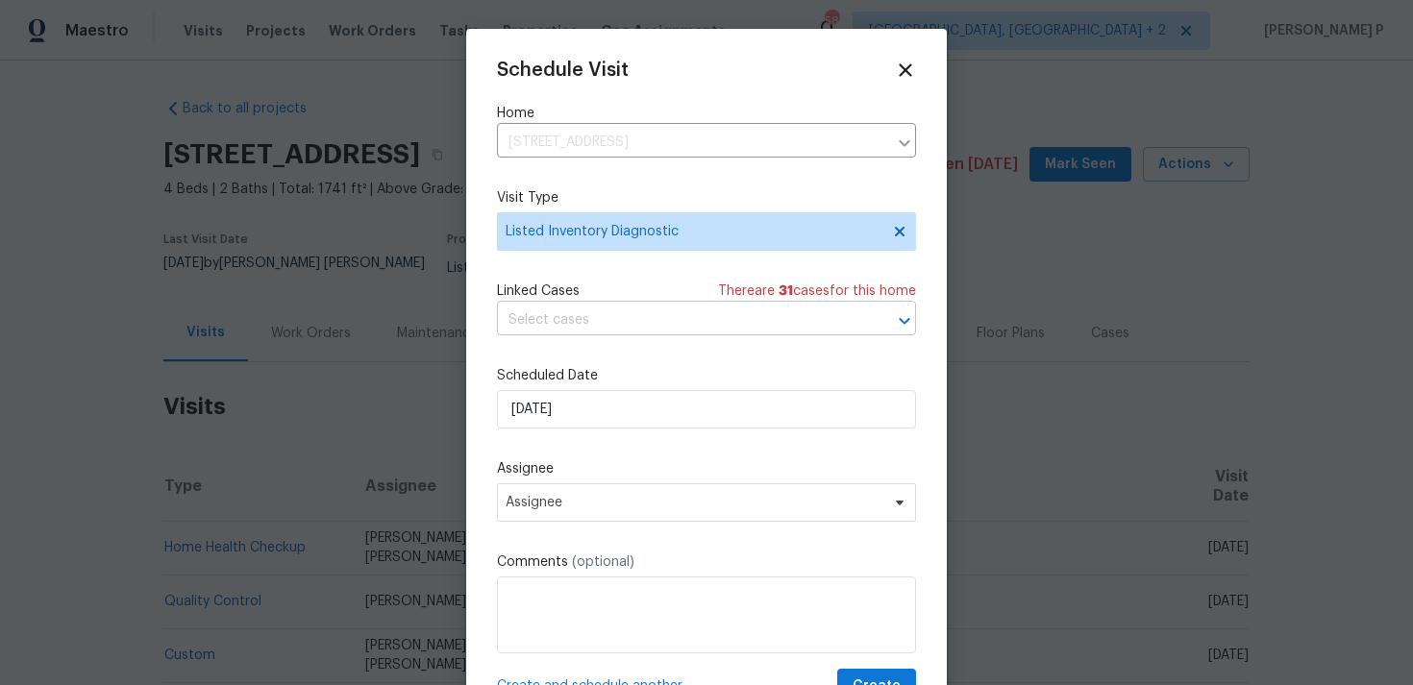
click at [590, 327] on input "text" at bounding box center [679, 321] width 365 height 30
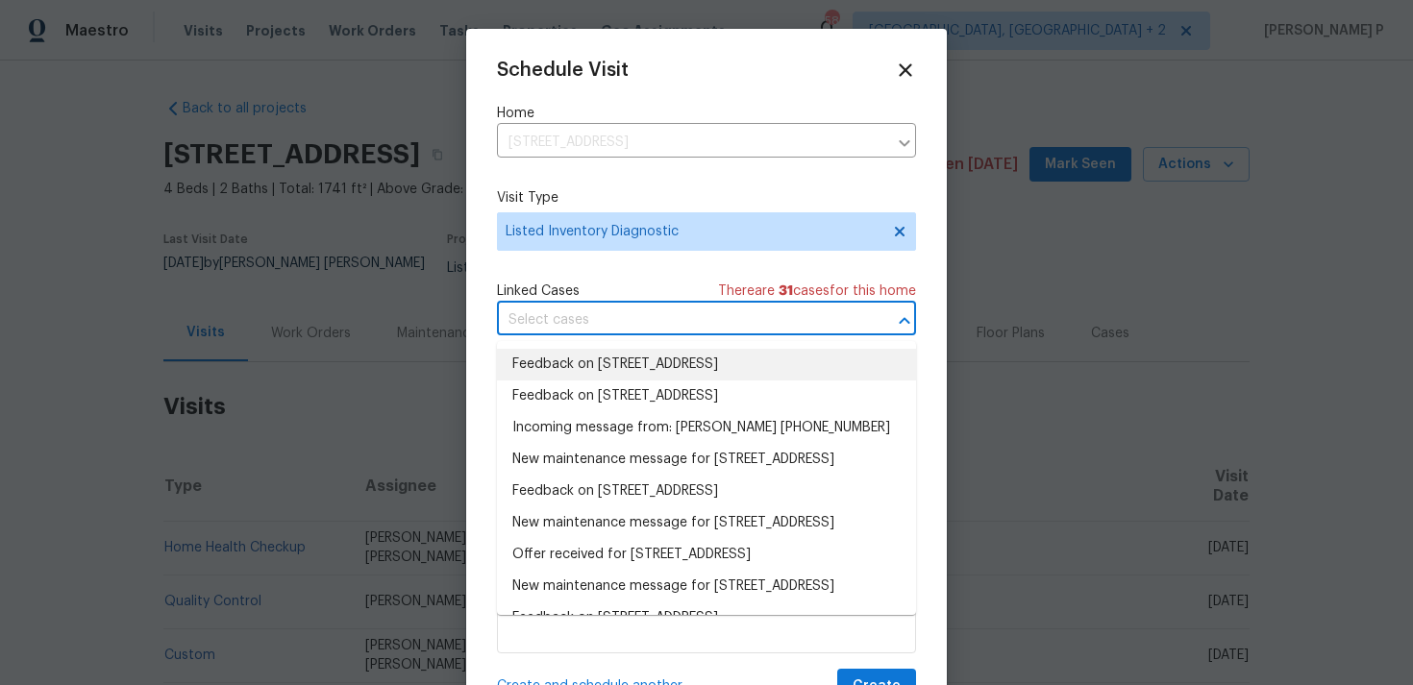
click at [592, 350] on li "Feedback on 2871 Thistle Ct, Middleburg, FL 32068" at bounding box center [706, 365] width 419 height 32
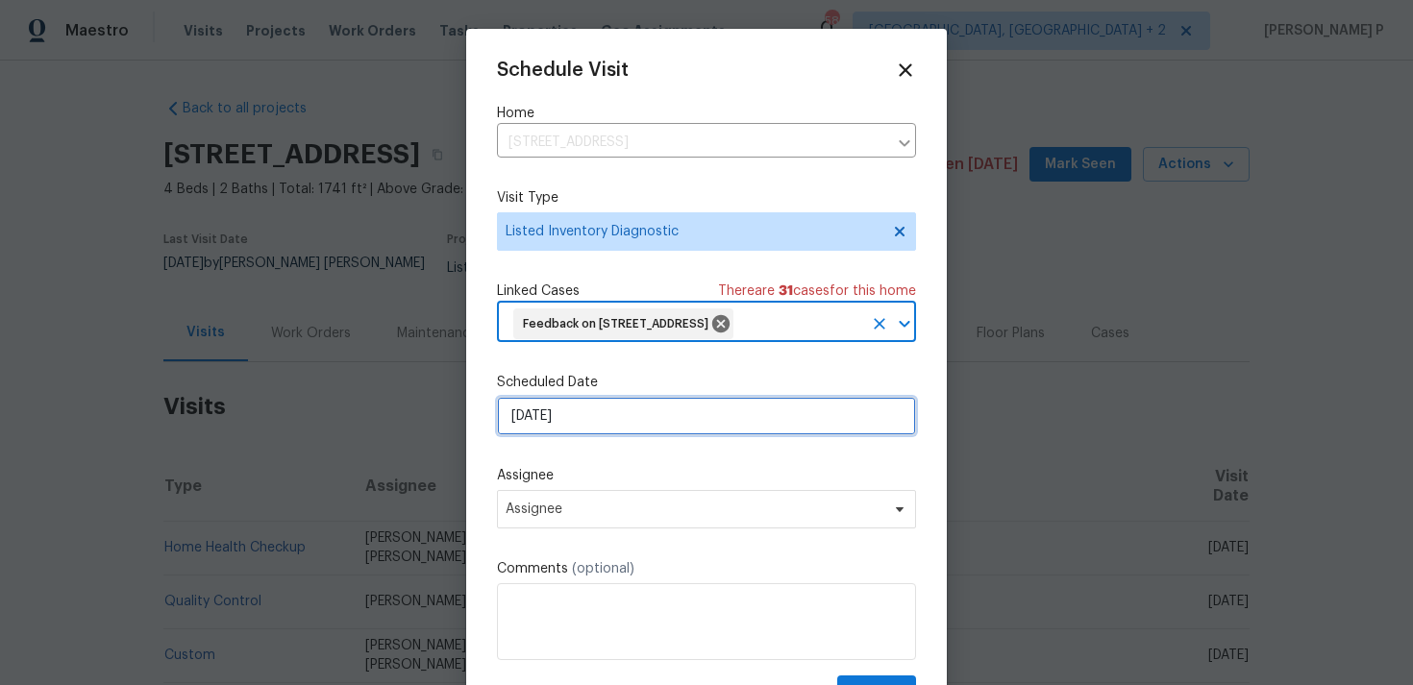
click at [585, 408] on input "[DATE]" at bounding box center [706, 416] width 419 height 38
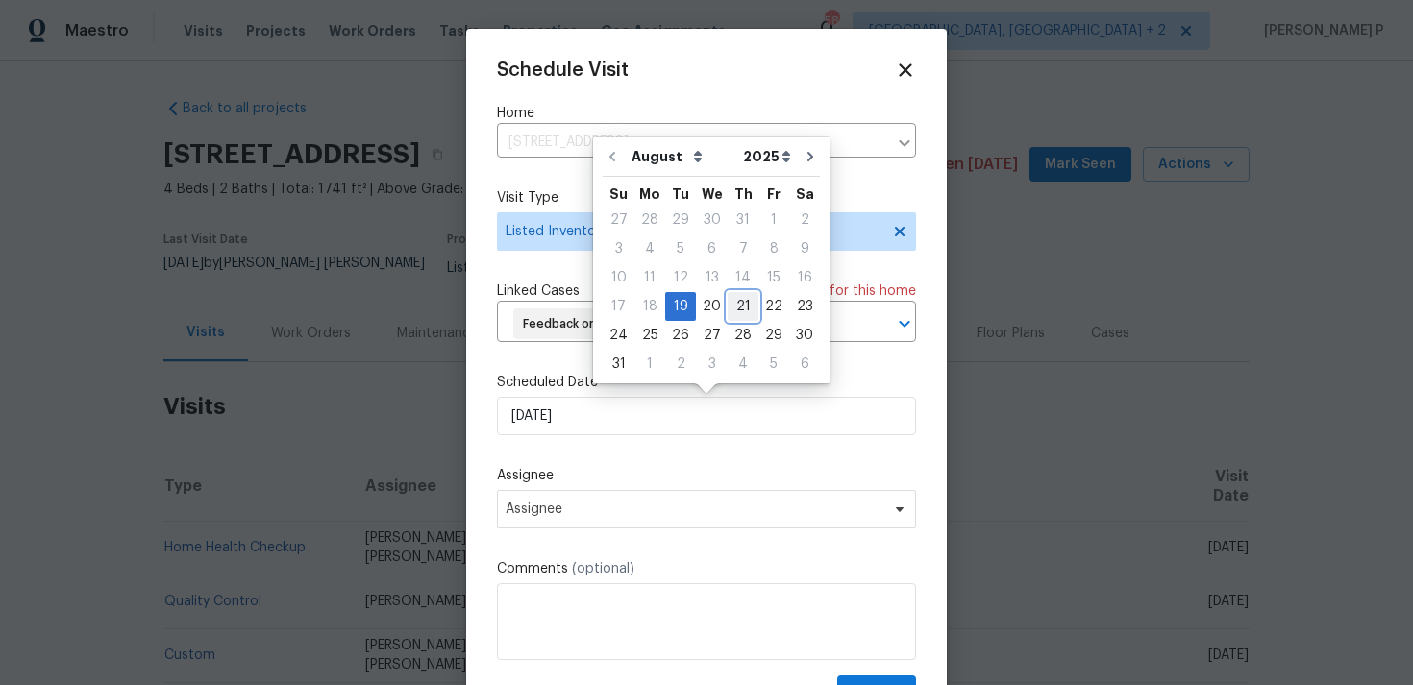
click at [732, 299] on div "21" at bounding box center [742, 306] width 31 height 27
type input "[DATE]"
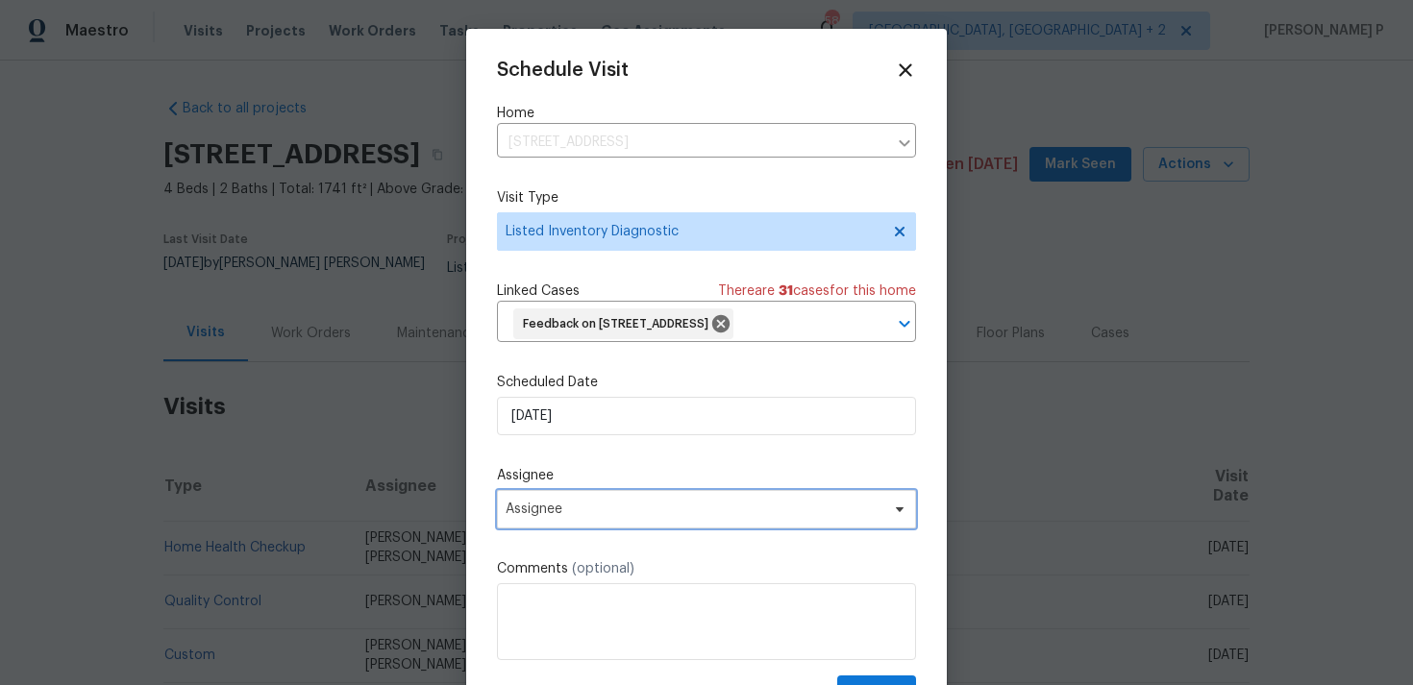
click at [647, 514] on span "Assignee" at bounding box center [693, 509] width 377 height 15
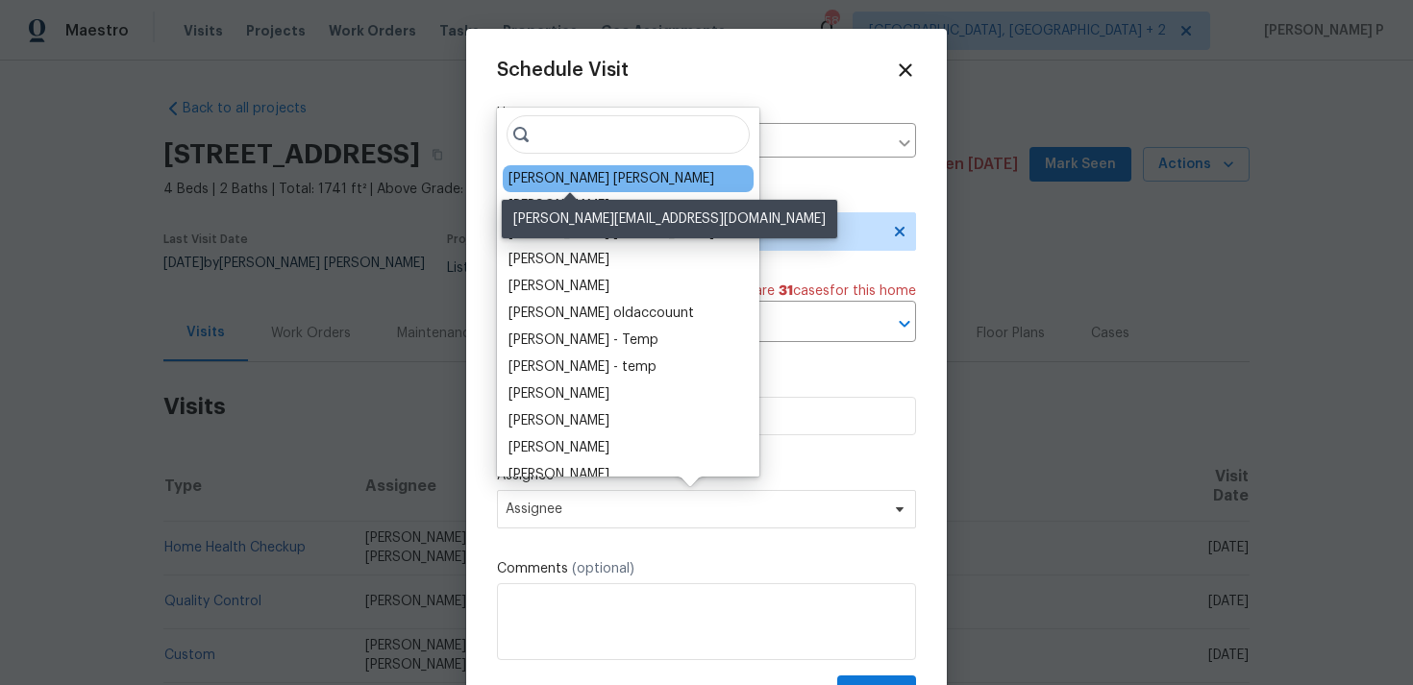
click at [575, 172] on div "[PERSON_NAME] [PERSON_NAME]" at bounding box center [611, 178] width 206 height 19
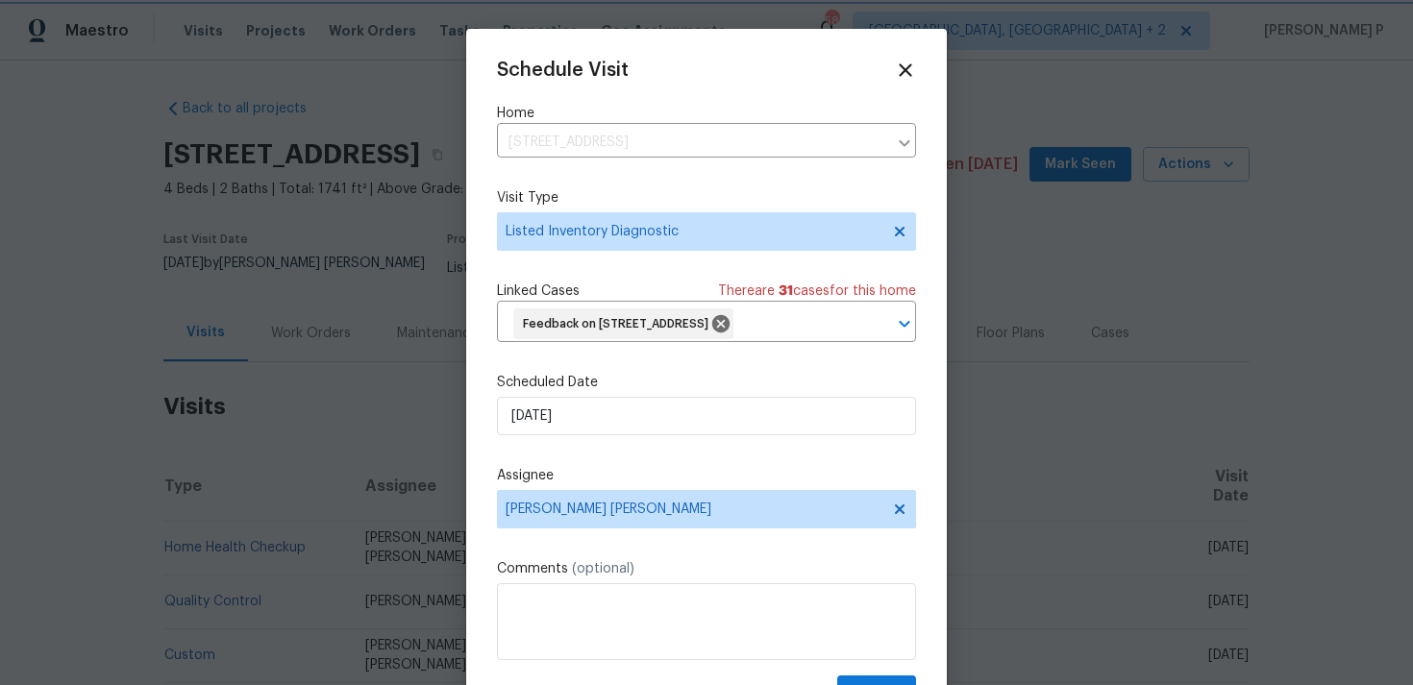
scroll to position [40, 0]
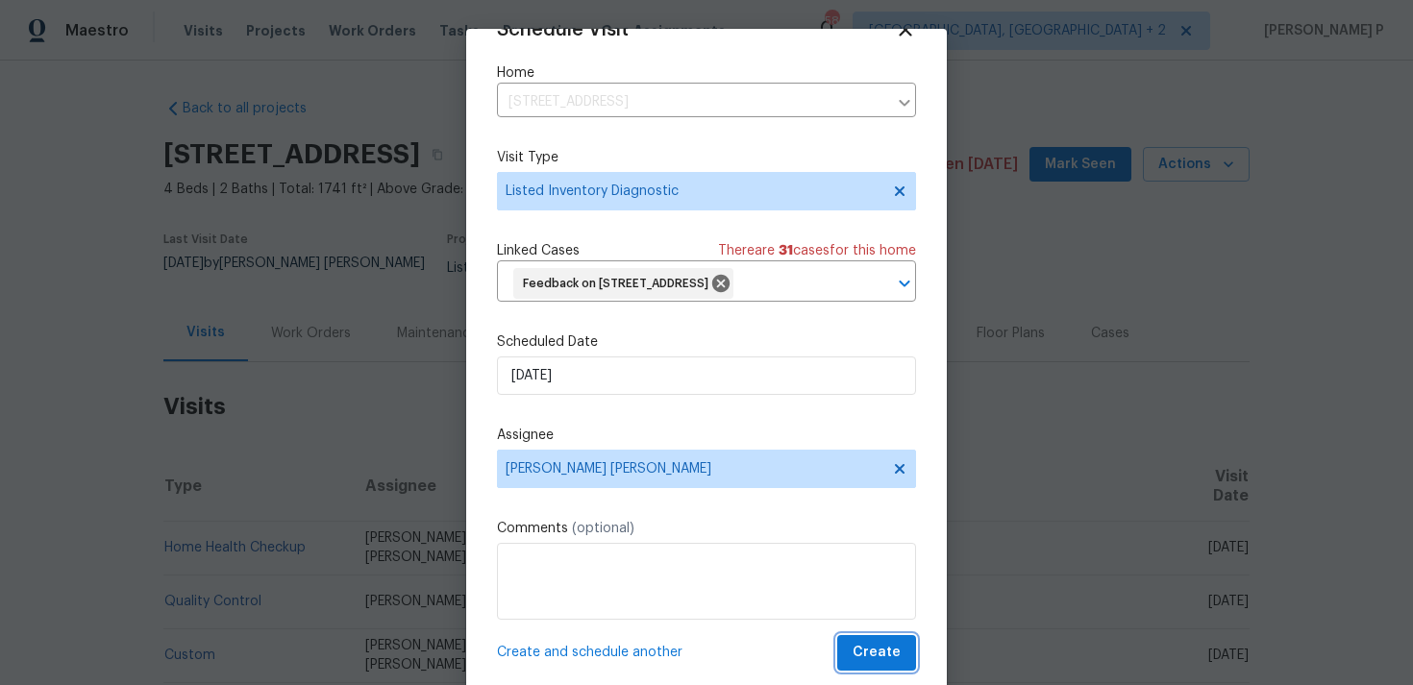
click at [873, 648] on span "Create" at bounding box center [876, 653] width 48 height 24
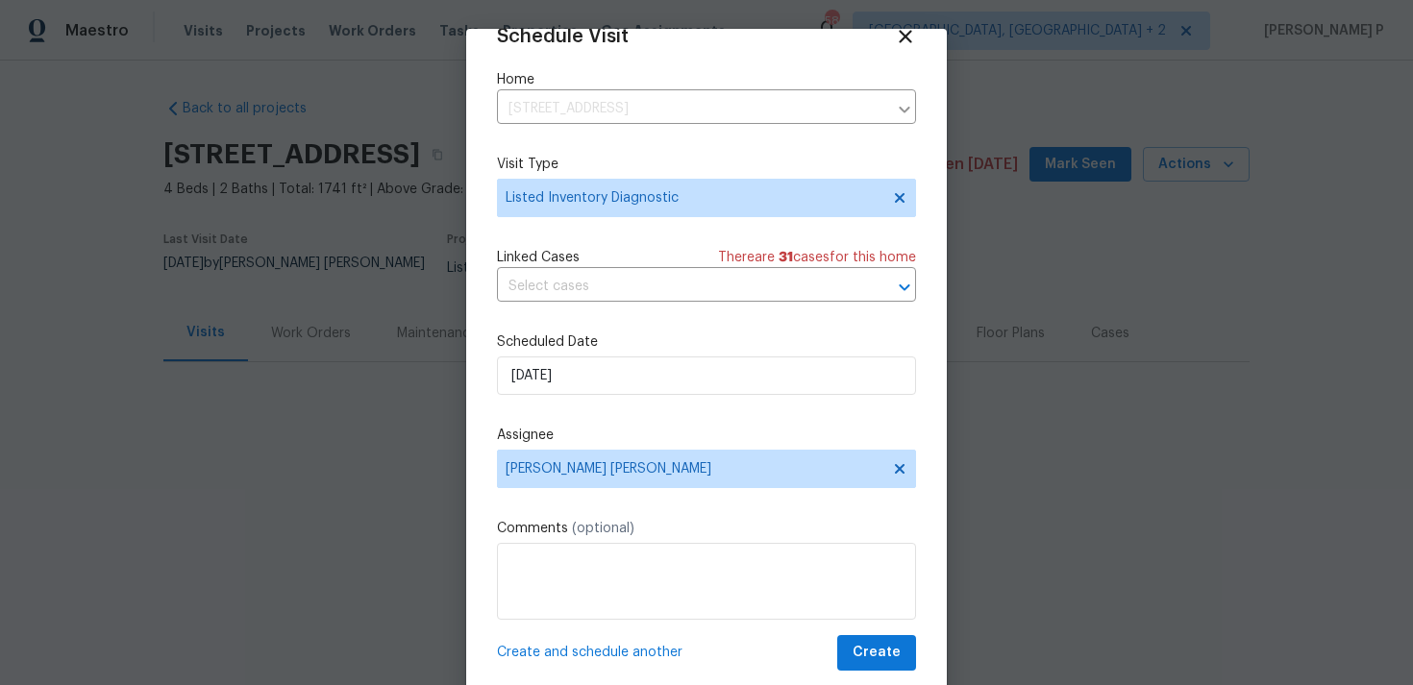
scroll to position [35, 0]
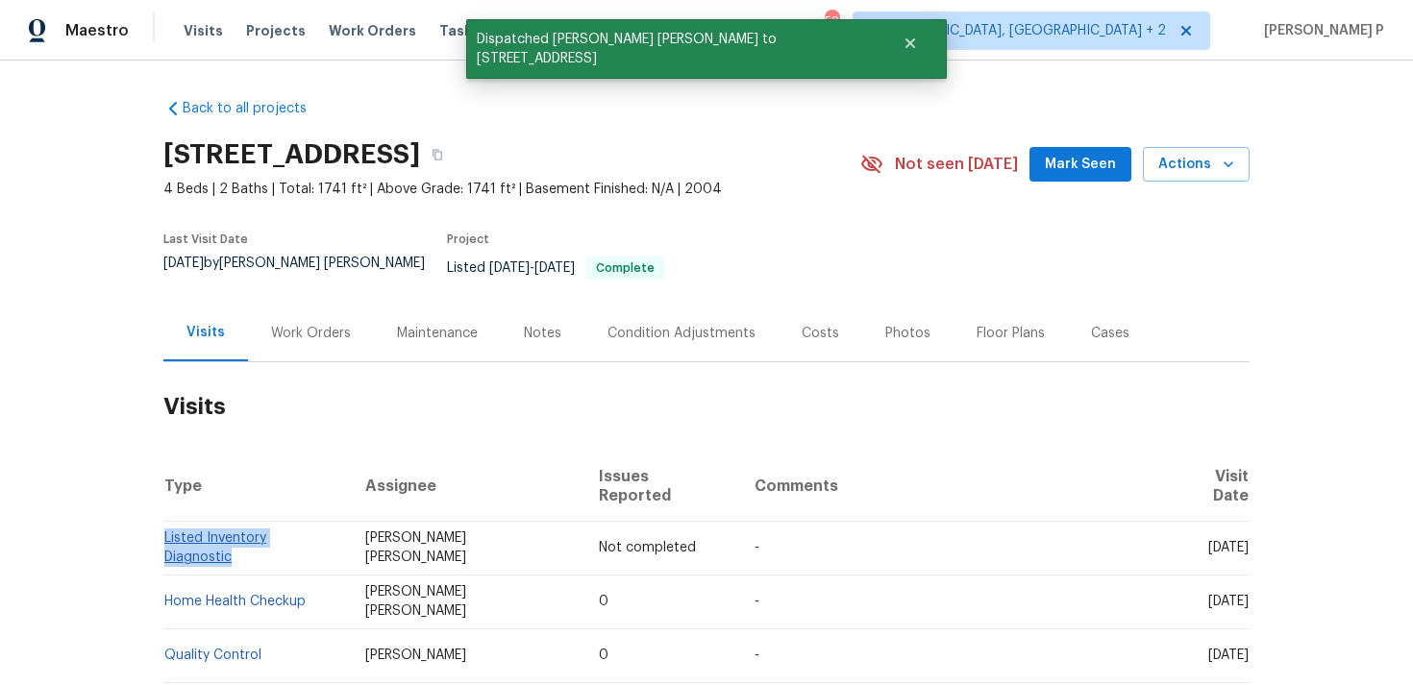
copy link "Listed Inventory Diagnostic"
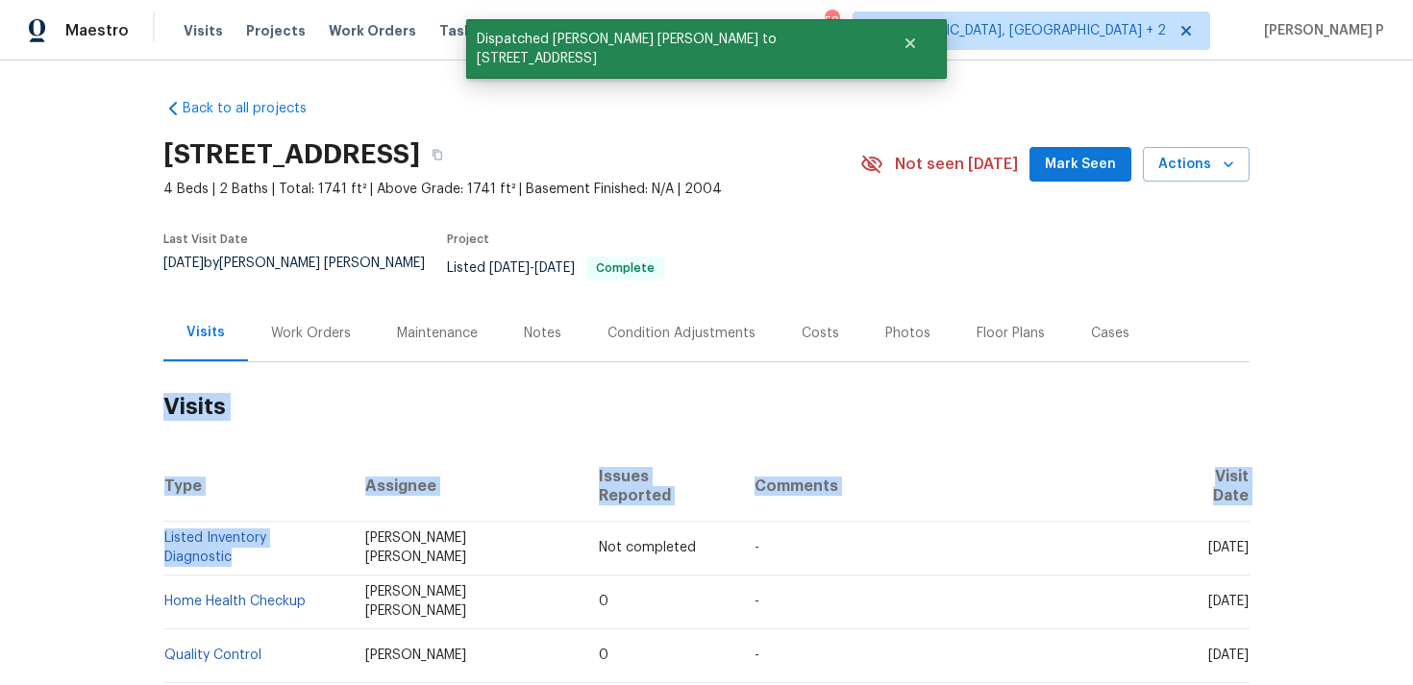
drag, startPoint x: 340, startPoint y: 519, endPoint x: 132, endPoint y: 518, distance: 208.5
click at [132, 518] on div "Back to all projects 2871 Thistle Ct, Middleburg, FL 32068 4 Beds | 2 Baths | T…" at bounding box center [706, 373] width 1413 height 625
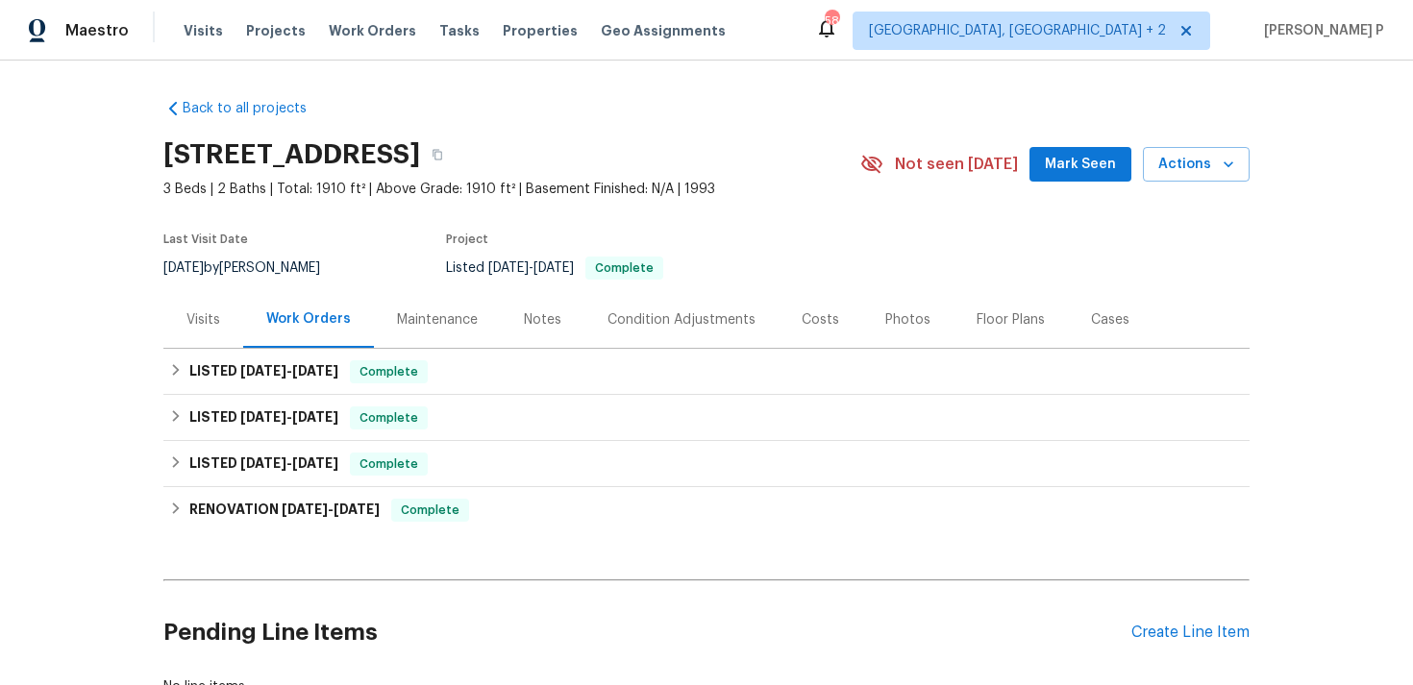
click at [207, 320] on div "Visits" at bounding box center [203, 319] width 34 height 19
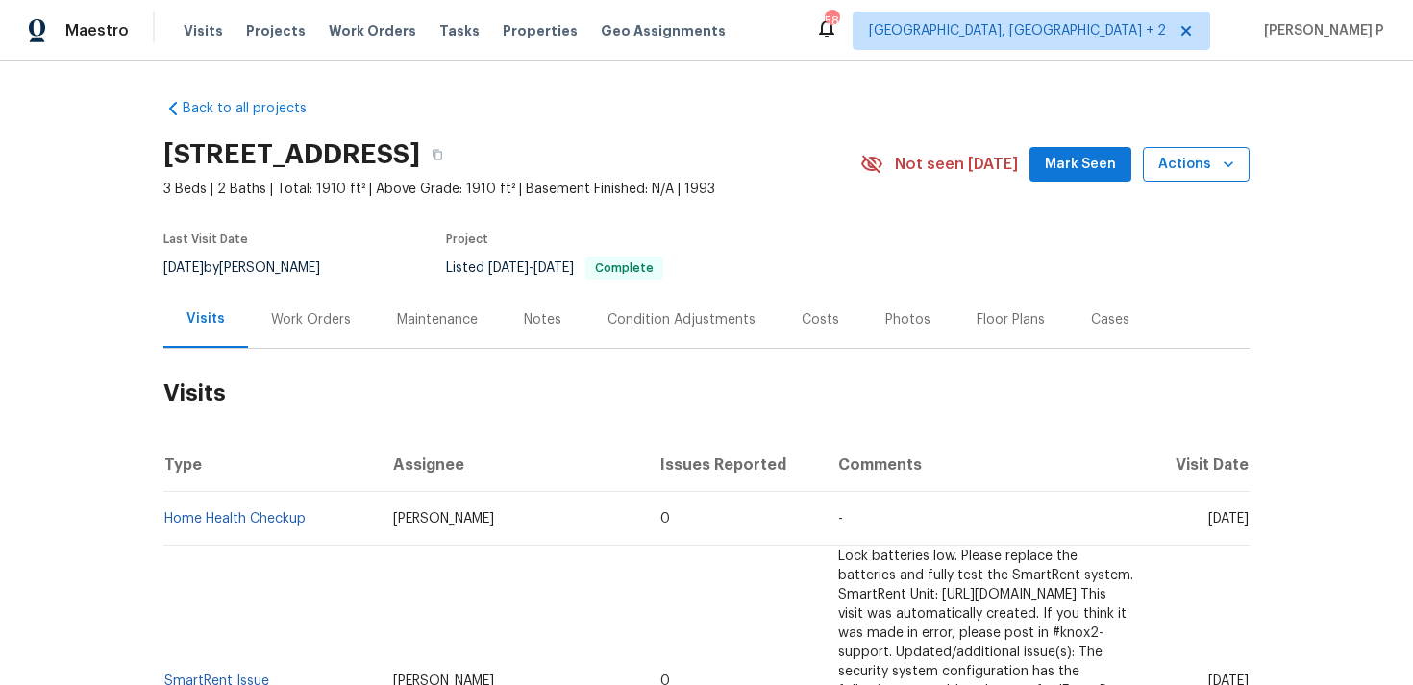
click at [1208, 163] on span "Actions" at bounding box center [1196, 165] width 76 height 24
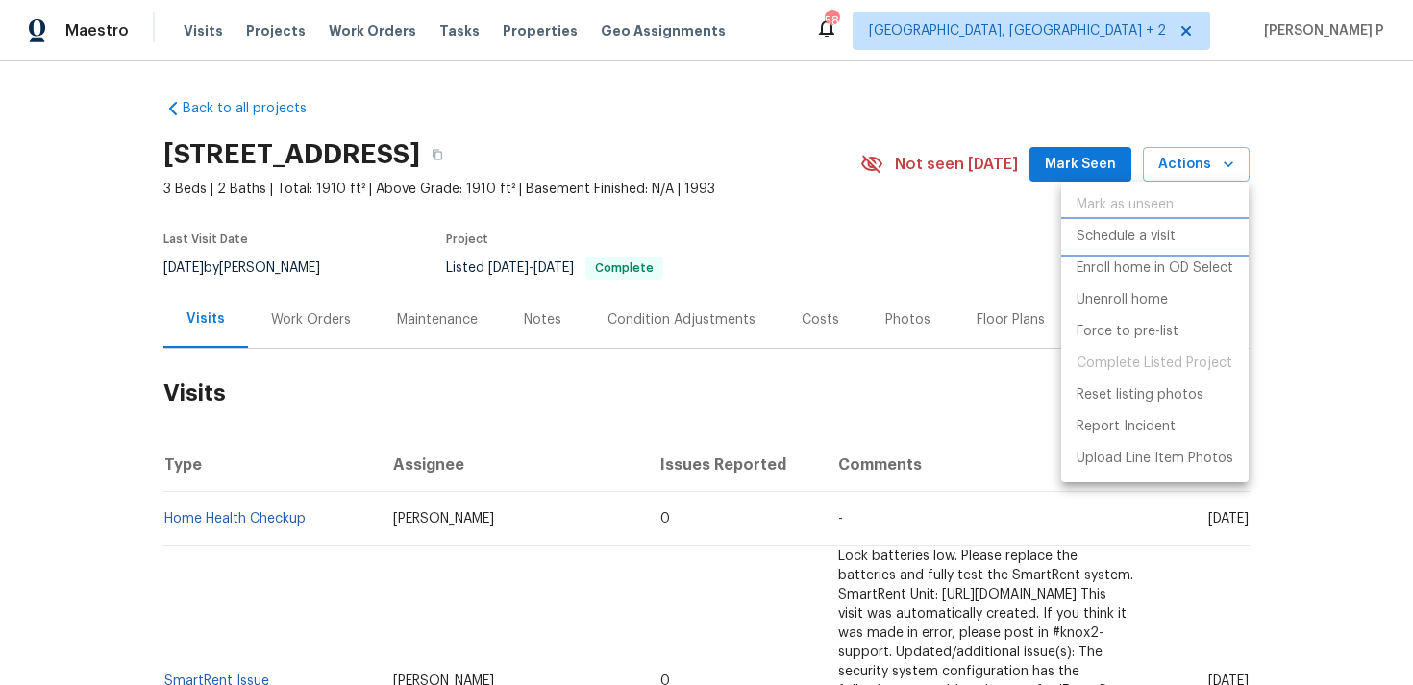
click at [1143, 233] on p "Schedule a visit" at bounding box center [1125, 237] width 99 height 20
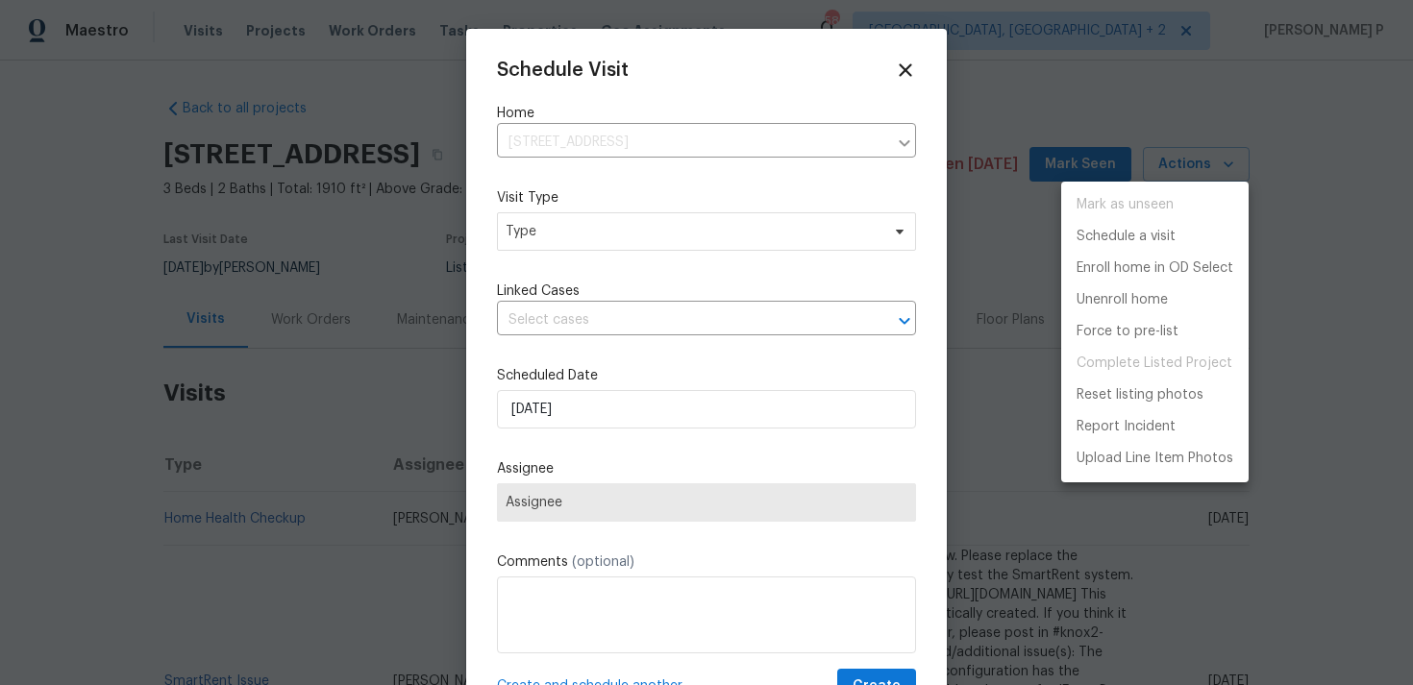
click at [609, 232] on div at bounding box center [706, 342] width 1413 height 685
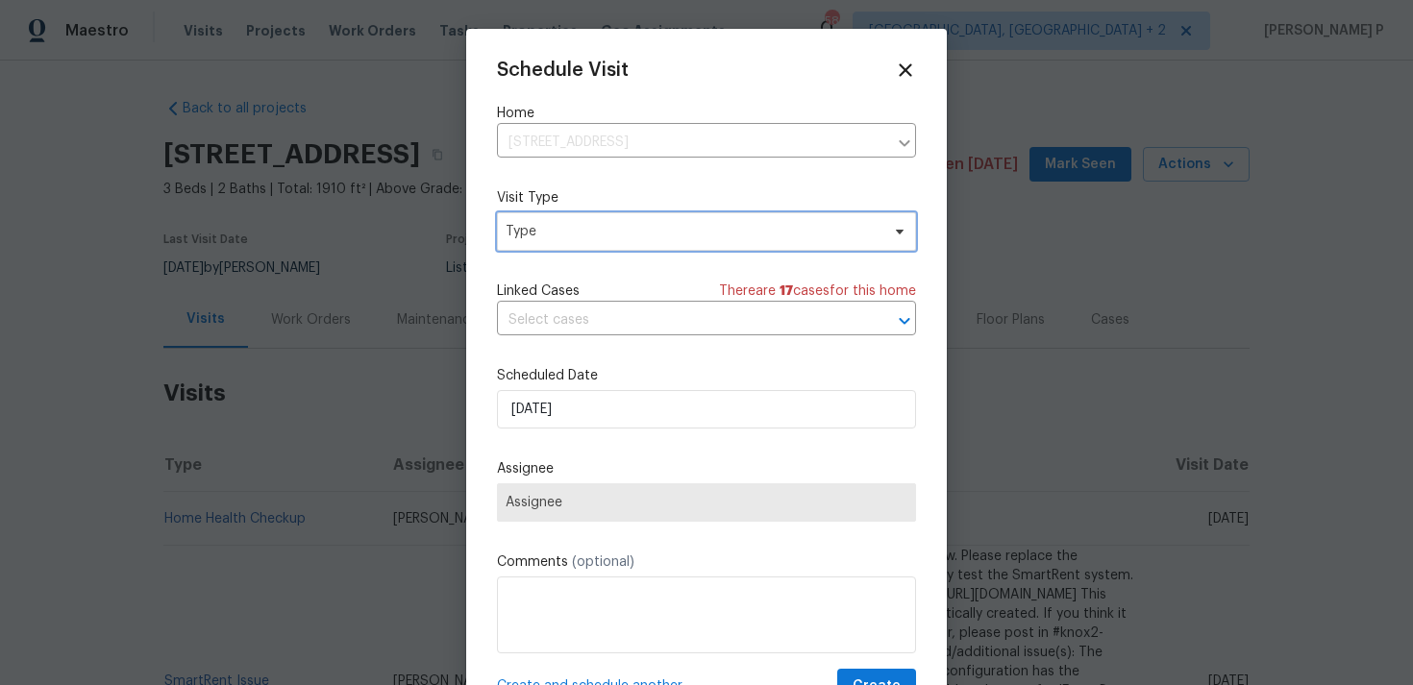
click at [573, 234] on span "Type" at bounding box center [692, 231] width 374 height 19
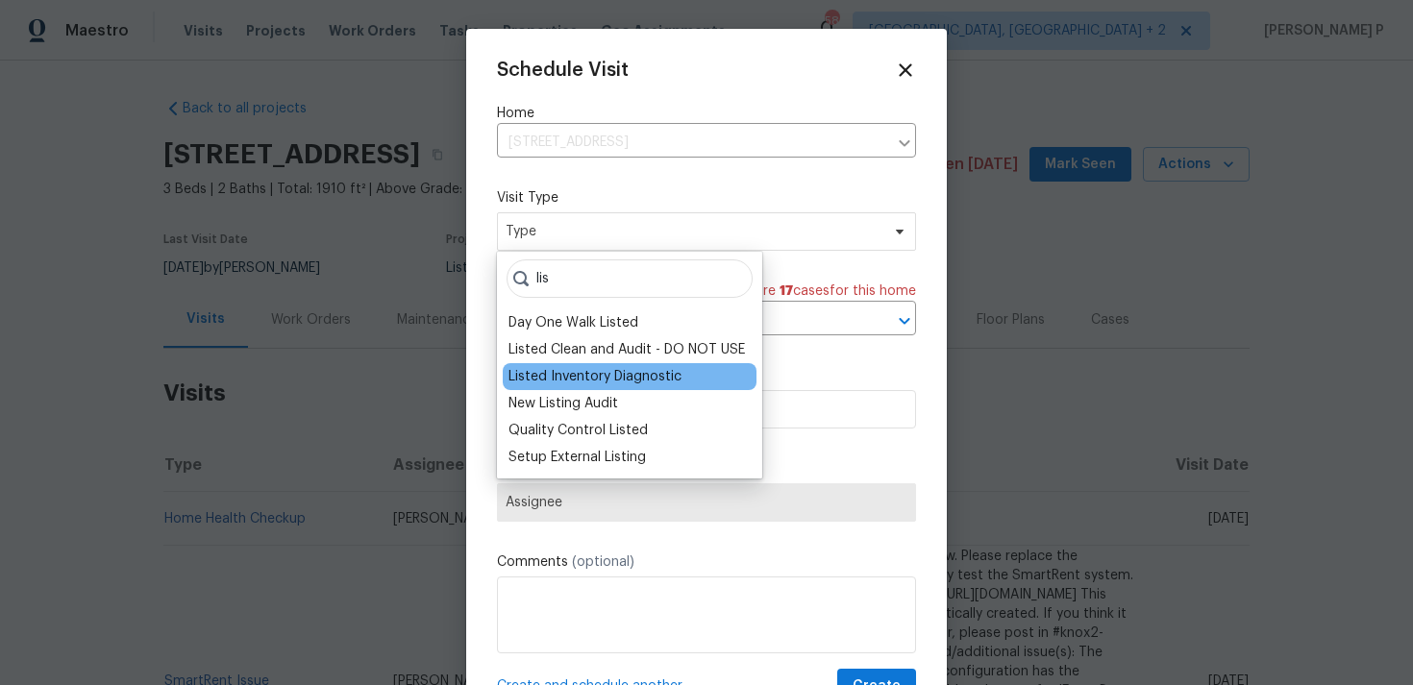
type input "lis"
click at [576, 378] on div "Listed Inventory Diagnostic" at bounding box center [594, 376] width 173 height 19
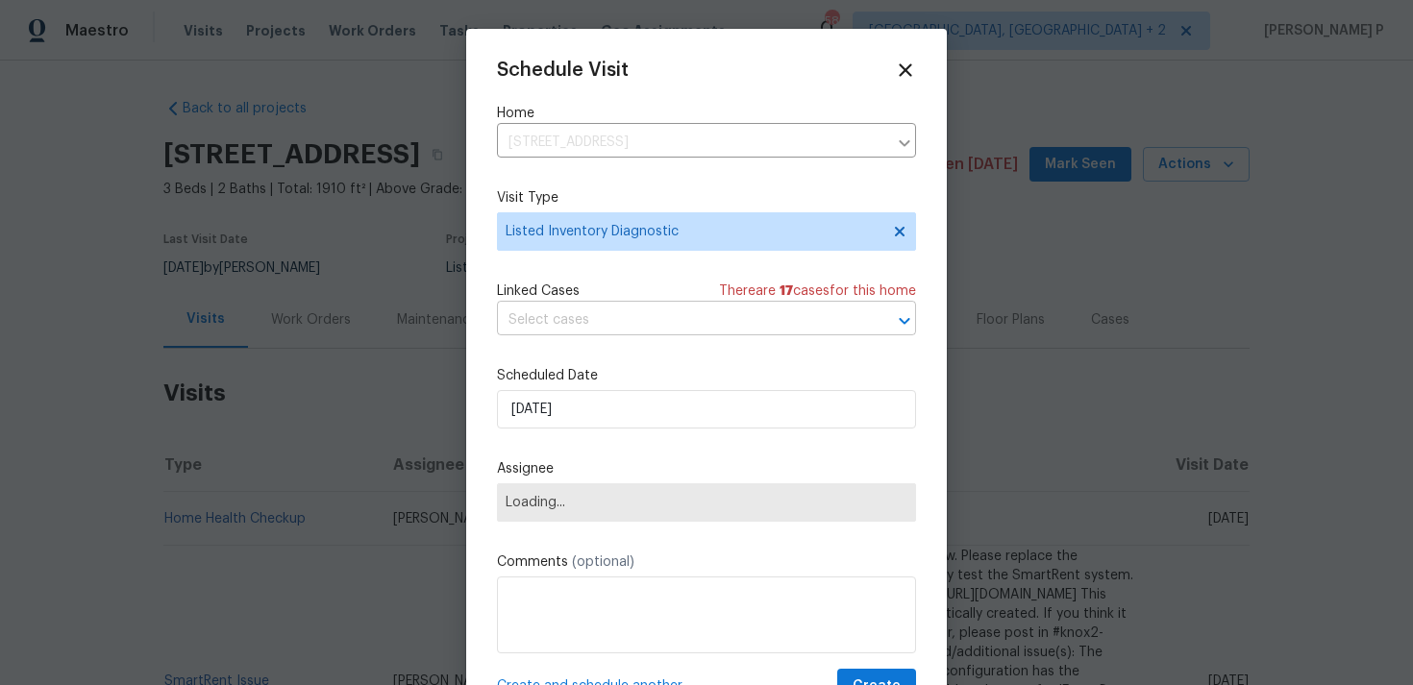
click at [595, 331] on input "text" at bounding box center [679, 321] width 365 height 30
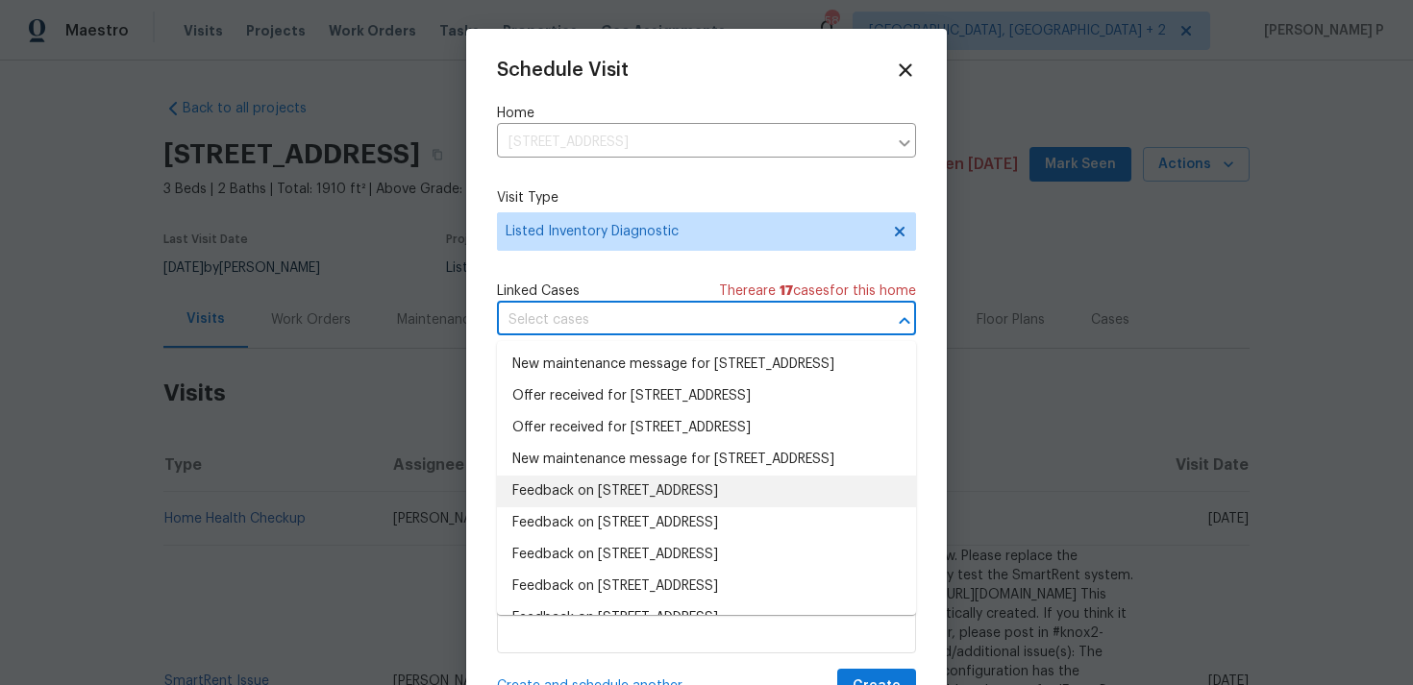
click at [598, 507] on li "Feedback on [STREET_ADDRESS]" at bounding box center [706, 492] width 419 height 32
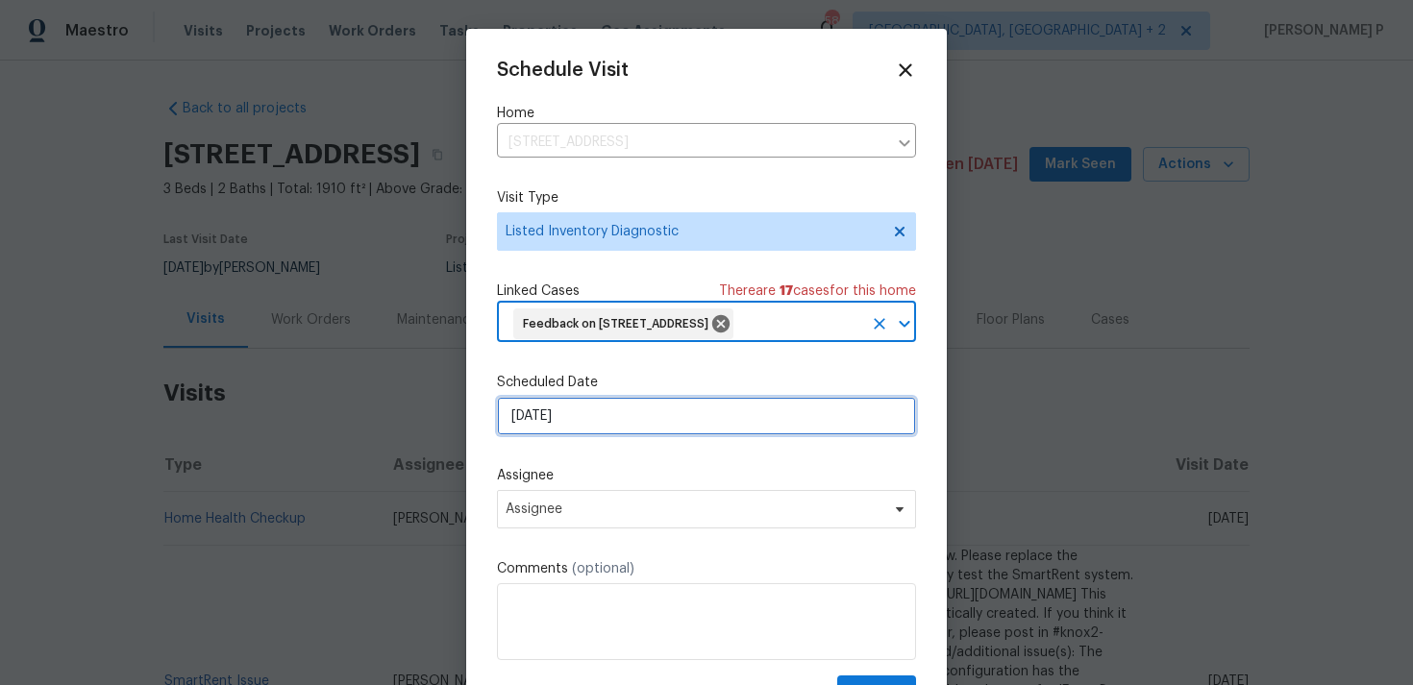
click at [602, 435] on input "[DATE]" at bounding box center [706, 416] width 419 height 38
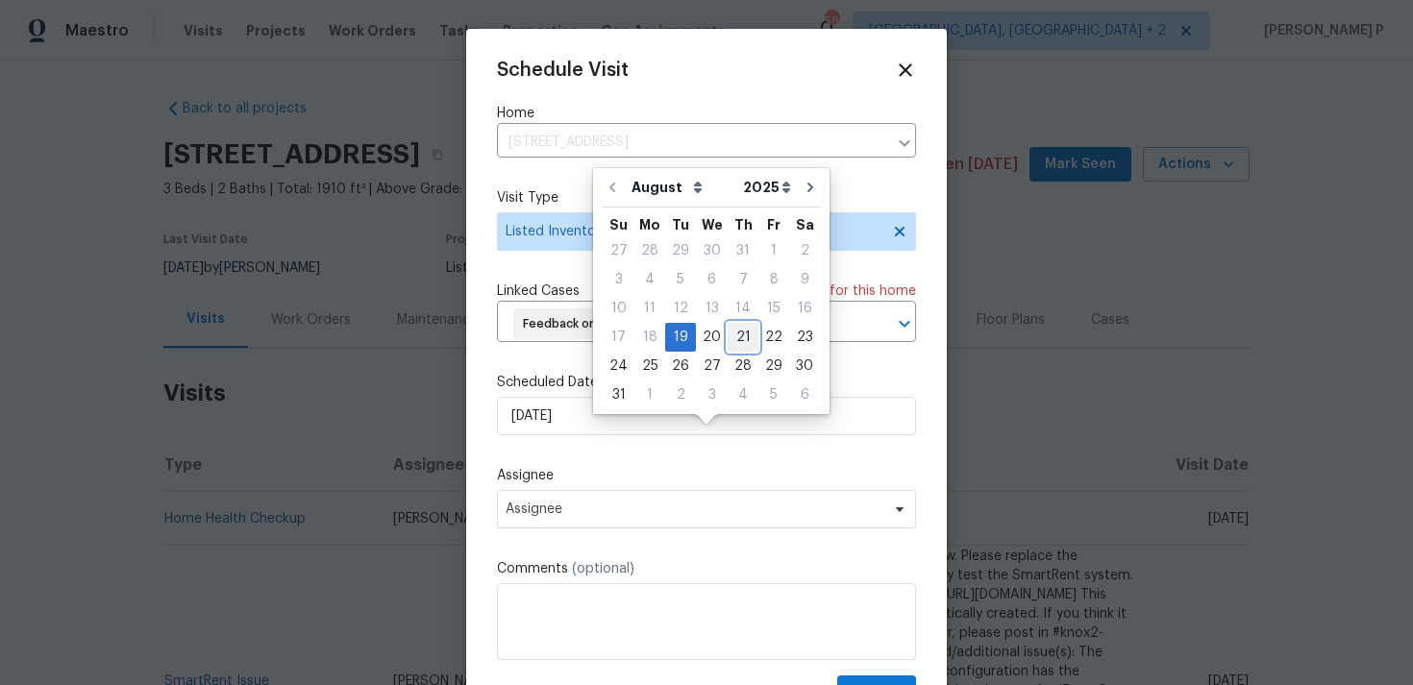
click at [736, 345] on div "21" at bounding box center [742, 337] width 31 height 27
type input "[DATE]"
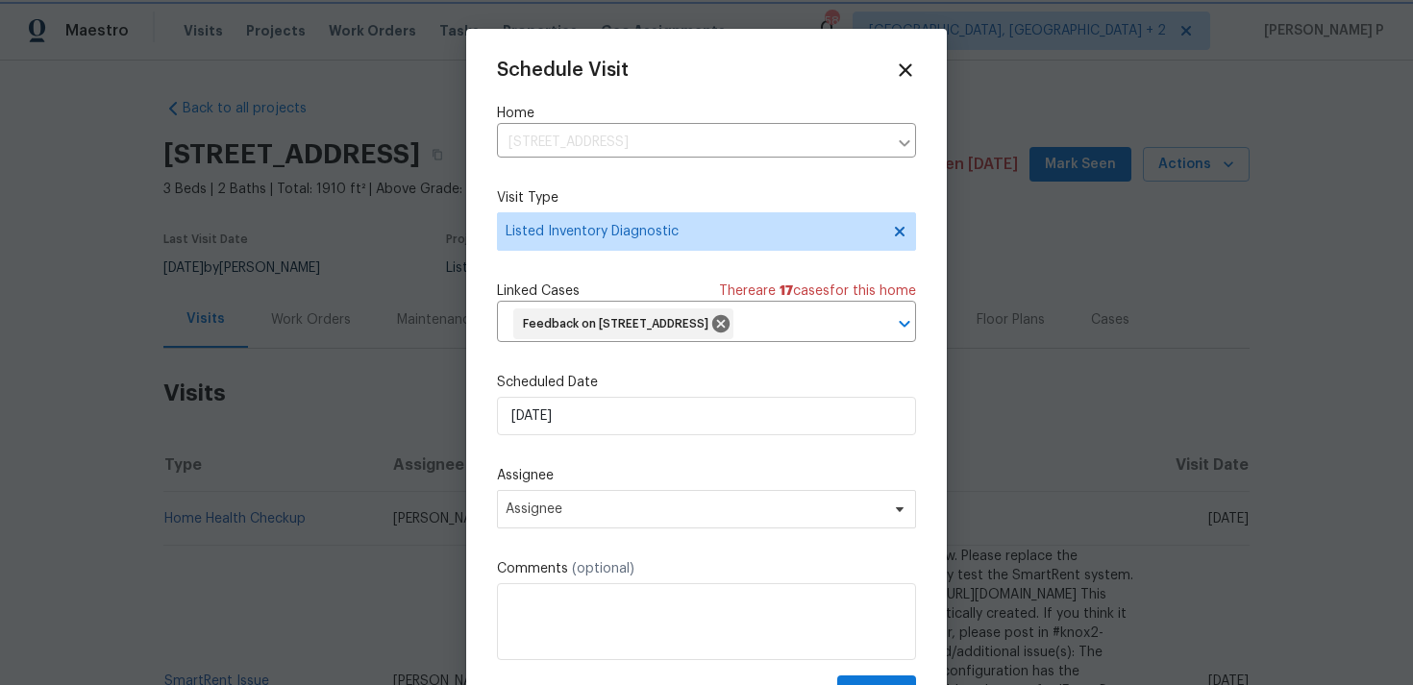
scroll to position [71, 0]
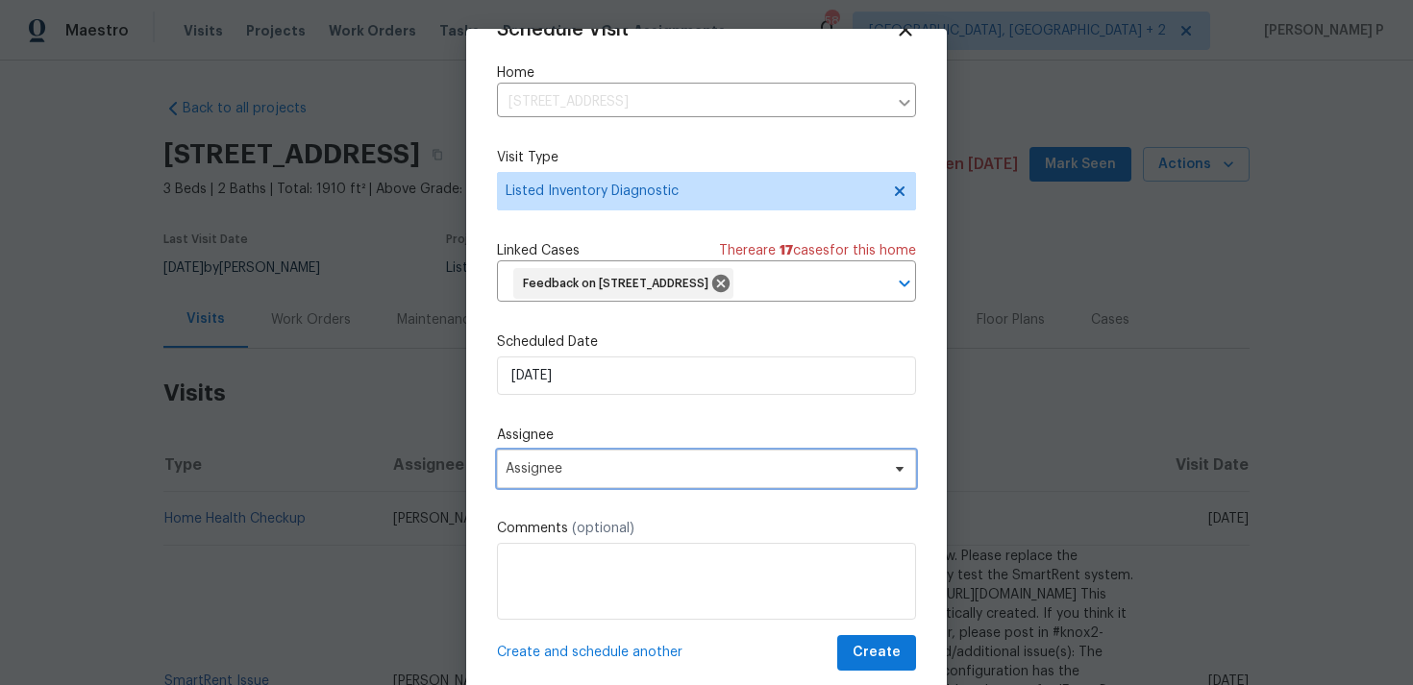
click at [576, 464] on span "Assignee" at bounding box center [693, 468] width 377 height 15
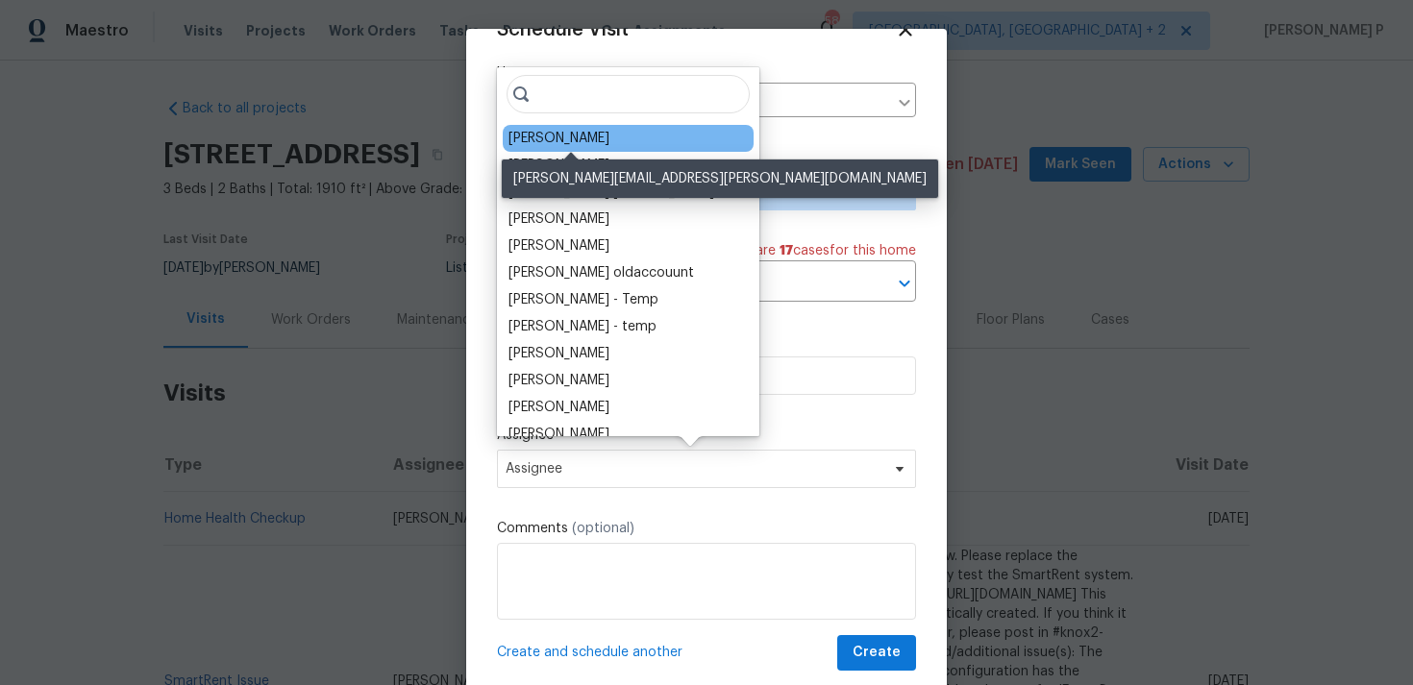
click at [586, 144] on div "[PERSON_NAME]" at bounding box center [558, 138] width 101 height 19
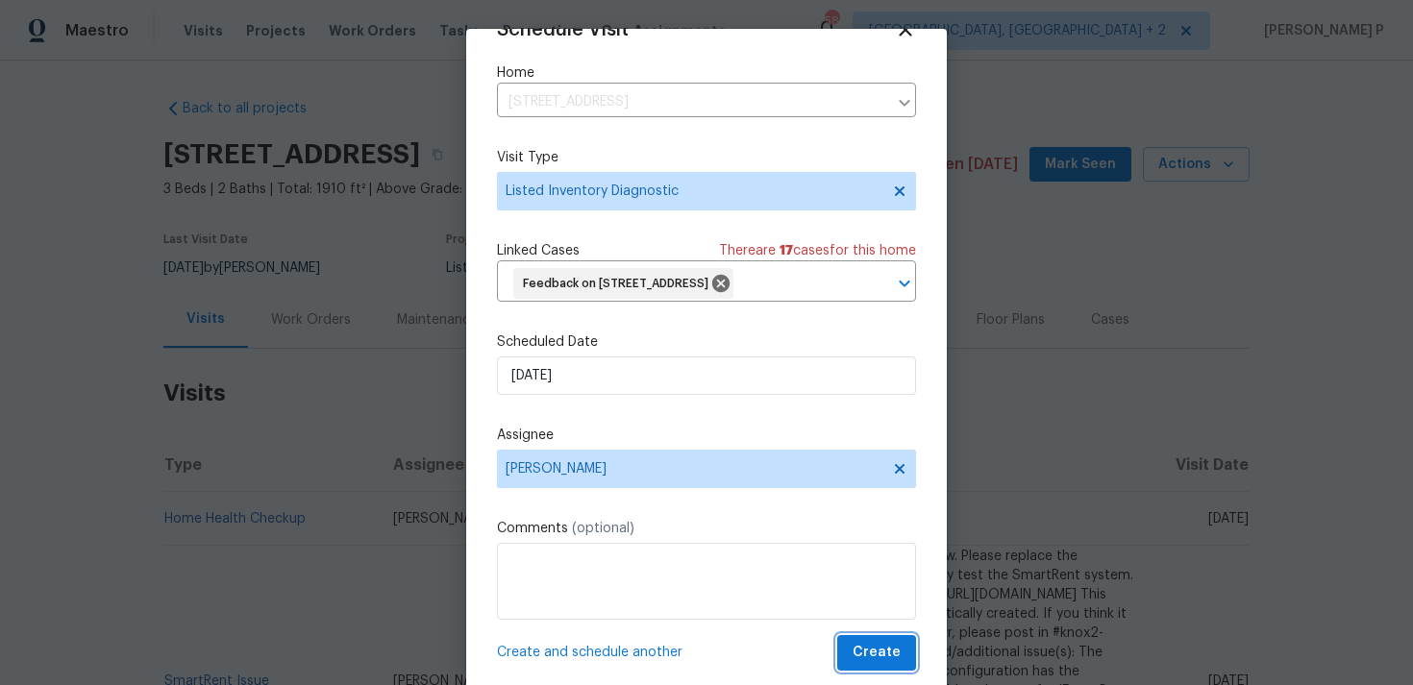
click at [894, 653] on span "Create" at bounding box center [876, 653] width 48 height 24
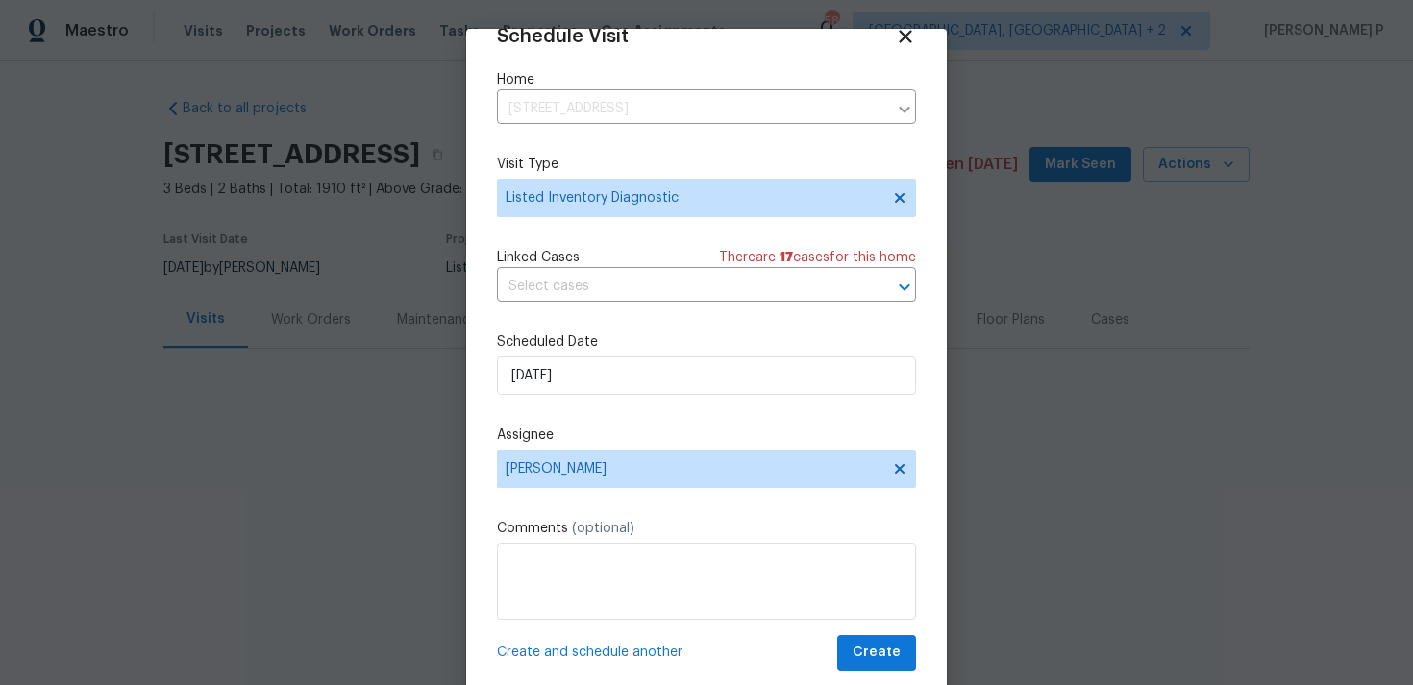
scroll to position [35, 0]
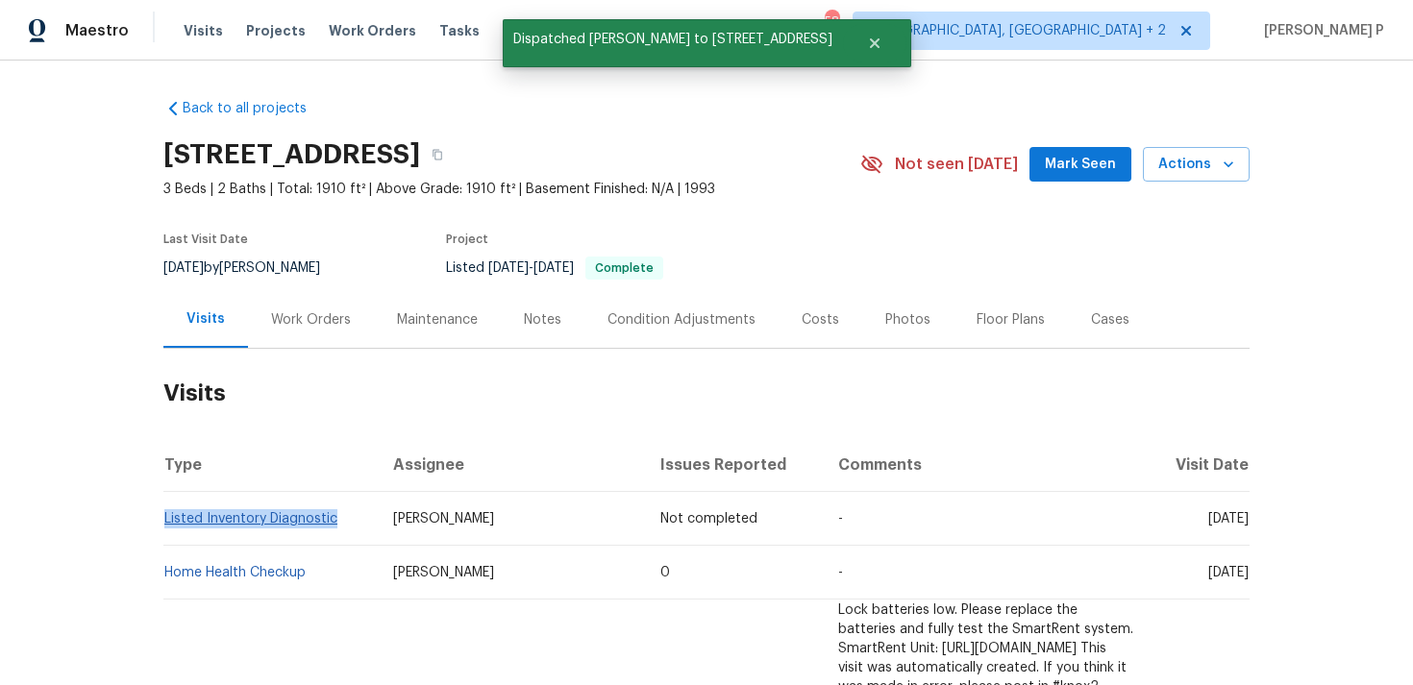
copy link "Listed Inventory Diagnostic"
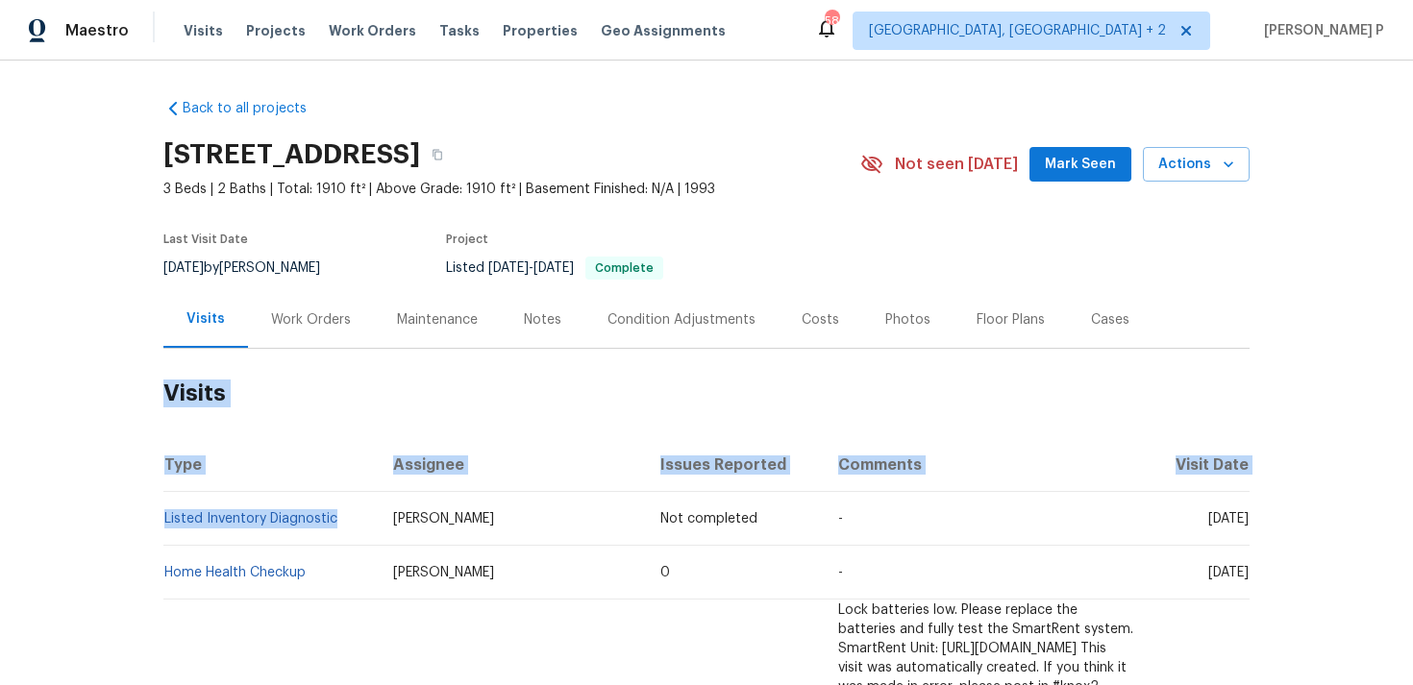
drag, startPoint x: 348, startPoint y: 519, endPoint x: 122, endPoint y: 513, distance: 225.9
click at [122, 514] on div "Back to all projects [STREET_ADDRESS] 3 Beds | 2 Baths | Total: 1910 ft² | Abov…" at bounding box center [706, 373] width 1413 height 625
click at [122, 513] on div "Back to all projects [STREET_ADDRESS] 3 Beds | 2 Baths | Total: 1910 ft² | Abov…" at bounding box center [706, 373] width 1413 height 625
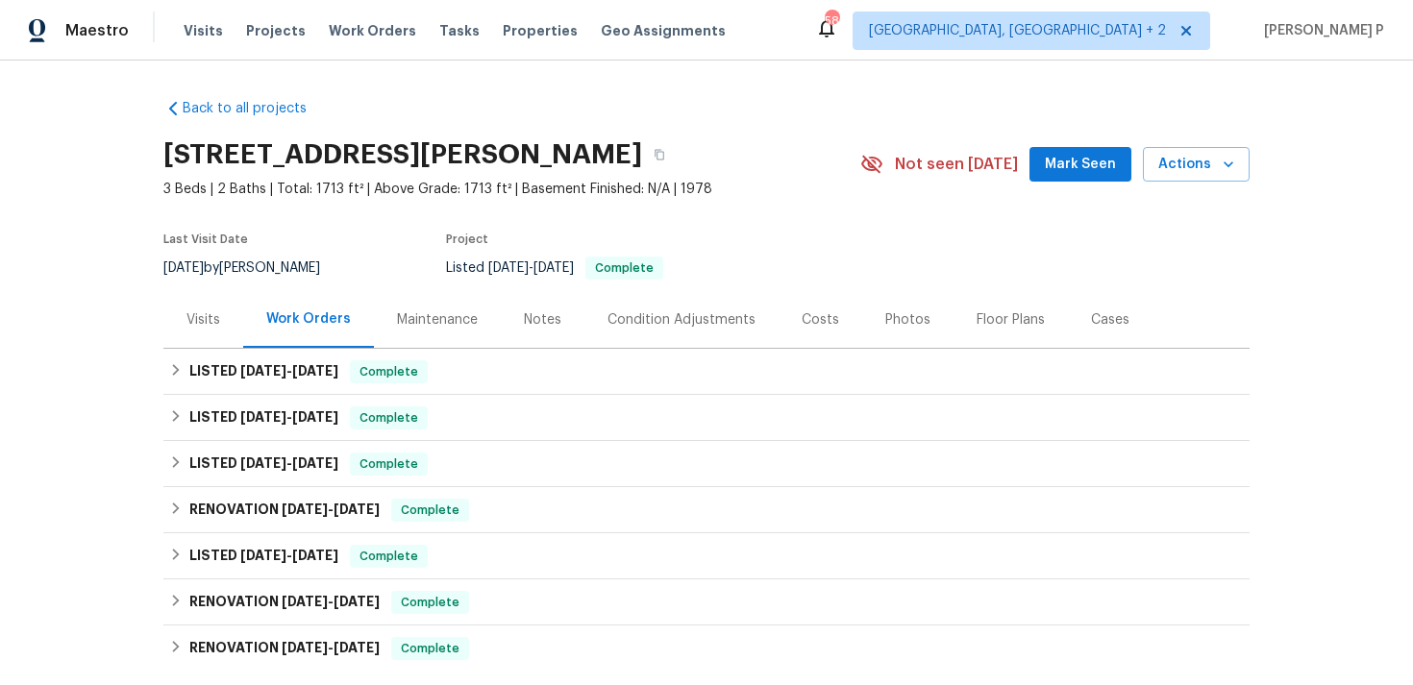
click at [202, 323] on div "Visits" at bounding box center [203, 319] width 34 height 19
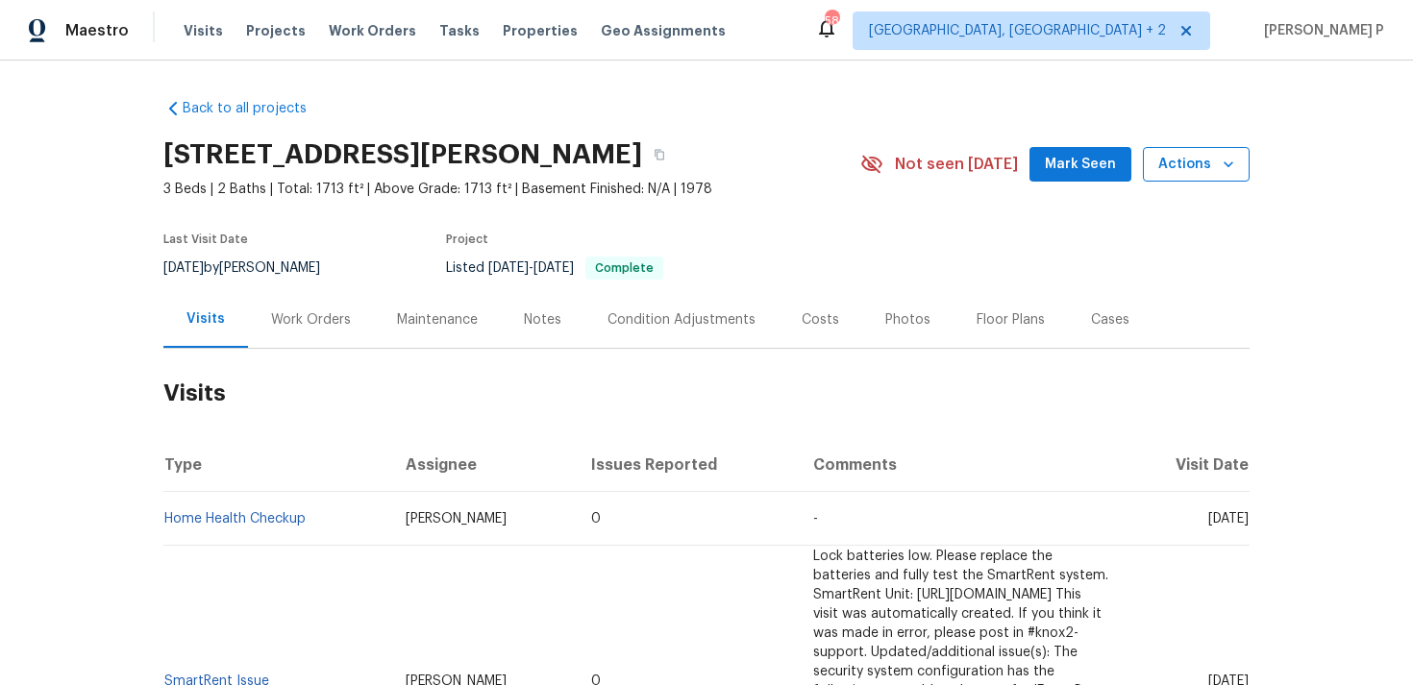
click at [1195, 160] on span "Actions" at bounding box center [1196, 165] width 76 height 24
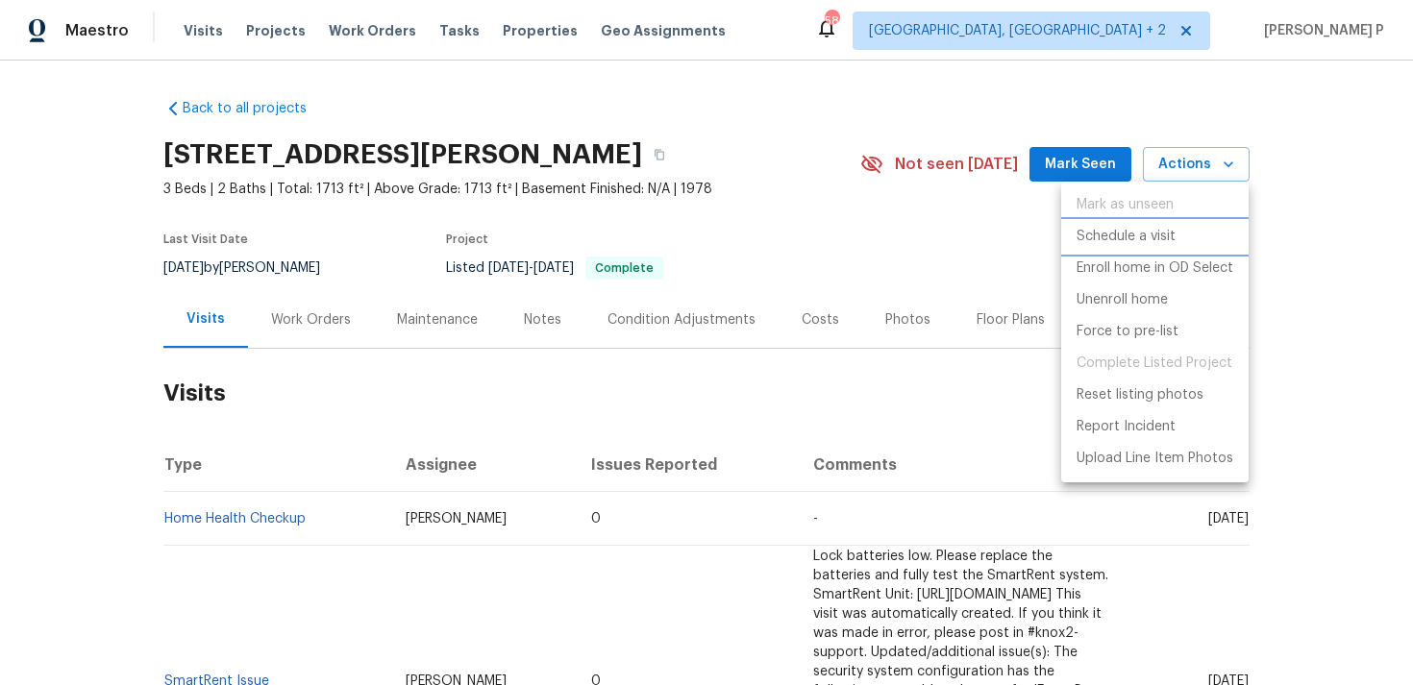
click at [1126, 237] on p "Schedule a visit" at bounding box center [1125, 237] width 99 height 20
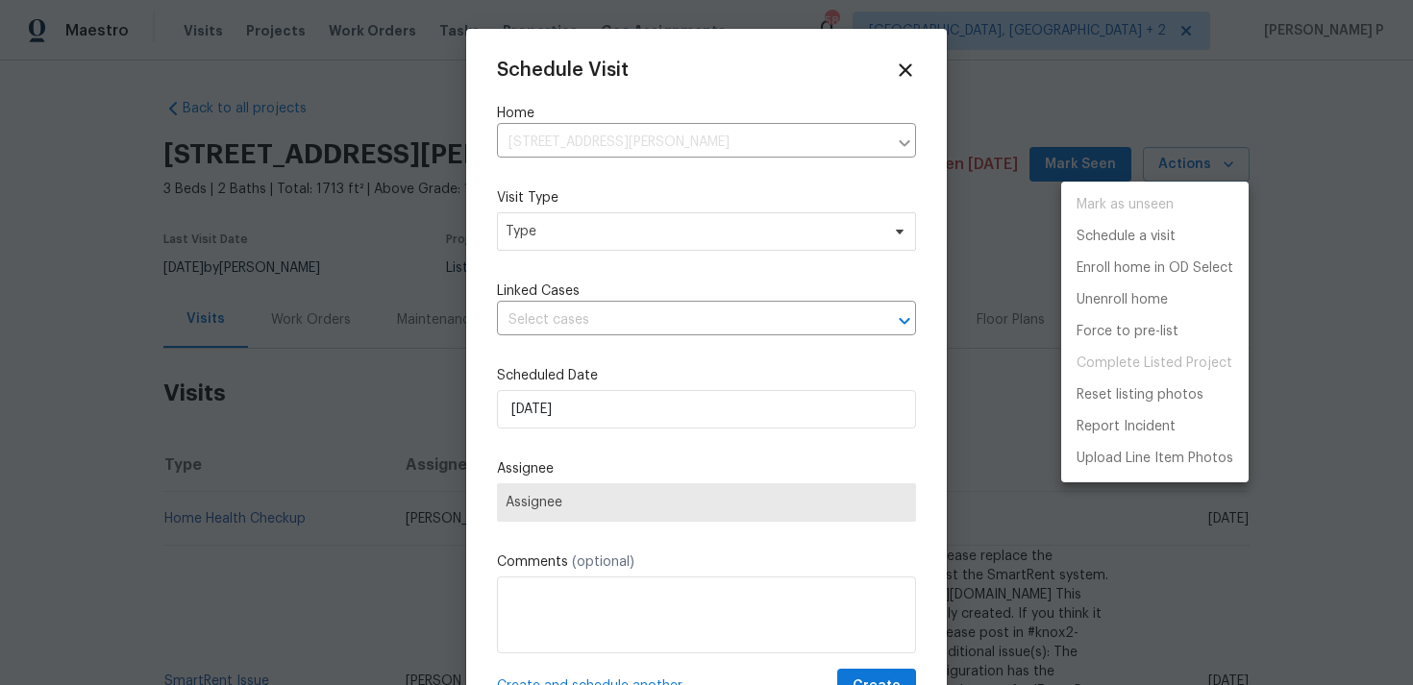
click at [622, 224] on div at bounding box center [706, 342] width 1413 height 685
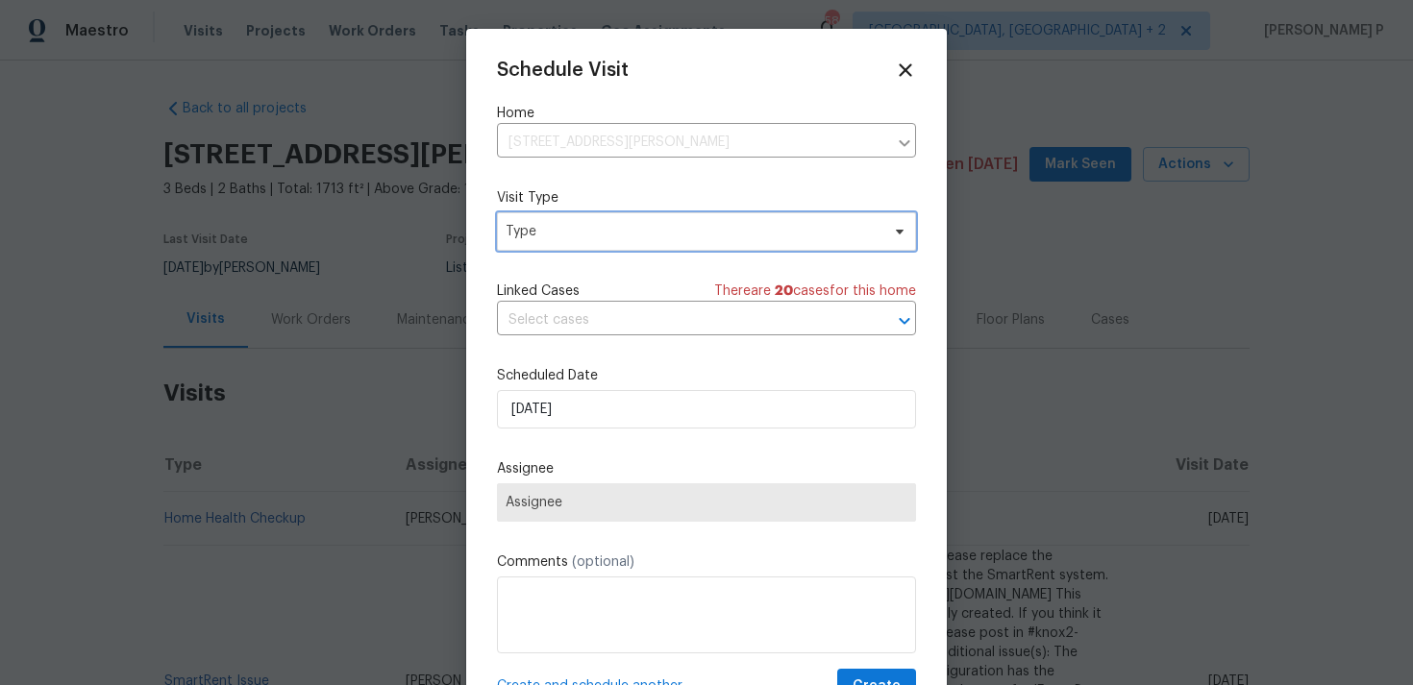
click at [583, 234] on span "Type" at bounding box center [692, 231] width 374 height 19
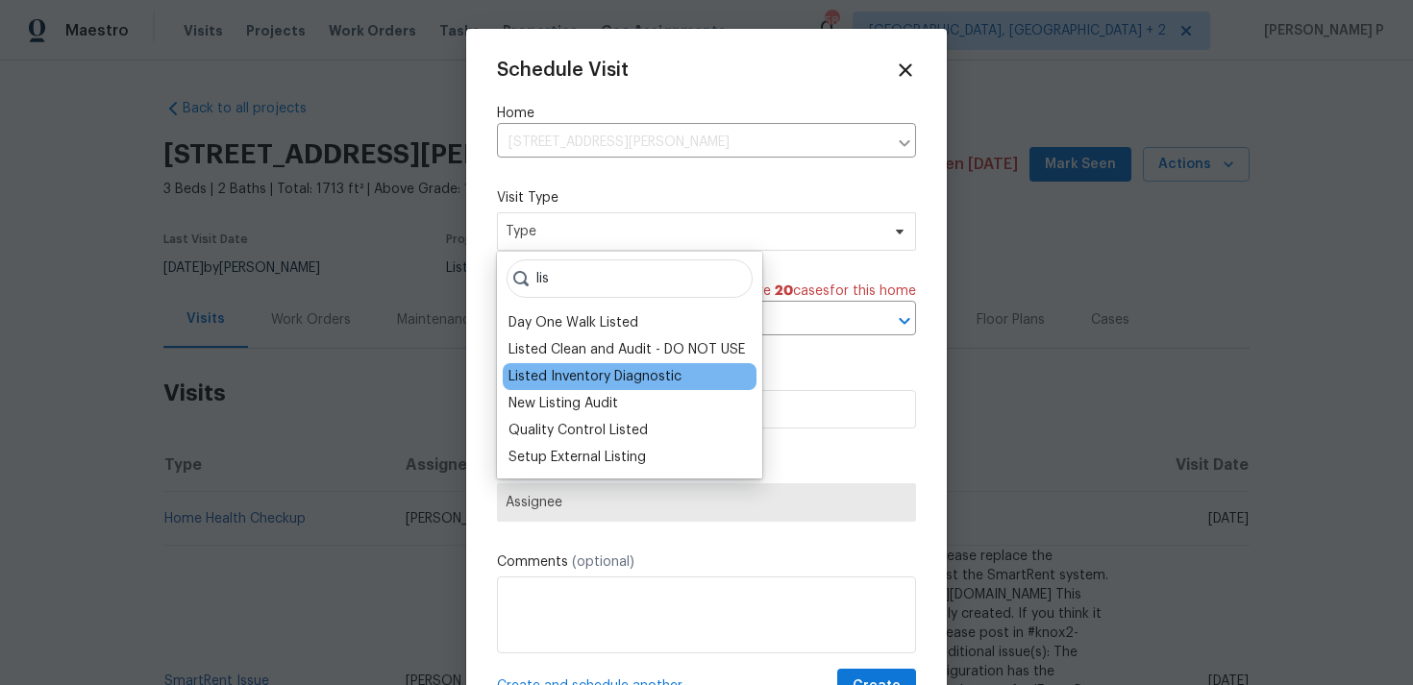
type input "lis"
click at [578, 376] on div "Listed Inventory Diagnostic" at bounding box center [594, 376] width 173 height 19
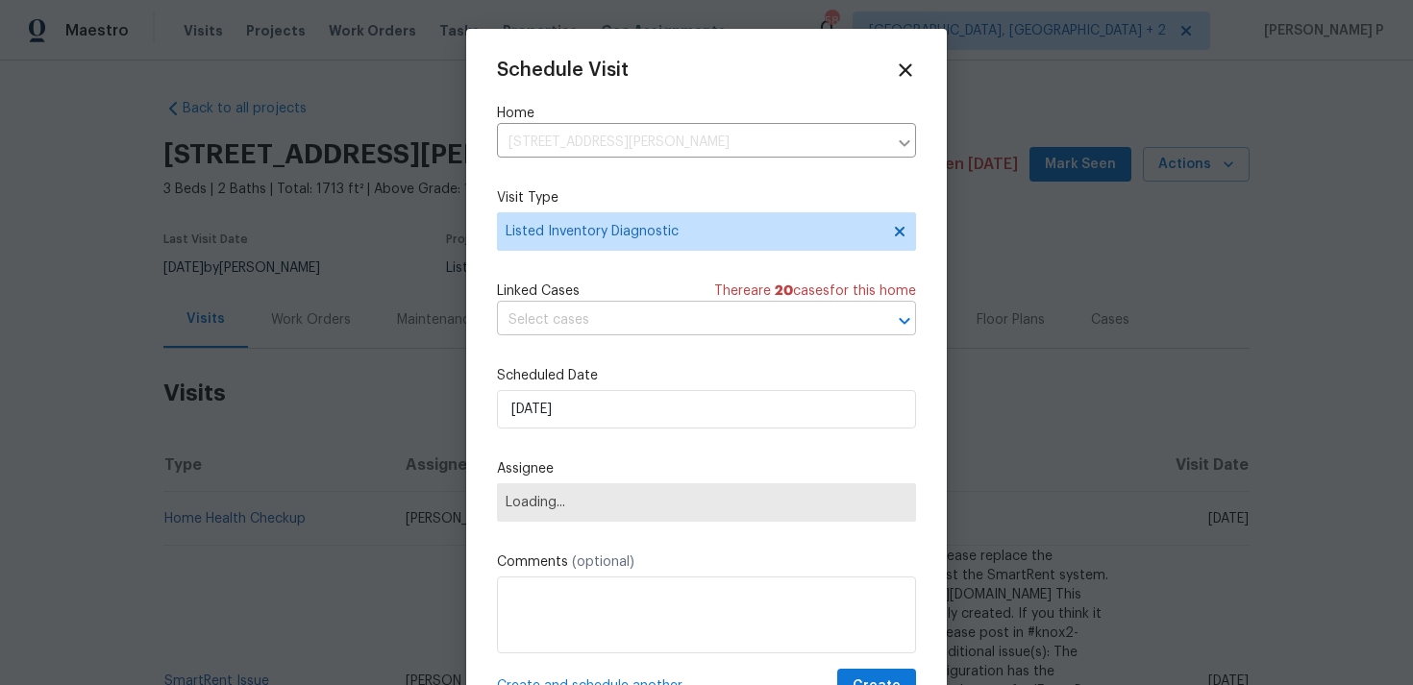
click at [578, 309] on input "text" at bounding box center [679, 321] width 365 height 30
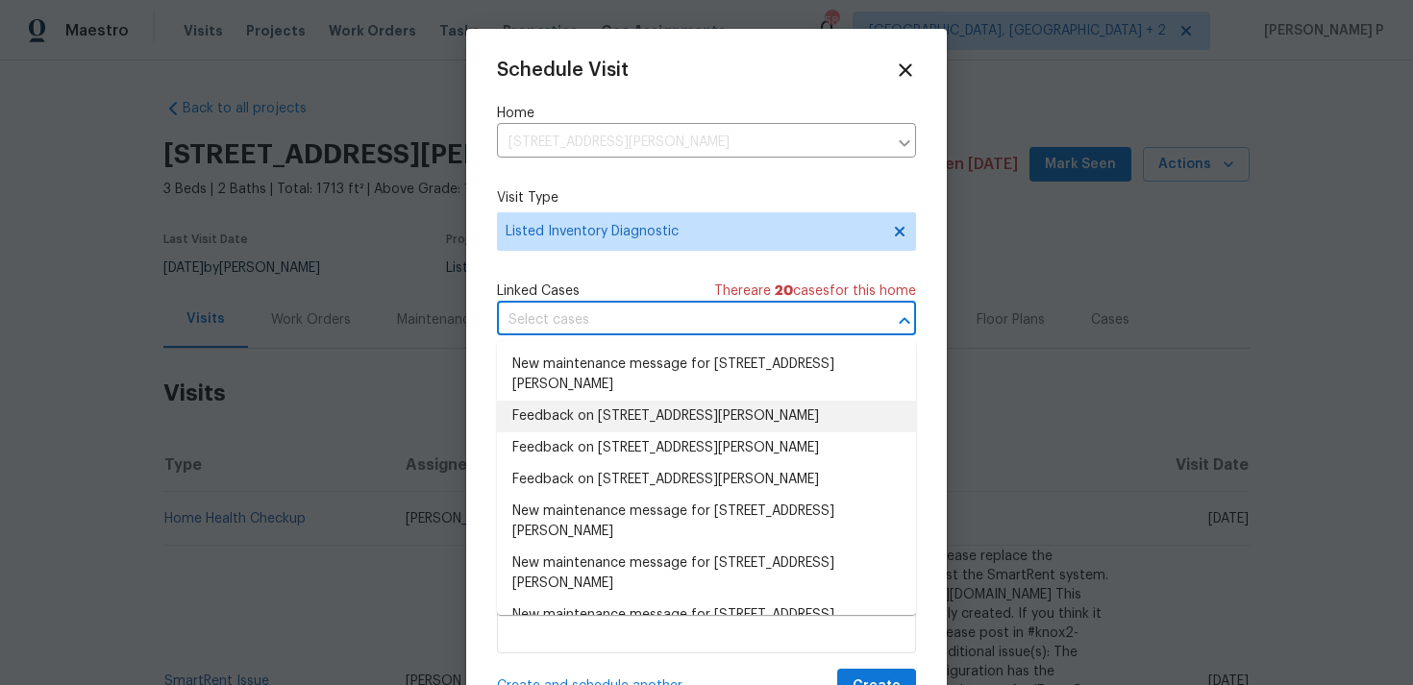
click at [596, 411] on li "Feedback on [STREET_ADDRESS][PERSON_NAME]" at bounding box center [706, 417] width 419 height 32
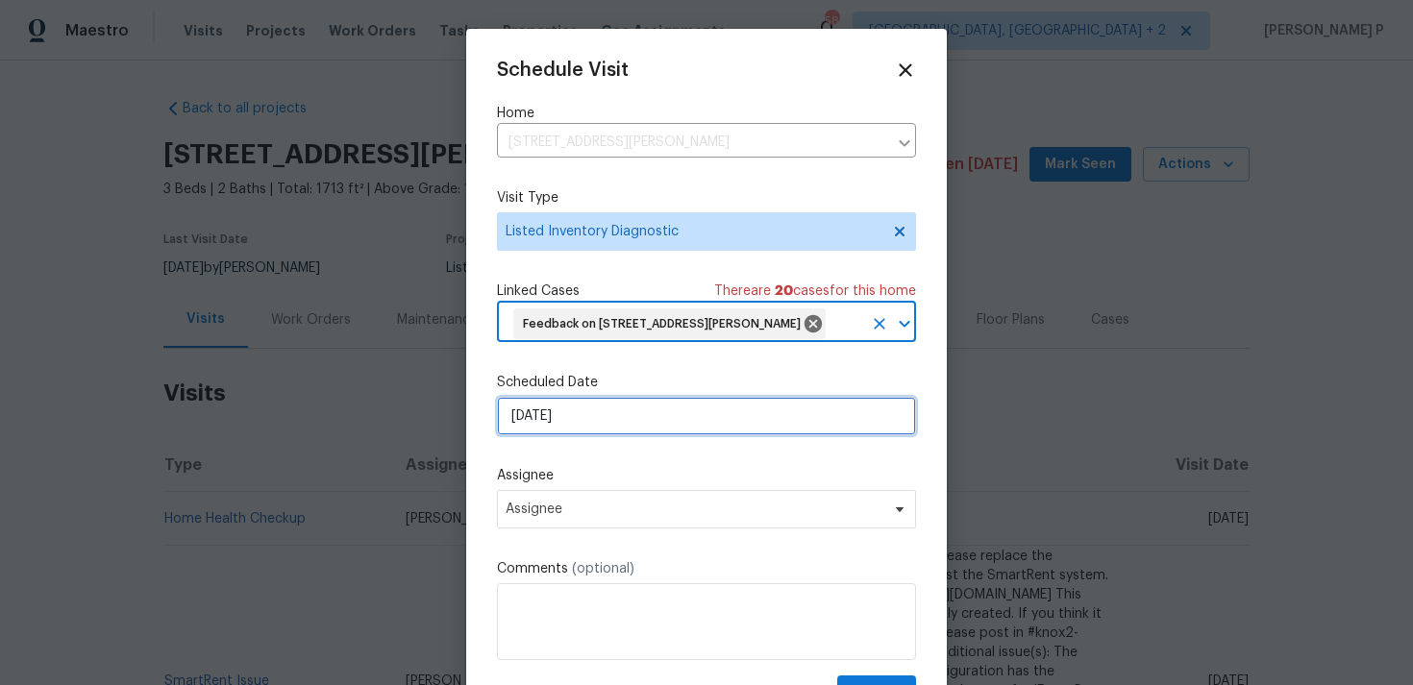
click at [609, 435] on input "[DATE]" at bounding box center [706, 416] width 419 height 38
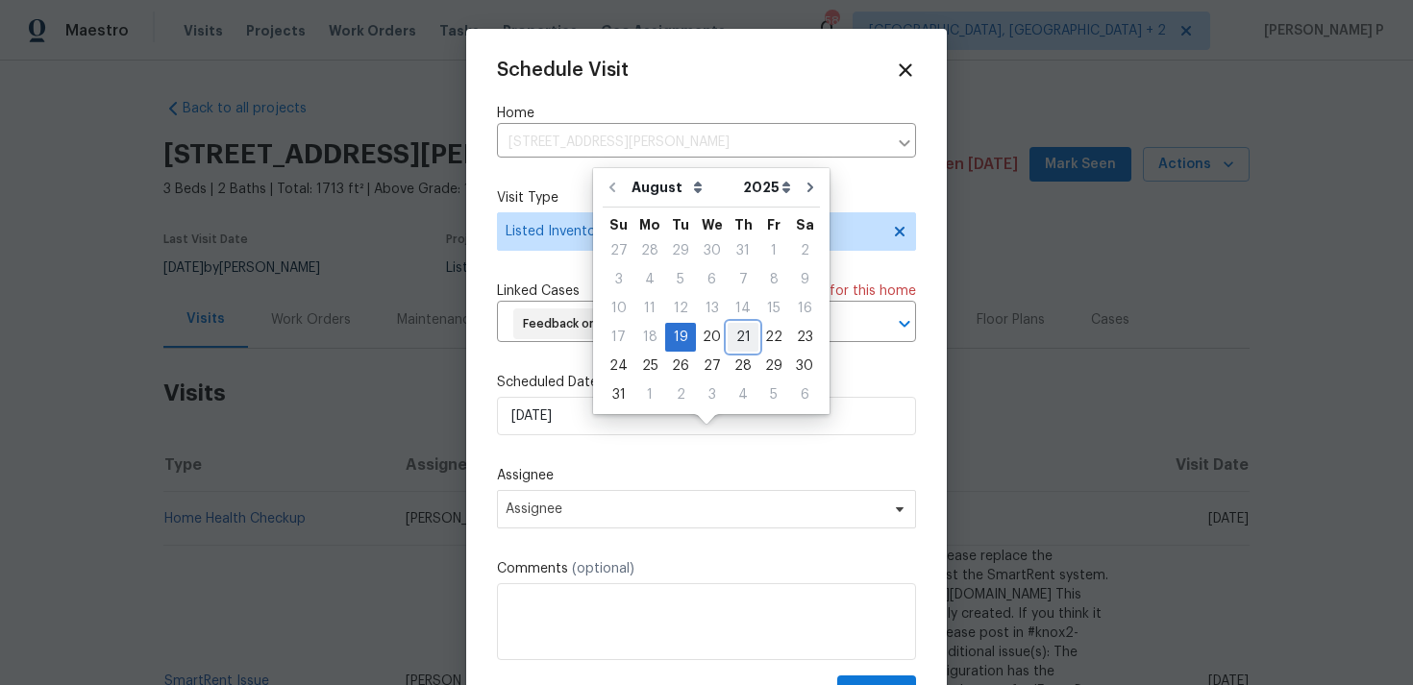
click at [735, 335] on div "21" at bounding box center [742, 337] width 31 height 27
type input "[DATE]"
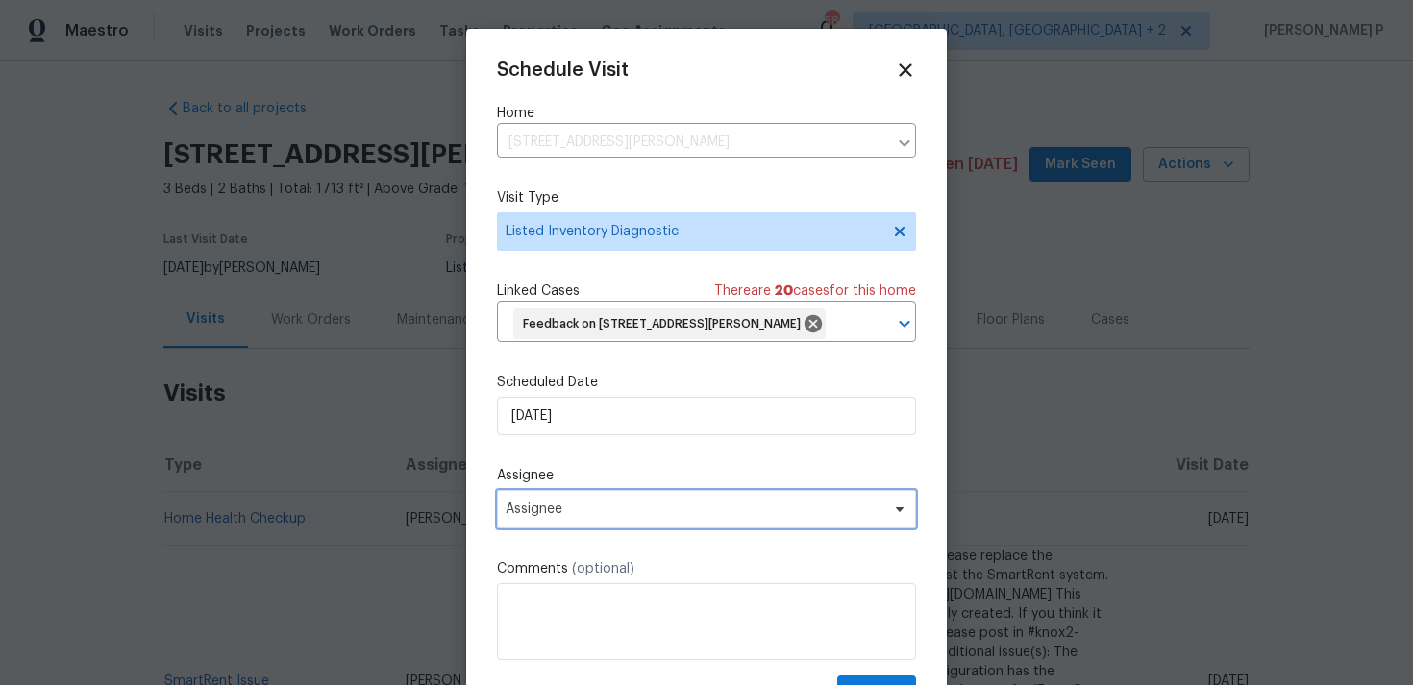
click at [677, 517] on span "Assignee" at bounding box center [693, 509] width 377 height 15
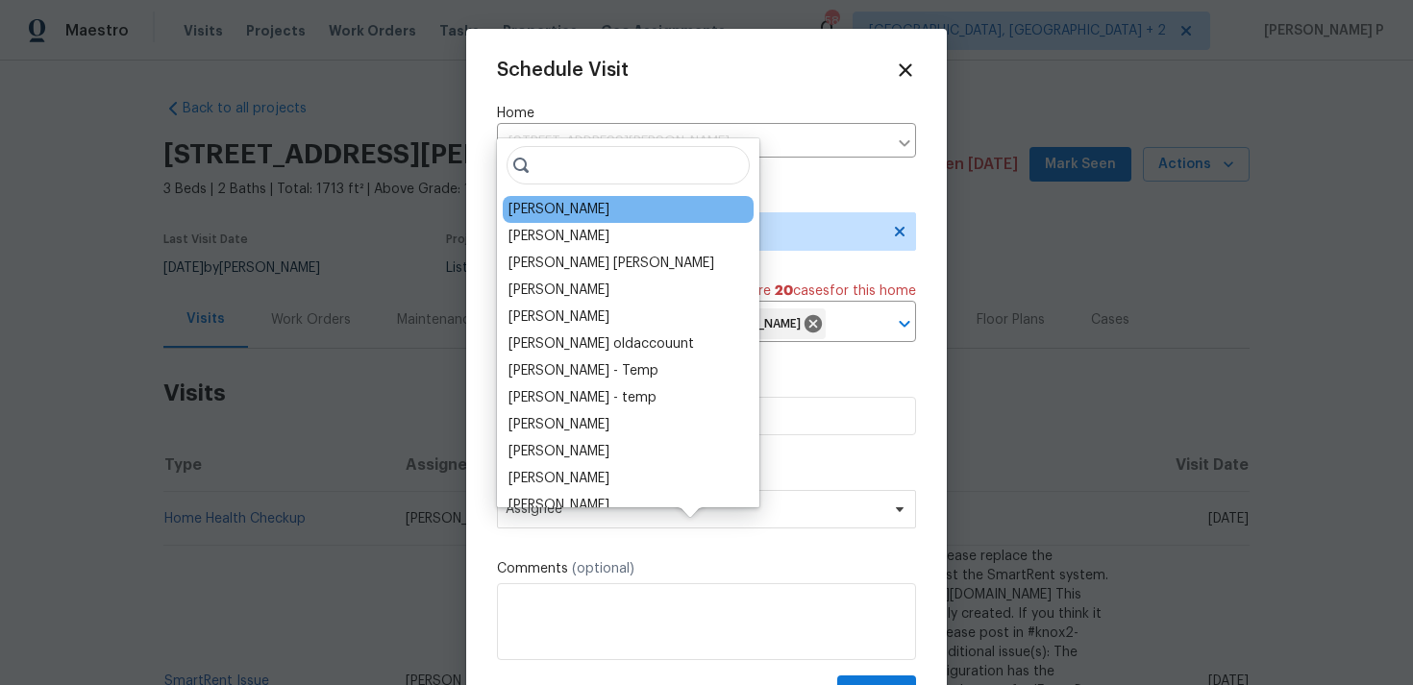
click at [554, 220] on div "[PERSON_NAME]" at bounding box center [628, 209] width 251 height 27
click at [564, 209] on div "[PERSON_NAME]" at bounding box center [558, 209] width 101 height 19
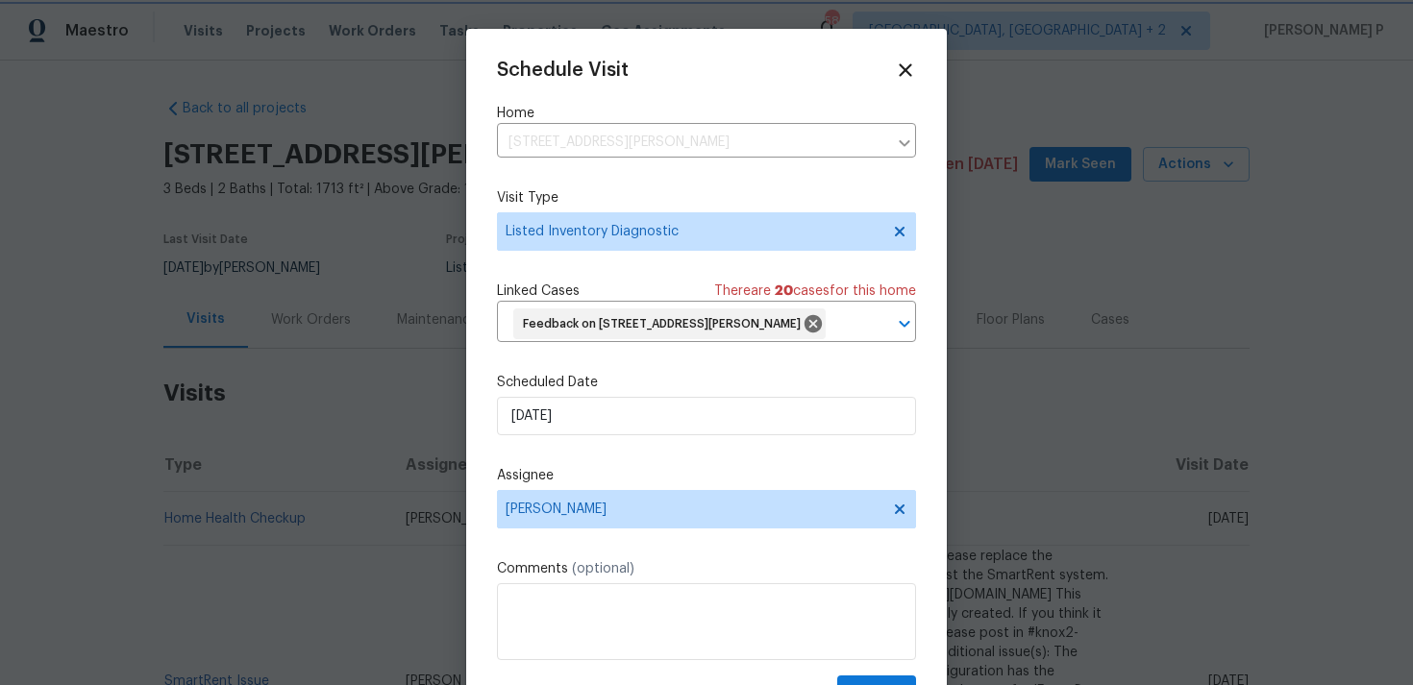
scroll to position [71, 0]
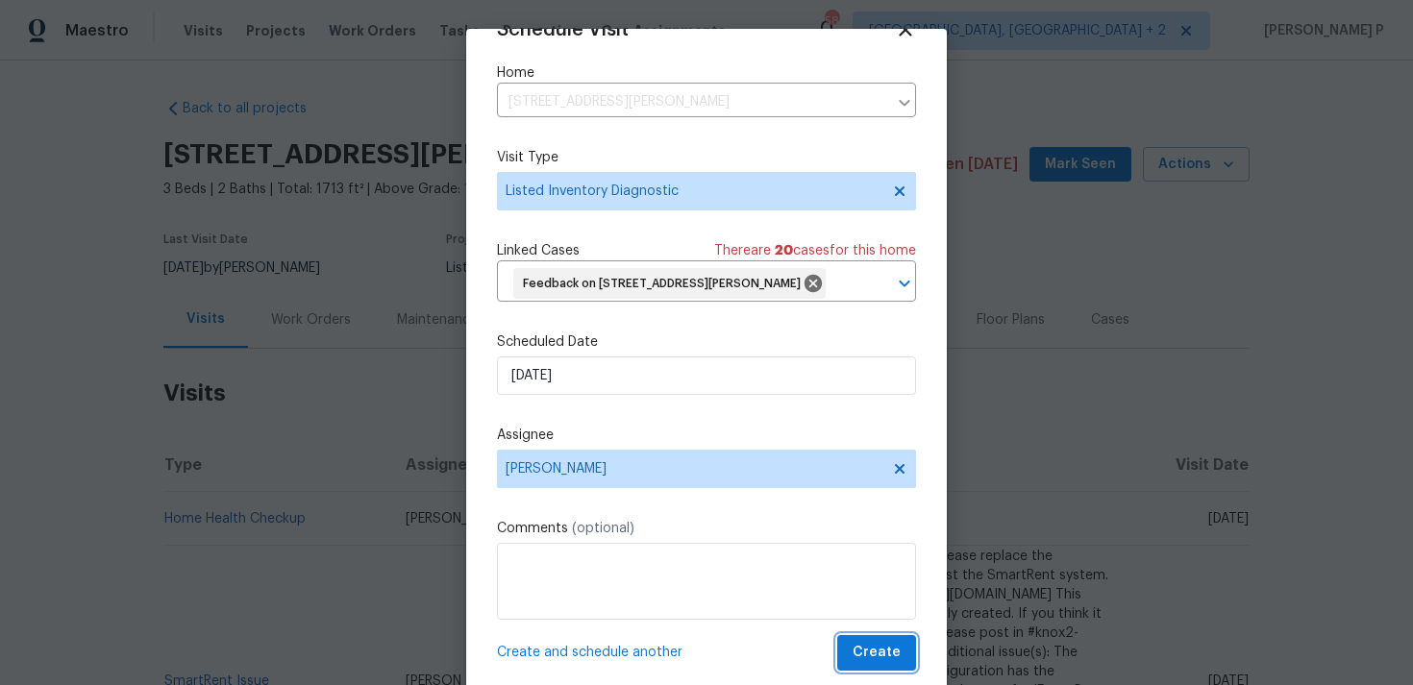
click at [865, 646] on span "Create" at bounding box center [876, 653] width 48 height 24
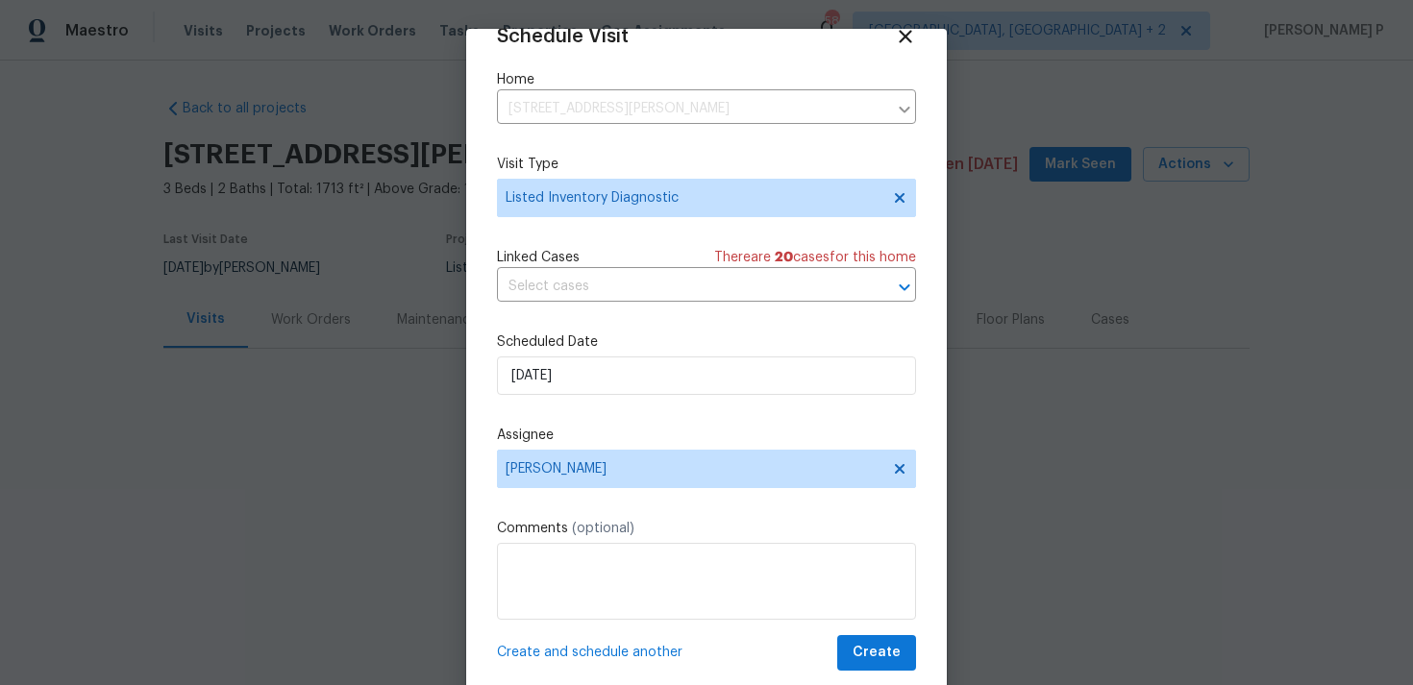
scroll to position [35, 0]
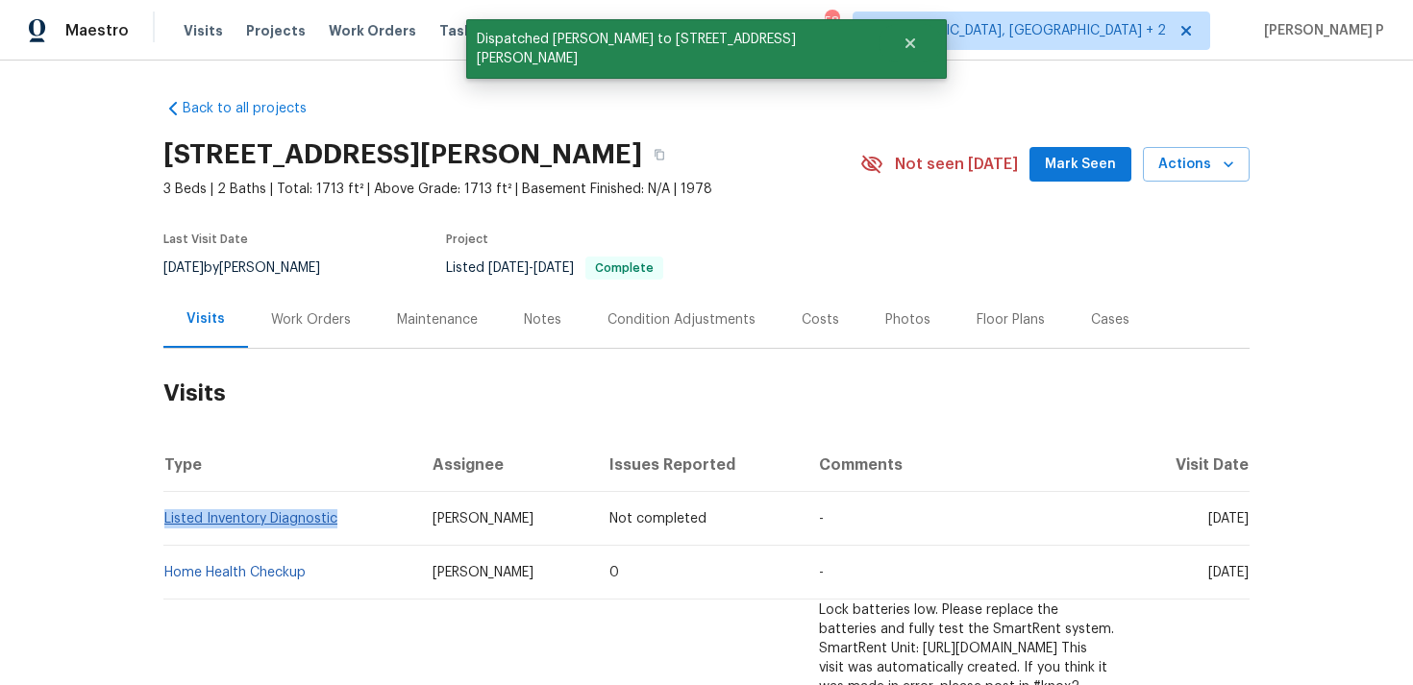
copy link "Listed Inventory Diagnostic"
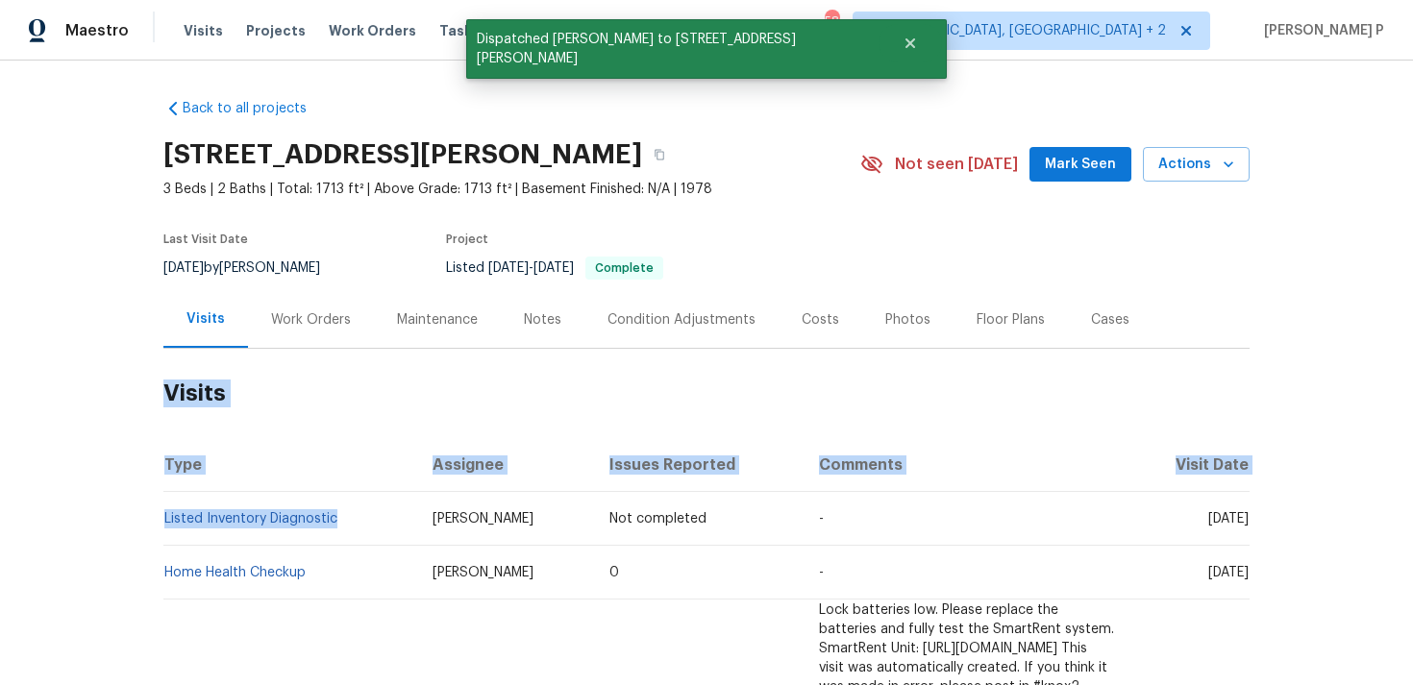
drag, startPoint x: 347, startPoint y: 519, endPoint x: 131, endPoint y: 515, distance: 216.2
click at [131, 515] on div "Back to all projects [STREET_ADDRESS][PERSON_NAME] 3 Beds | 2 Baths | Total: 17…" at bounding box center [706, 373] width 1413 height 625
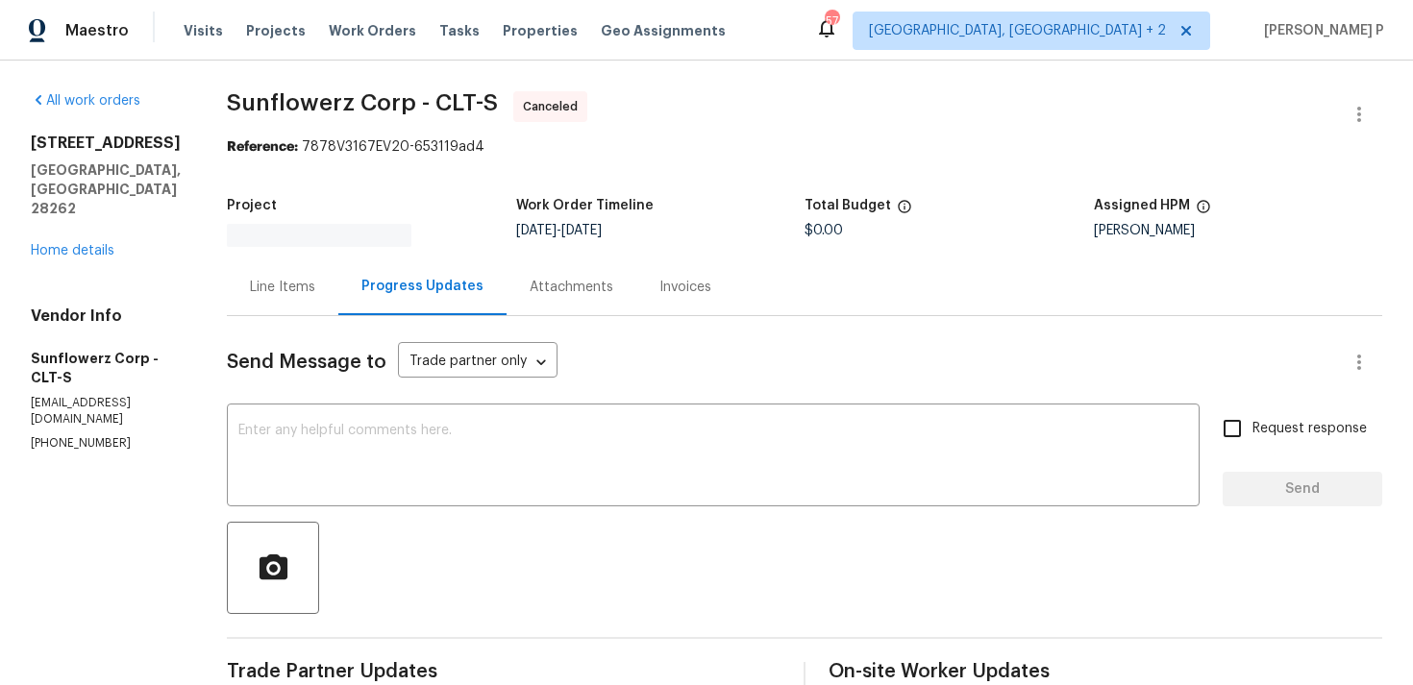
click at [69, 204] on div "[STREET_ADDRESS] Home details" at bounding box center [106, 197] width 150 height 127
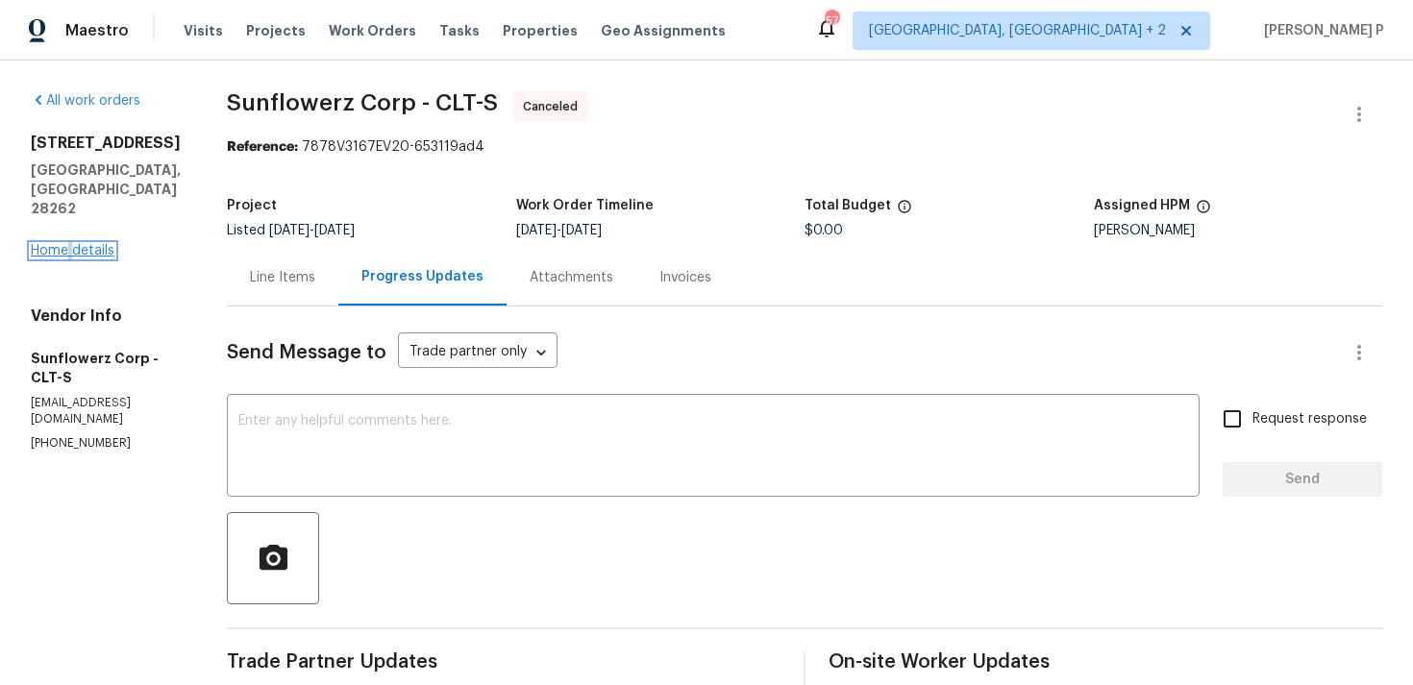
click at [74, 244] on link "Home details" at bounding box center [73, 250] width 84 height 13
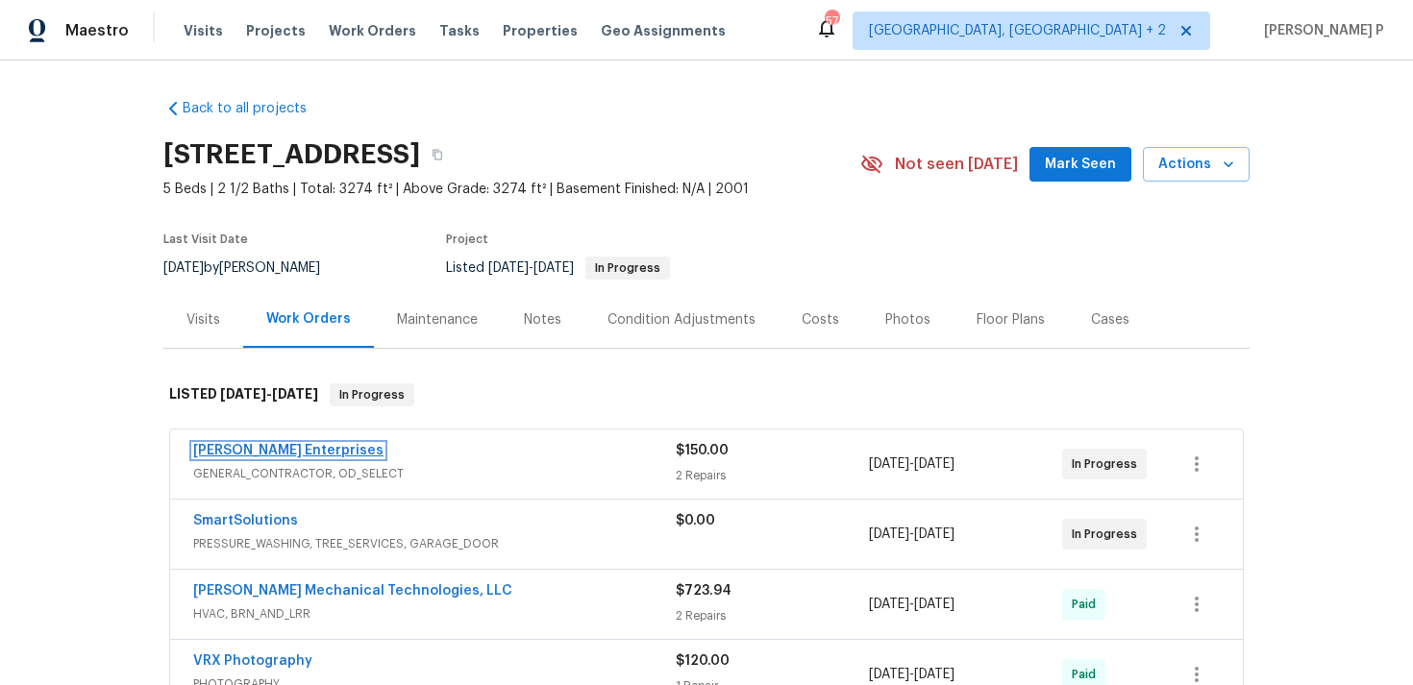
click at [270, 449] on link "Nordman Enterprises" at bounding box center [288, 450] width 190 height 13
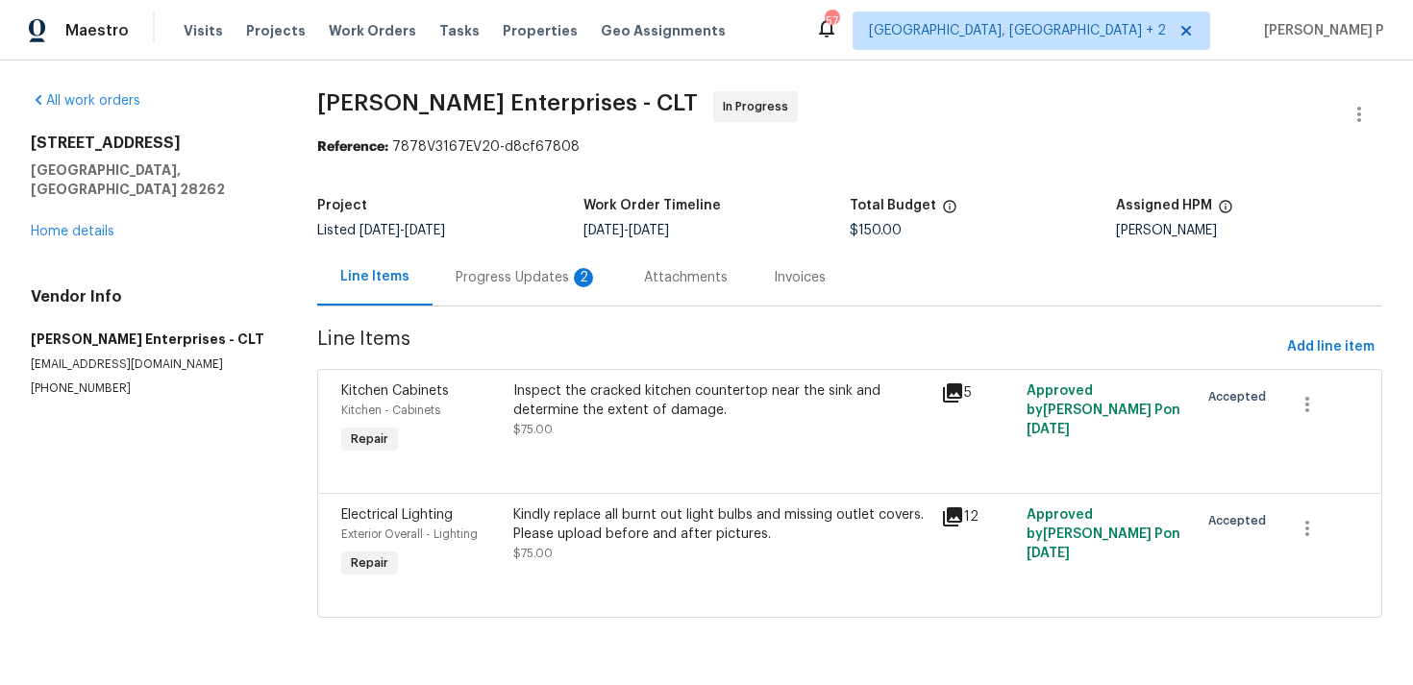
click at [518, 266] on div "Progress Updates 2" at bounding box center [526, 277] width 188 height 57
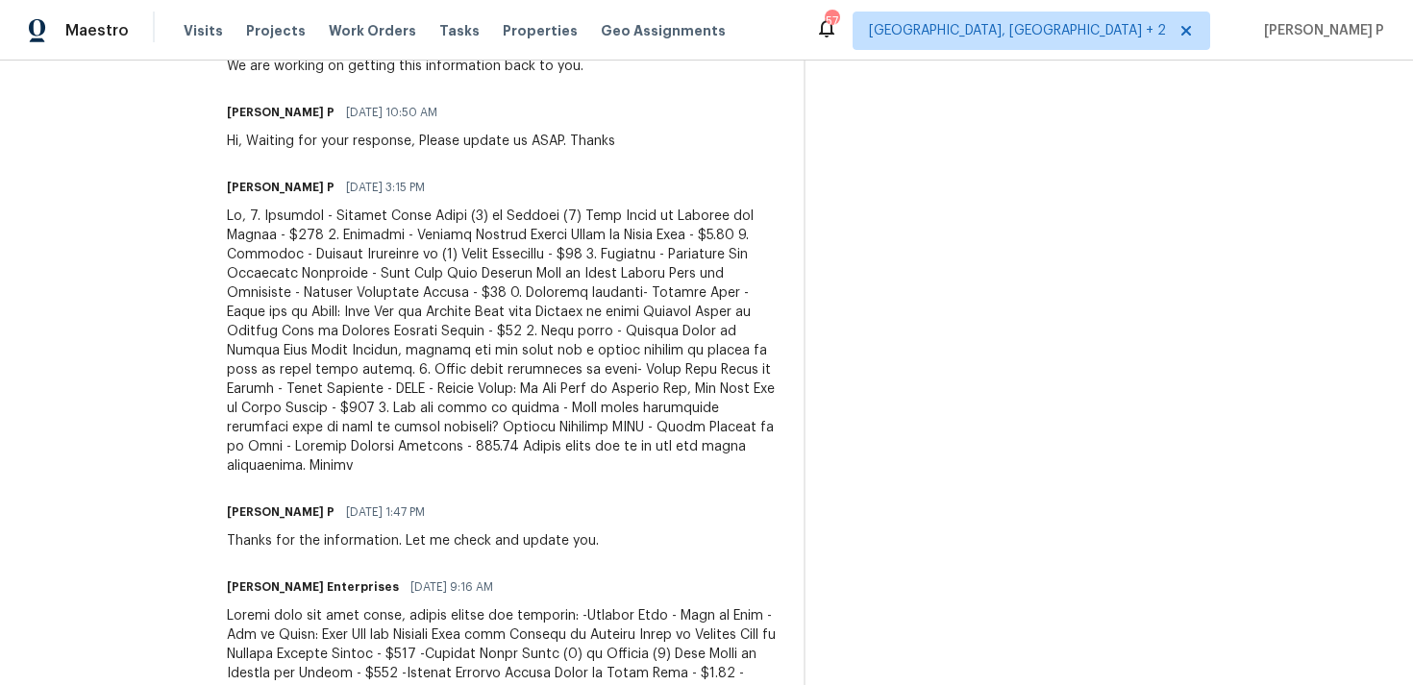
scroll to position [857, 0]
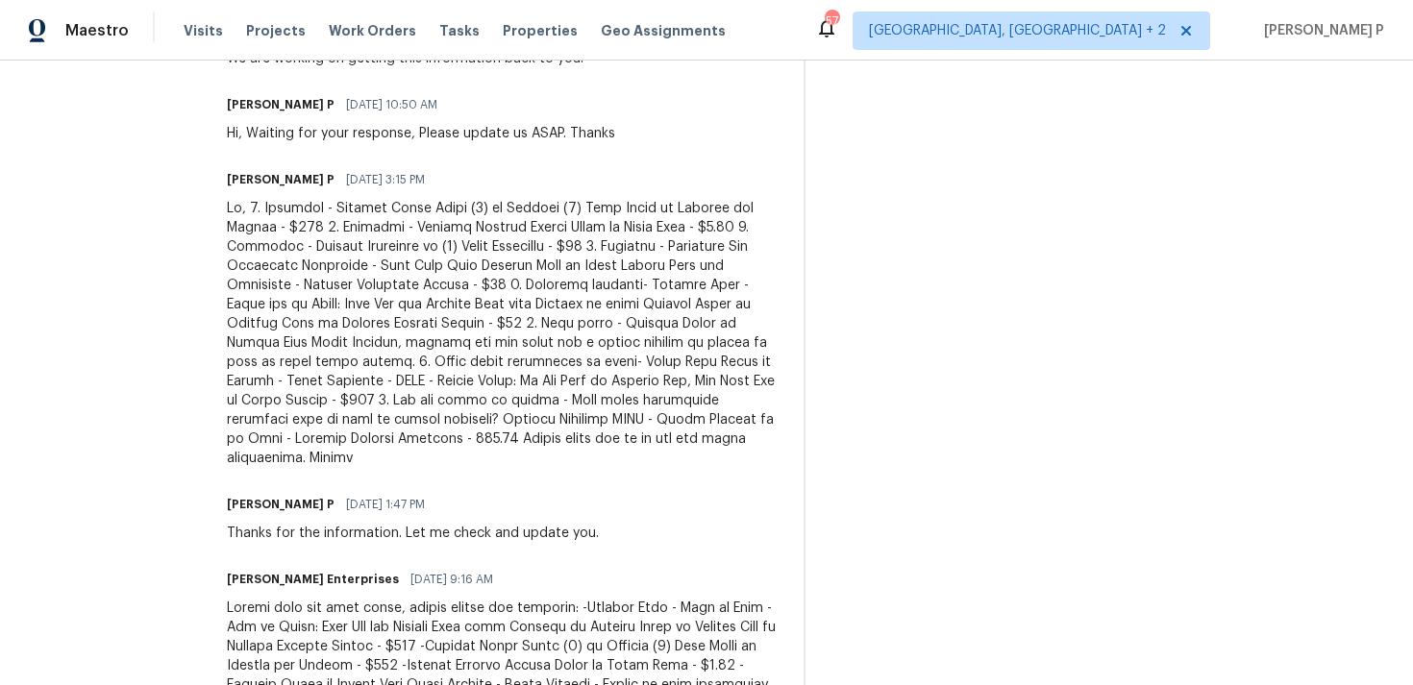
click at [90, 386] on section "All work orders 11023 Alnwick Ct Charlotte, NC 28262 Home details Vendor Info N…" at bounding box center [106, 185] width 150 height 1903
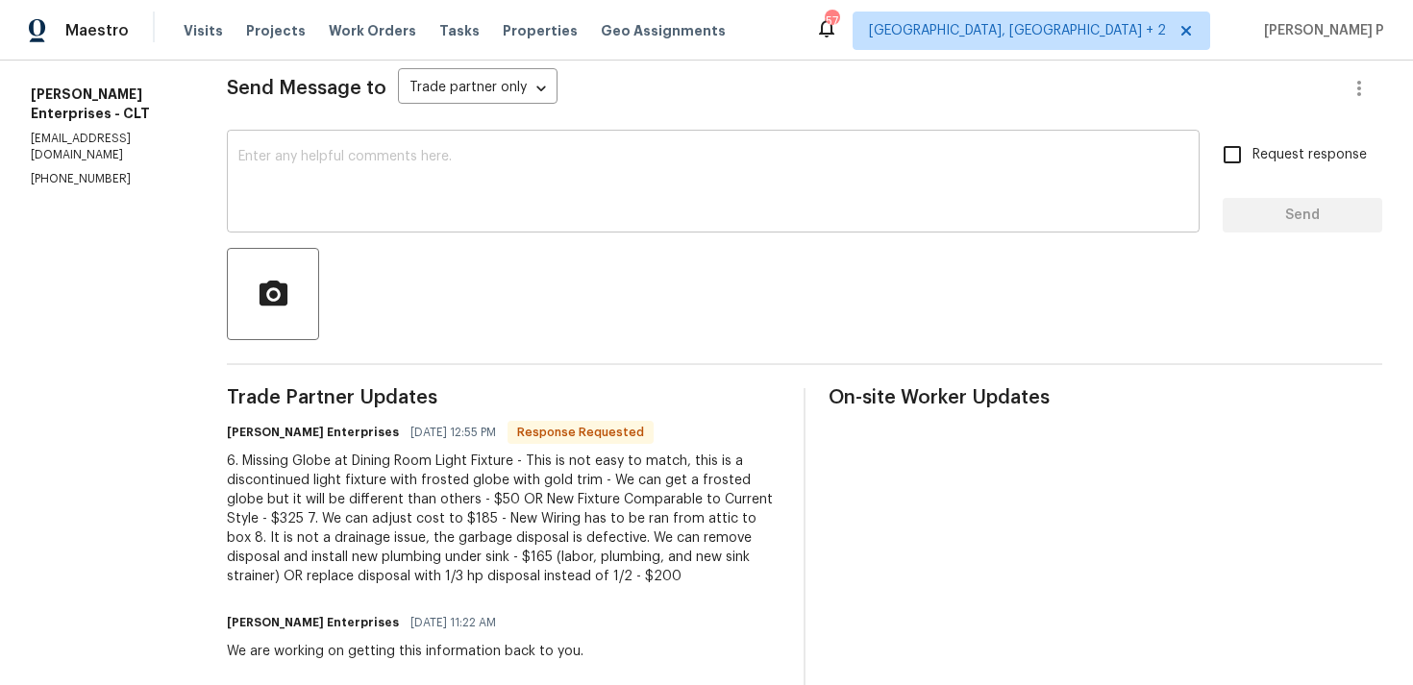
scroll to position [246, 0]
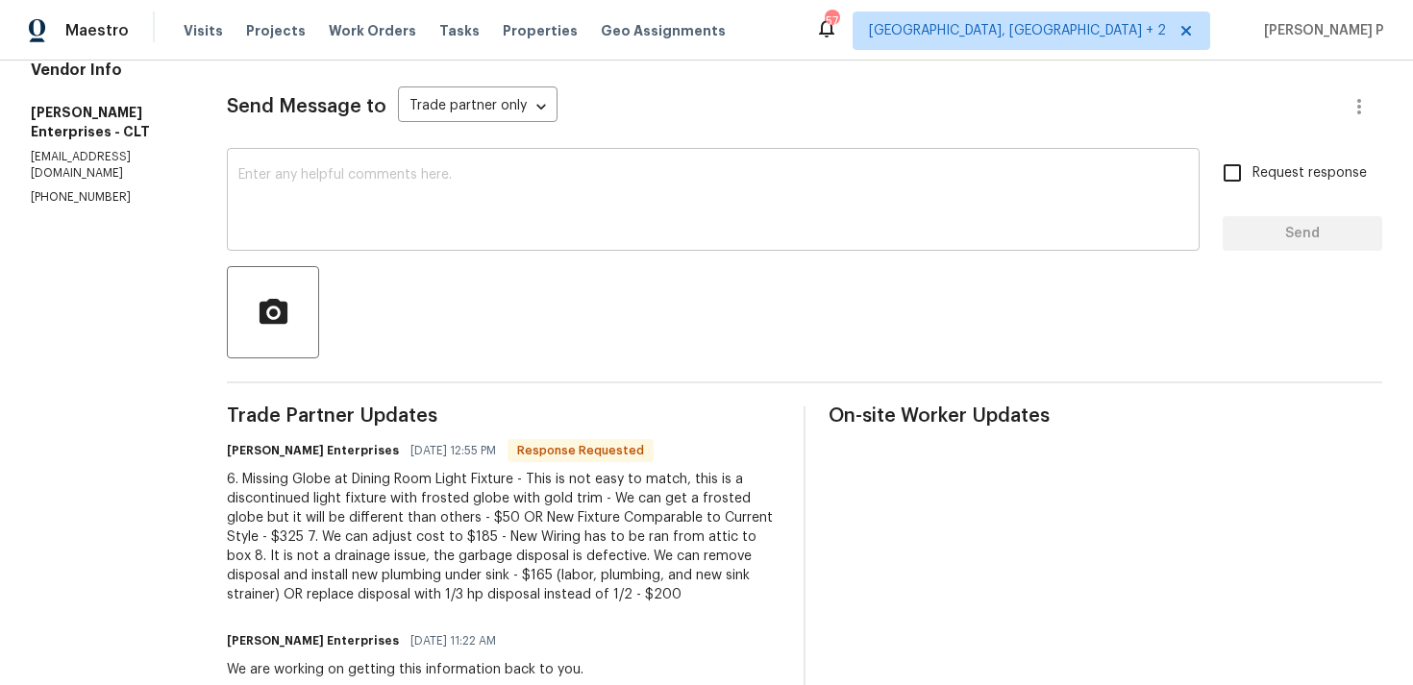
click at [471, 249] on div "x ​" at bounding box center [713, 202] width 972 height 98
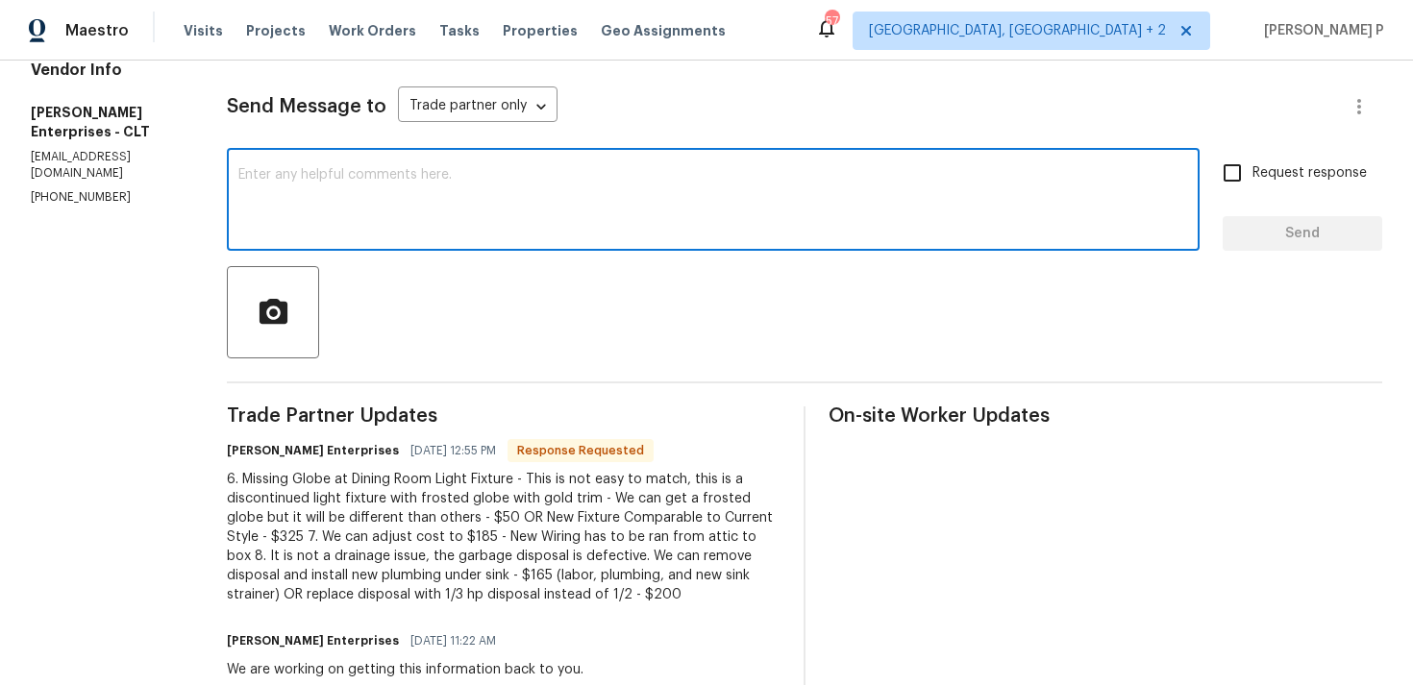
click at [473, 220] on textarea at bounding box center [712, 201] width 949 height 67
type textarea "Hi, Let me check and update you. Thanks"
click at [1243, 240] on span "Send" at bounding box center [1302, 234] width 129 height 24
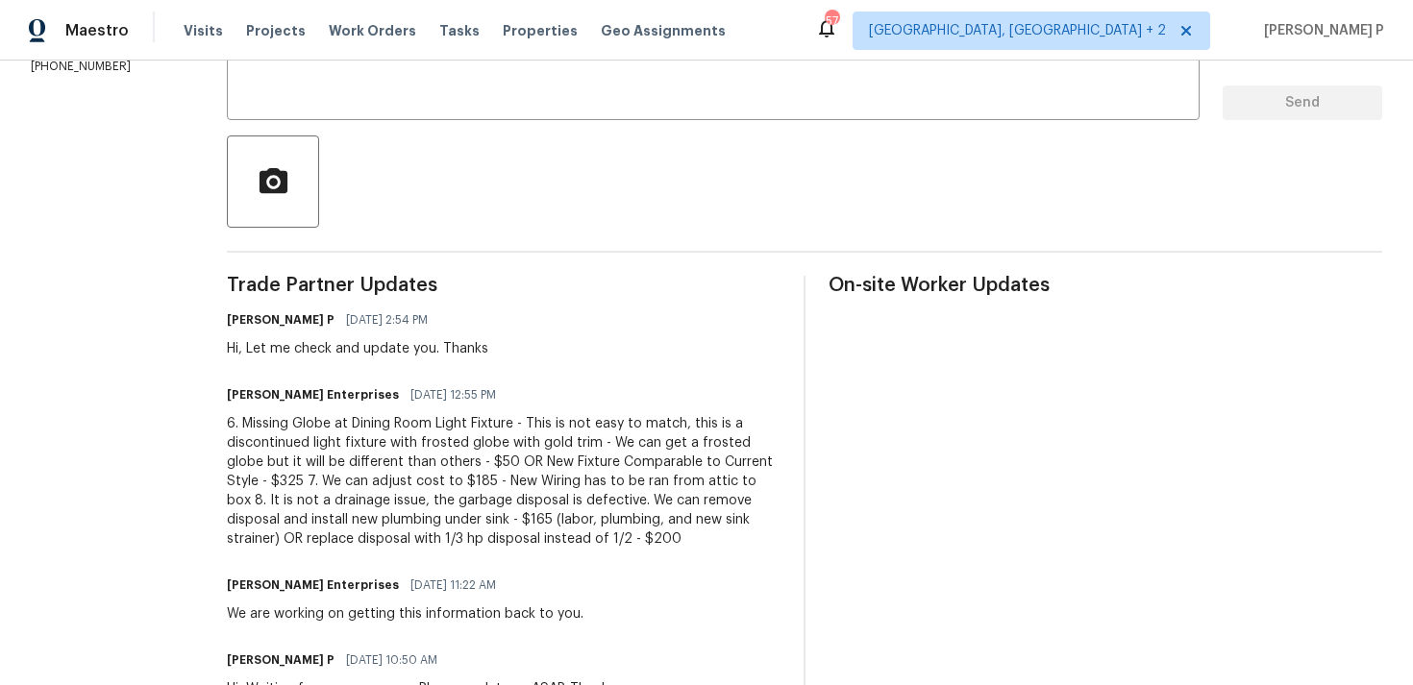
scroll to position [417, 0]
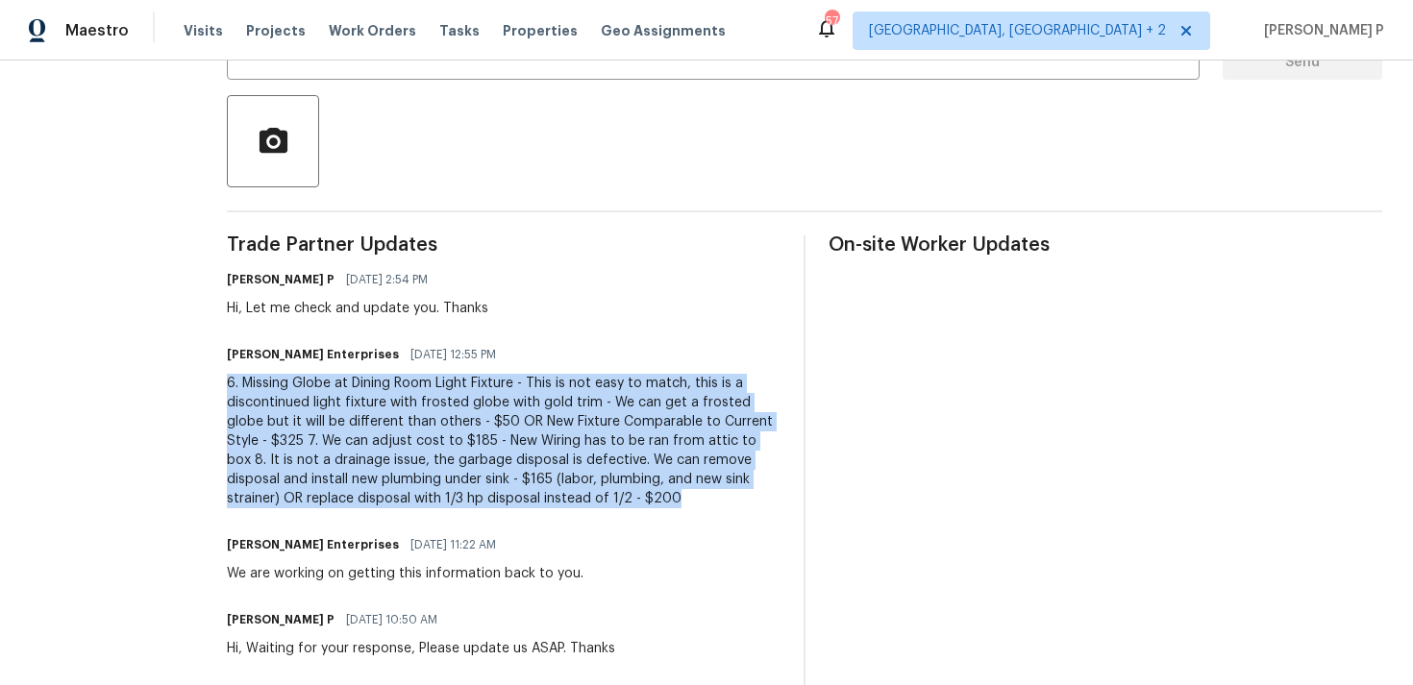
drag, startPoint x: 207, startPoint y: 387, endPoint x: 514, endPoint y: 512, distance: 331.9
copy div "6. Missing Globe at Dining Room Light Fixture - This is not easy to match, this…"
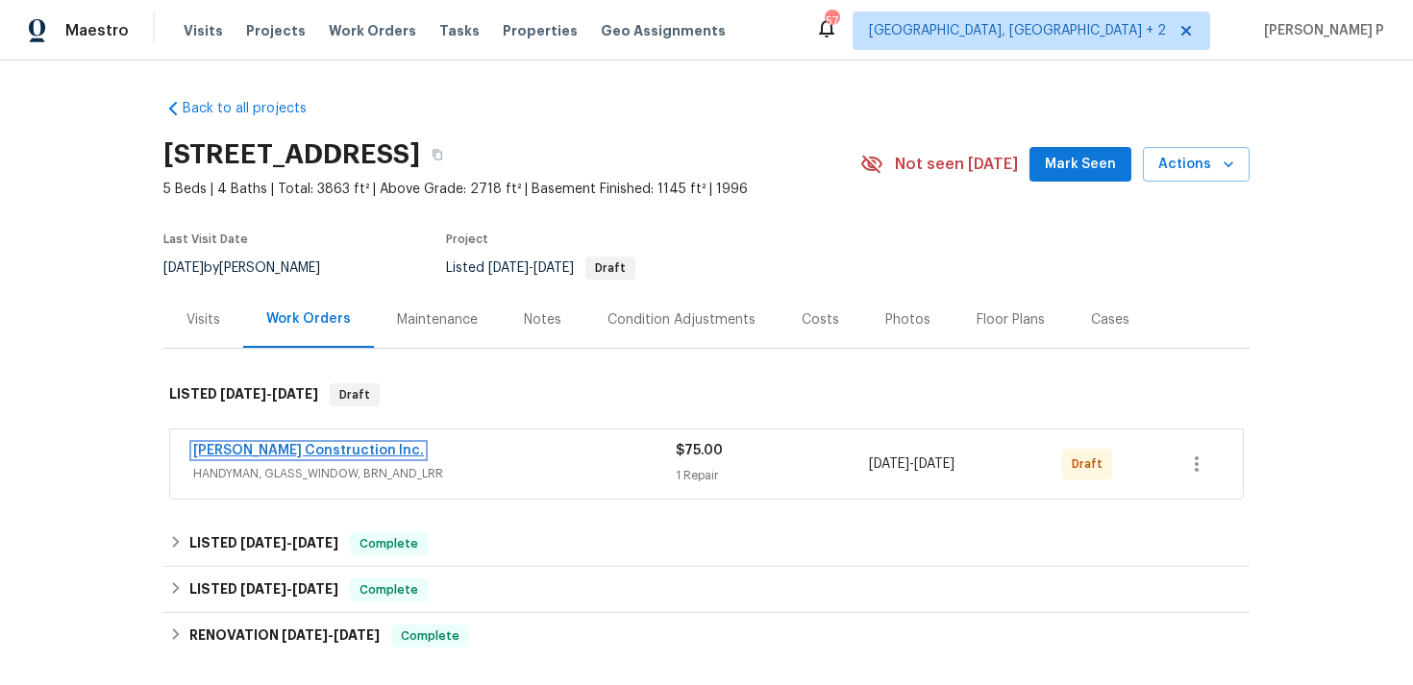
click at [317, 452] on link "[PERSON_NAME] Construction Inc." at bounding box center [308, 450] width 231 height 13
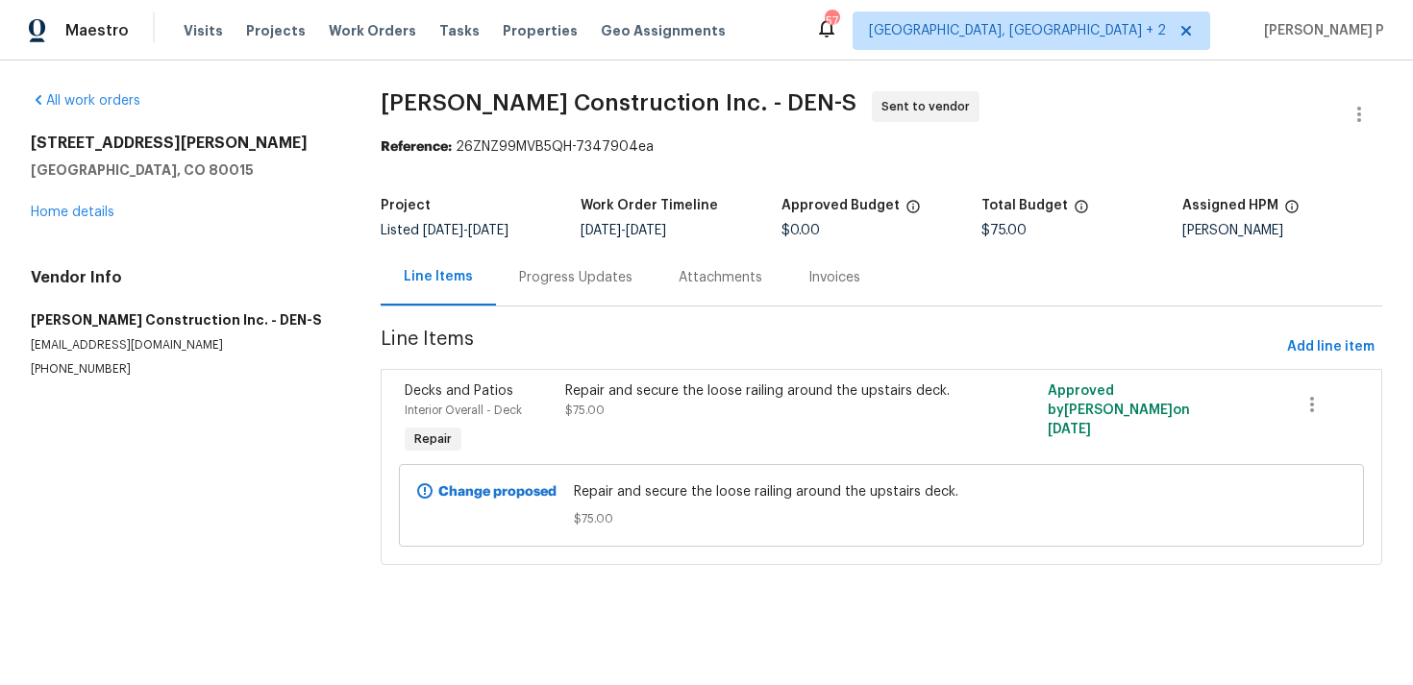
click at [632, 271] on div "Progress Updates" at bounding box center [576, 277] width 160 height 57
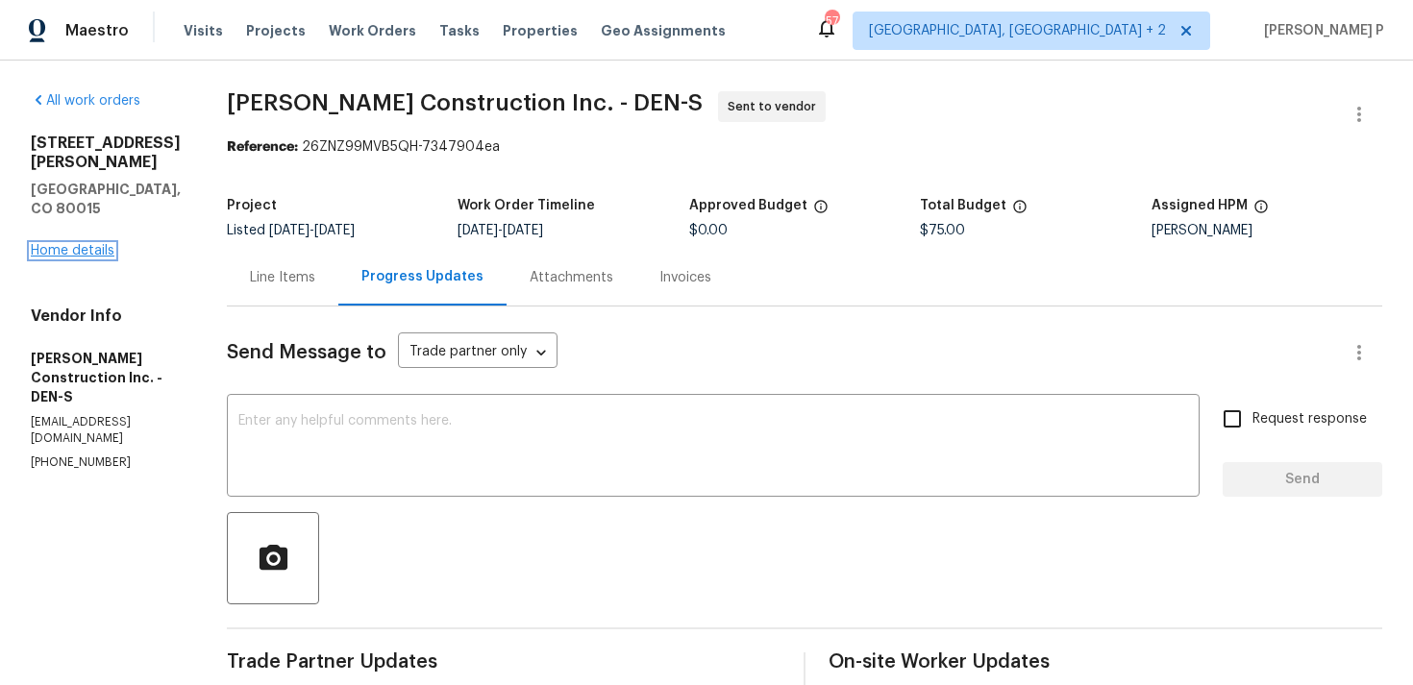
click at [59, 244] on link "Home details" at bounding box center [73, 250] width 84 height 13
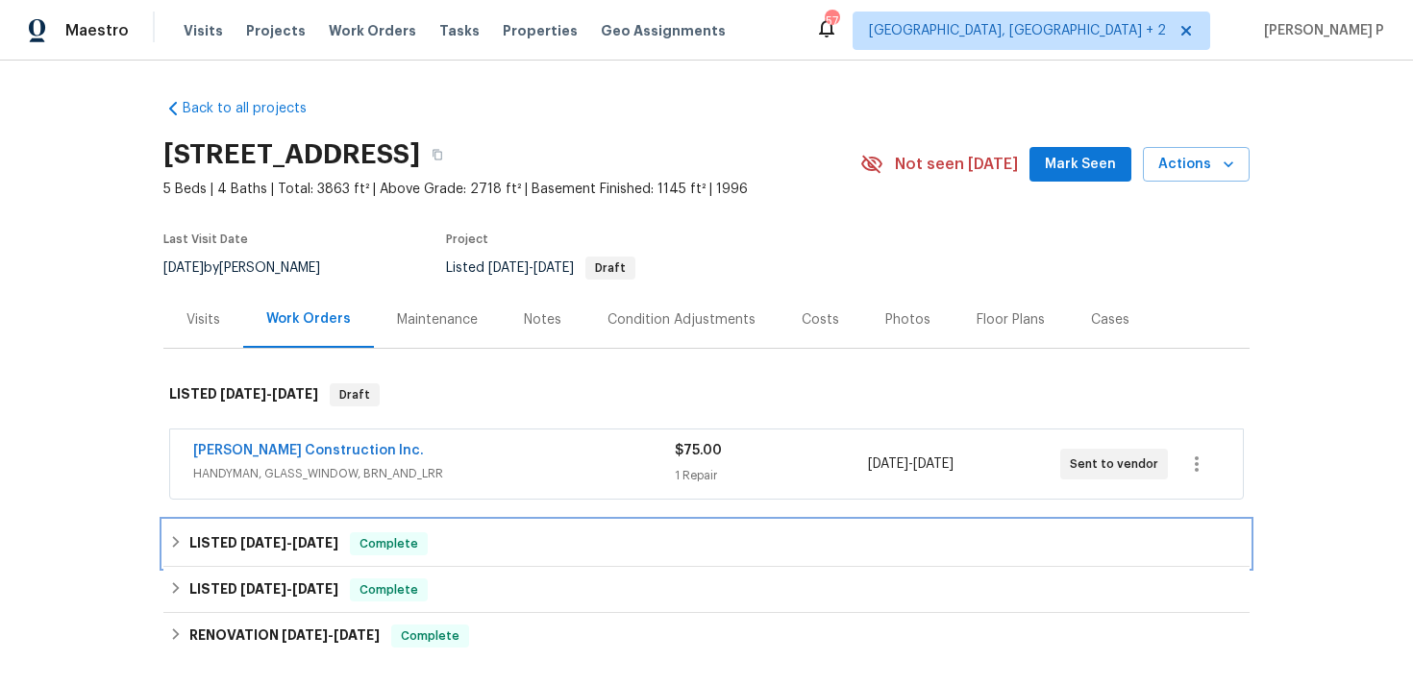
click at [275, 535] on h6 "LISTED [DATE] - [DATE]" at bounding box center [263, 543] width 149 height 23
